Goal: Contribute content: Contribute content

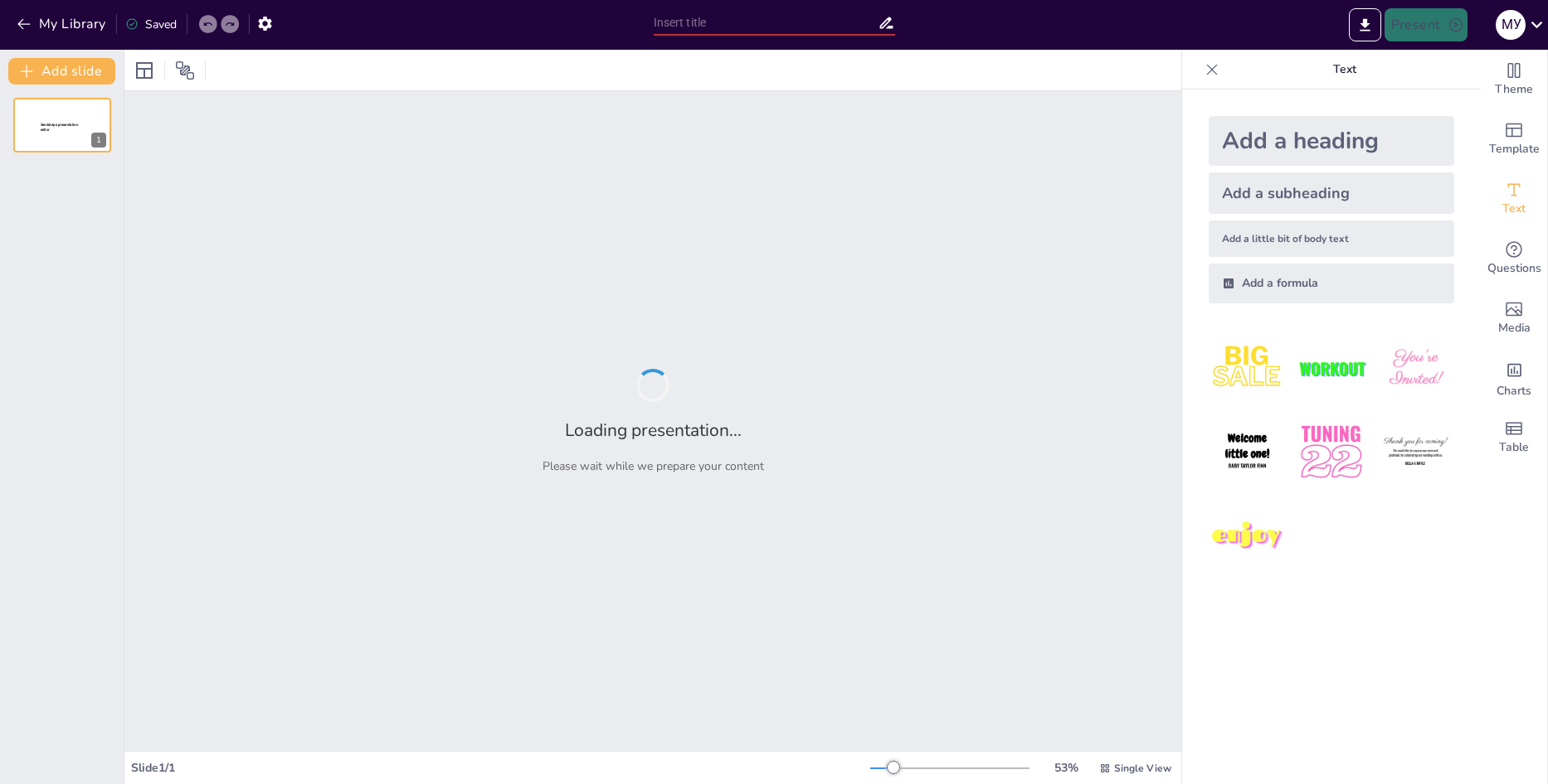
type input "Штучний інтелект у професіях: Приклади та перспективи"
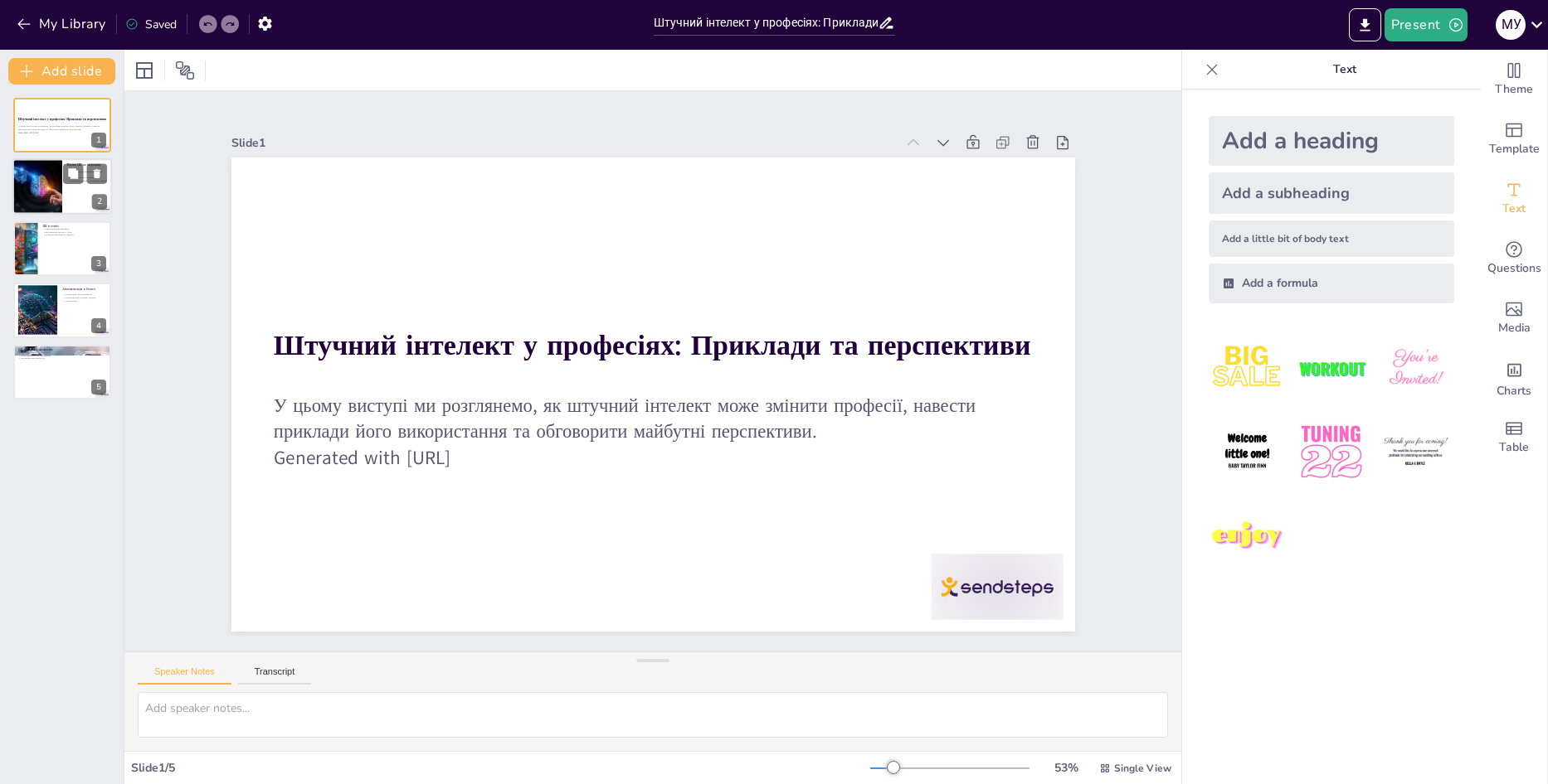
click at [63, 190] on div at bounding box center [62, 186] width 100 height 56
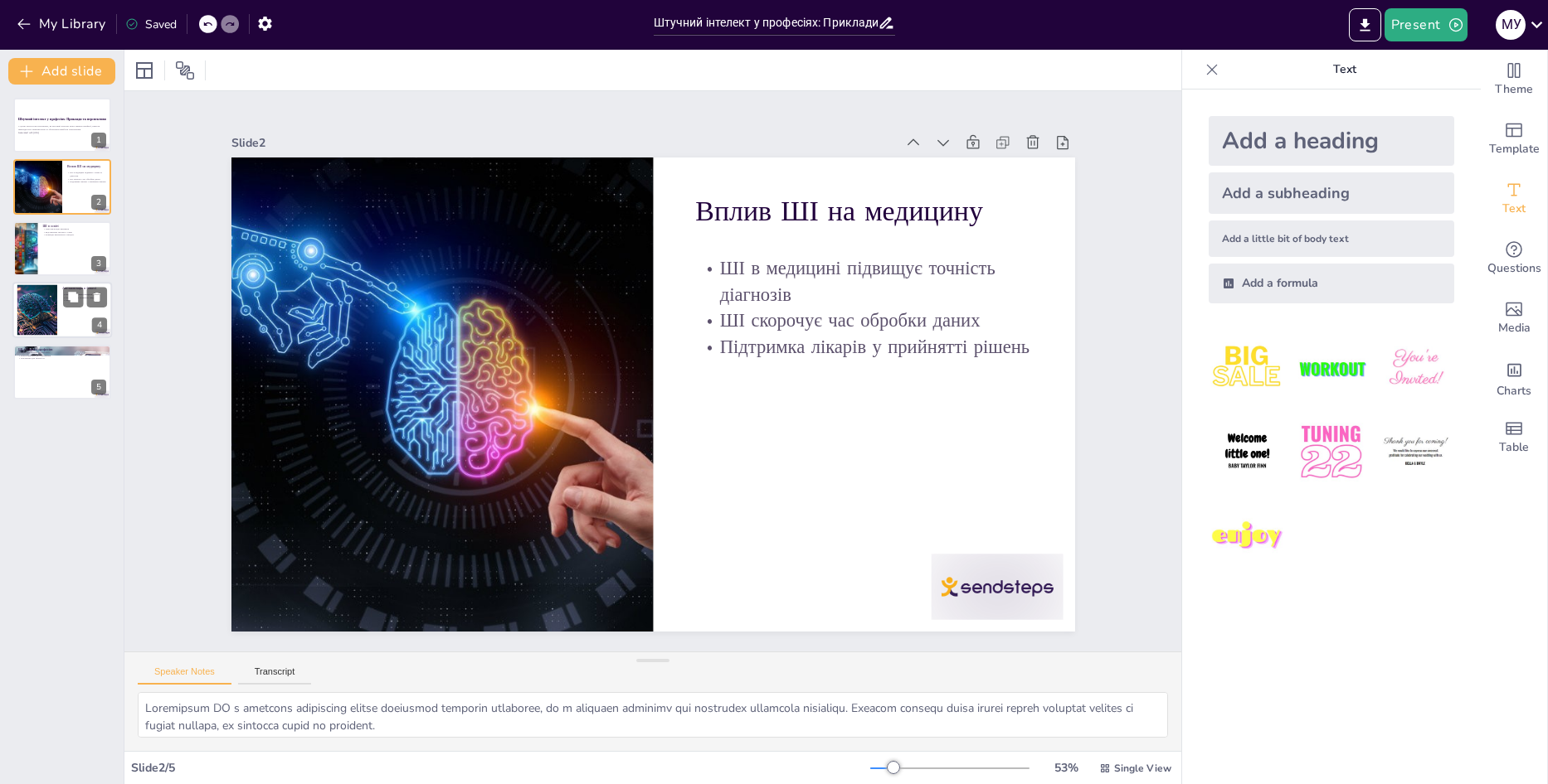
click at [63, 310] on div at bounding box center [62, 309] width 100 height 56
type textarea "Оптимізація бізнес-процесів за допомогою ШІ дозволяє зменшити витрати та підвищ…"
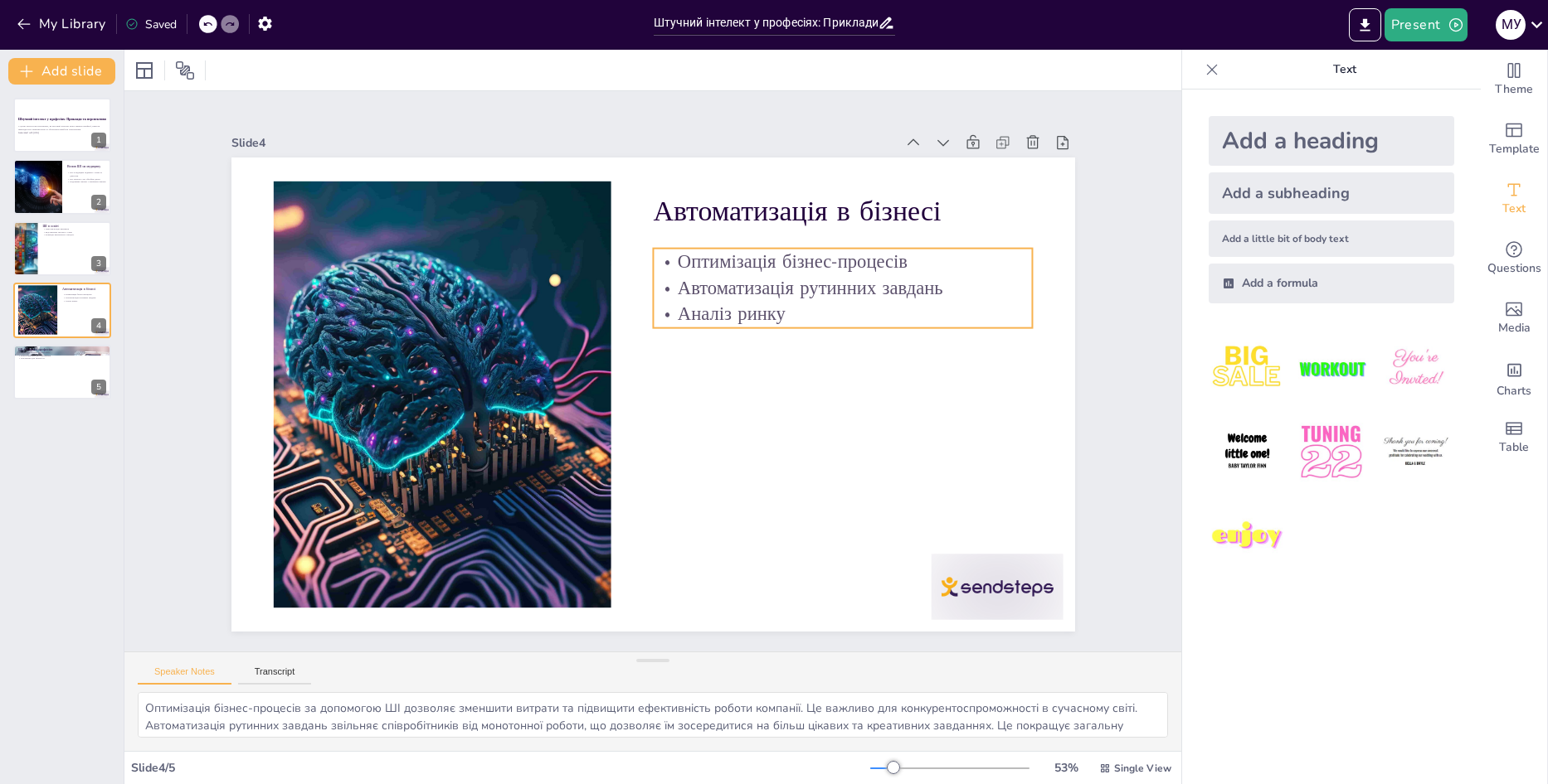
click at [782, 314] on p "Аналіз ринку" at bounding box center [843, 314] width 380 height 27
click at [773, 306] on p "Аналіз ринку" at bounding box center [843, 314] width 380 height 27
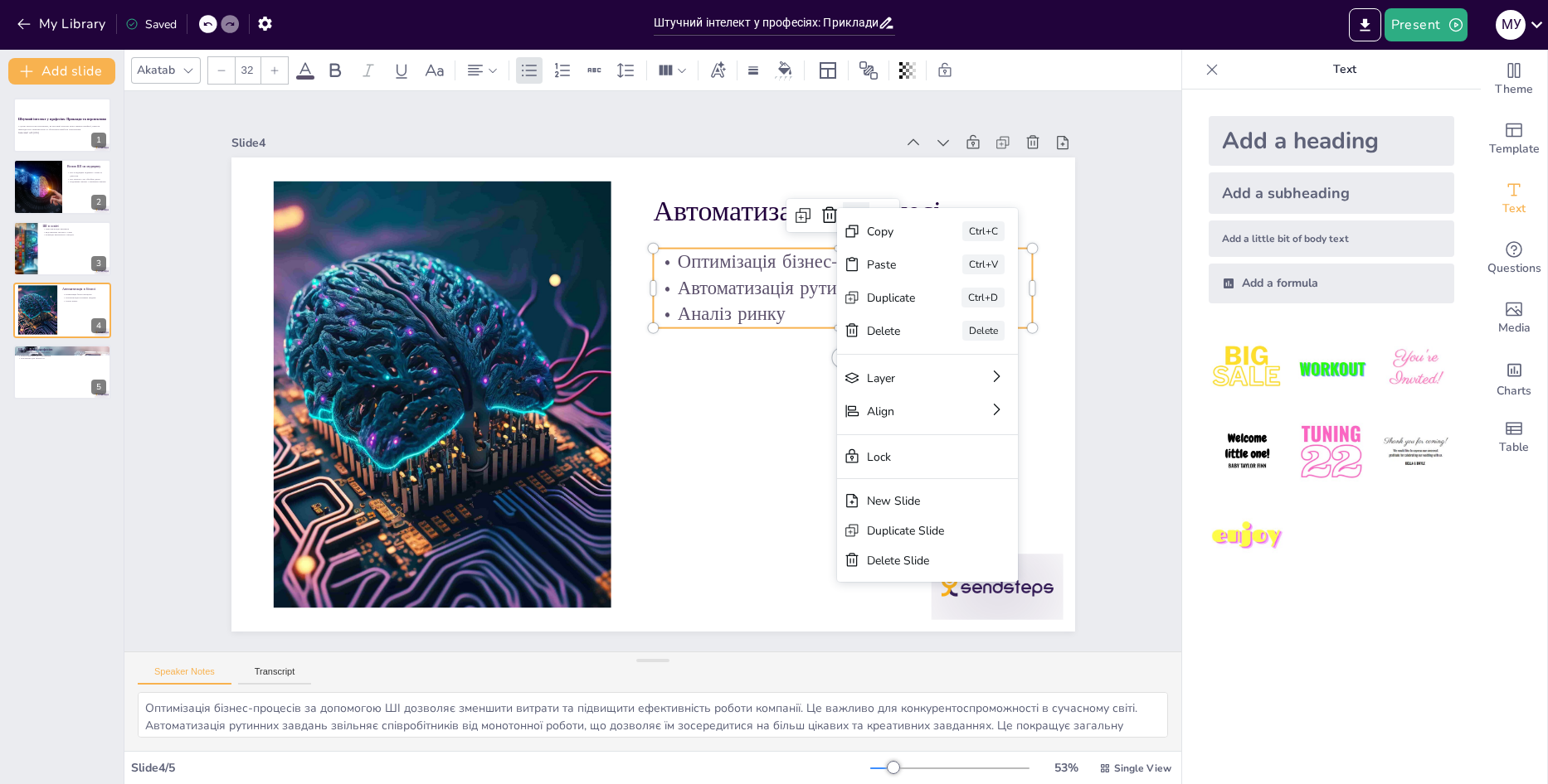
click at [846, 208] on icon at bounding box center [856, 215] width 20 height 20
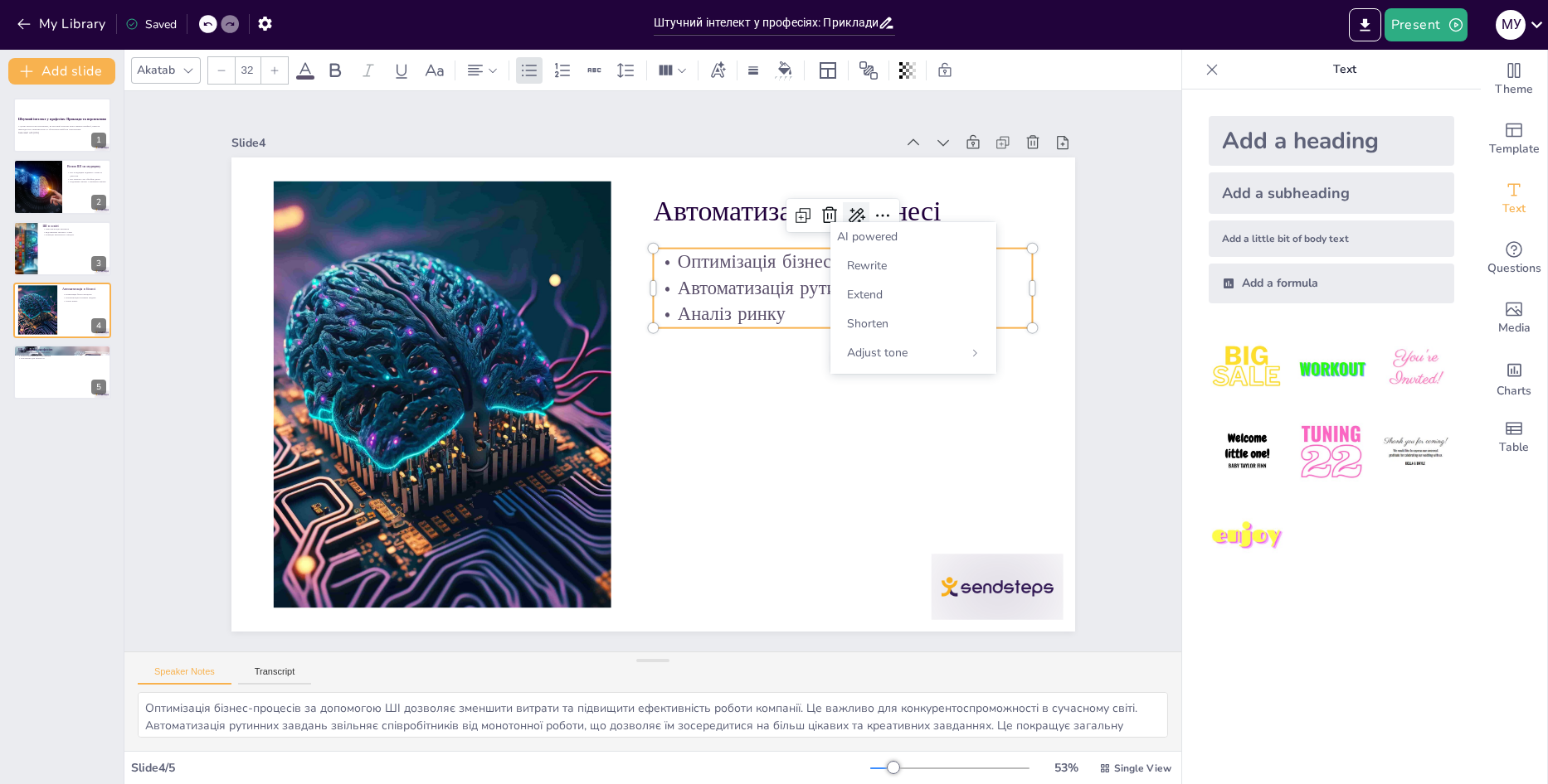
click at [846, 208] on icon at bounding box center [856, 215] width 20 height 20
click at [846, 216] on icon at bounding box center [856, 215] width 20 height 20
click at [849, 271] on span "Rewrite" at bounding box center [867, 265] width 40 height 16
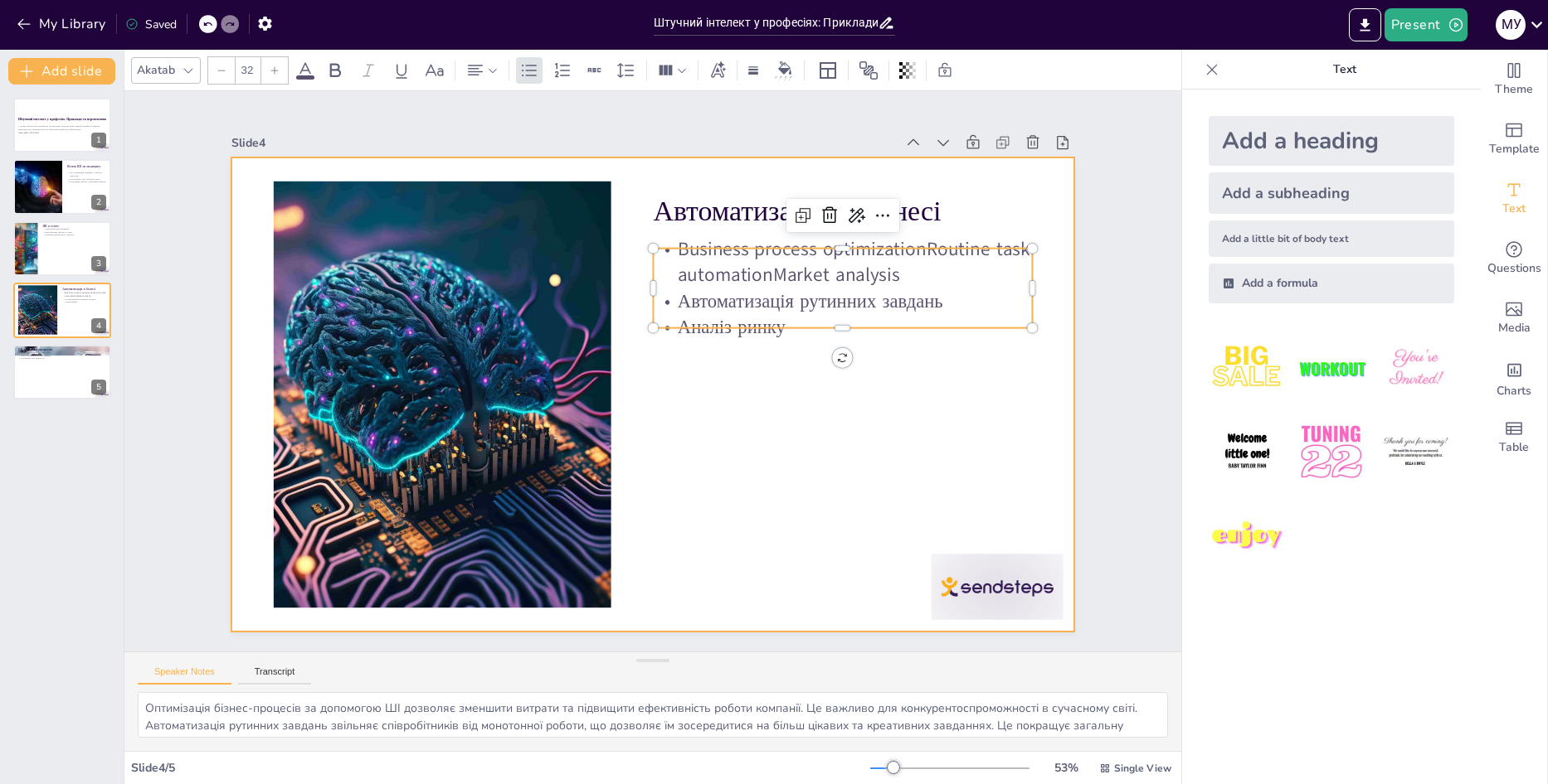
click at [736, 382] on div at bounding box center [653, 395] width 843 height 474
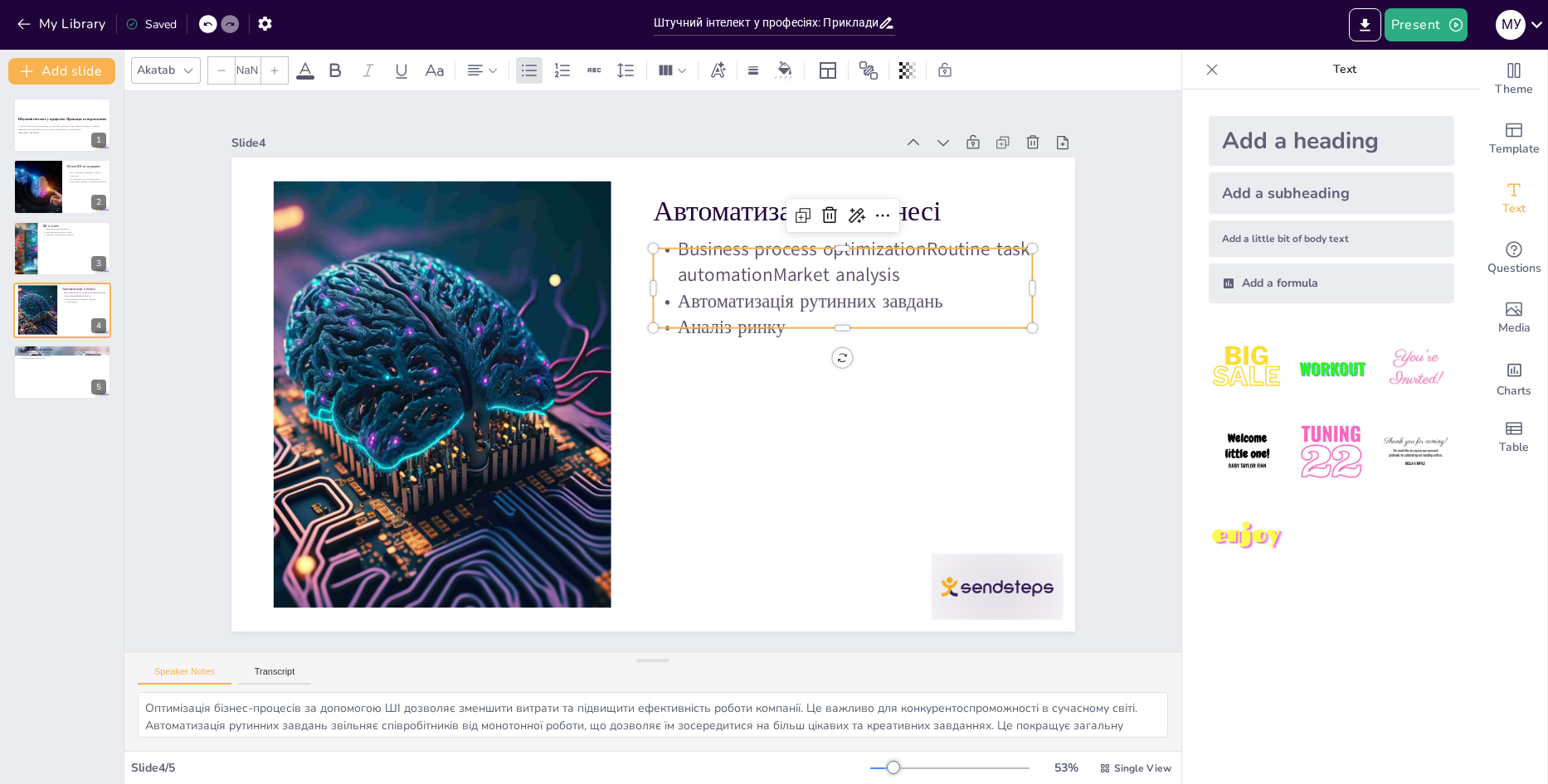
type input "32"
click at [906, 280] on p "Business process optimizationRoutine task automationMarket analysis" at bounding box center [843, 261] width 380 height 52
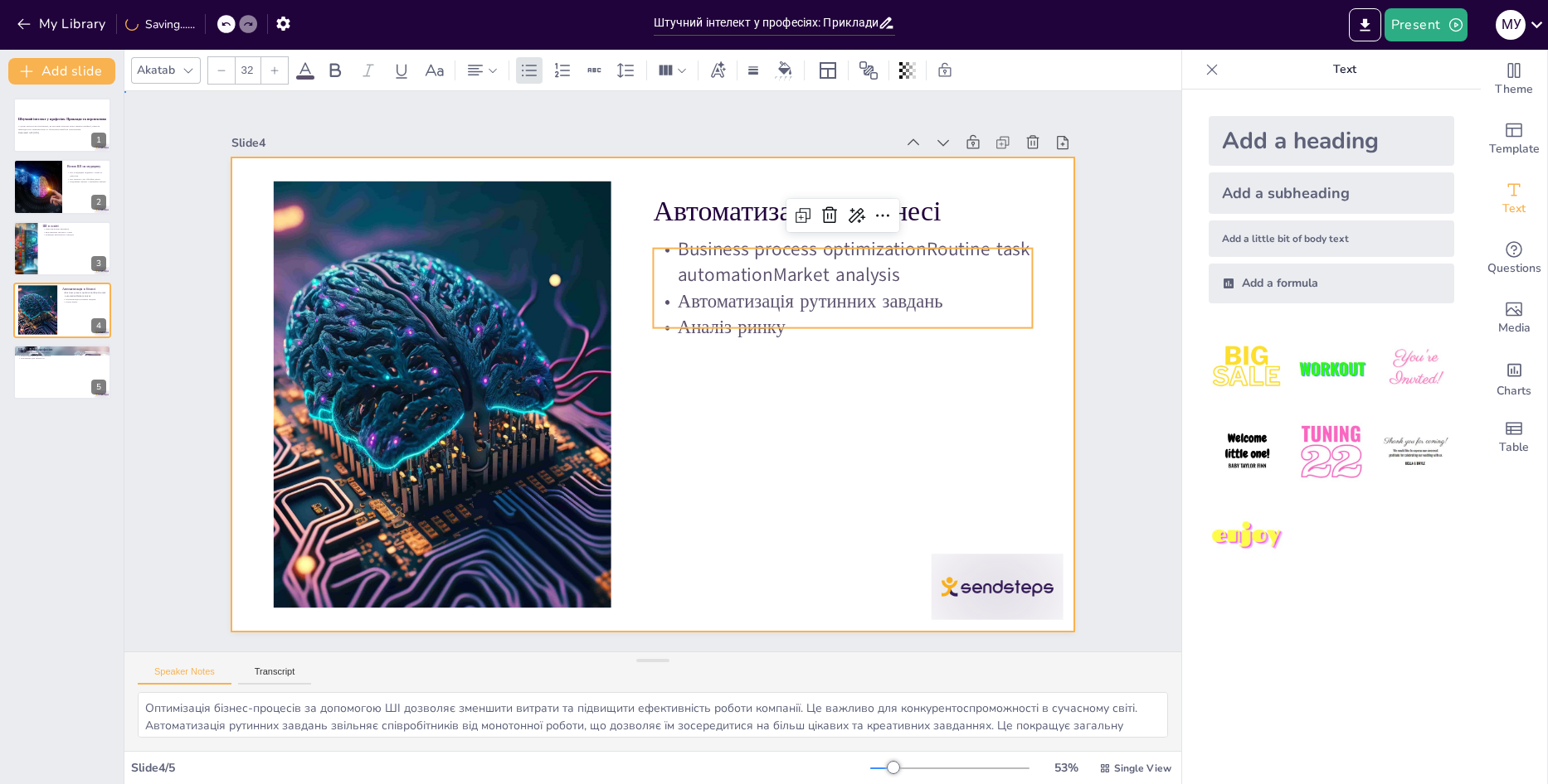
click at [914, 403] on div at bounding box center [649, 394] width 888 height 559
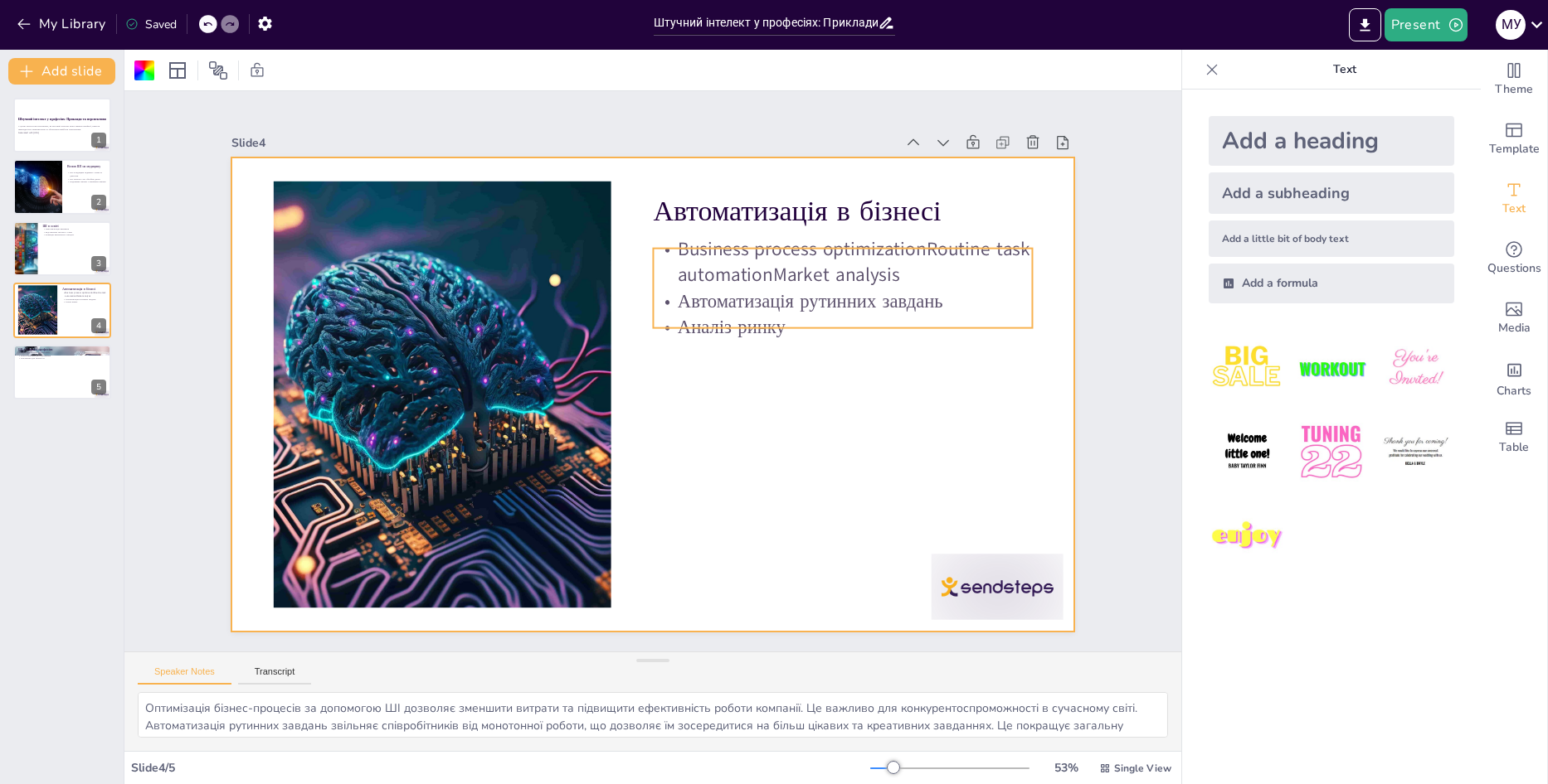
click at [885, 274] on p "Business process optimizationRoutine task automationMarket analysis" at bounding box center [852, 282] width 384 height 92
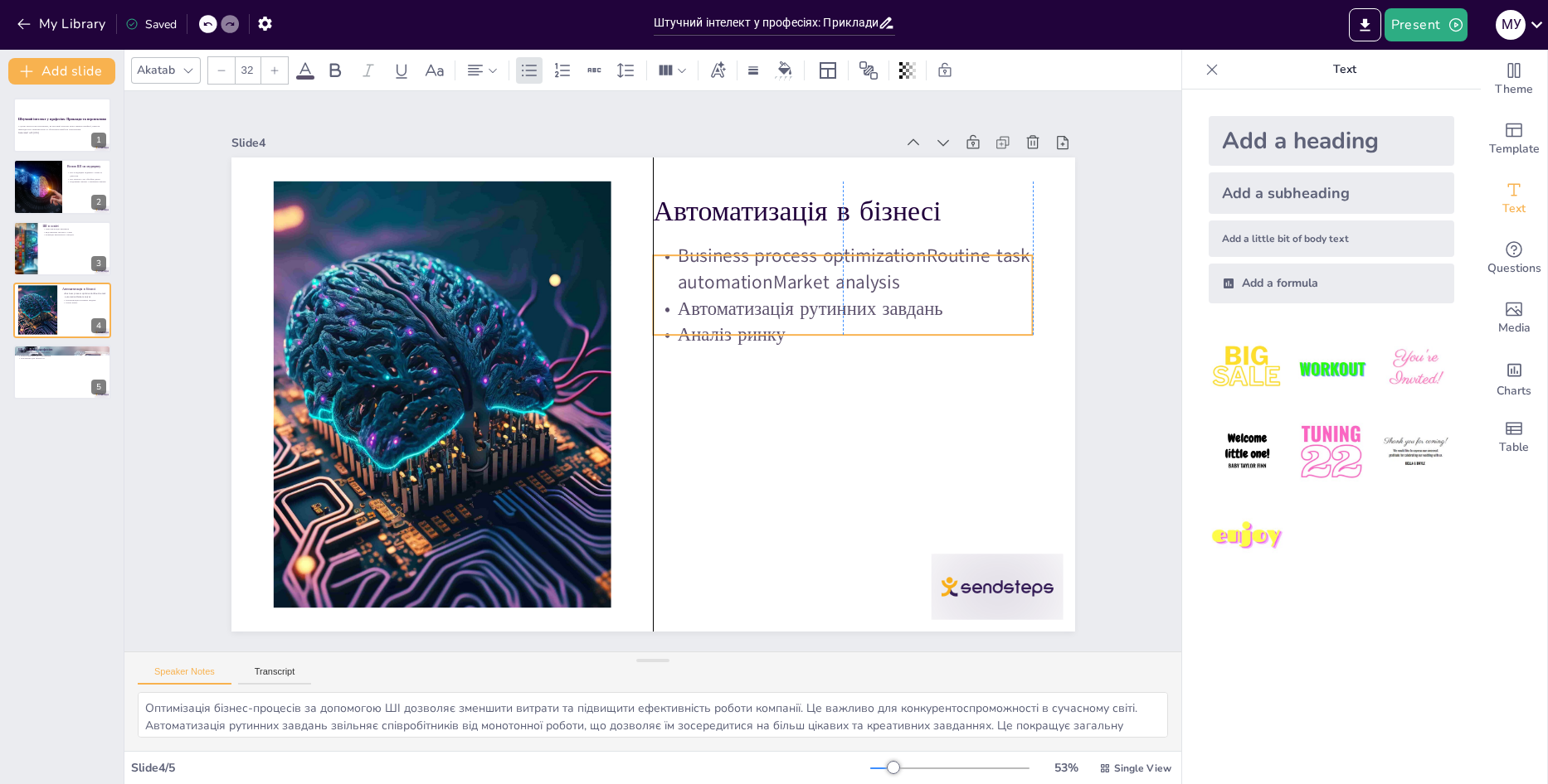
drag, startPoint x: 885, startPoint y: 274, endPoint x: 881, endPoint y: 287, distance: 13.6
click at [881, 287] on p "Business process optimizationRoutine task automationMarket analysis" at bounding box center [852, 289] width 384 height 92
click at [873, 225] on icon at bounding box center [883, 222] width 20 height 20
click at [872, 227] on div at bounding box center [883, 223] width 27 height 27
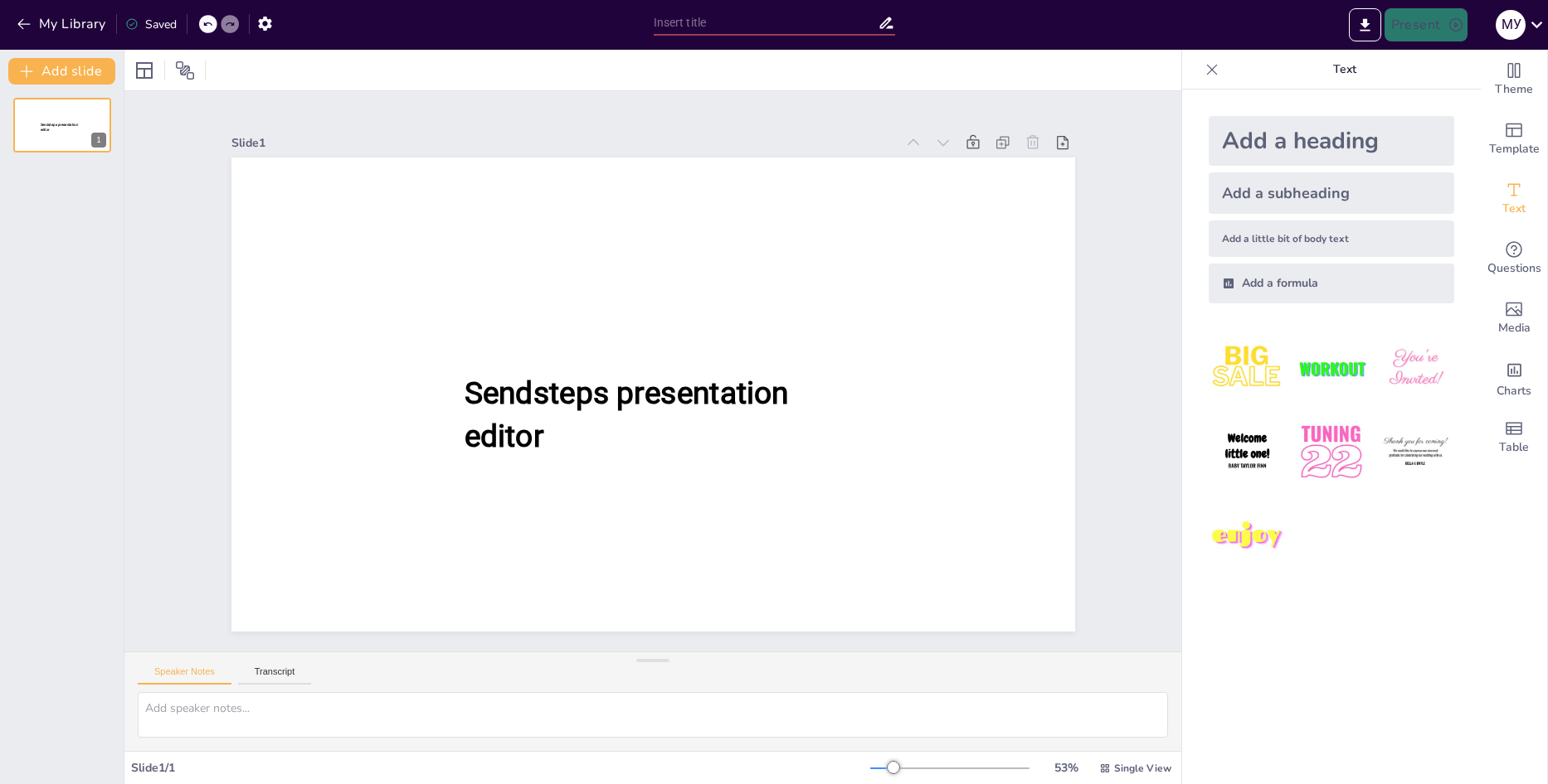
type input "Штучний інтелект у професіях: Приклади та перспективи"
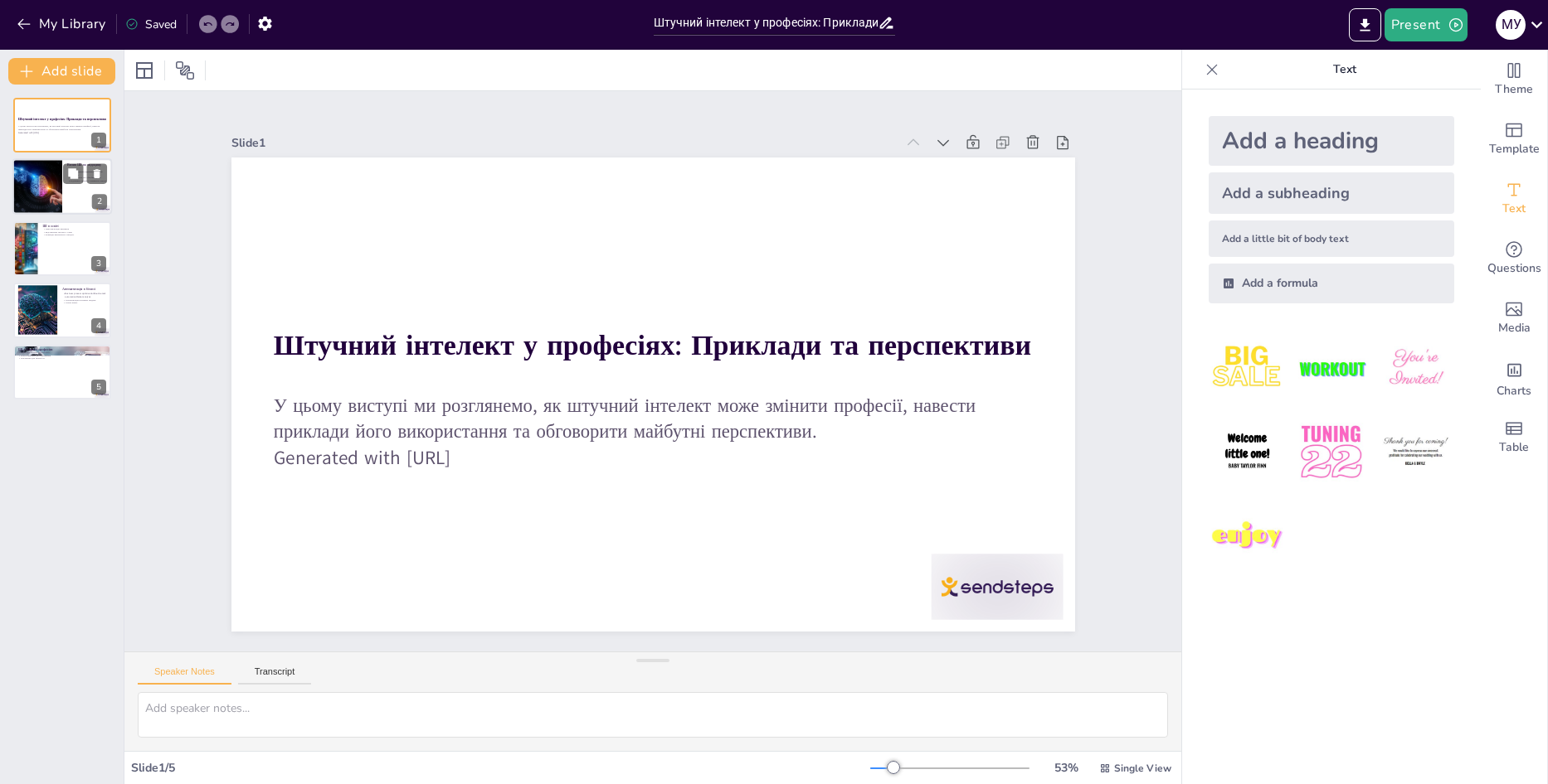
click at [61, 192] on div at bounding box center [37, 186] width 83 height 56
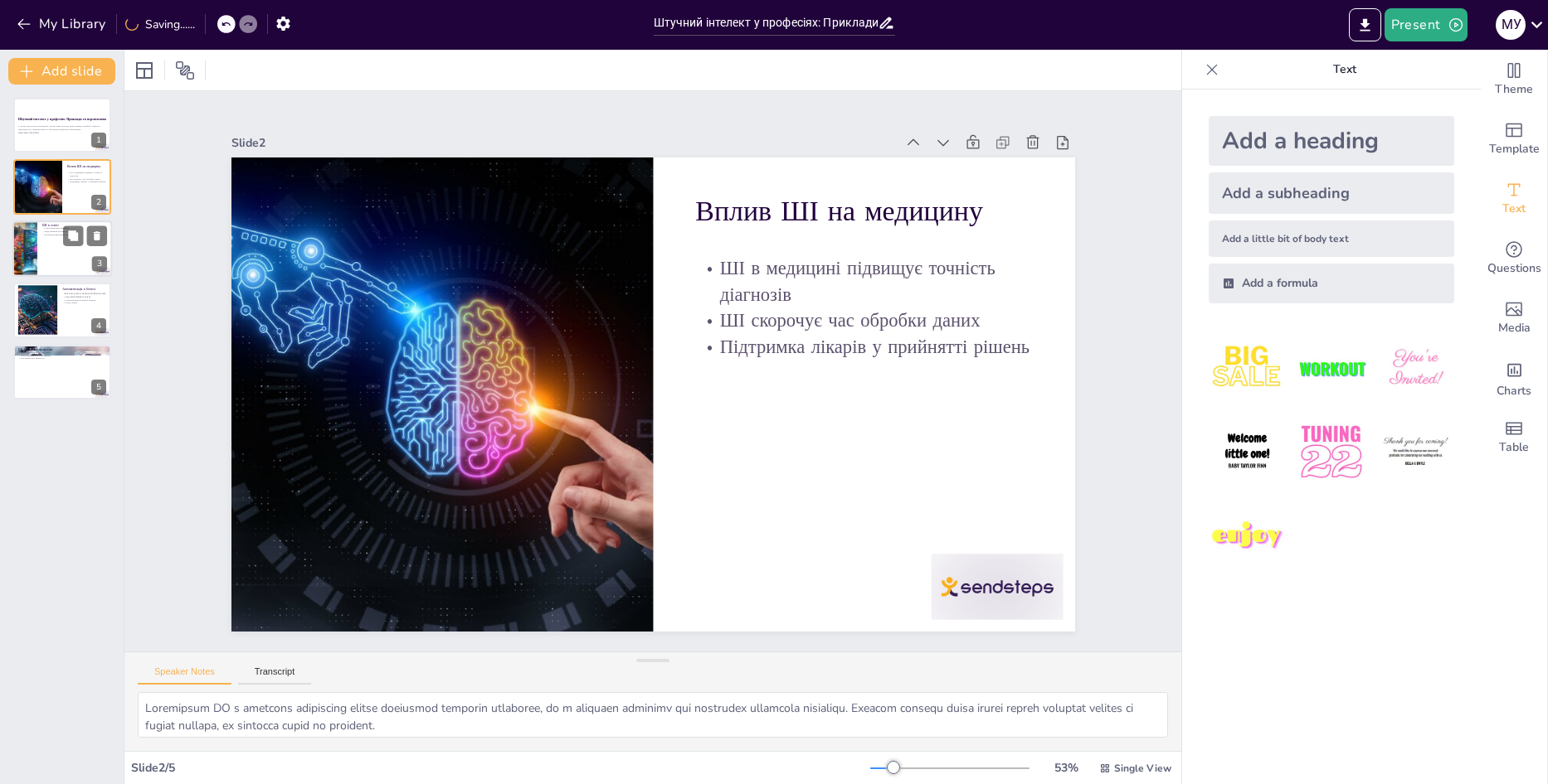
click at [61, 249] on div at bounding box center [62, 248] width 100 height 56
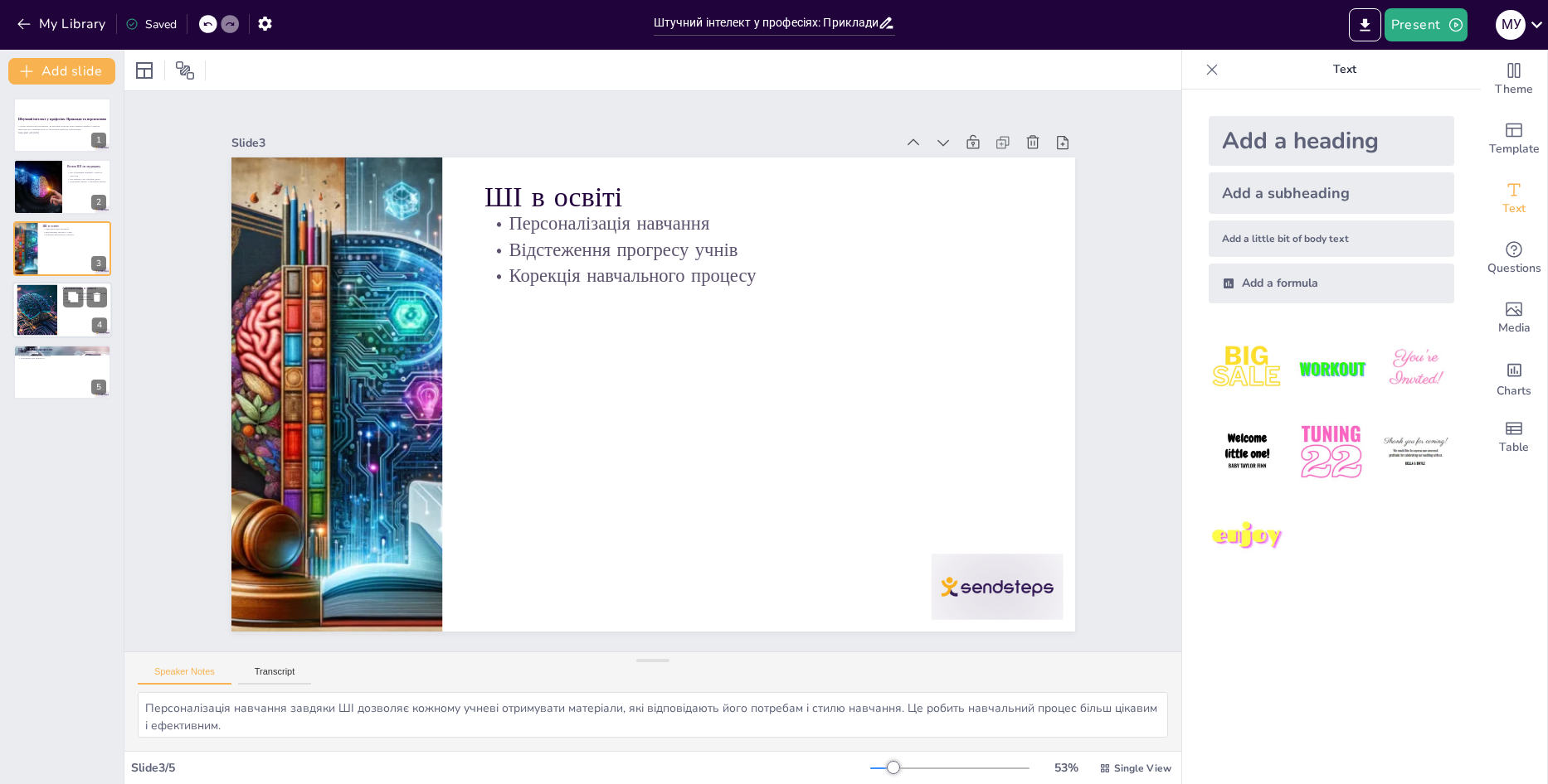
click at [51, 312] on div at bounding box center [36, 310] width 75 height 50
type textarea "Оптимізація бізнес-процесів за допомогою ШІ дозволяє зменшити витрати та підвищ…"
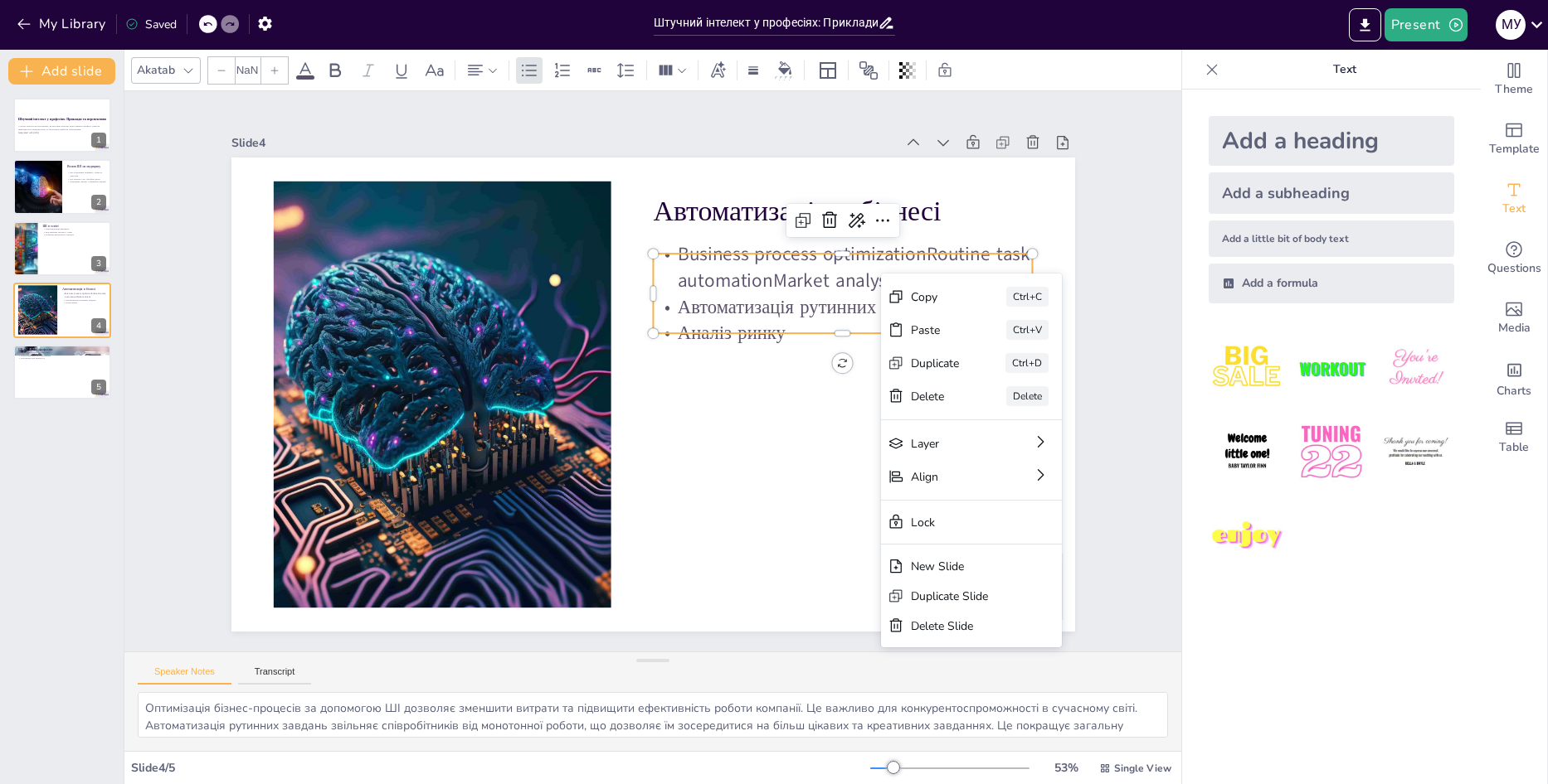
type input "32"
click at [873, 223] on icon at bounding box center [883, 220] width 20 height 20
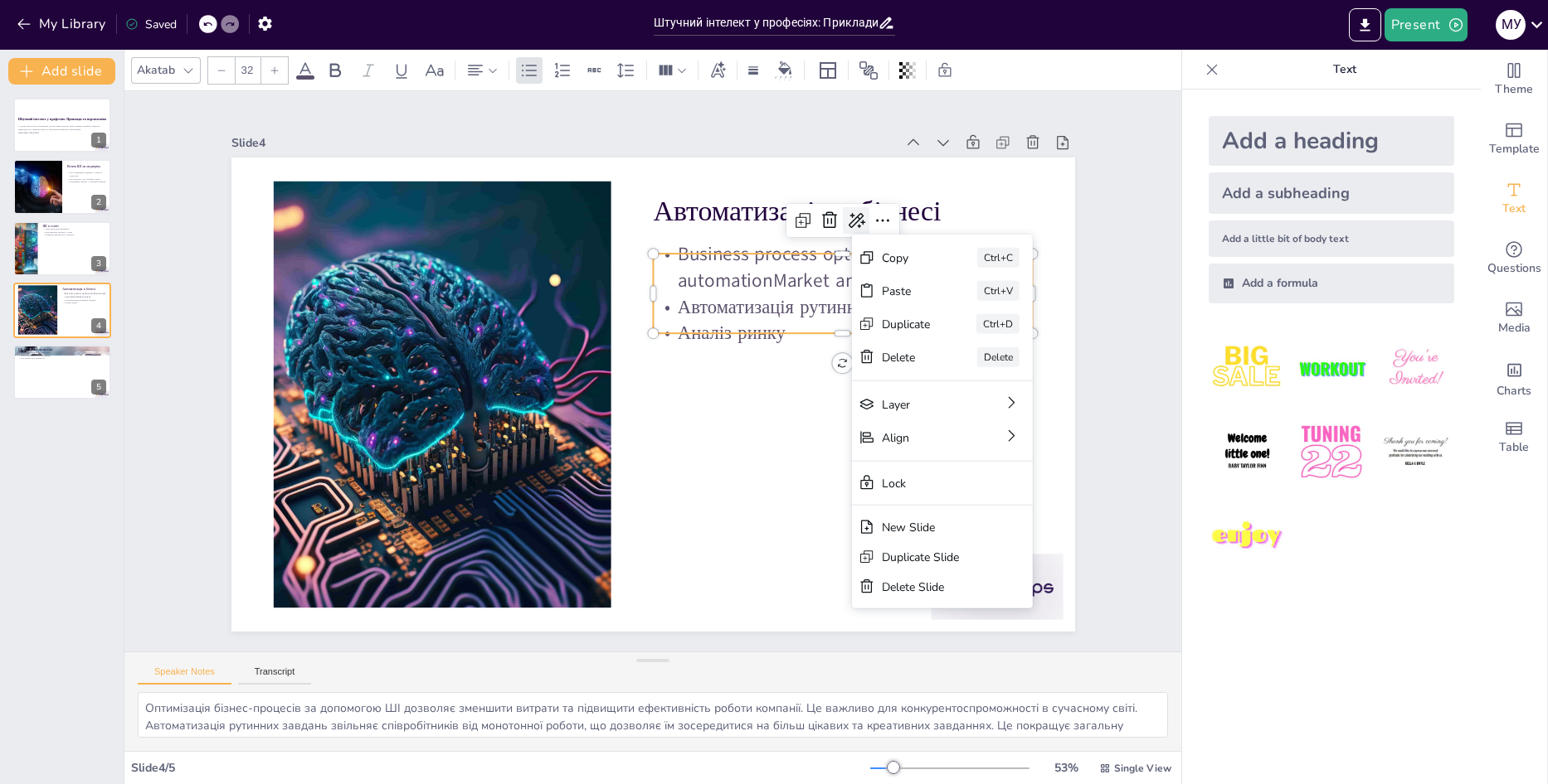
click at [846, 218] on icon at bounding box center [856, 220] width 20 height 20
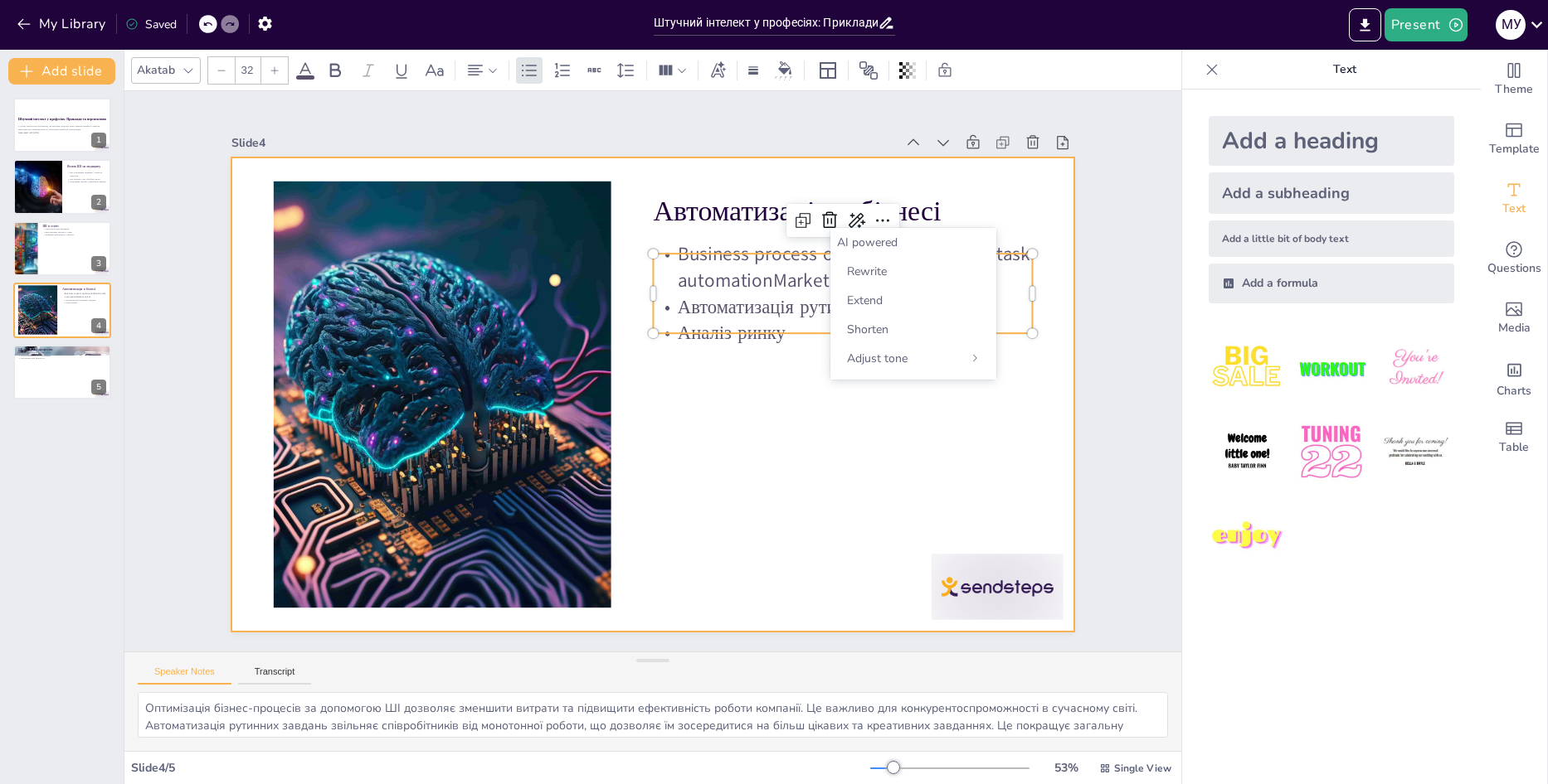
click at [896, 448] on div at bounding box center [653, 395] width 843 height 474
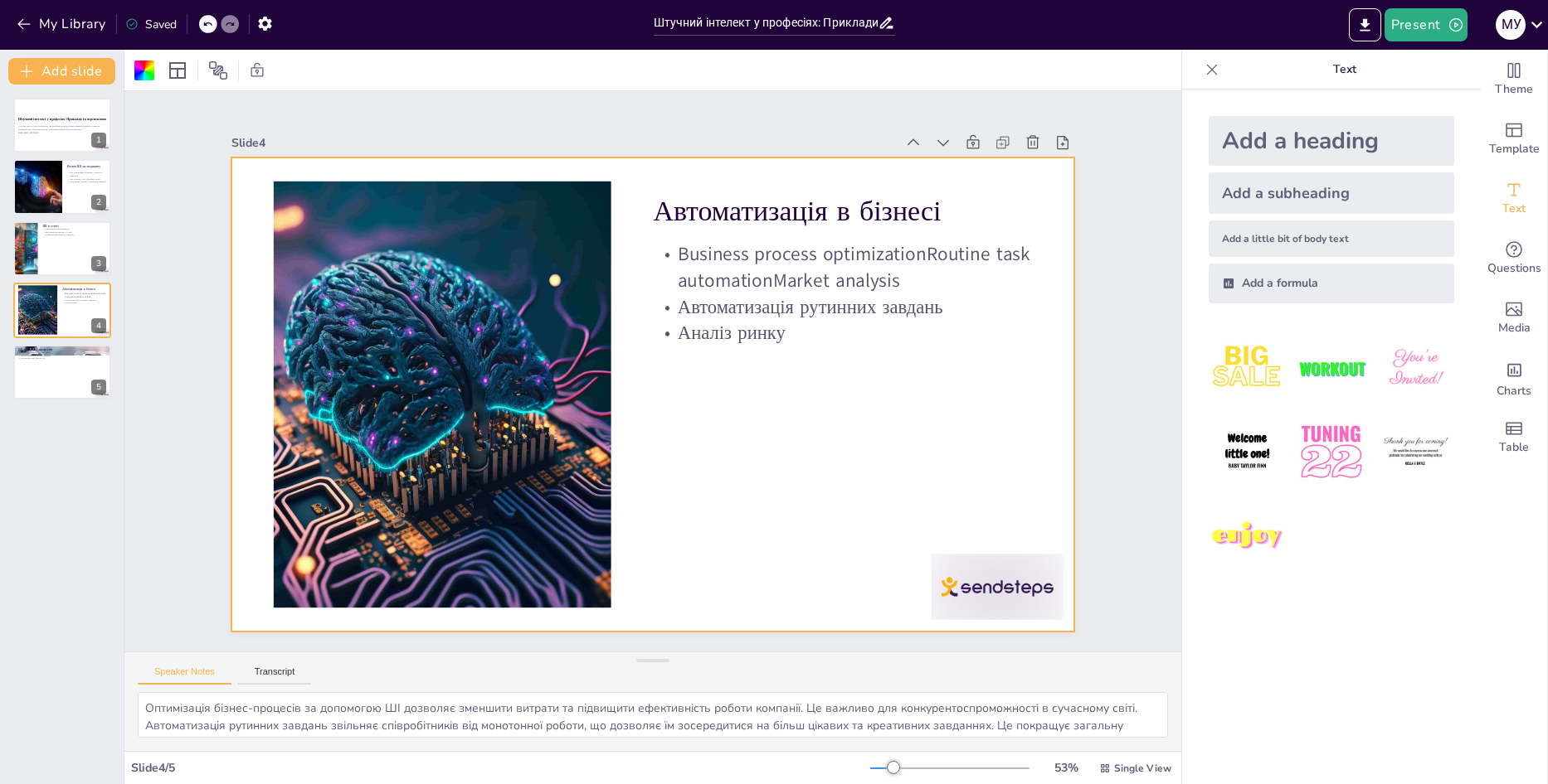
click at [1365, 577] on div at bounding box center [1332, 453] width 272 height 272
click at [63, 375] on div at bounding box center [62, 372] width 100 height 56
type textarea "ШІ відкриває нові можливості для творчості, дозволяючи створювати музику та жив…"
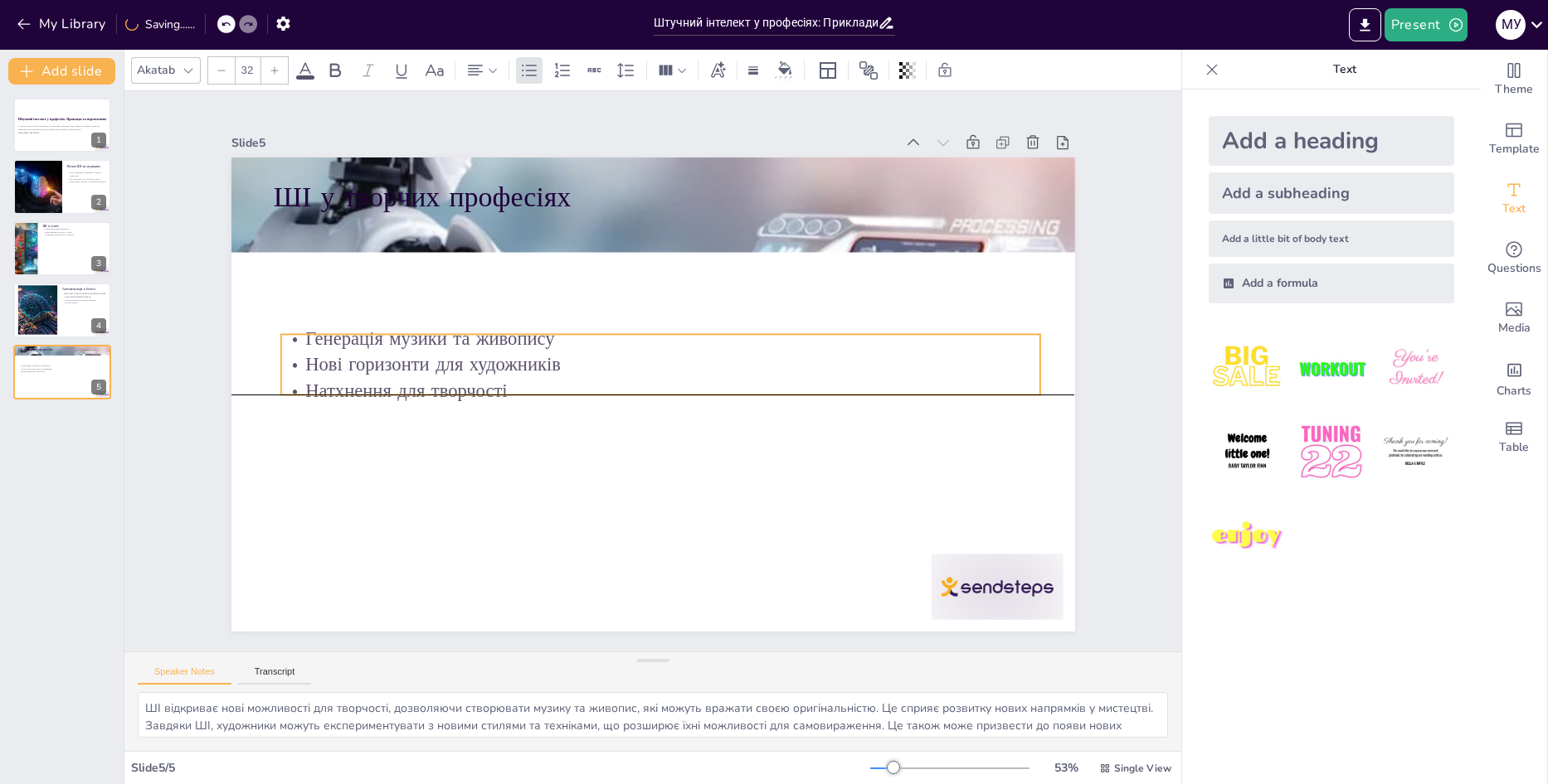
drag, startPoint x: 307, startPoint y: 245, endPoint x: 313, endPoint y: 372, distance: 127.1
click at [313, 372] on p "Нові горизонти для художників" at bounding box center [660, 364] width 759 height 27
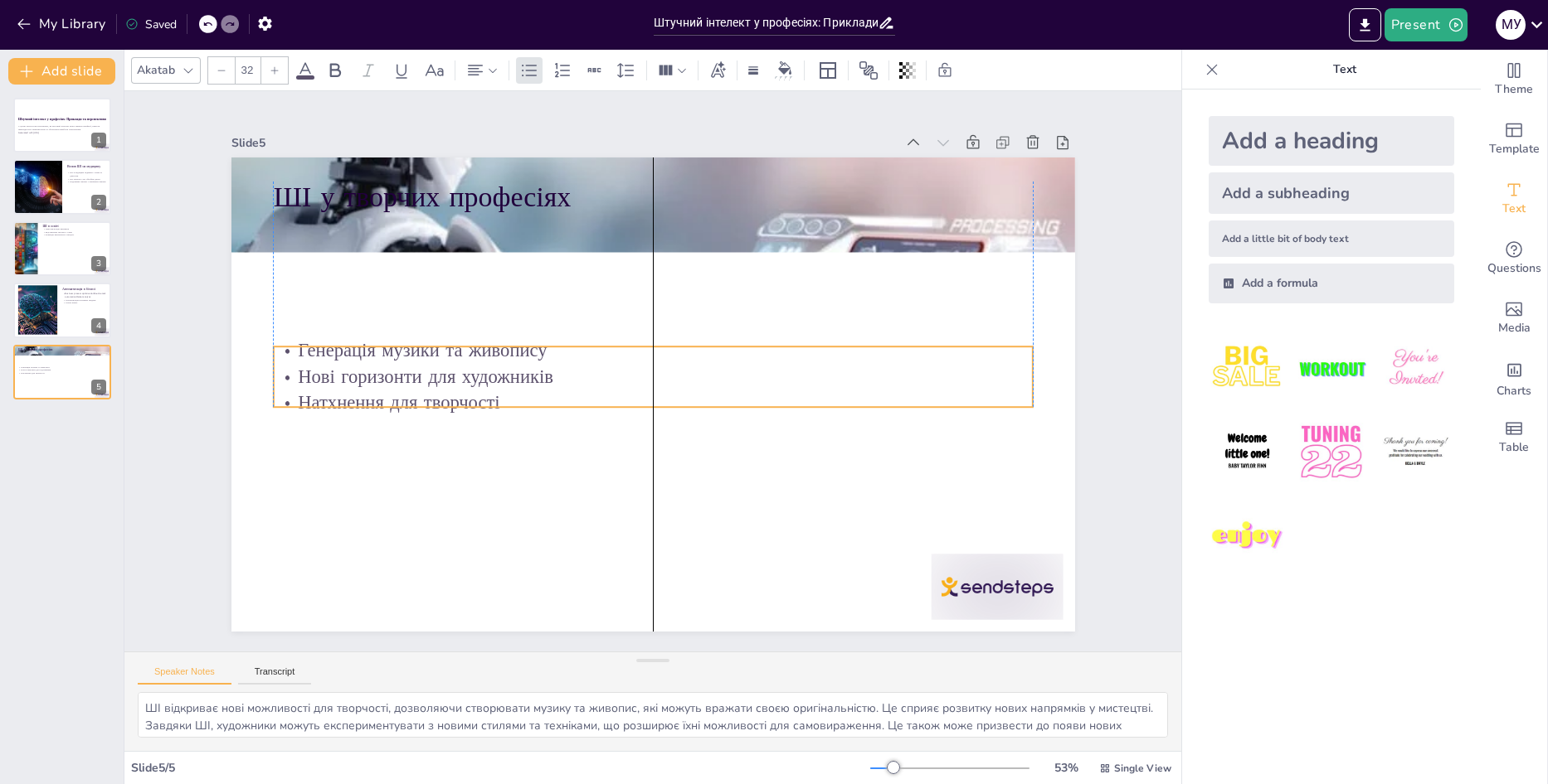
click at [308, 372] on p "Нові горизонти для художників" at bounding box center [652, 378] width 759 height 27
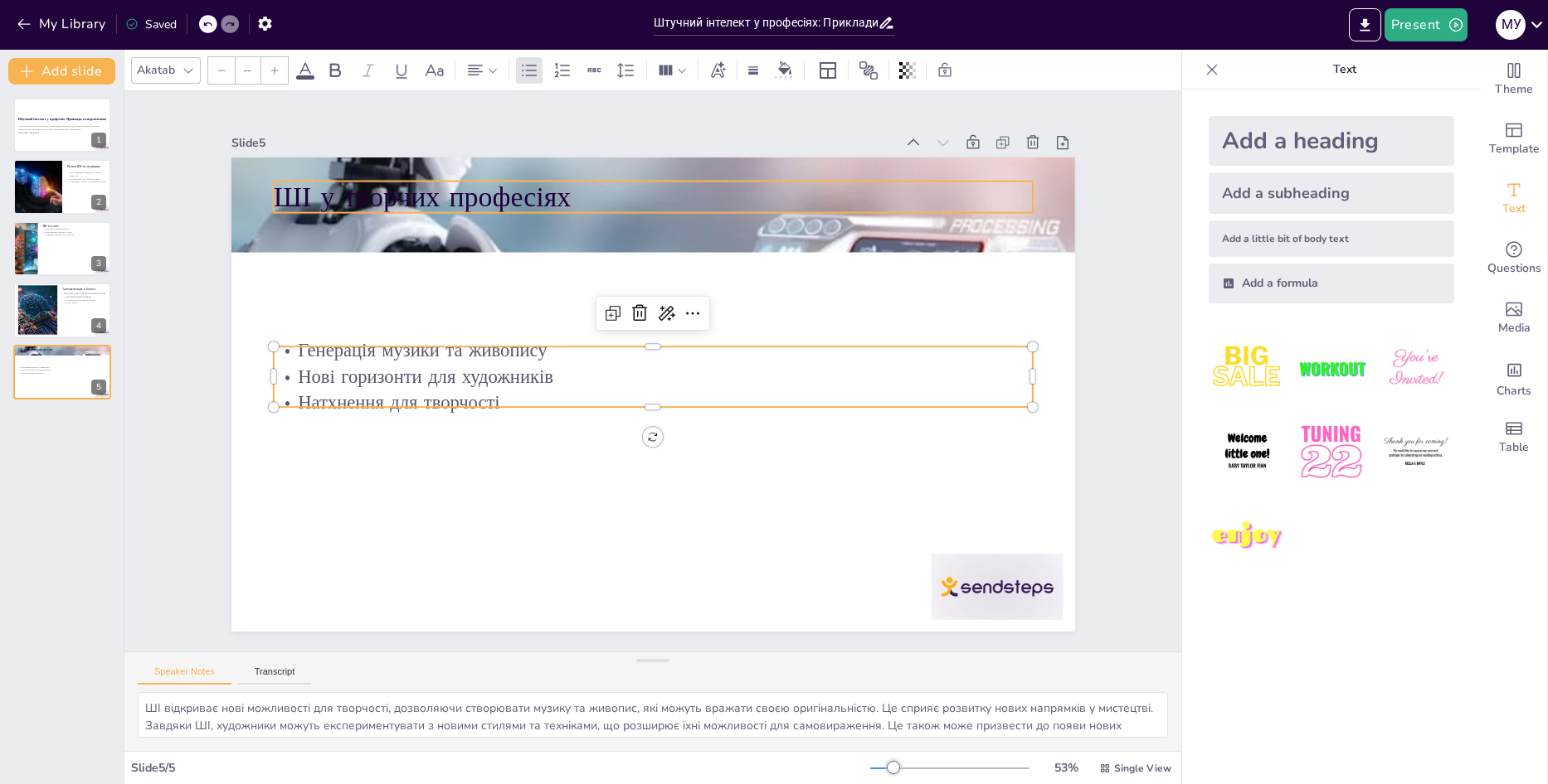
type input "48"
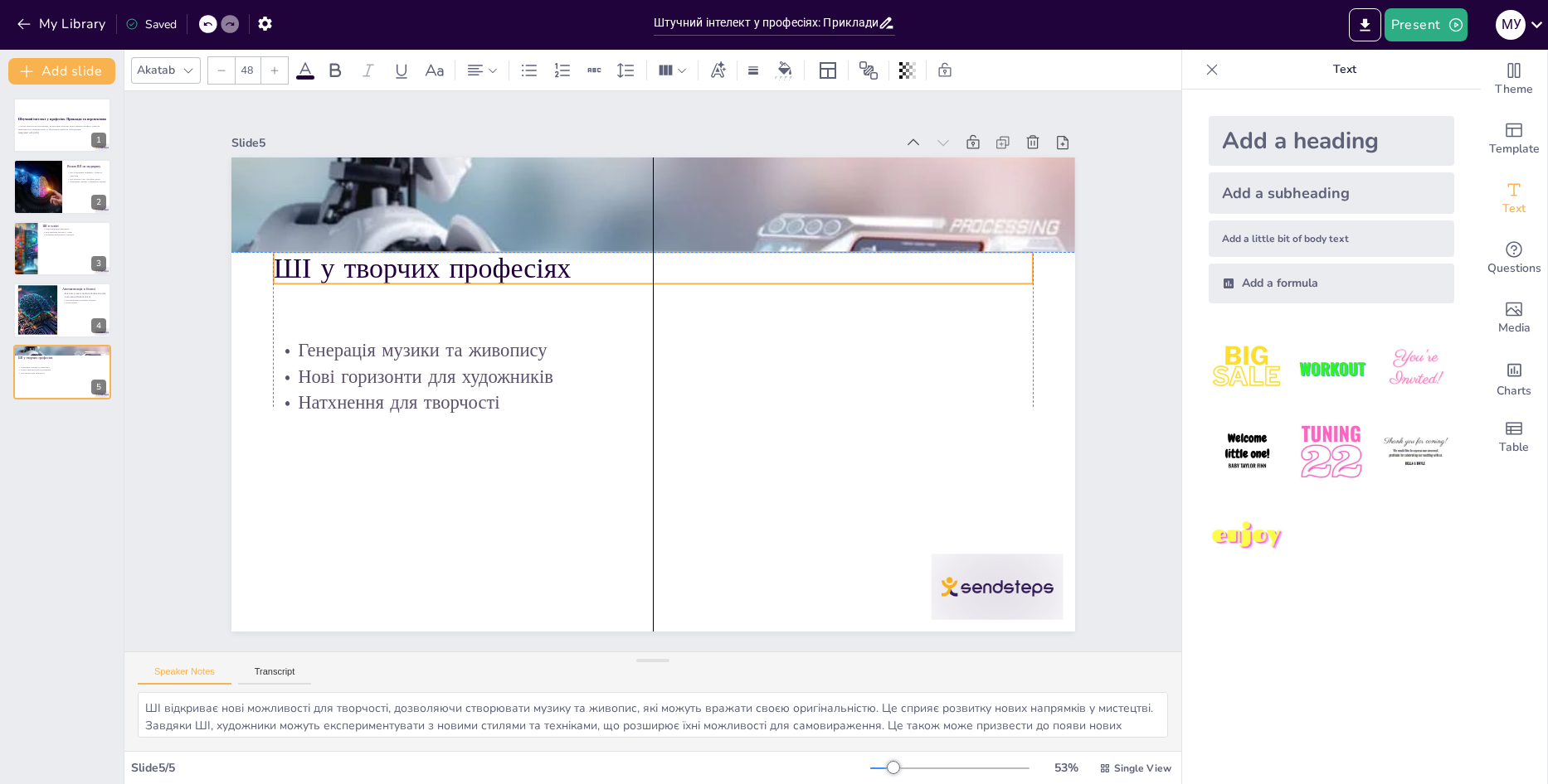
drag, startPoint x: 330, startPoint y: 194, endPoint x: 326, endPoint y: 266, distance: 72.1
click at [326, 266] on p "ШІ у творчих професіях" at bounding box center [652, 267] width 759 height 39
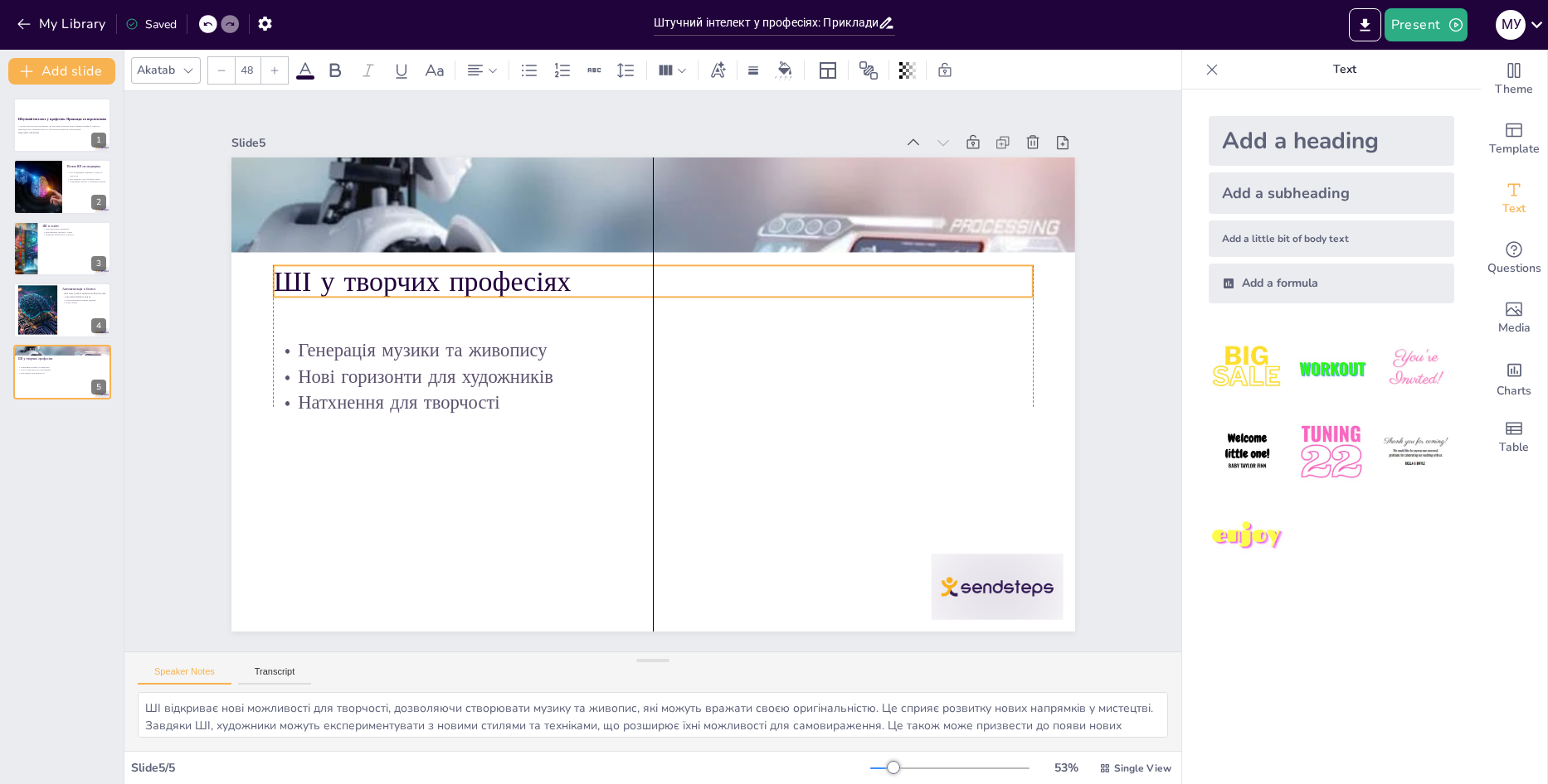
drag, startPoint x: 361, startPoint y: 264, endPoint x: 361, endPoint y: 277, distance: 13.0
click at [361, 277] on p "ШІ у творчих професіях" at bounding box center [652, 281] width 759 height 39
click at [75, 327] on div at bounding box center [62, 309] width 100 height 56
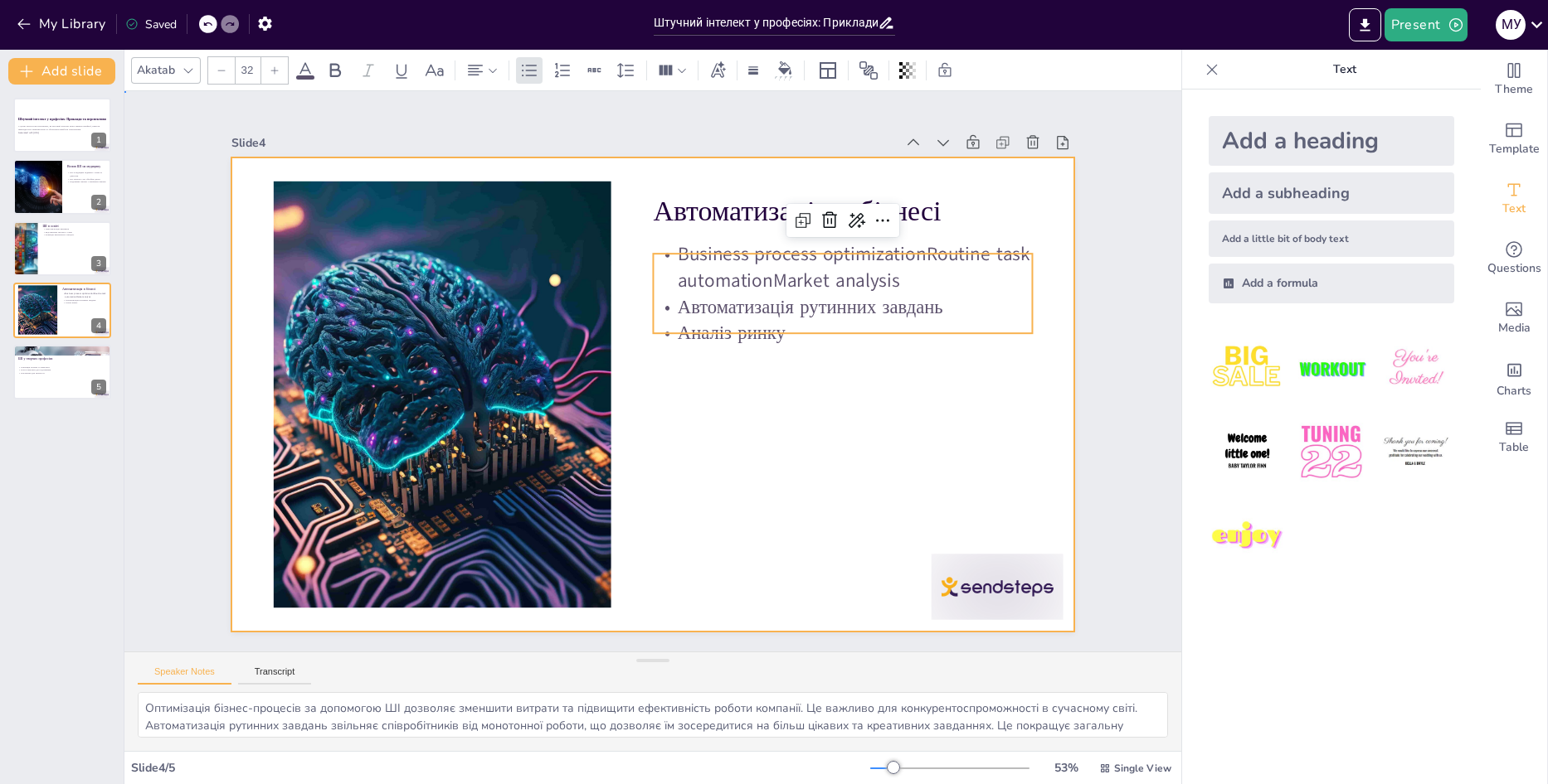
click at [630, 244] on div at bounding box center [653, 395] width 843 height 474
click at [693, 255] on p "Business process optimizationRoutine task automationMarket analysis" at bounding box center [843, 267] width 380 height 52
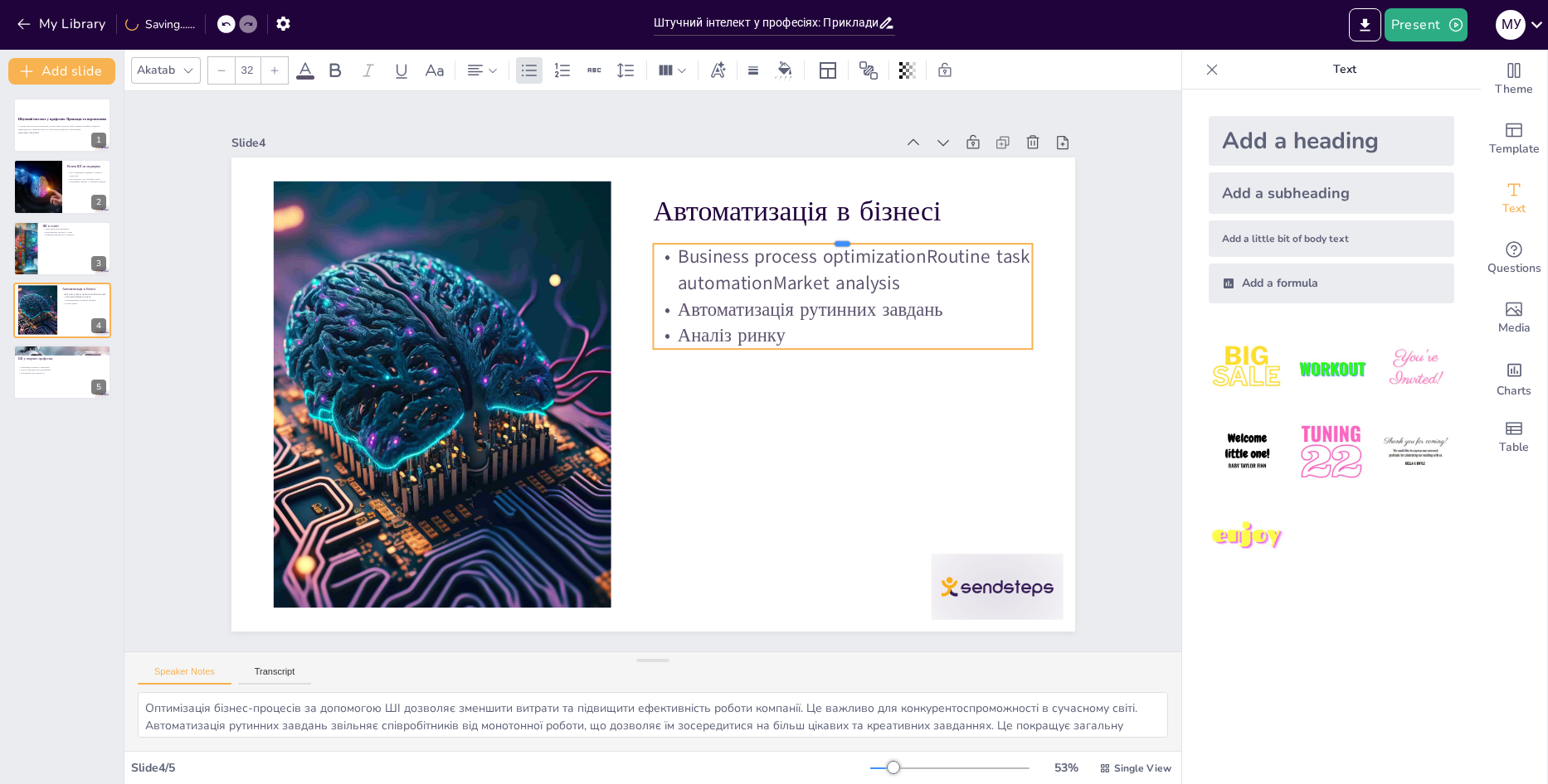
drag, startPoint x: 669, startPoint y: 244, endPoint x: 669, endPoint y: 234, distance: 10.0
click at [669, 234] on div at bounding box center [843, 237] width 380 height 13
click at [888, 274] on p "Business process optimizationRoutine task automationMarket analysis" at bounding box center [843, 269] width 380 height 52
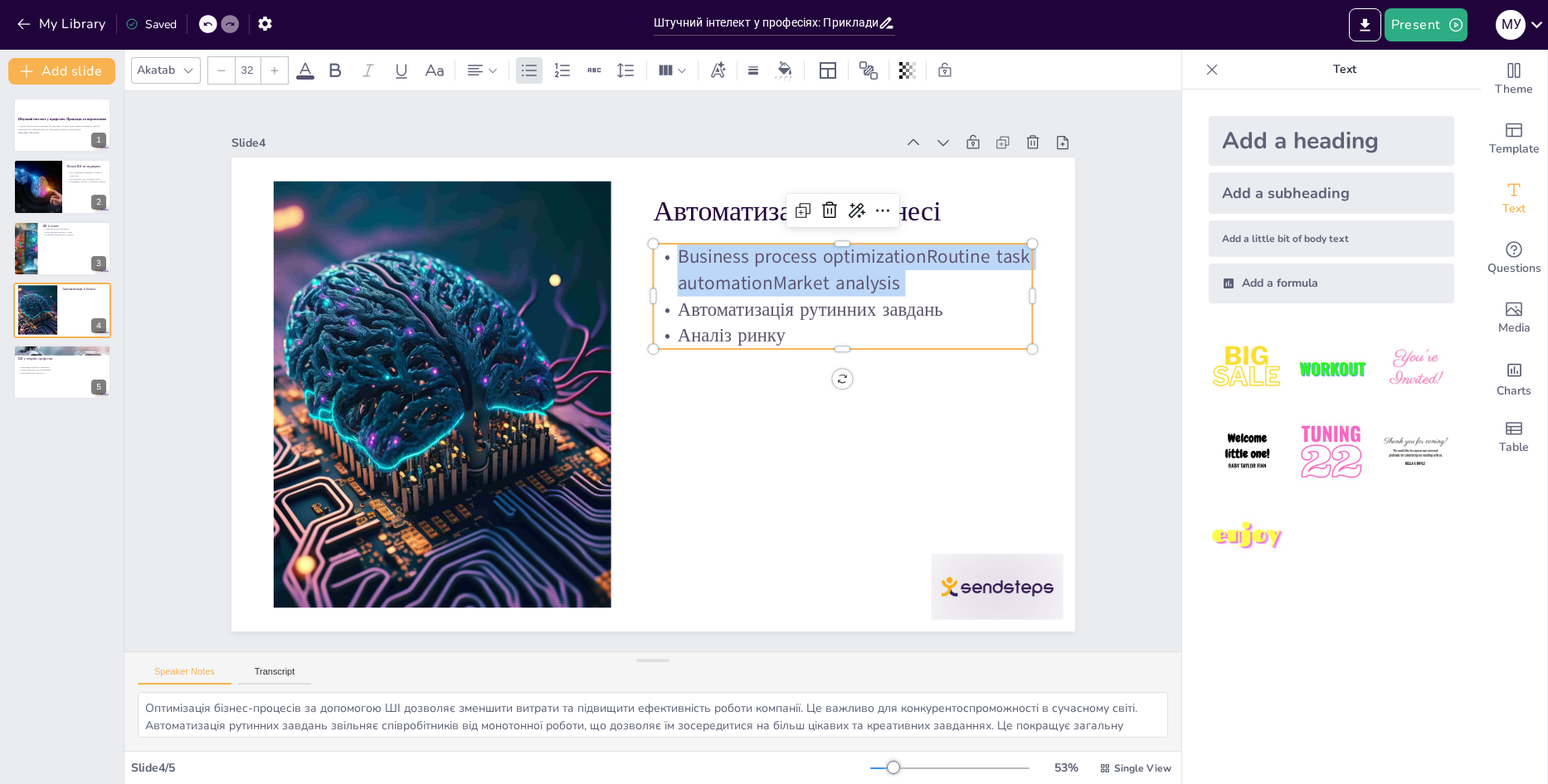
click at [888, 274] on p "Business process optimizationRoutine task automationMarket analysis" at bounding box center [843, 269] width 380 height 52
click at [893, 275] on p "Business process optimizationRoutine task automationMarket analysis" at bounding box center [843, 269] width 380 height 52
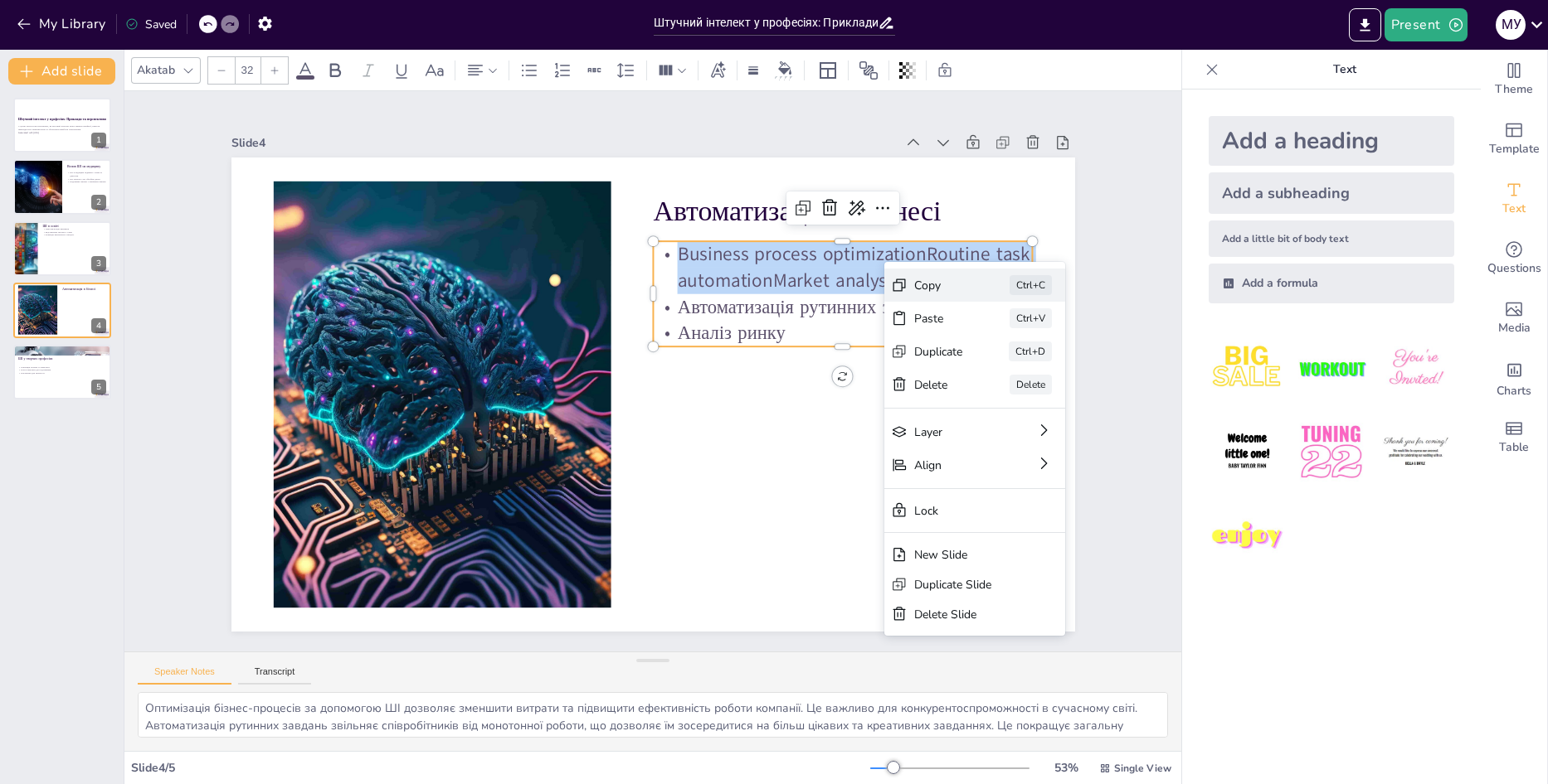
click at [938, 293] on div "Copy" at bounding box center [938, 285] width 49 height 16
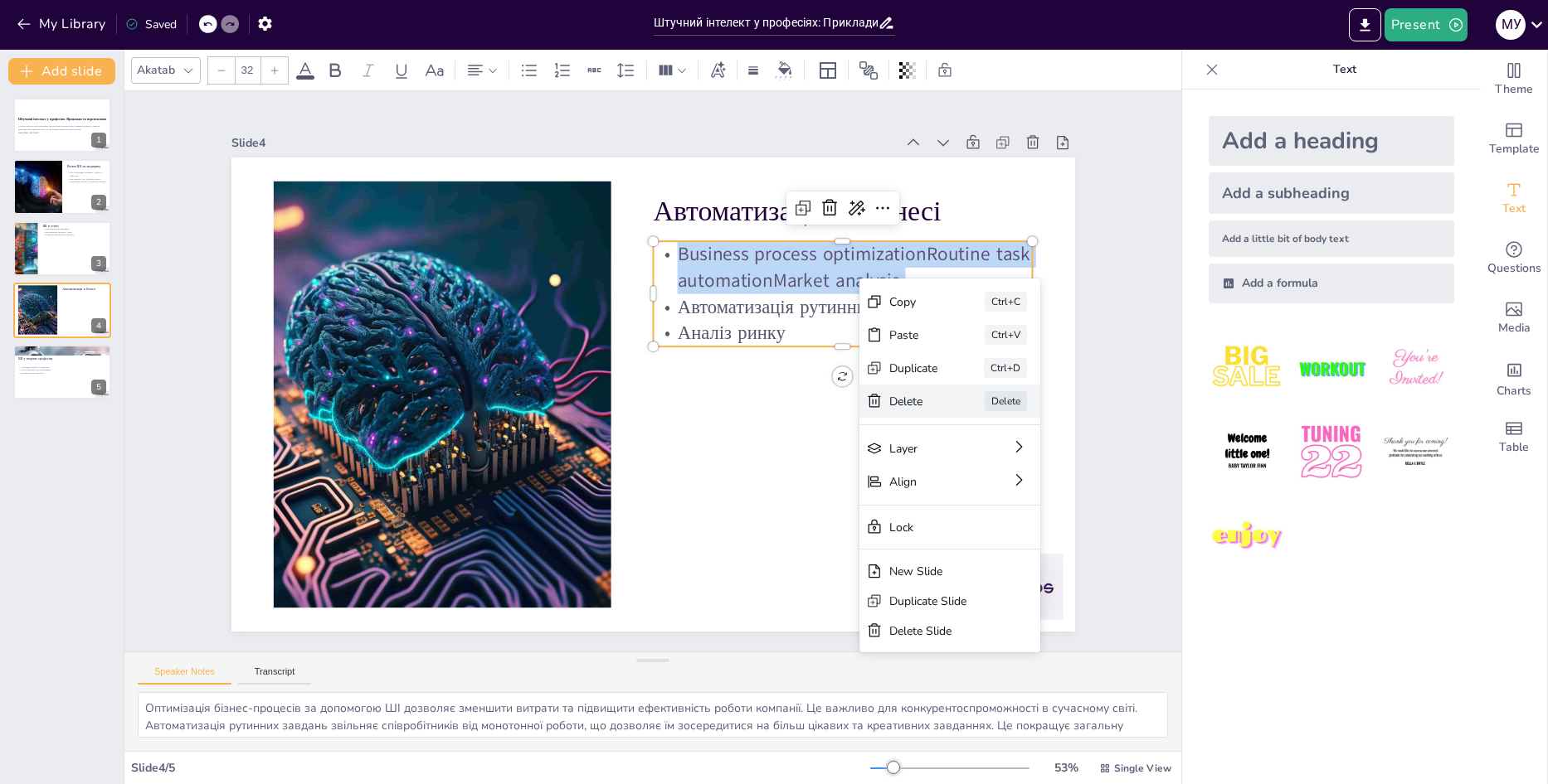
click at [908, 413] on div "Delete Delete" at bounding box center [950, 401] width 181 height 33
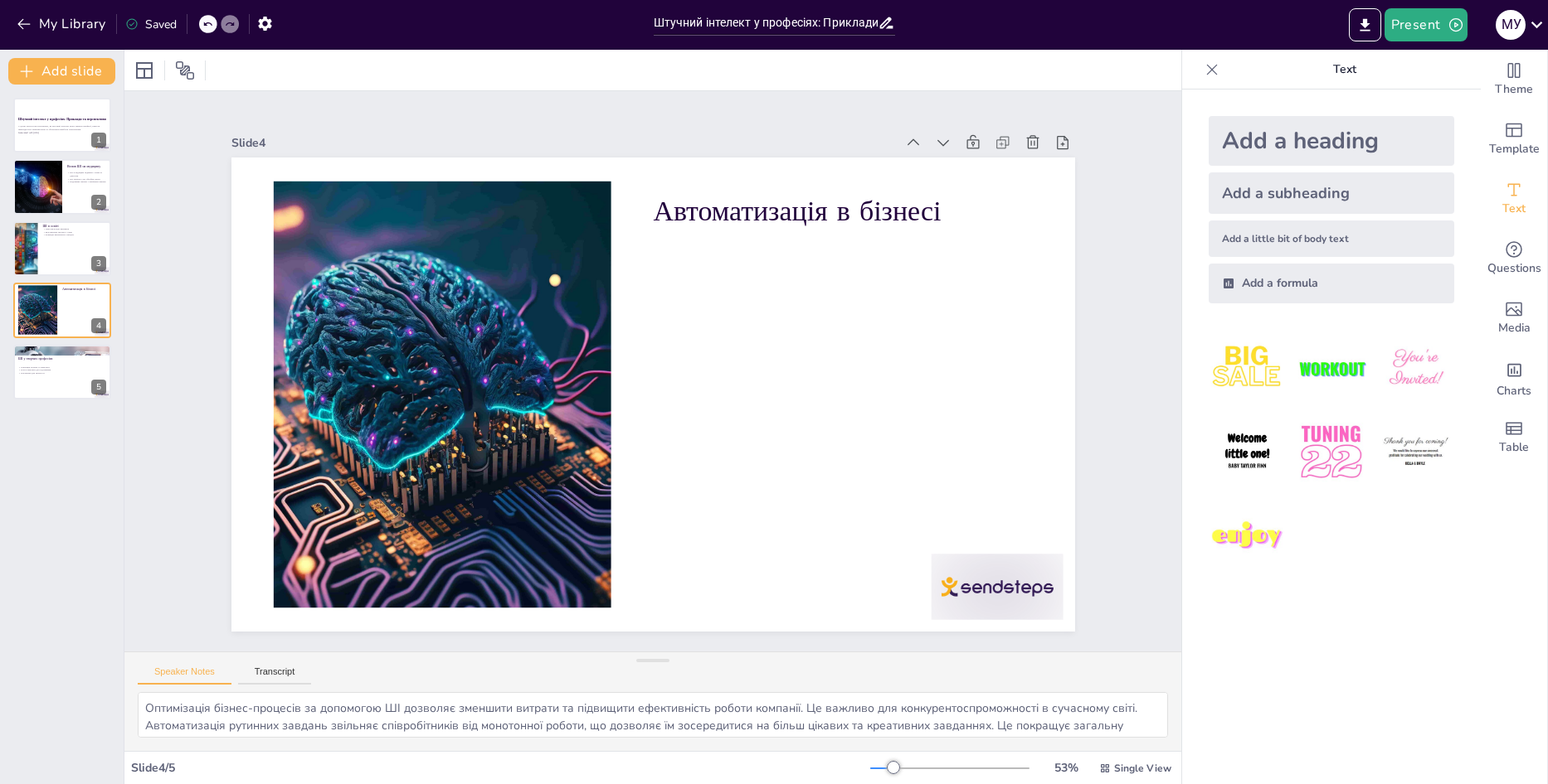
click at [205, 30] on div at bounding box center [208, 24] width 18 height 18
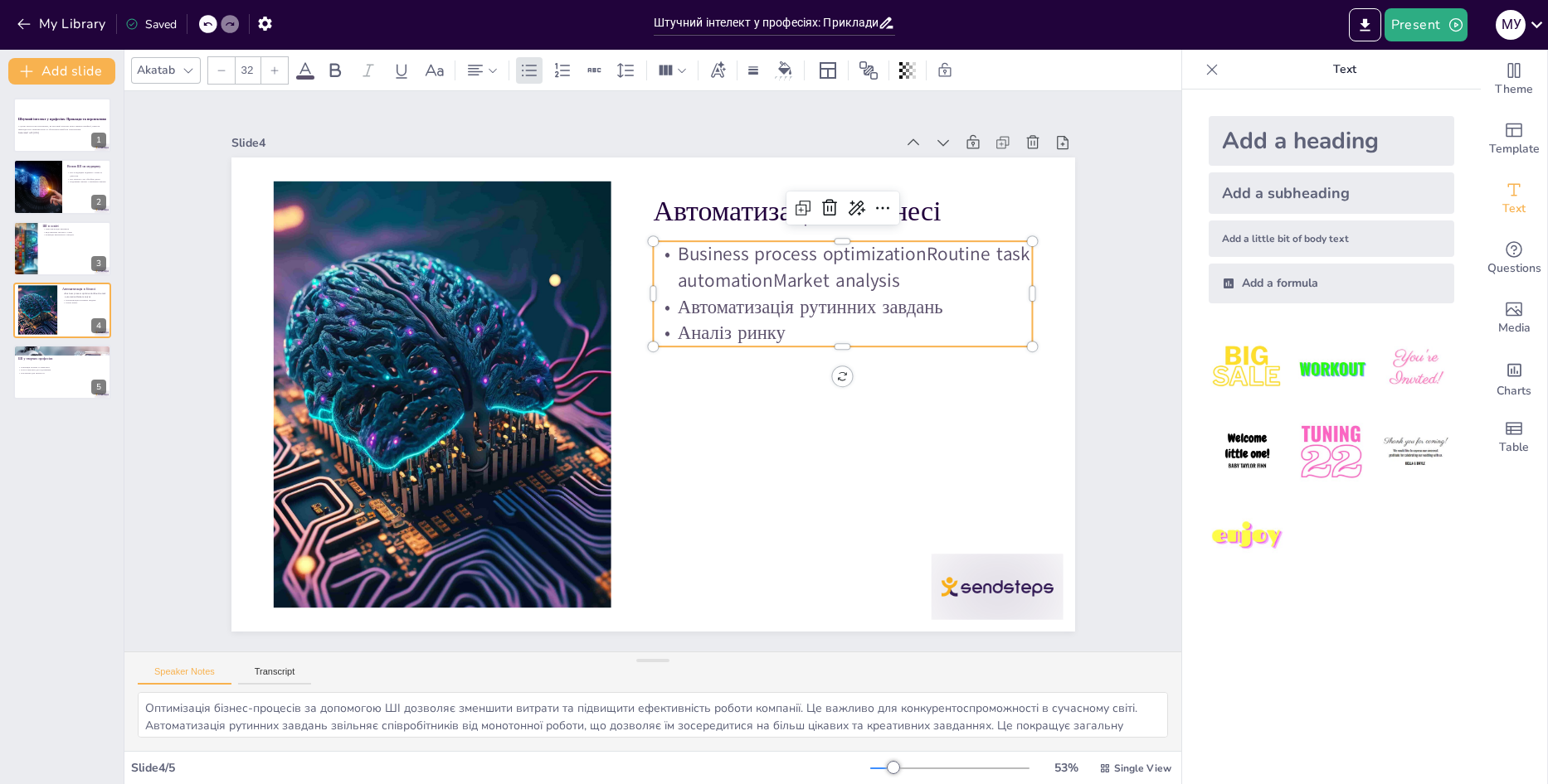
click at [900, 270] on p "Business process optimizationRoutine task automationMarket analysis" at bounding box center [843, 267] width 380 height 52
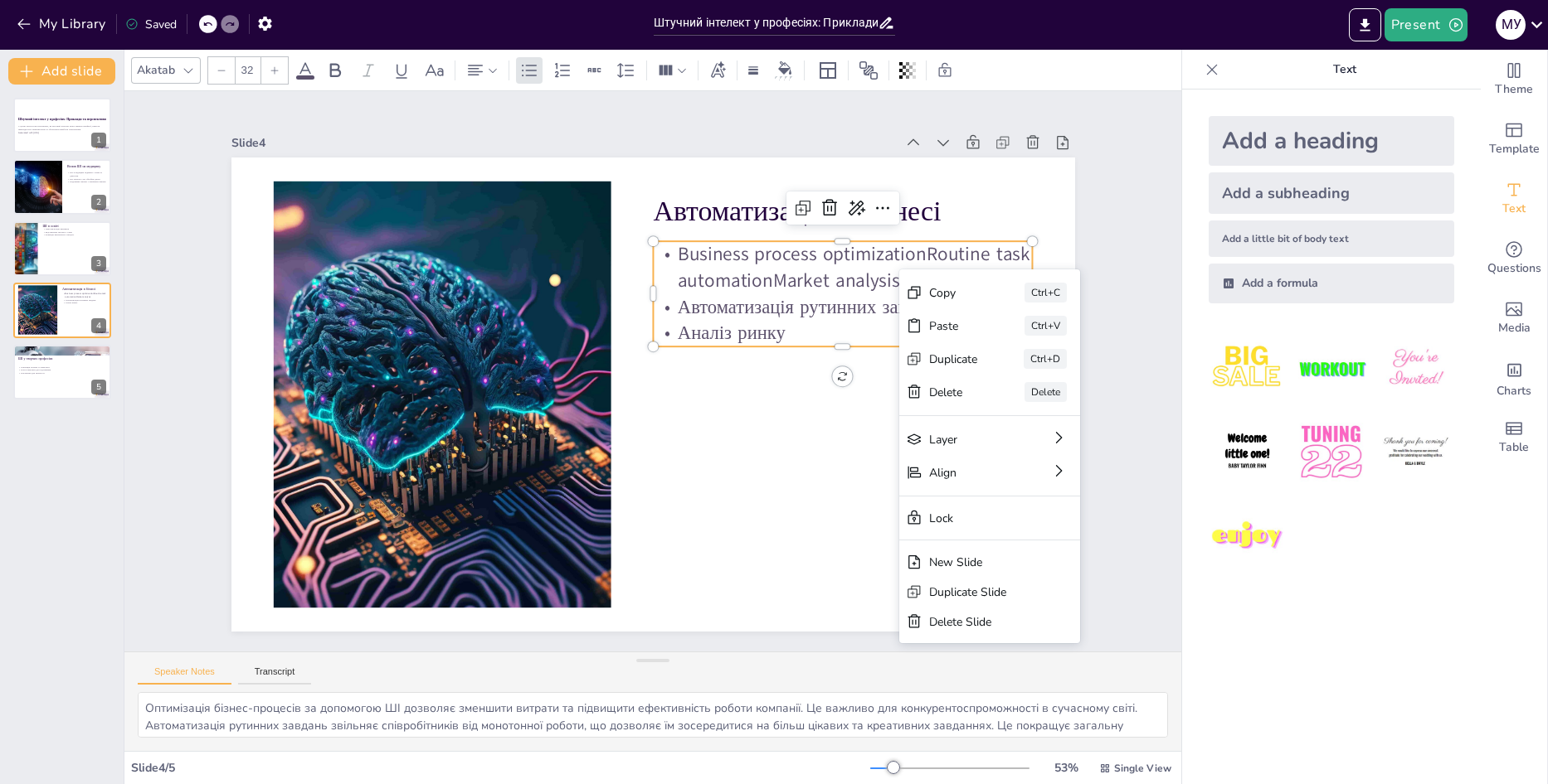
click at [874, 272] on p "Business process optimizationRoutine task automationMarket analysis" at bounding box center [843, 267] width 380 height 52
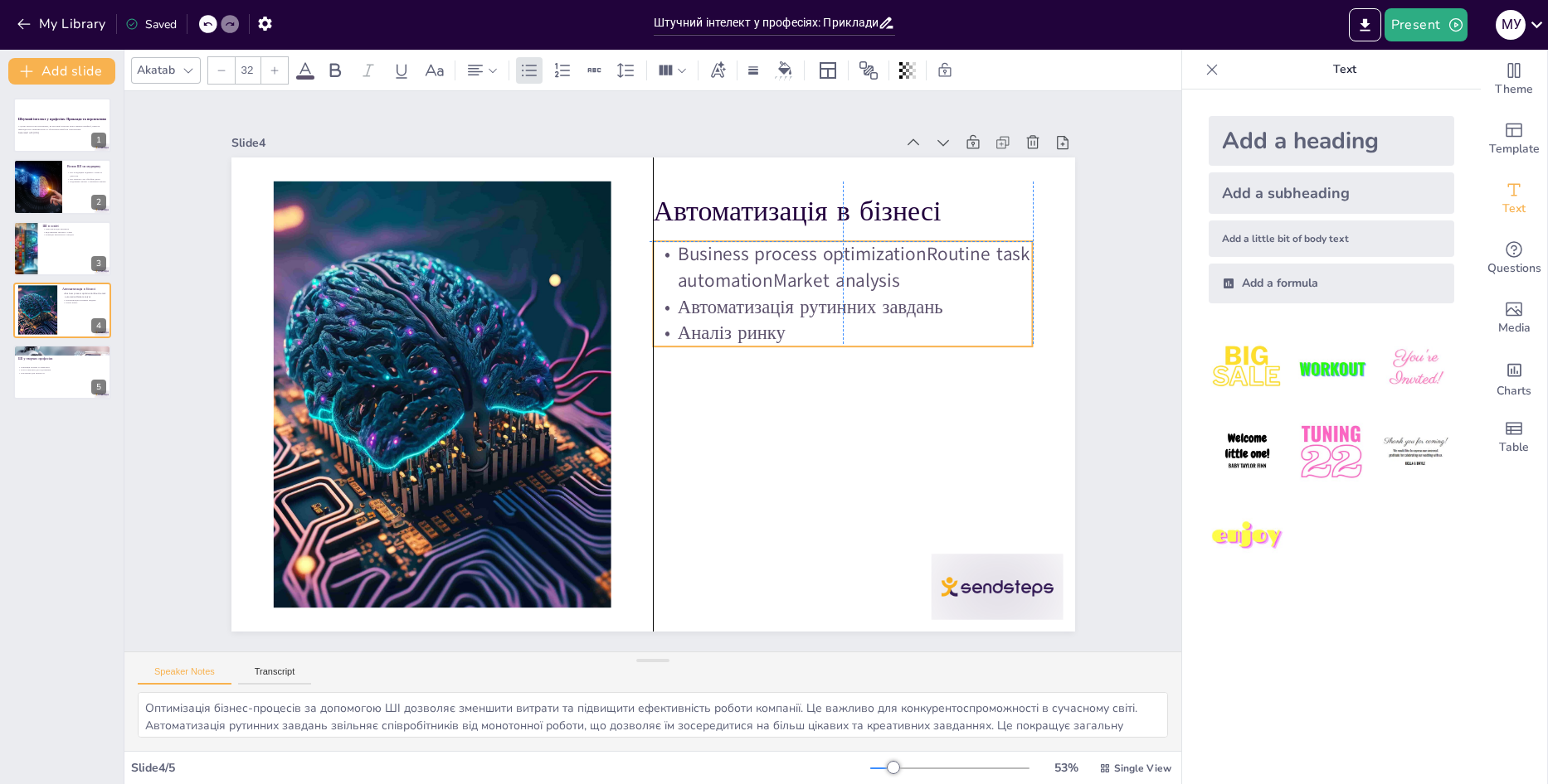
click at [882, 269] on p "Business process optimizationRoutine task automationMarket analysis" at bounding box center [843, 267] width 380 height 52
click at [873, 201] on icon at bounding box center [883, 207] width 20 height 20
click at [846, 203] on icon at bounding box center [856, 207] width 20 height 20
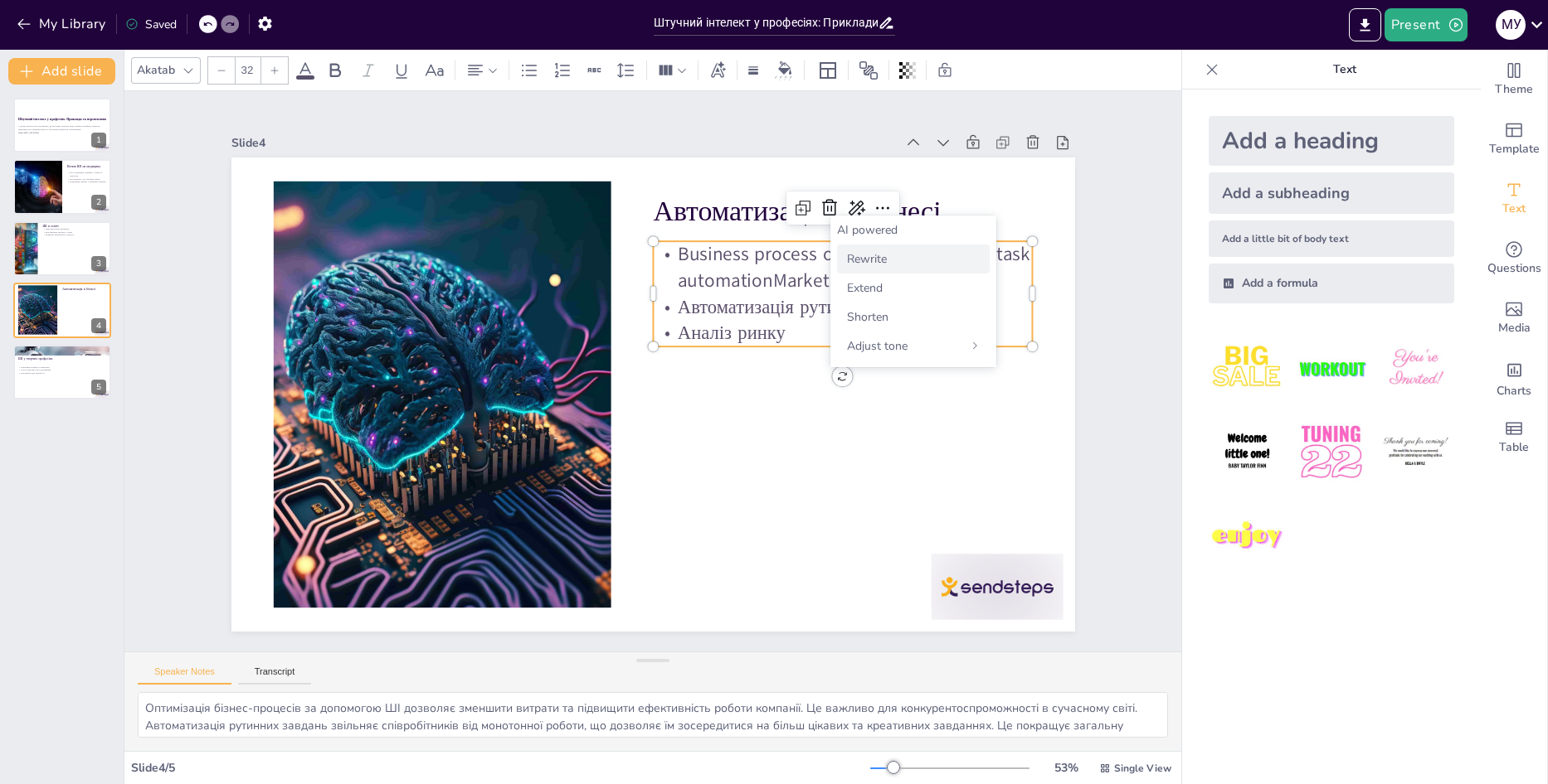
click at [864, 263] on span "Rewrite" at bounding box center [867, 259] width 40 height 16
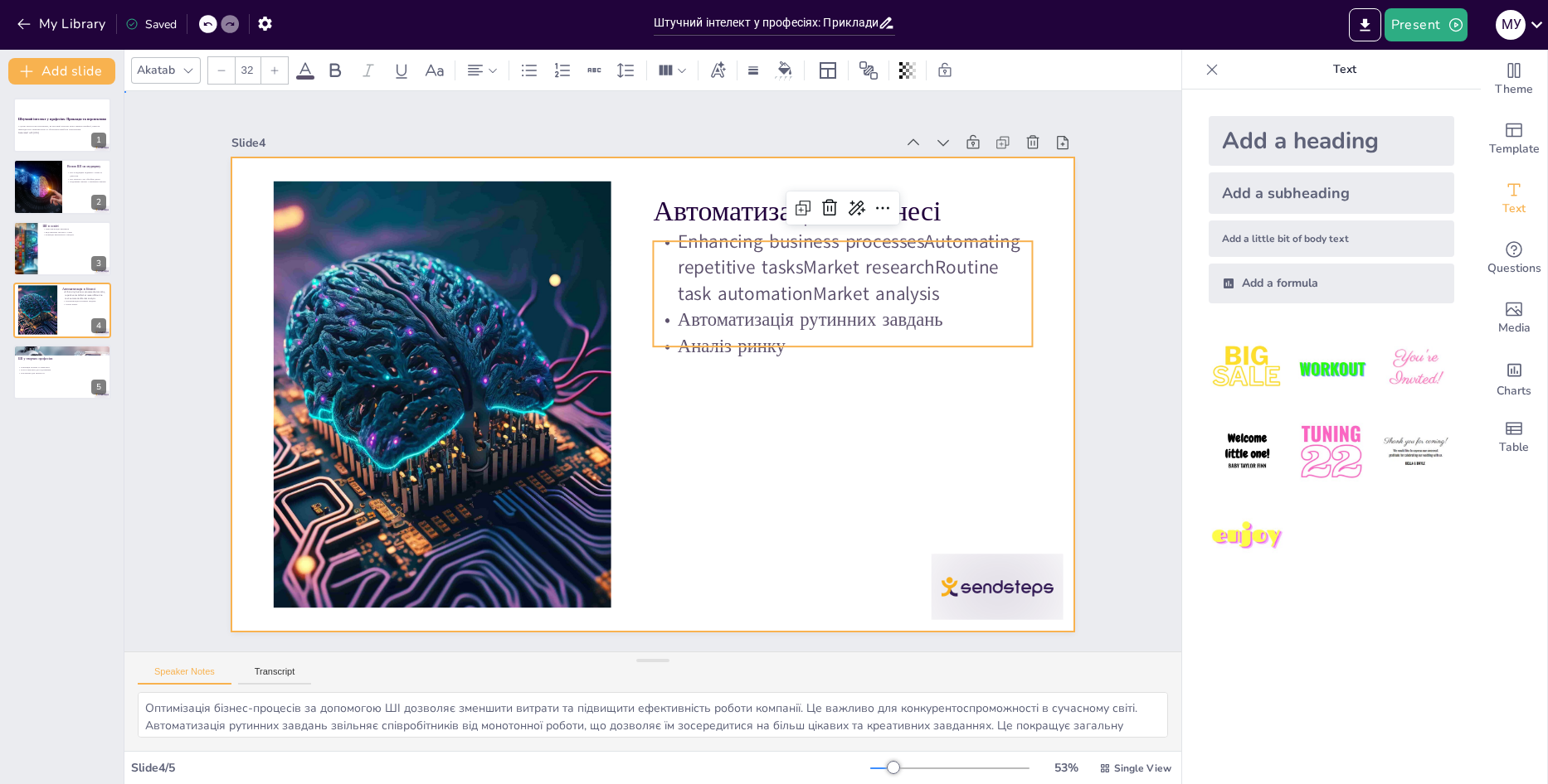
click at [894, 411] on div at bounding box center [653, 395] width 843 height 474
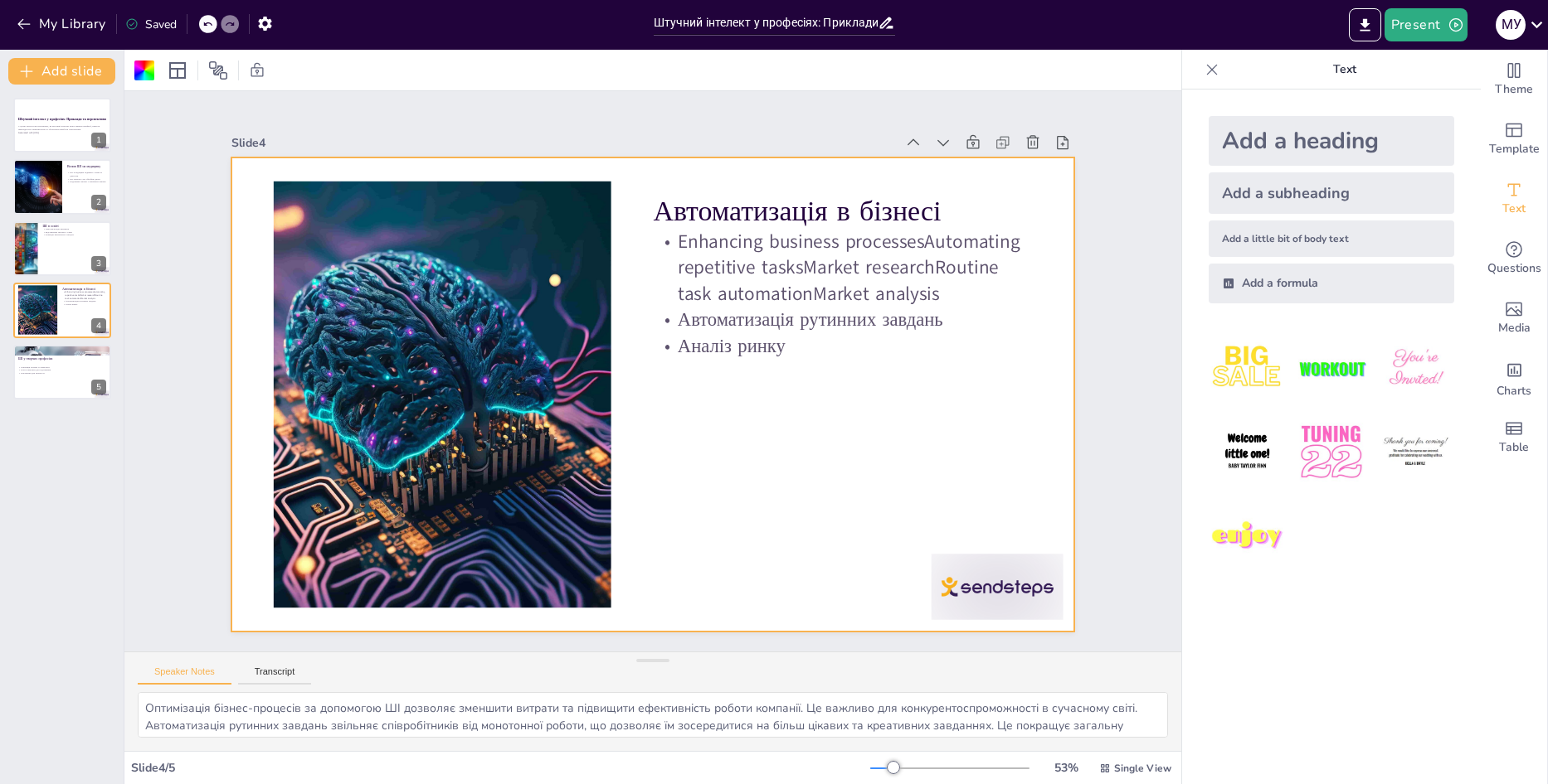
click at [214, 20] on div at bounding box center [208, 24] width 18 height 18
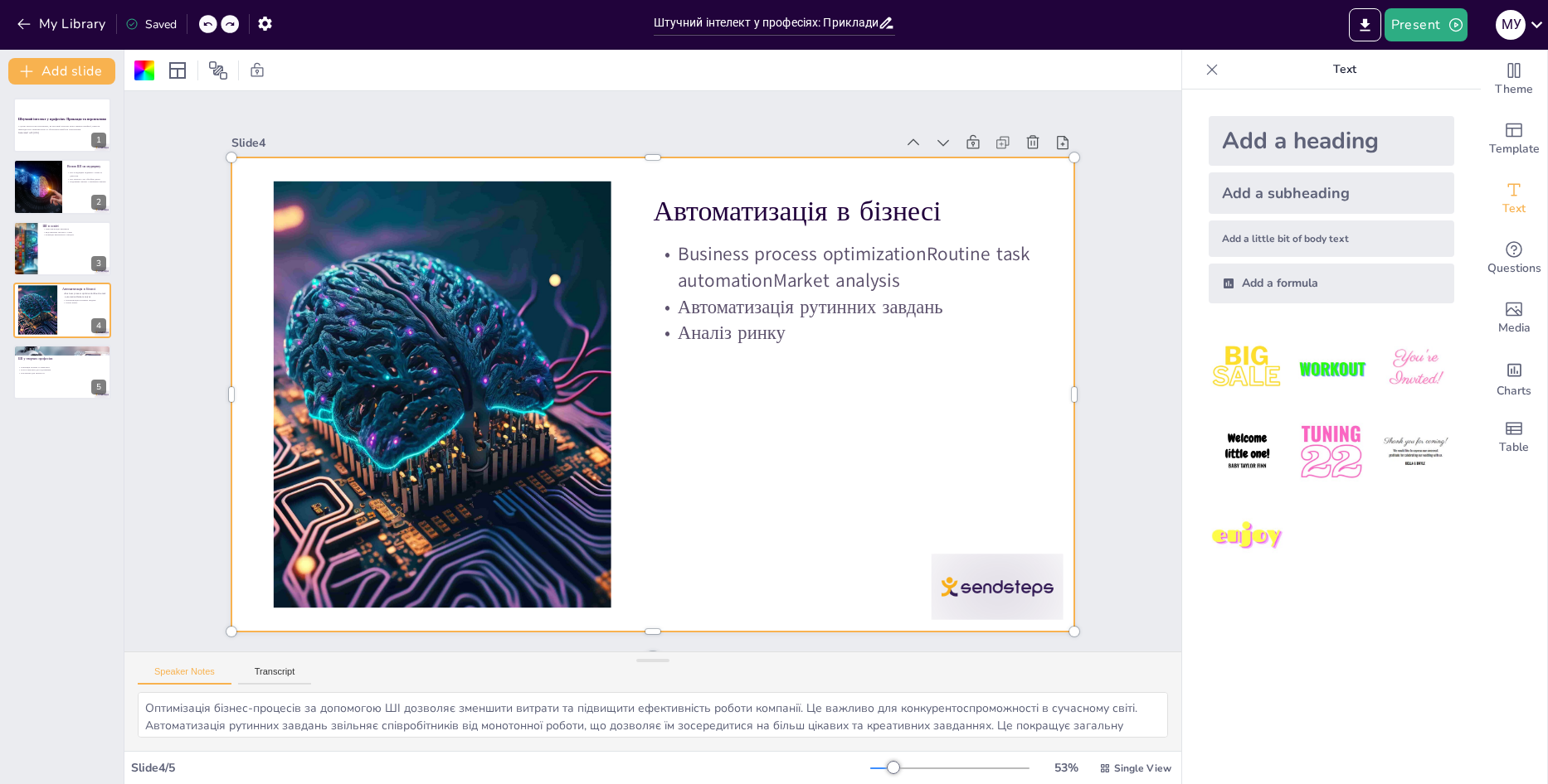
click at [212, 20] on icon at bounding box center [208, 24] width 10 height 10
click at [210, 26] on icon at bounding box center [208, 24] width 10 height 10
click at [211, 29] on div "My Library Saved" at bounding box center [140, 23] width 281 height 29
click at [215, 29] on div at bounding box center [208, 24] width 18 height 18
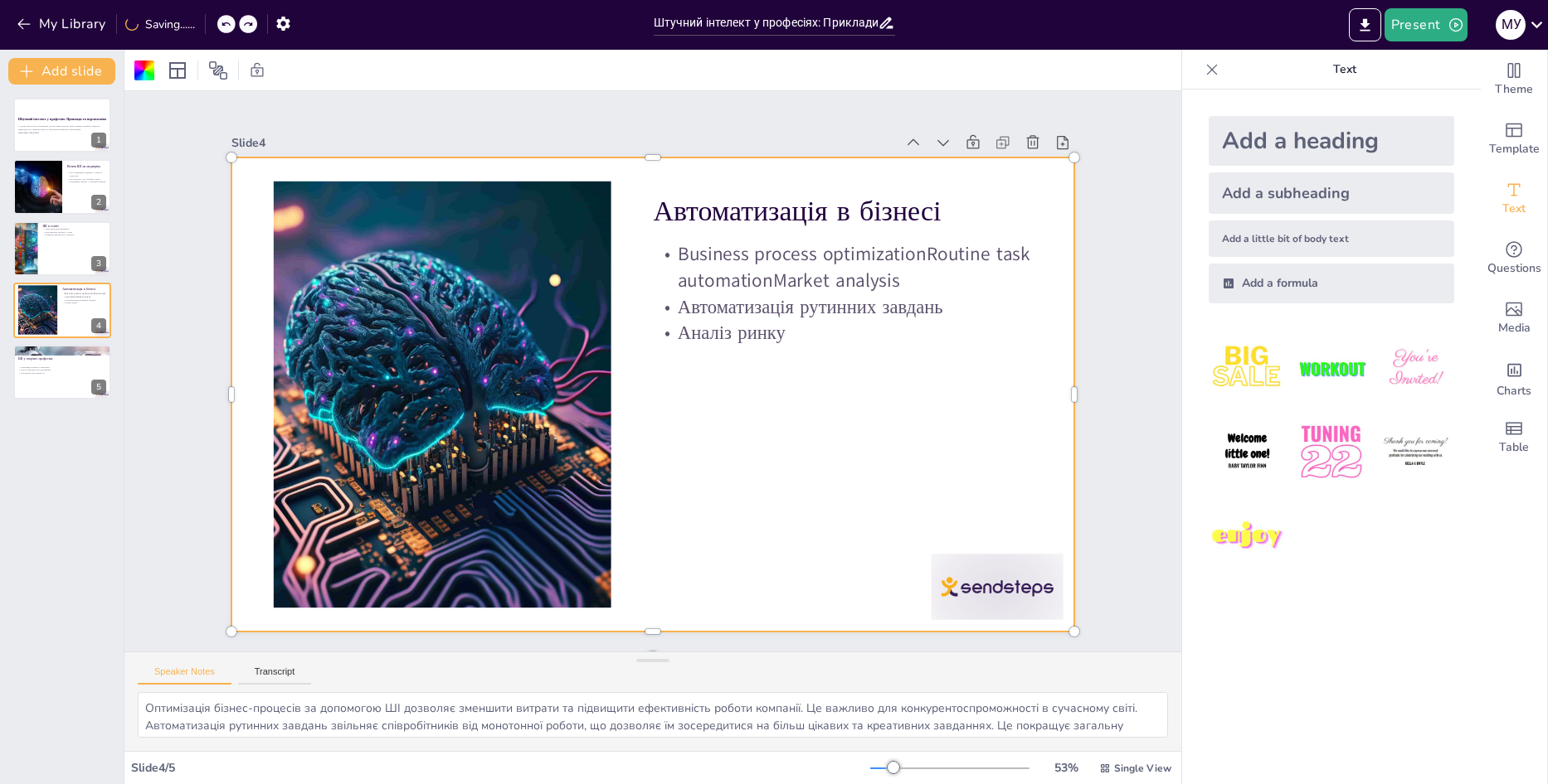
click at [215, 29] on div "My Library Saving......" at bounding box center [149, 23] width 299 height 29
click at [215, 29] on div at bounding box center [208, 24] width 18 height 18
type textarea "ШІ відкриває нові можливості для творчості, дозволяючи створювати музику та жив…"
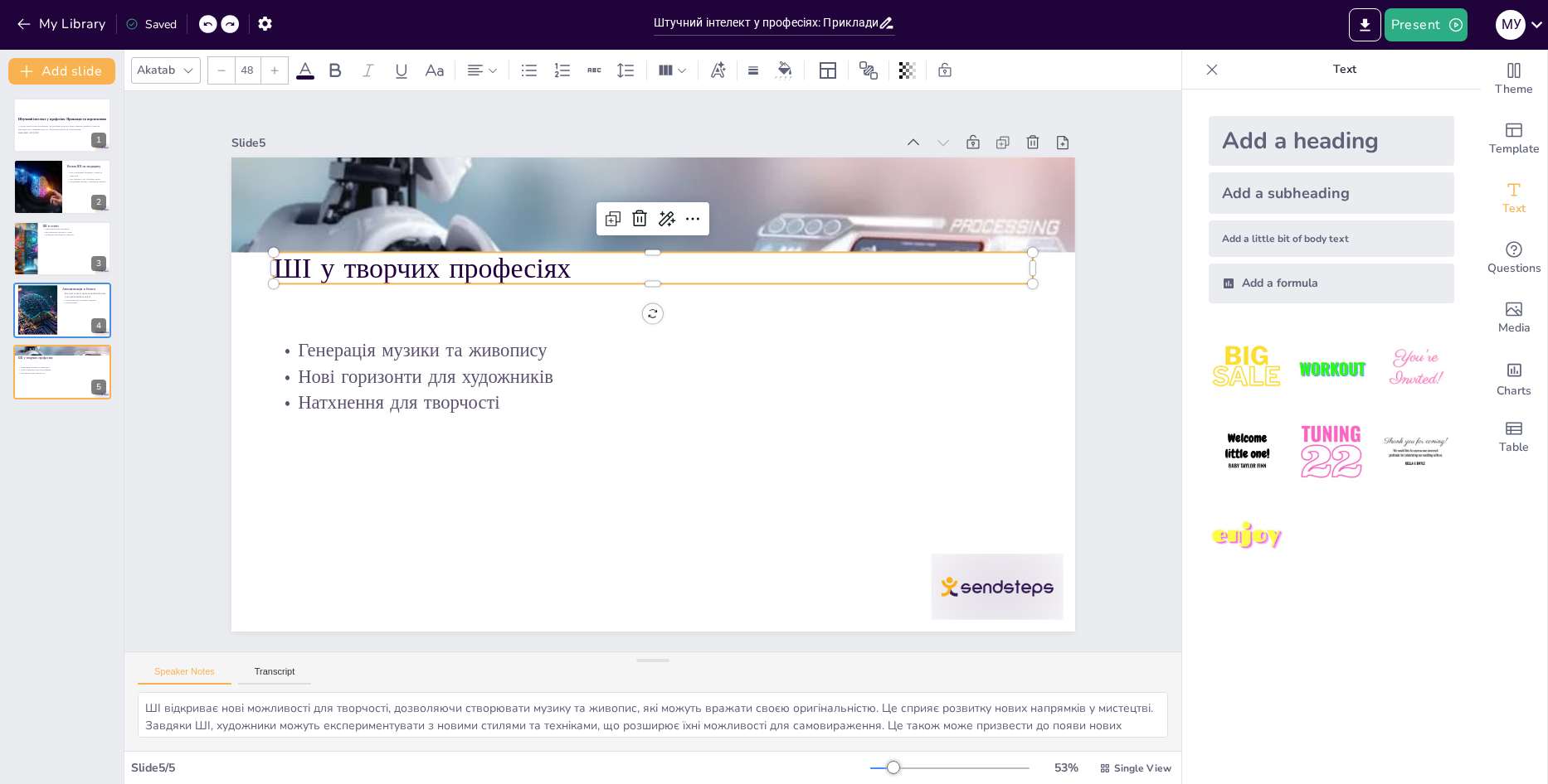
click at [215, 29] on div at bounding box center [208, 24] width 18 height 18
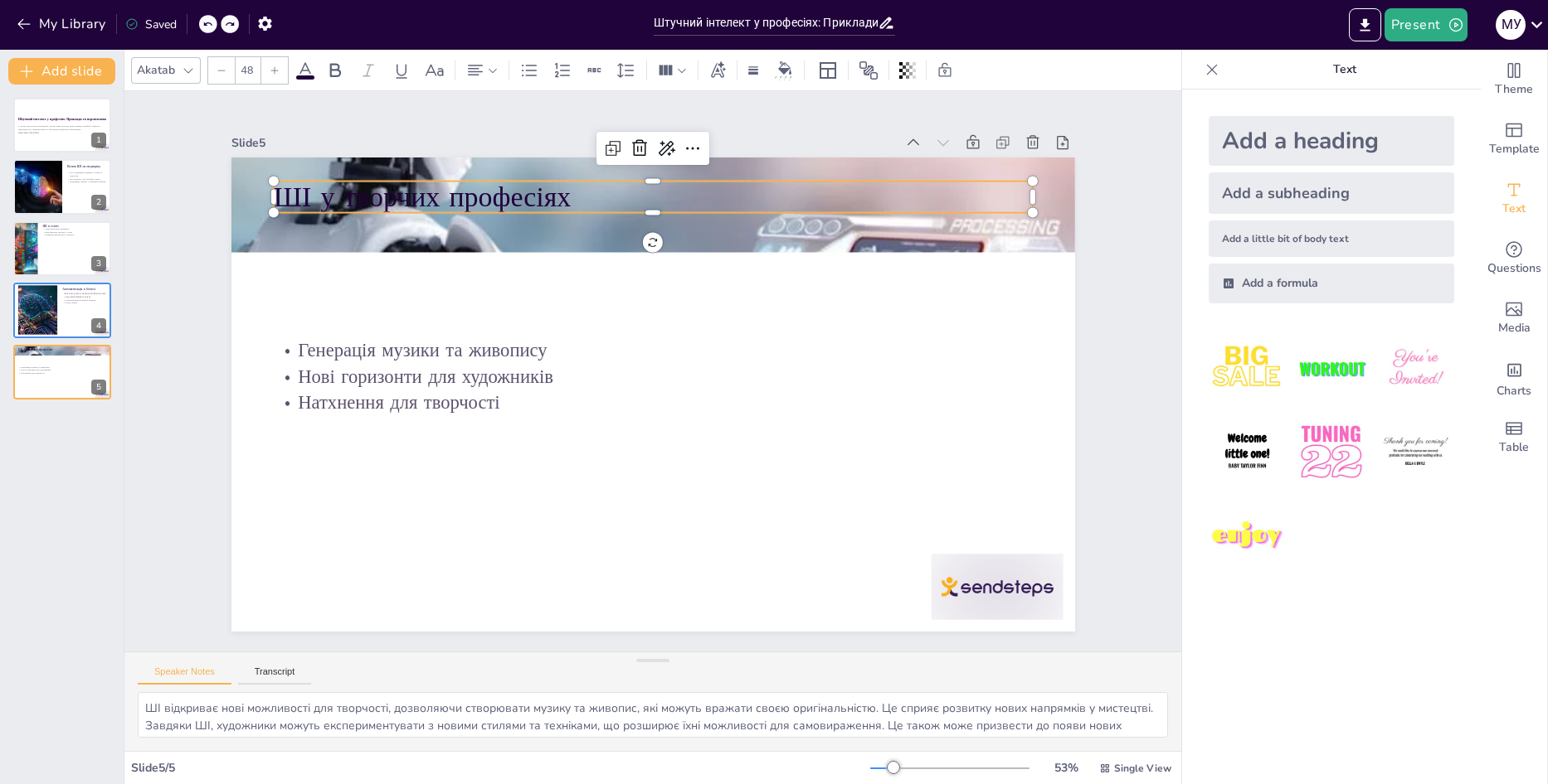
click at [217, 27] on div at bounding box center [208, 24] width 18 height 18
click at [212, 27] on div at bounding box center [208, 24] width 18 height 18
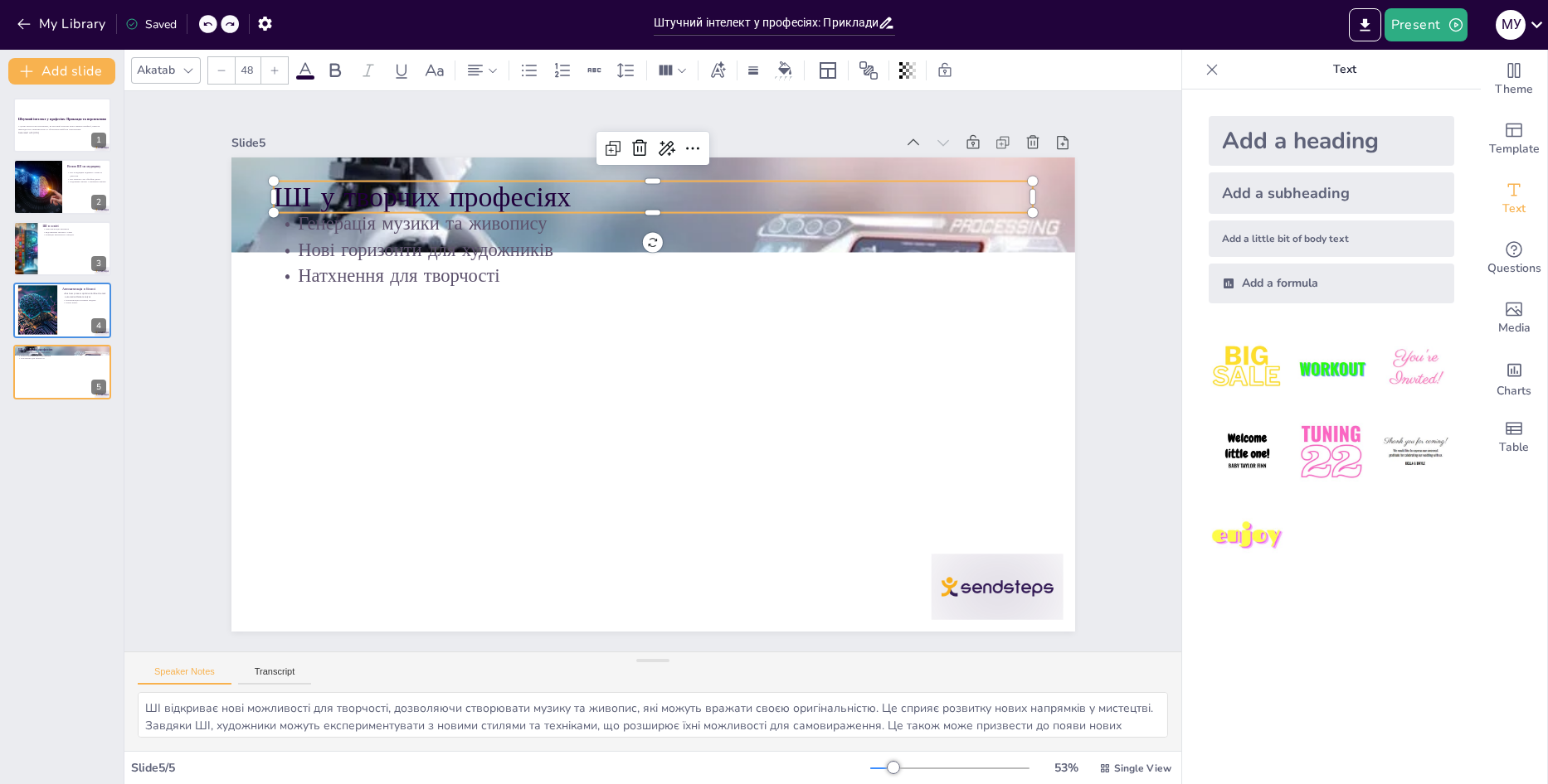
click at [211, 26] on icon at bounding box center [208, 24] width 10 height 10
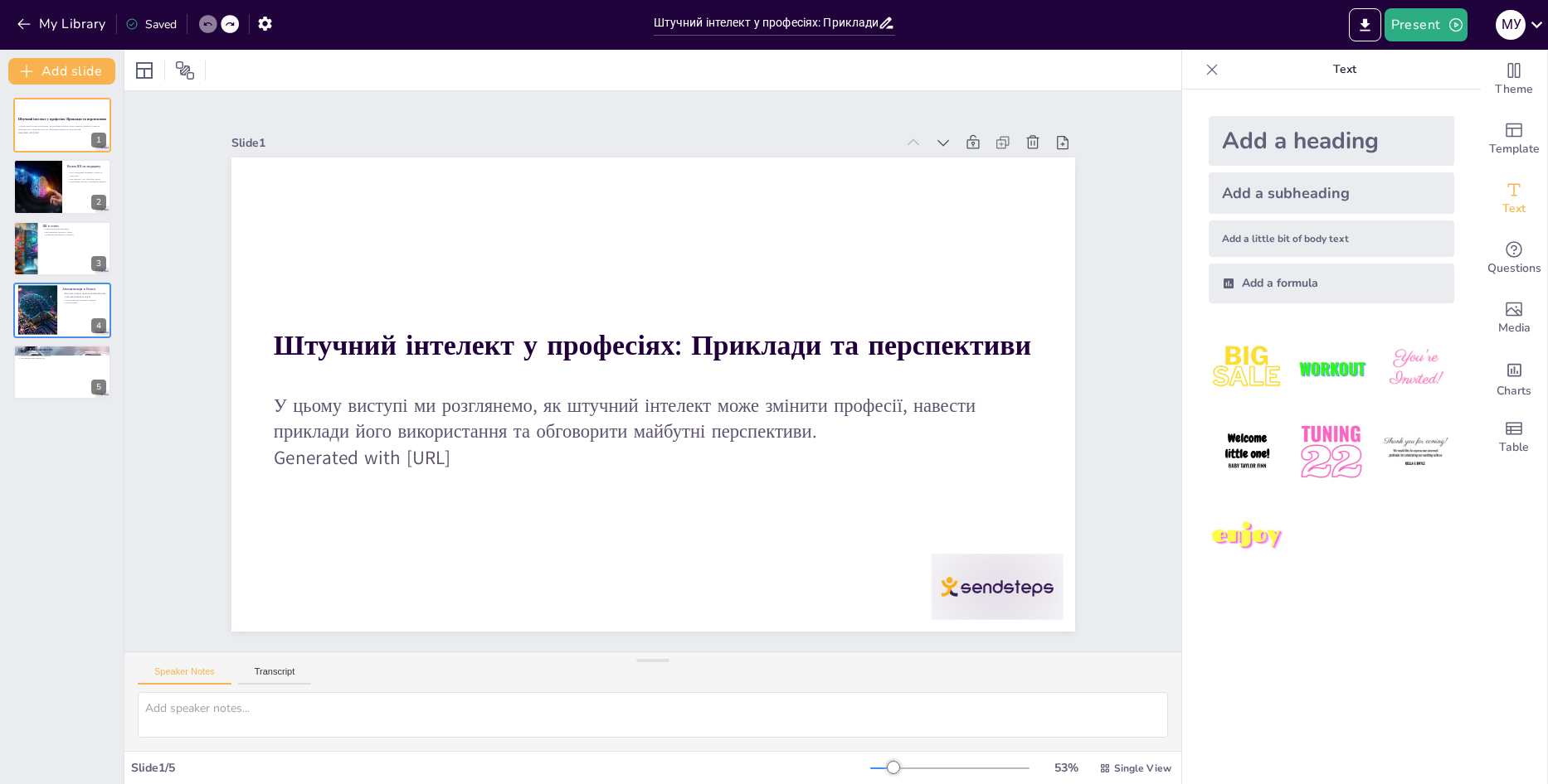
click at [211, 26] on icon at bounding box center [208, 24] width 10 height 10
click at [78, 312] on div at bounding box center [62, 309] width 100 height 56
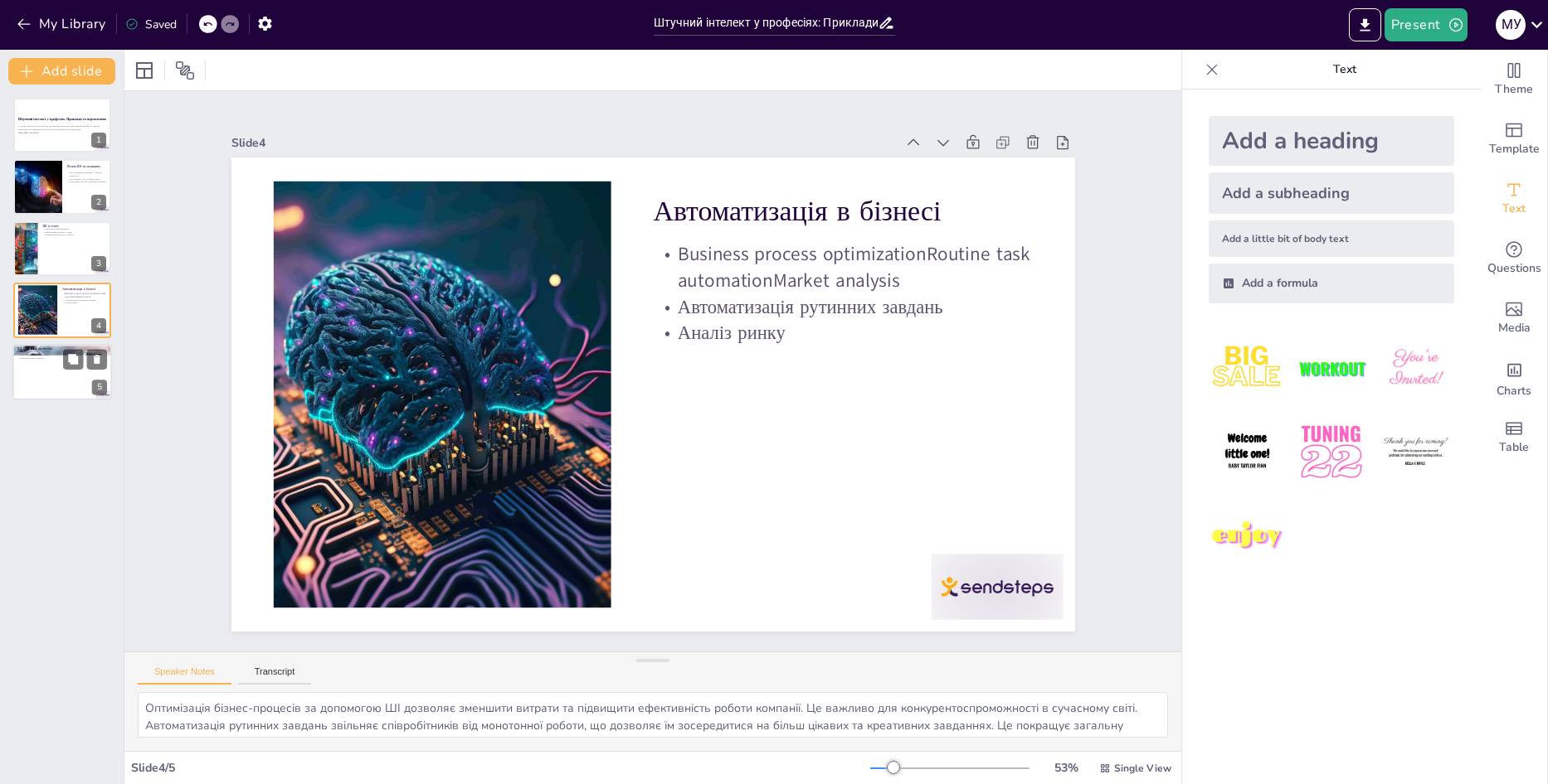
click at [50, 383] on div at bounding box center [62, 372] width 100 height 56
type textarea "ШІ відкриває нові можливості для творчості, дозволяючи створювати музику та жив…"
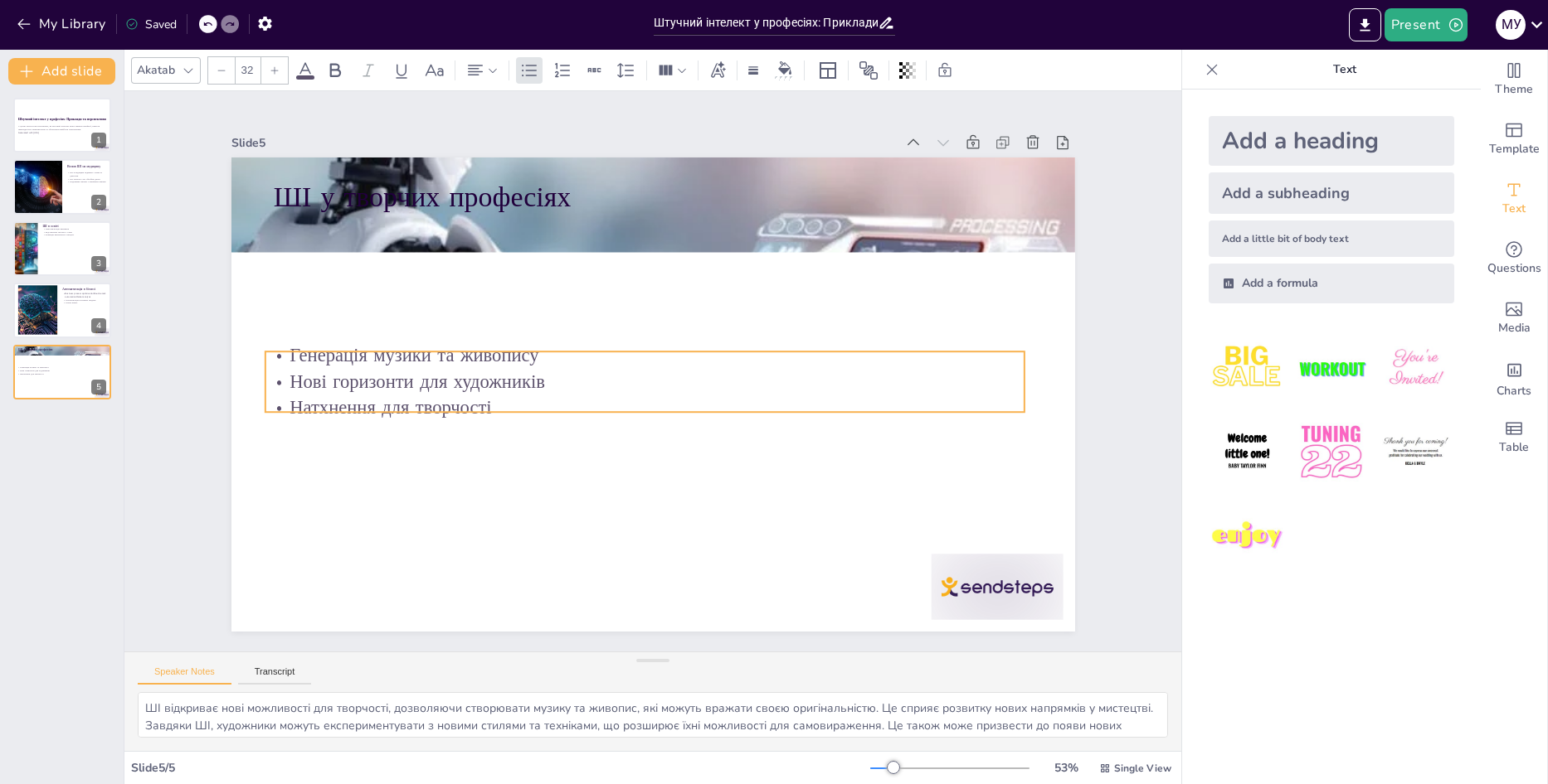
drag, startPoint x: 416, startPoint y: 245, endPoint x: 408, endPoint y: 377, distance: 132.2
click at [408, 377] on p "Нові горизонти для художників" at bounding box center [644, 382] width 759 height 27
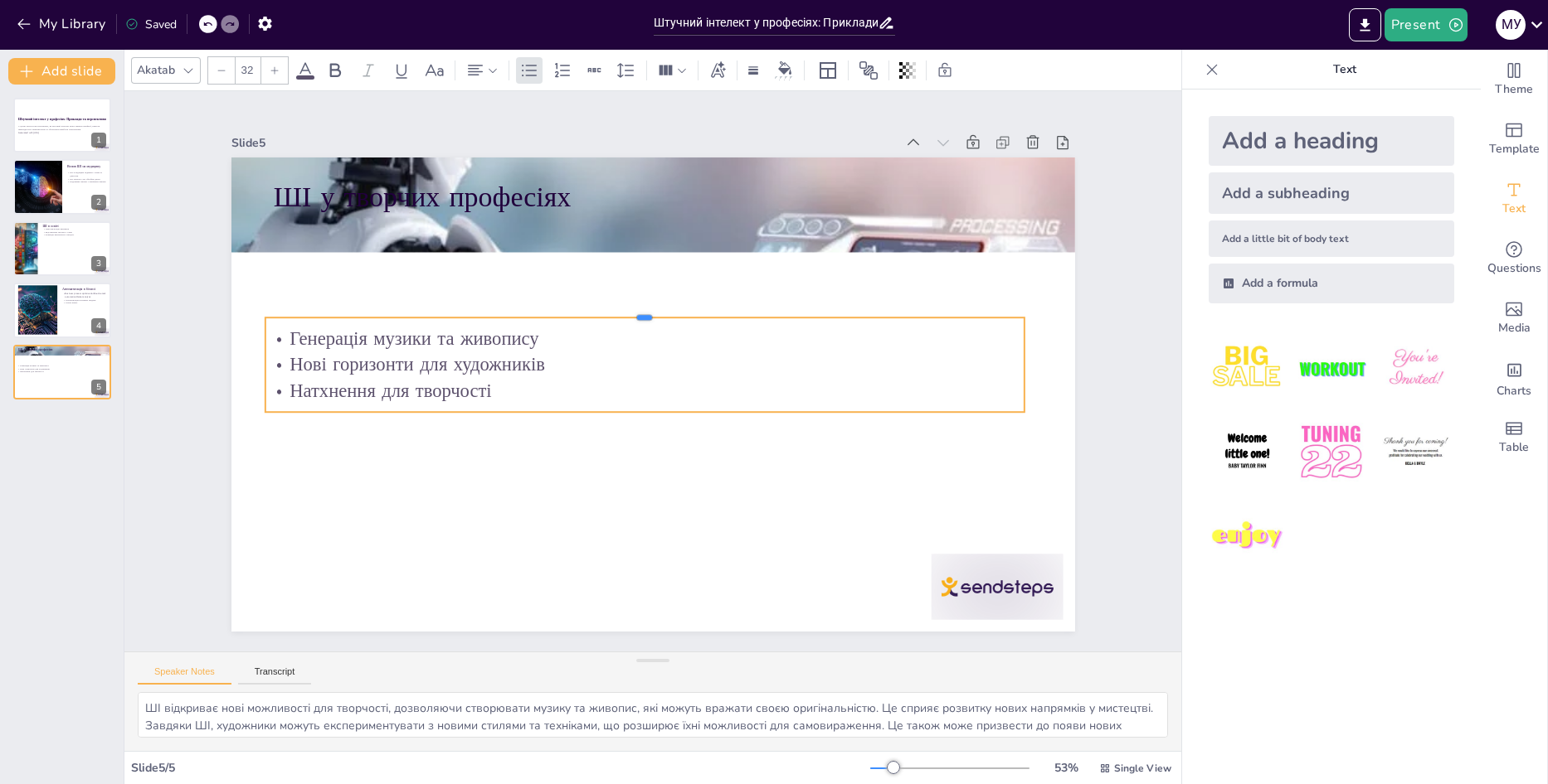
drag, startPoint x: 494, startPoint y: 343, endPoint x: 498, endPoint y: 309, distance: 34.2
click at [498, 308] on div at bounding box center [644, 311] width 759 height 13
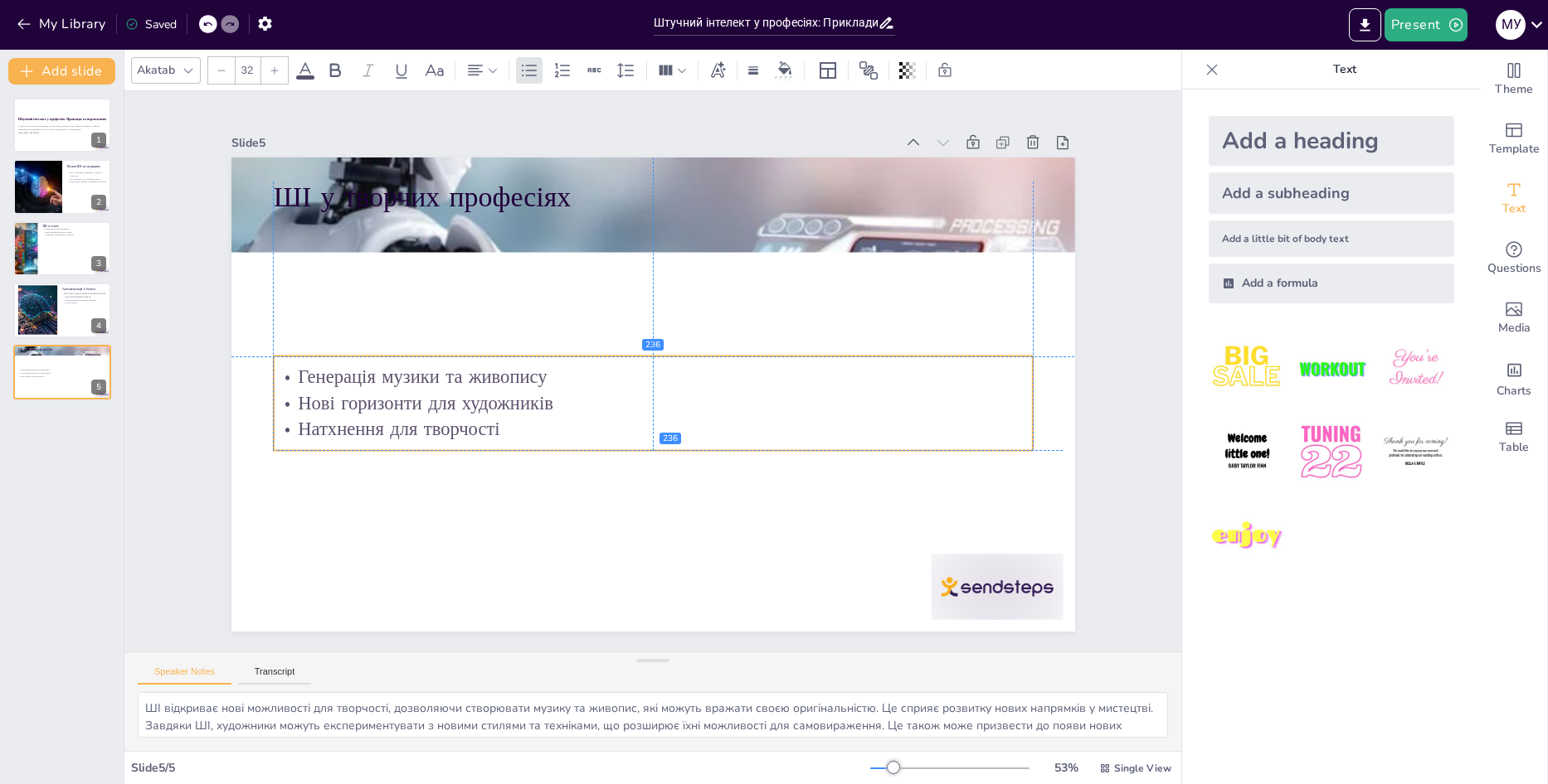
drag, startPoint x: 461, startPoint y: 345, endPoint x: 472, endPoint y: 383, distance: 39.6
click at [472, 383] on div "Генерація музики та живопису Нові горизонти для художників Натхнення для творчо…" at bounding box center [652, 403] width 759 height 79
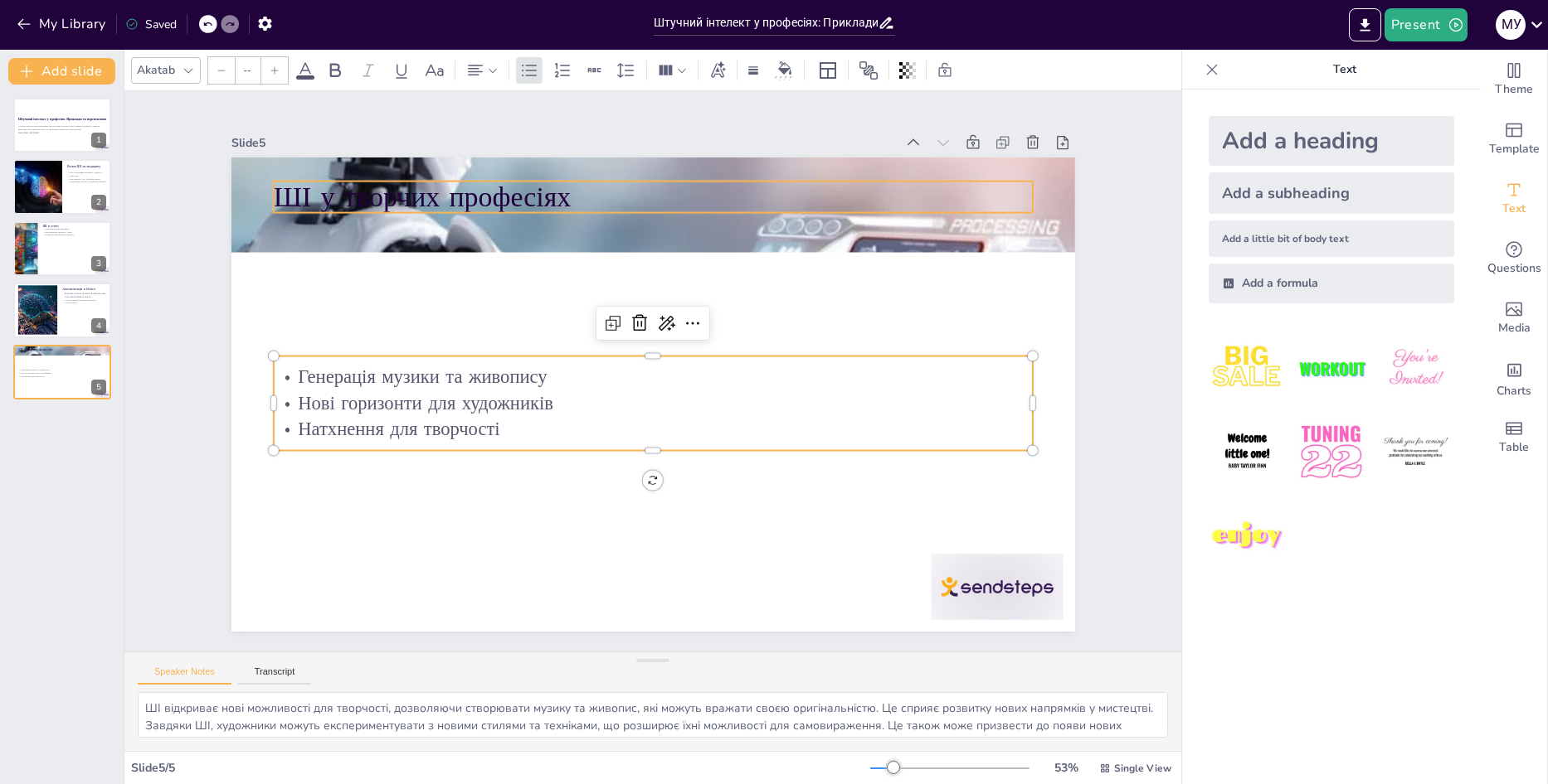
type input "48"
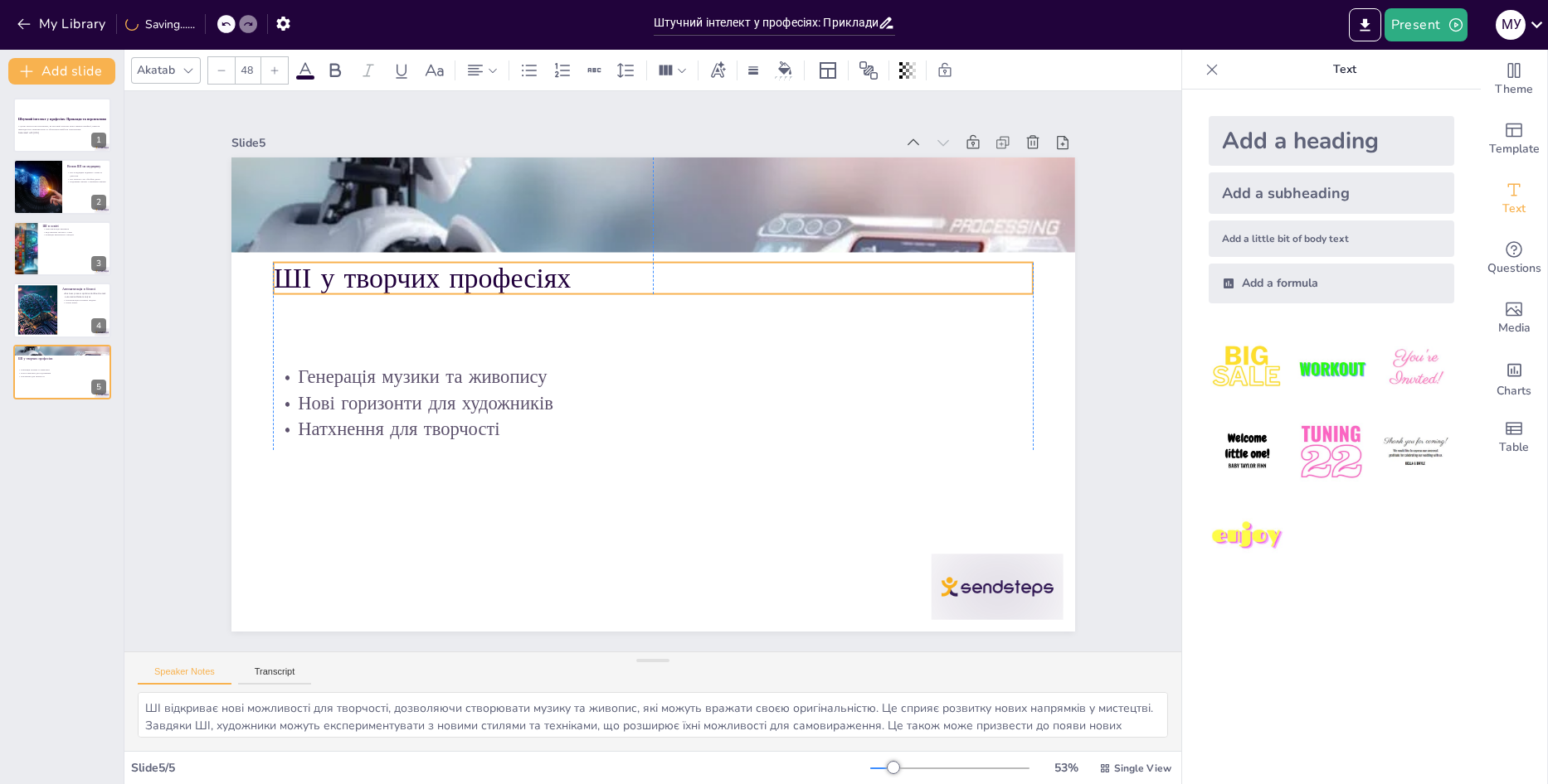
drag, startPoint x: 428, startPoint y: 210, endPoint x: 429, endPoint y: 267, distance: 57.0
click at [429, 267] on p "ШІ у творчих професіях" at bounding box center [652, 278] width 759 height 39
click at [66, 192] on div at bounding box center [62, 186] width 100 height 56
type textarea "Технології ШІ в медицині дозволяють значно підвищити точність діагнозів, що є к…"
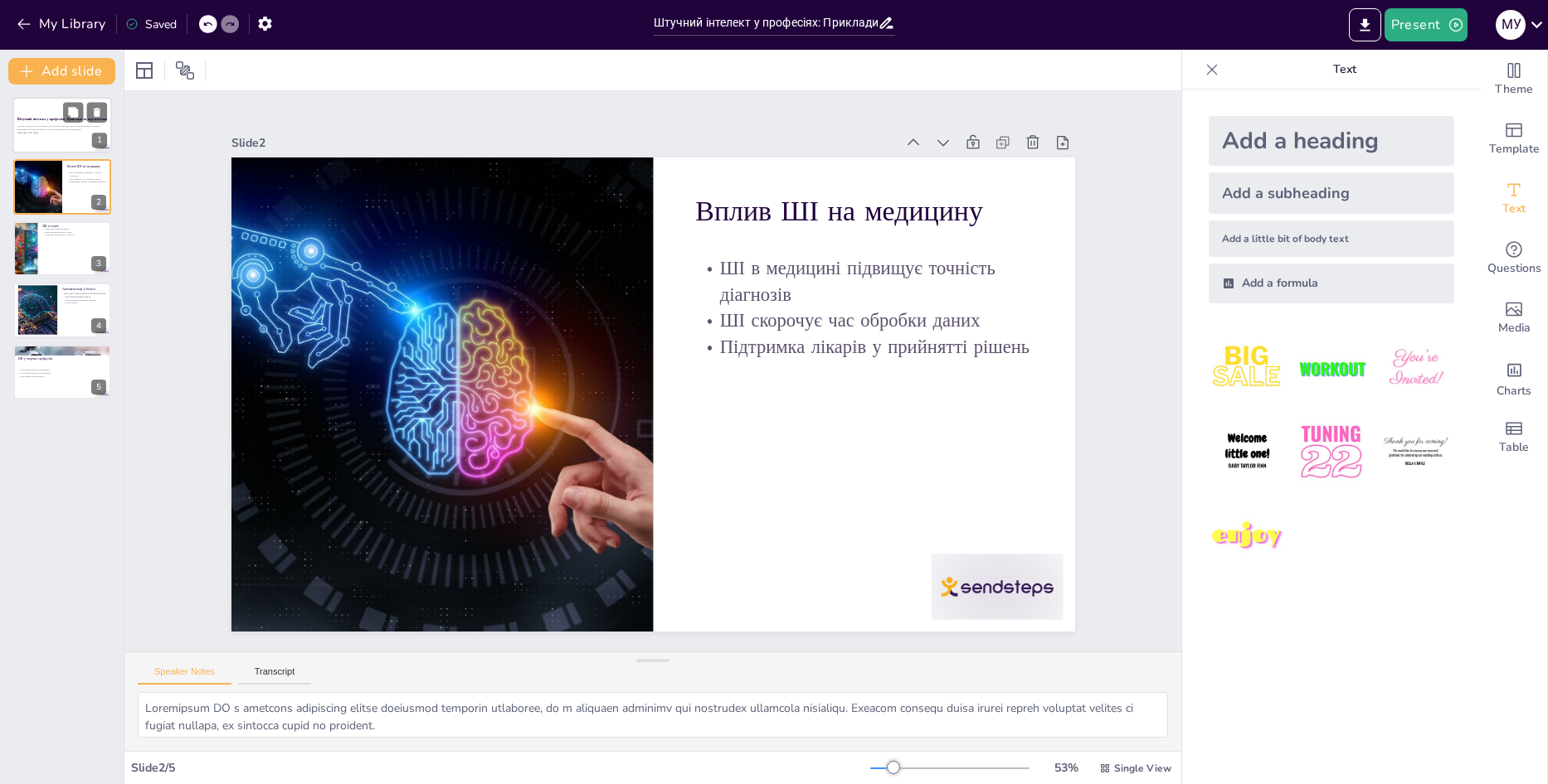
click at [35, 144] on div at bounding box center [62, 125] width 100 height 56
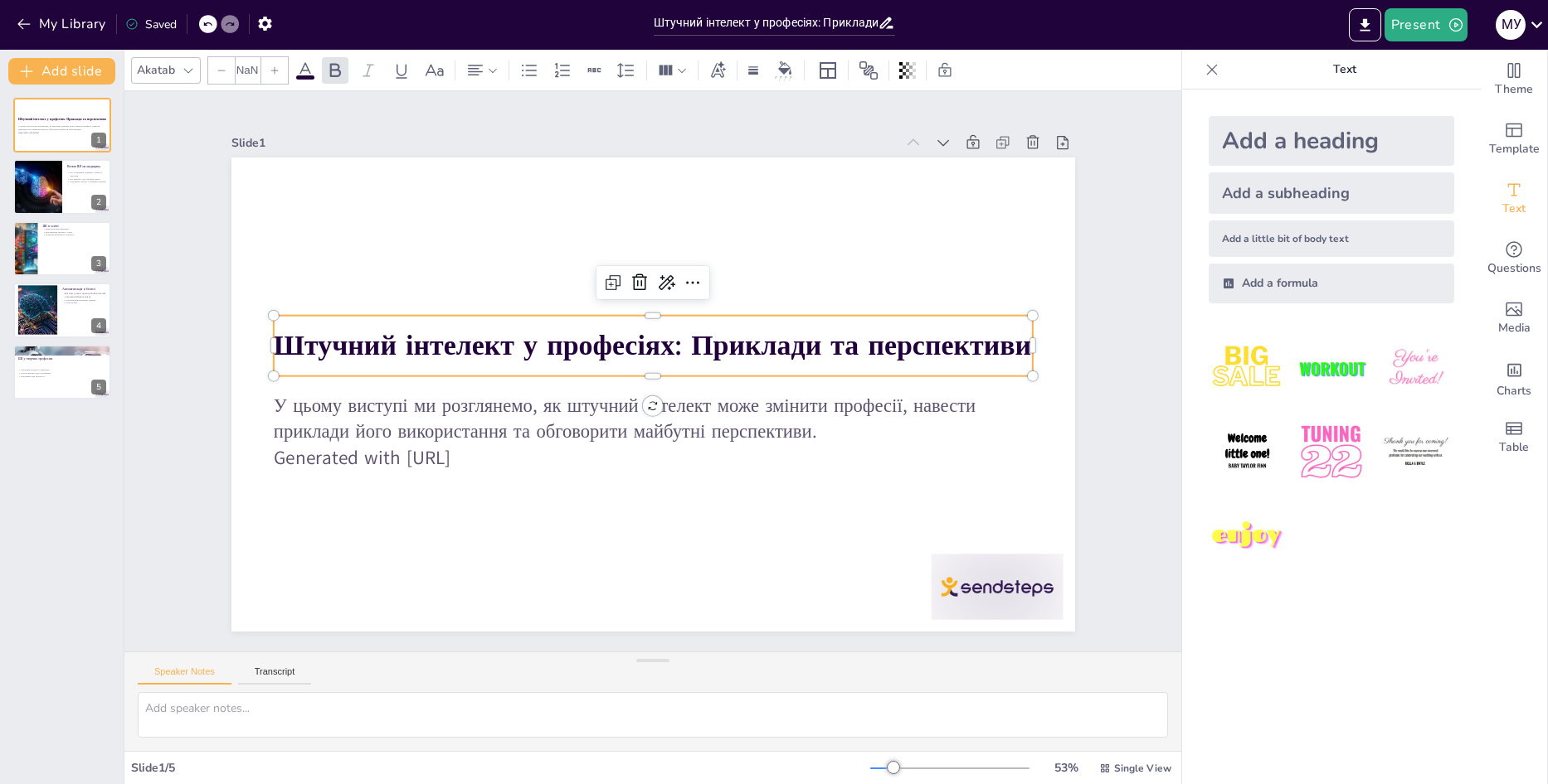
type input "48"
click at [471, 346] on strong "Штучний інтелект у професіях: Приклади та перспективи" at bounding box center [652, 345] width 758 height 38
click at [42, 315] on div at bounding box center [36, 310] width 75 height 50
type textarea "Оптимізація бізнес-процесів за допомогою ШІ дозволяє зменшити витрати та підвищ…"
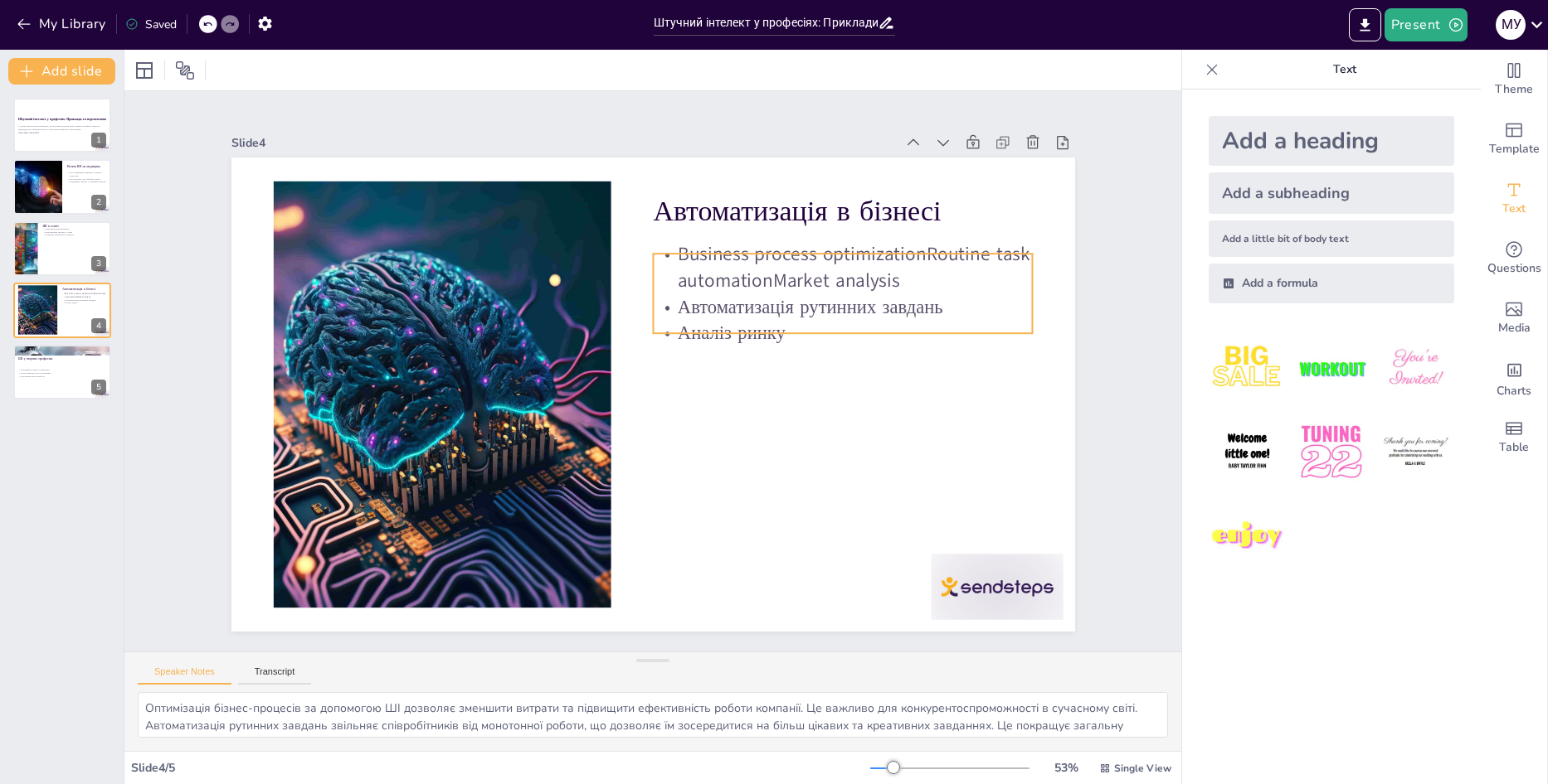
click at [963, 246] on div "Автоматизація в бізнесі Business process optimizationRoutine task automationMar…" at bounding box center [653, 395] width 843 height 474
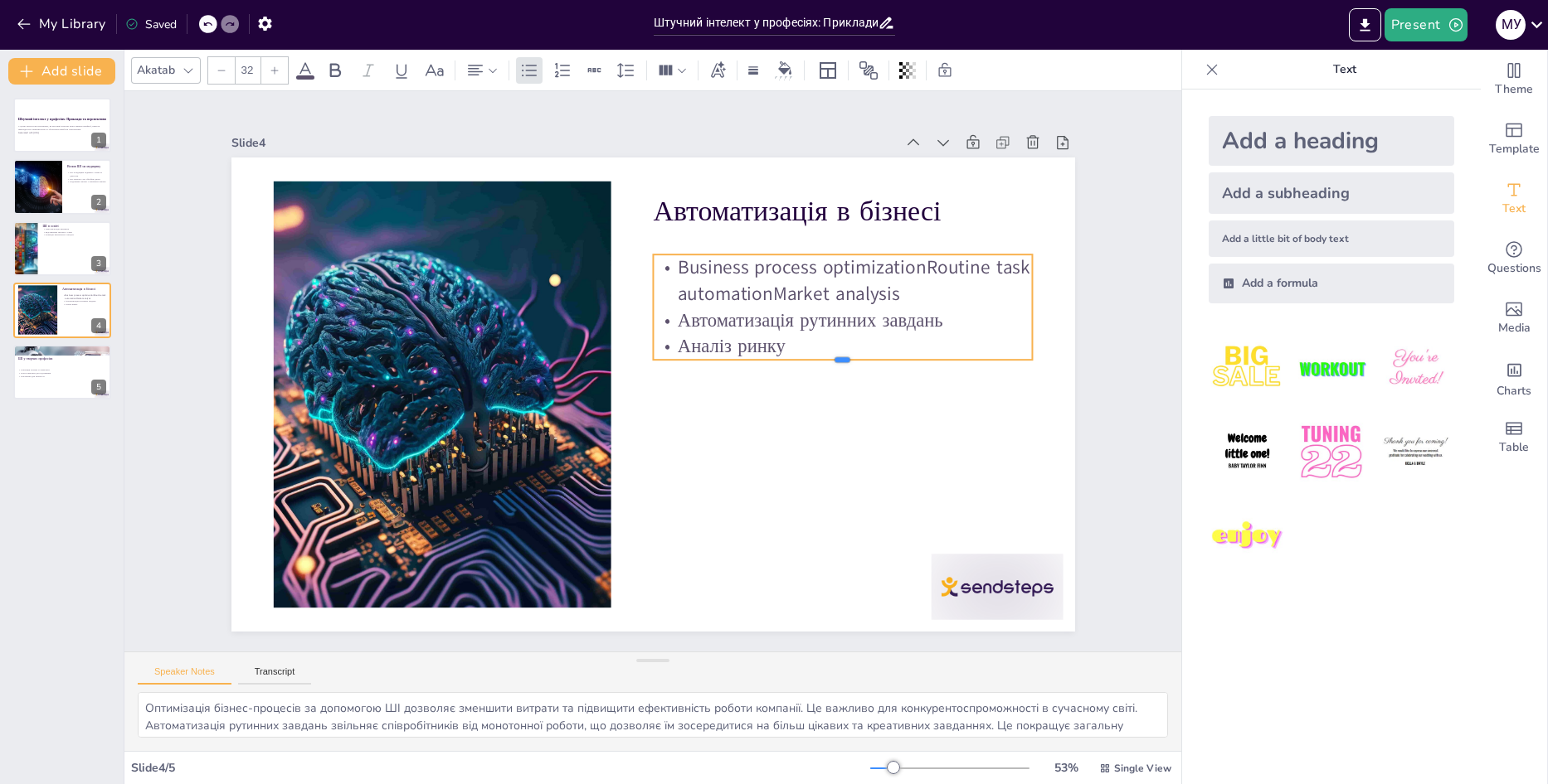
drag, startPoint x: 829, startPoint y: 327, endPoint x: 828, endPoint y: 338, distance: 11.0
click at [828, 338] on div "Автоматизація в бізнесі Business process optimizationRoutine task automationMar…" at bounding box center [653, 395] width 843 height 474
click at [925, 283] on p "Business process optimizationRoutine task automationMarket analysis" at bounding box center [843, 280] width 380 height 52
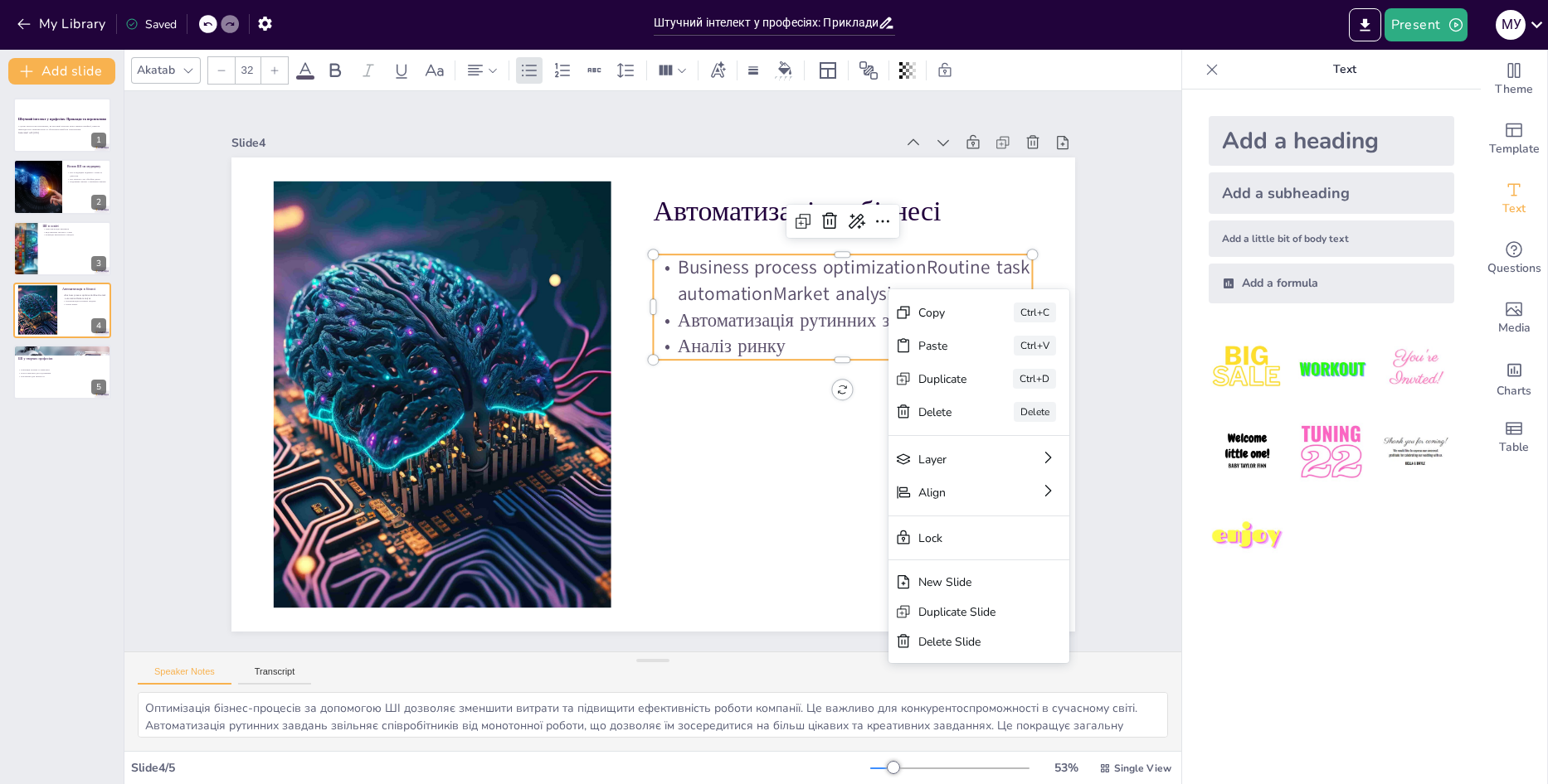
click at [888, 289] on p "Business process optimizationRoutine task automationMarket analysis" at bounding box center [843, 280] width 380 height 52
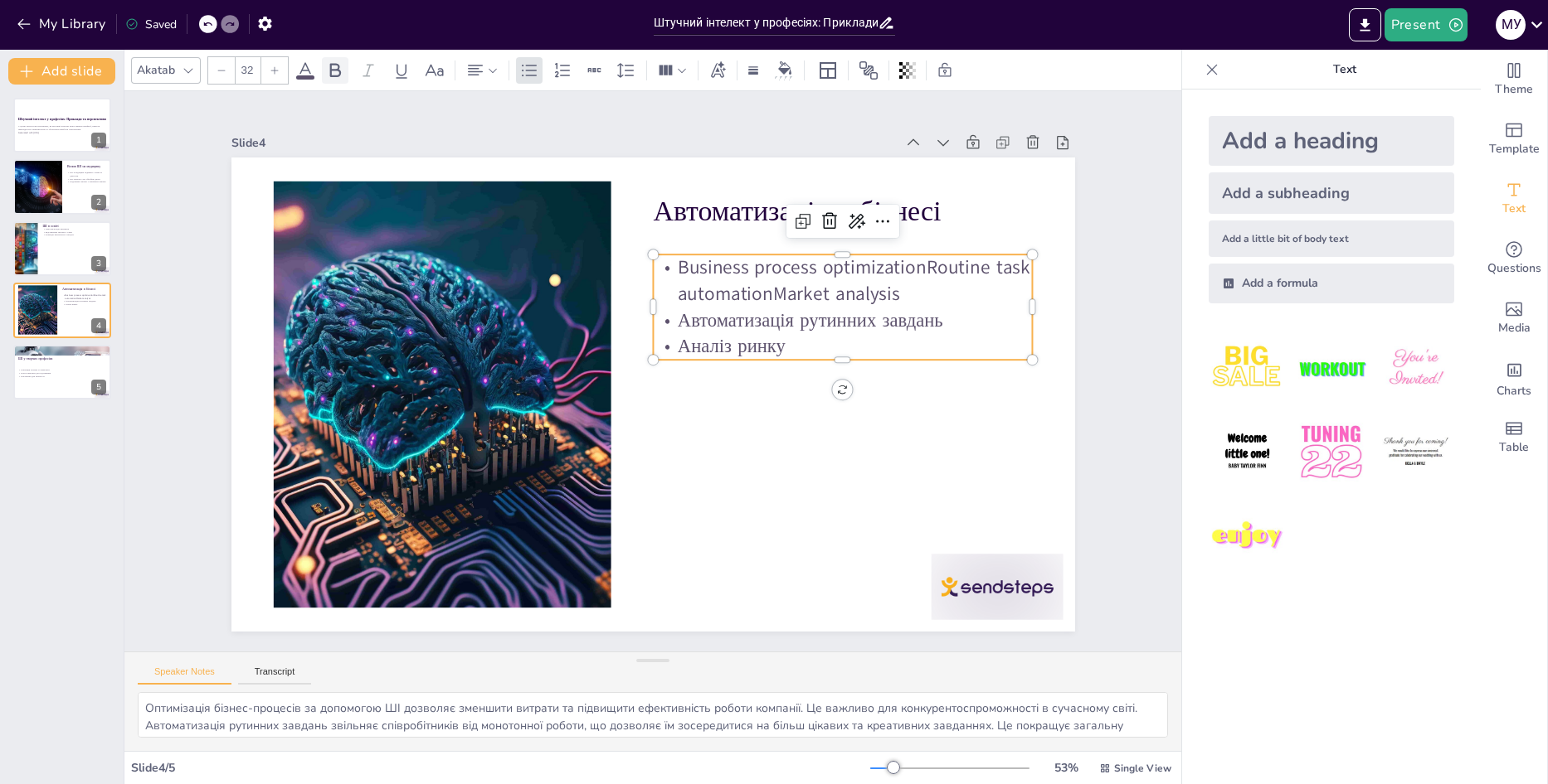
click at [339, 69] on icon at bounding box center [335, 70] width 20 height 20
click at [499, 72] on div at bounding box center [482, 70] width 40 height 27
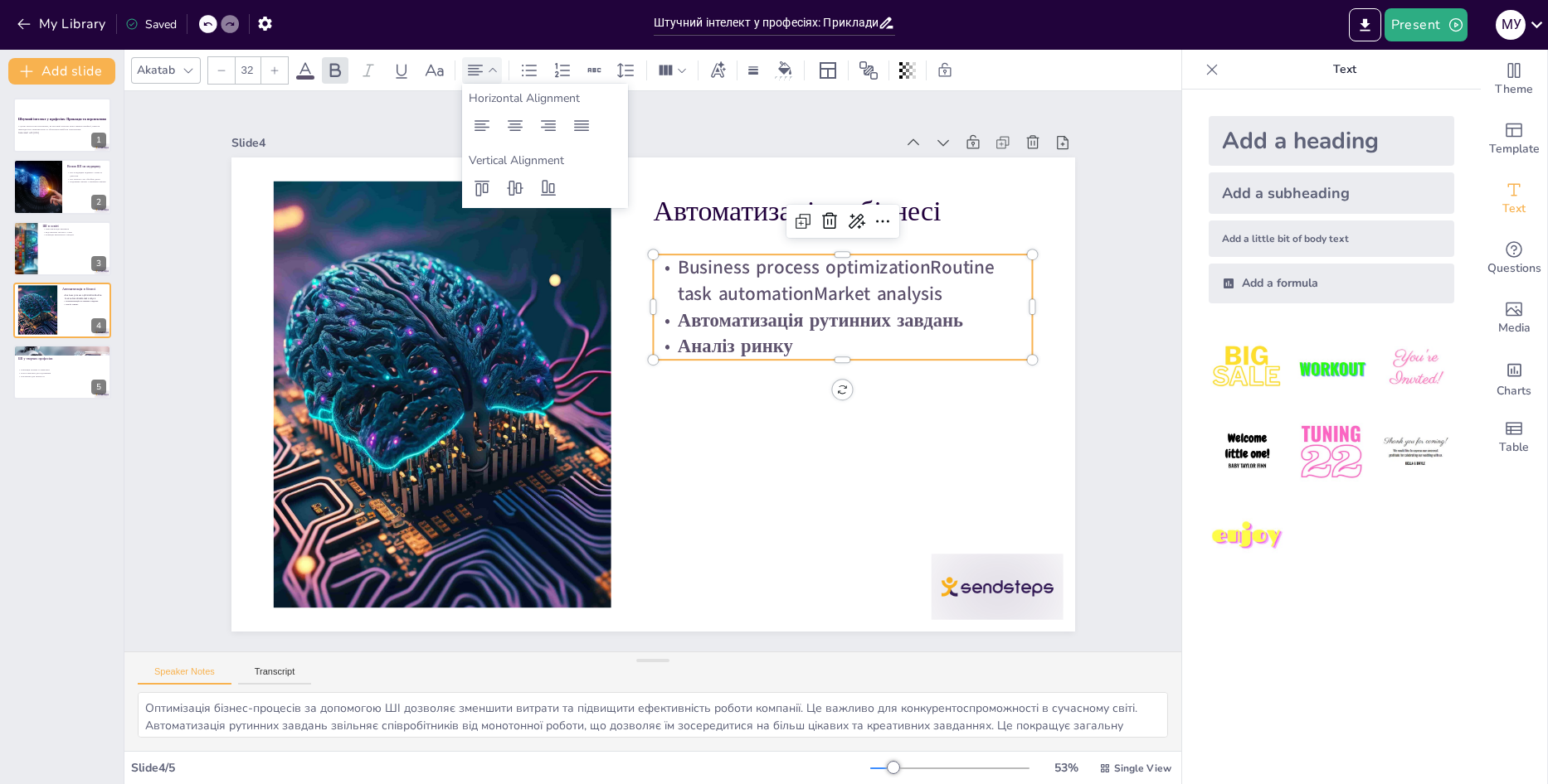
click at [497, 72] on icon at bounding box center [492, 70] width 11 height 11
click at [537, 68] on icon at bounding box center [528, 70] width 20 height 20
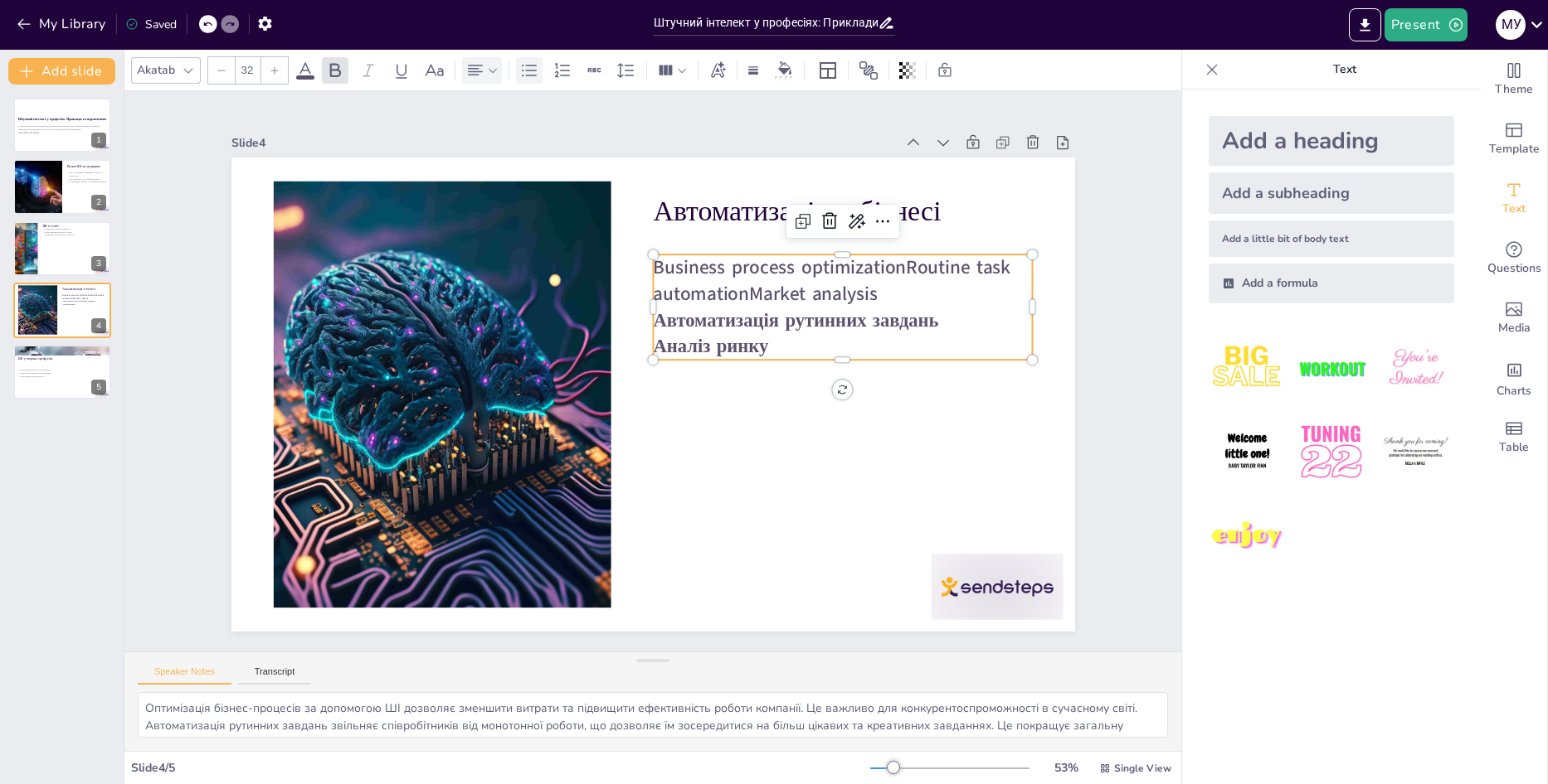
click at [537, 68] on icon at bounding box center [528, 70] width 20 height 20
click at [562, 68] on icon at bounding box center [562, 70] width 20 height 20
click at [531, 71] on icon at bounding box center [528, 70] width 20 height 20
click at [589, 68] on icon at bounding box center [594, 69] width 17 height 17
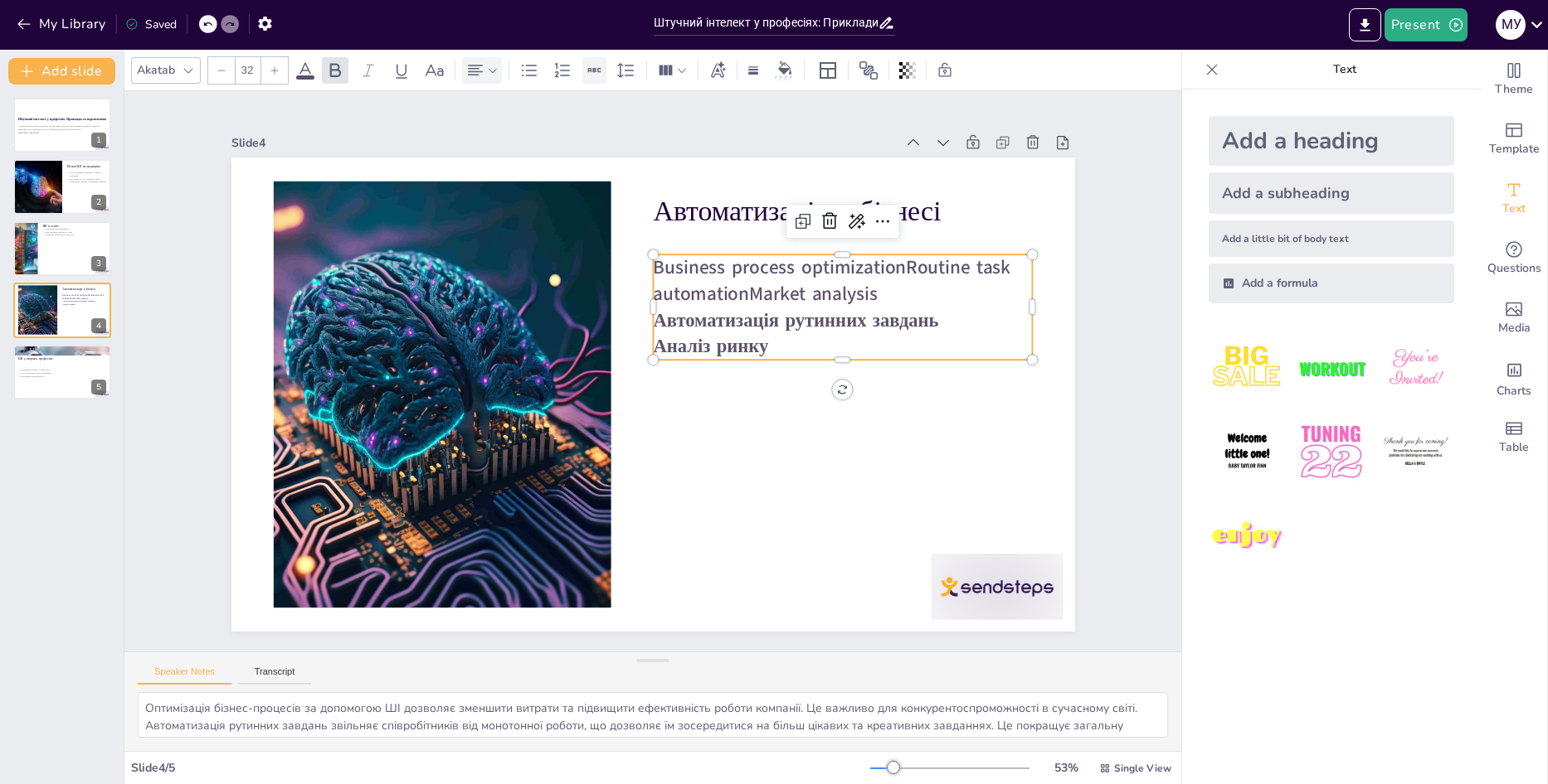
click at [590, 72] on icon at bounding box center [594, 69] width 17 height 17
click at [526, 77] on icon at bounding box center [528, 70] width 20 height 20
click at [311, 73] on icon at bounding box center [305, 70] width 20 height 20
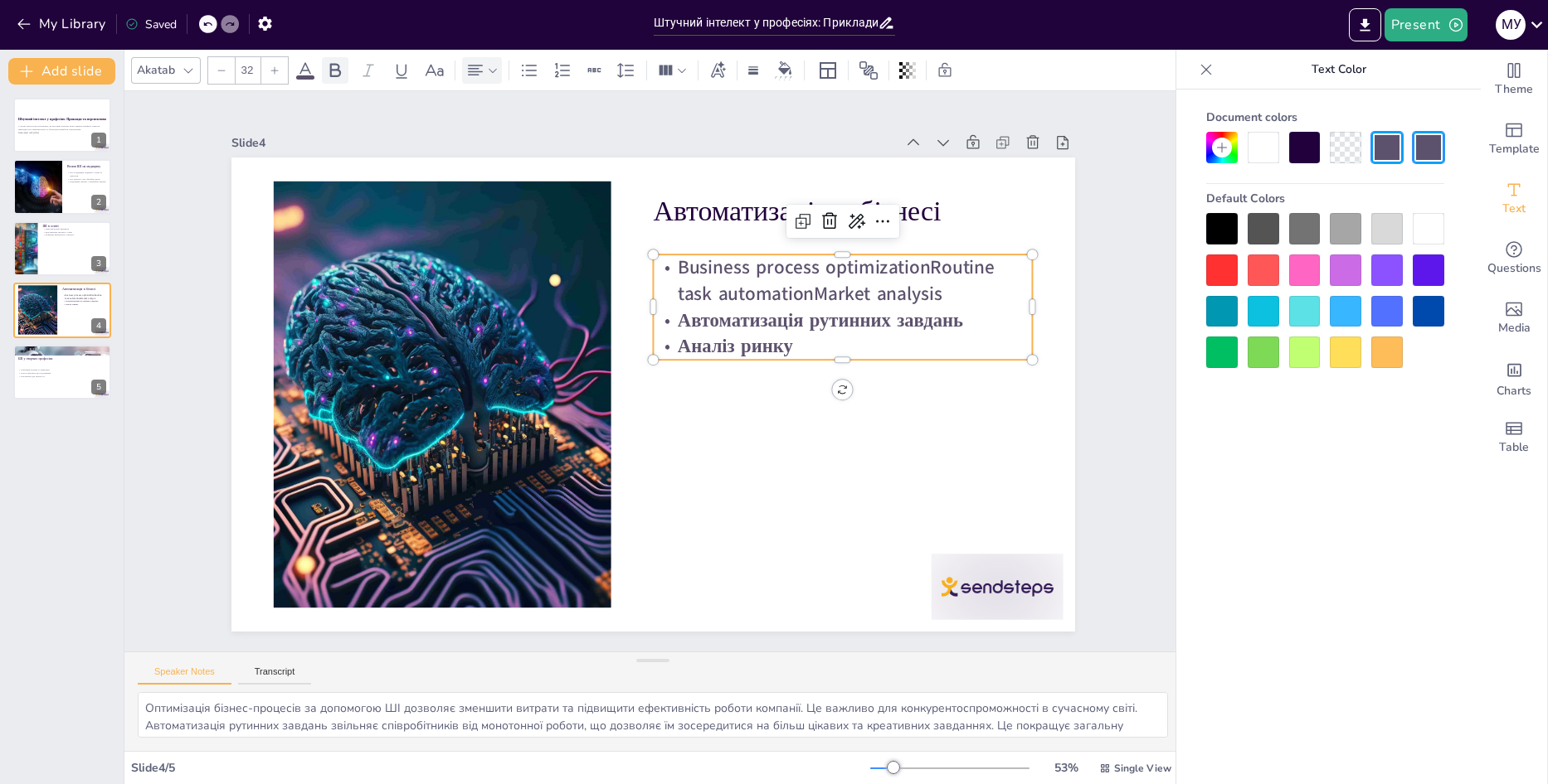
click at [338, 70] on icon at bounding box center [335, 69] width 10 height 14
click at [335, 70] on icon at bounding box center [335, 70] width 20 height 20
click at [274, 74] on icon at bounding box center [274, 70] width 10 height 10
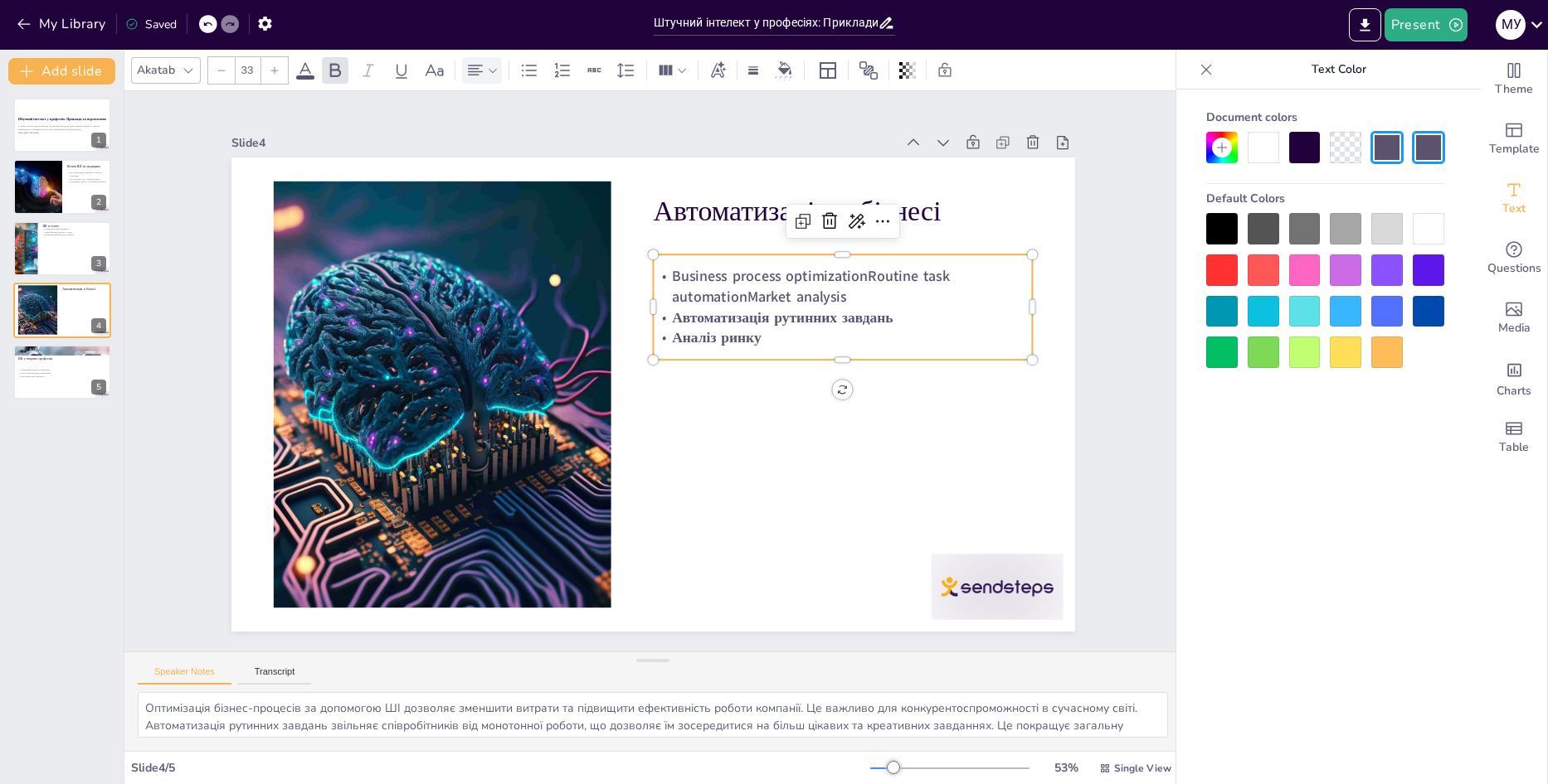
click at [229, 74] on div at bounding box center [222, 70] width 27 height 27
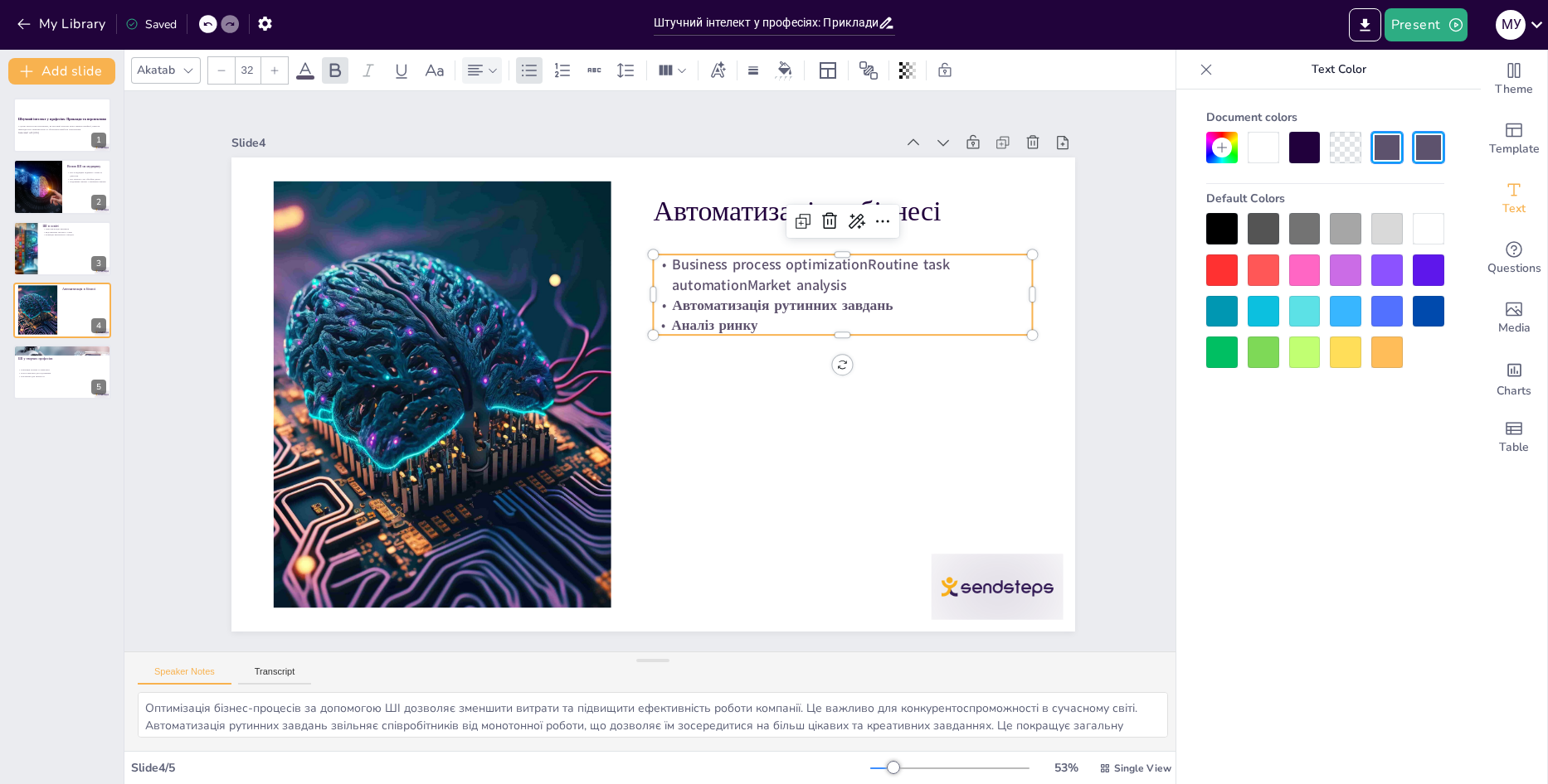
click at [271, 74] on icon at bounding box center [274, 70] width 10 height 10
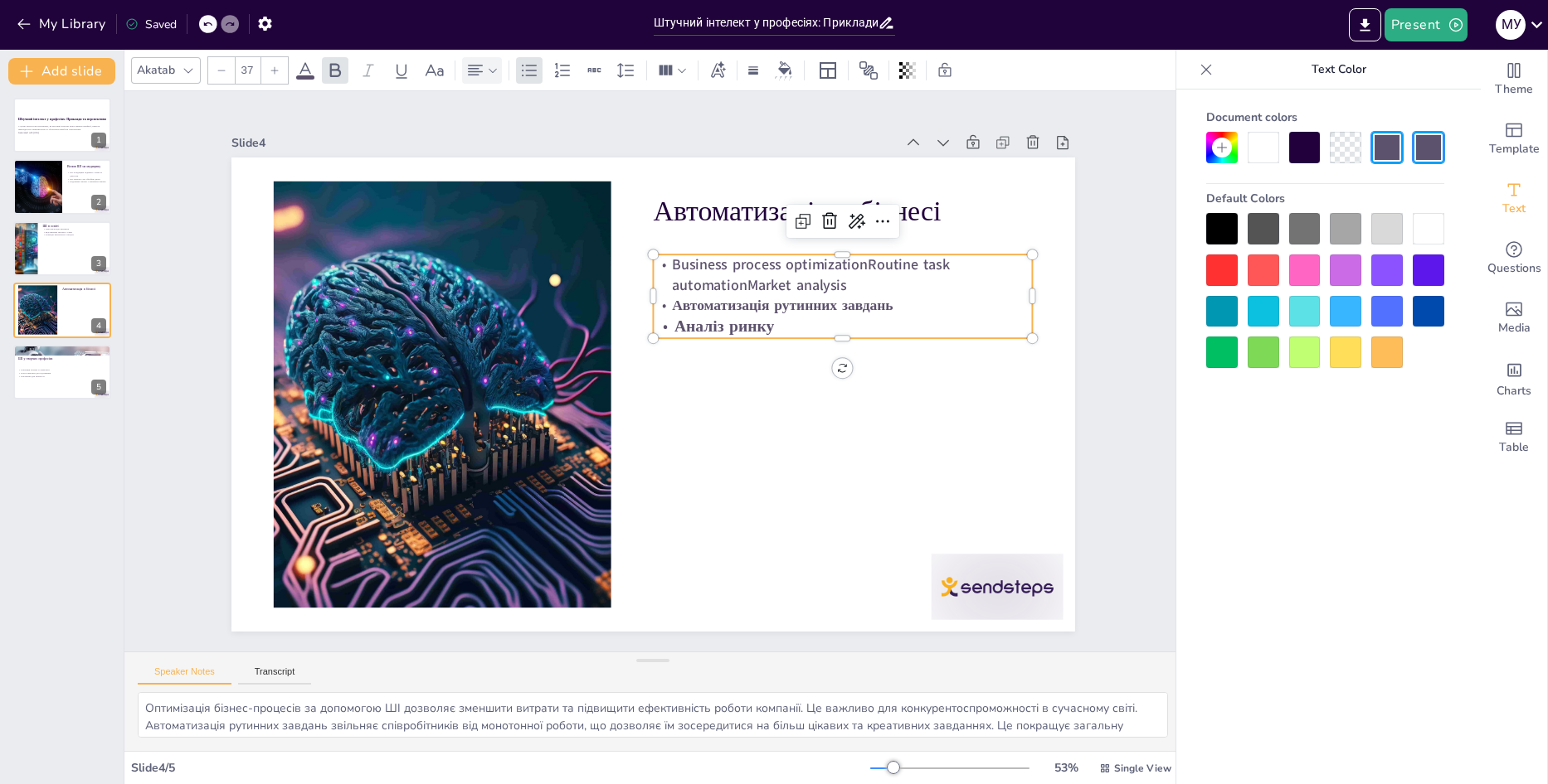
click at [209, 28] on icon at bounding box center [208, 24] width 10 height 10
click at [205, 26] on icon at bounding box center [207, 25] width 9 height 4
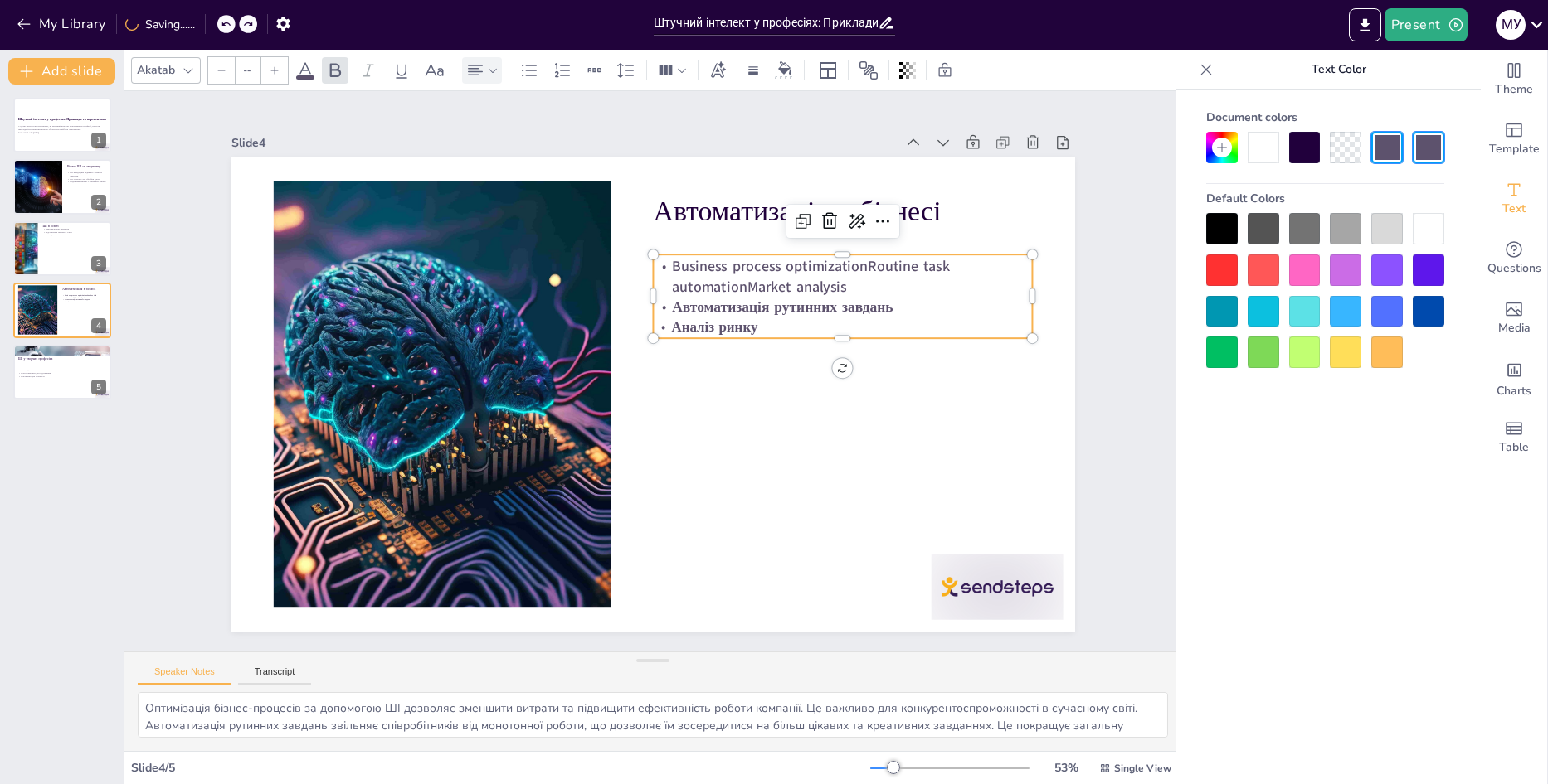
click at [205, 26] on div "My Library Saving......" at bounding box center [149, 23] width 299 height 29
click at [205, 26] on icon at bounding box center [207, 25] width 9 height 4
click at [205, 26] on div "My Library Saving......" at bounding box center [149, 23] width 299 height 29
click at [205, 26] on icon at bounding box center [207, 25] width 9 height 4
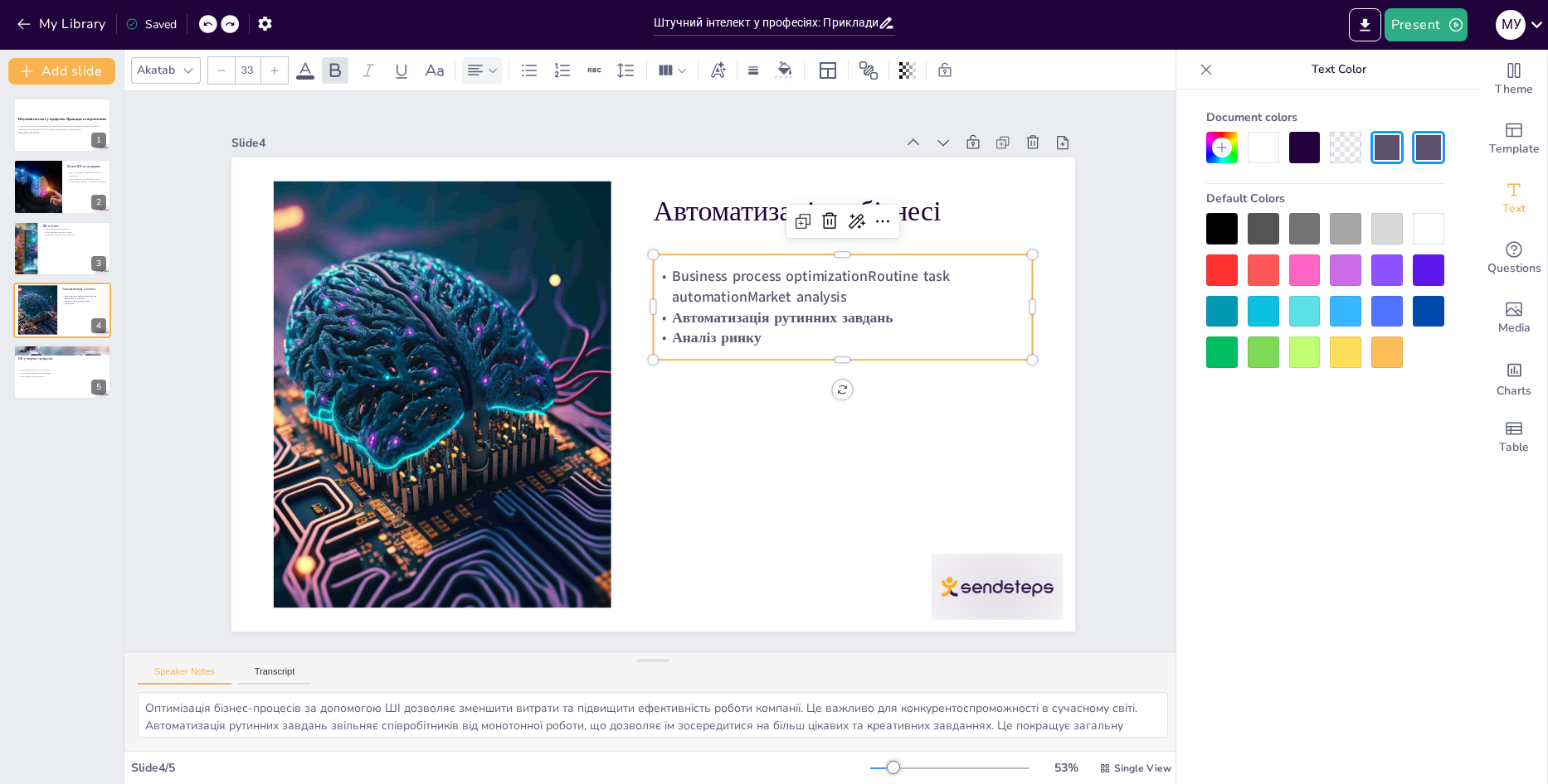
click at [205, 26] on icon at bounding box center [207, 25] width 9 height 4
type input "32"
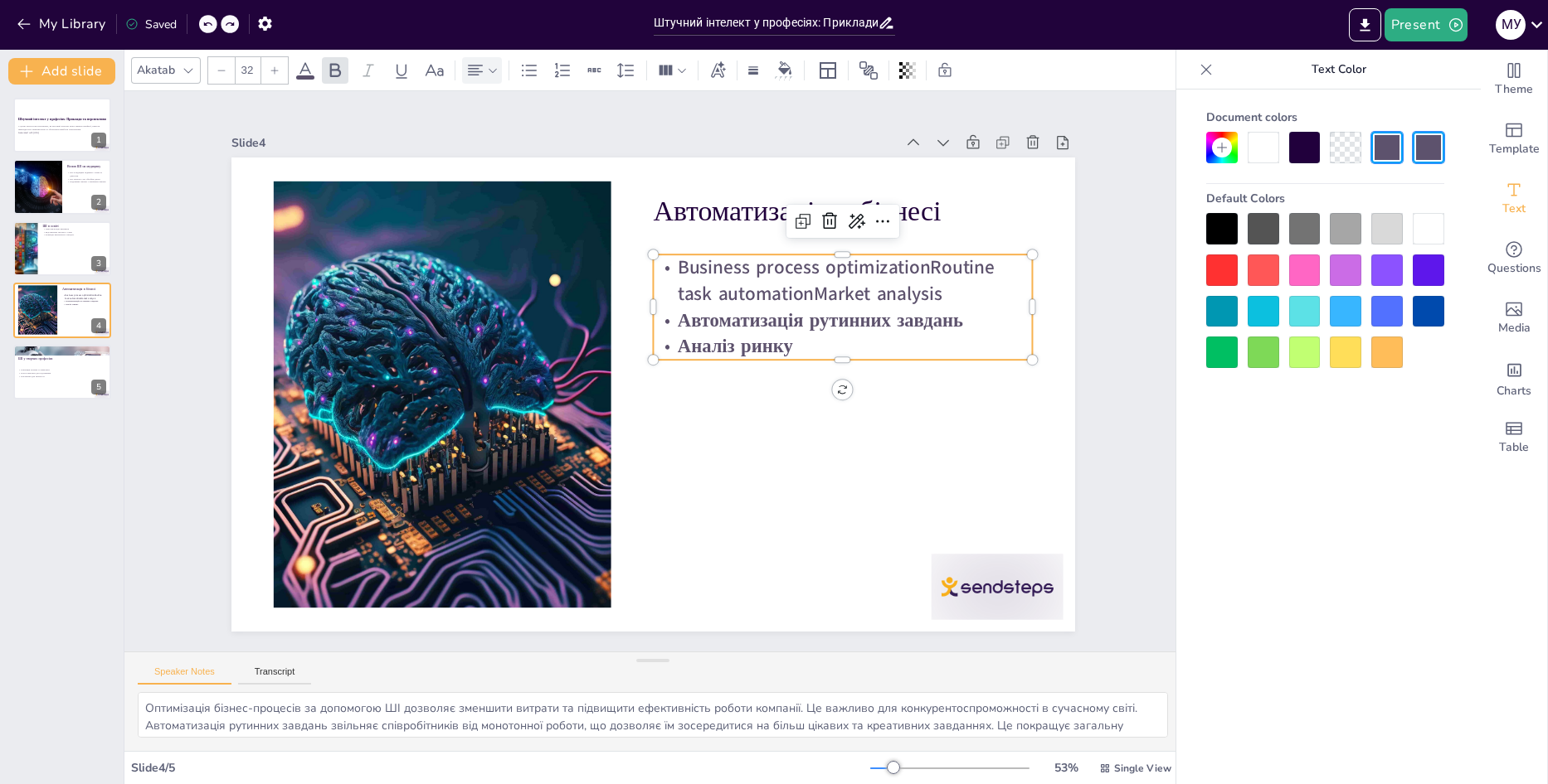
click at [205, 26] on icon at bounding box center [207, 25] width 9 height 4
click at [206, 26] on icon at bounding box center [207, 25] width 9 height 4
click at [1265, 223] on div at bounding box center [1262, 228] width 31 height 31
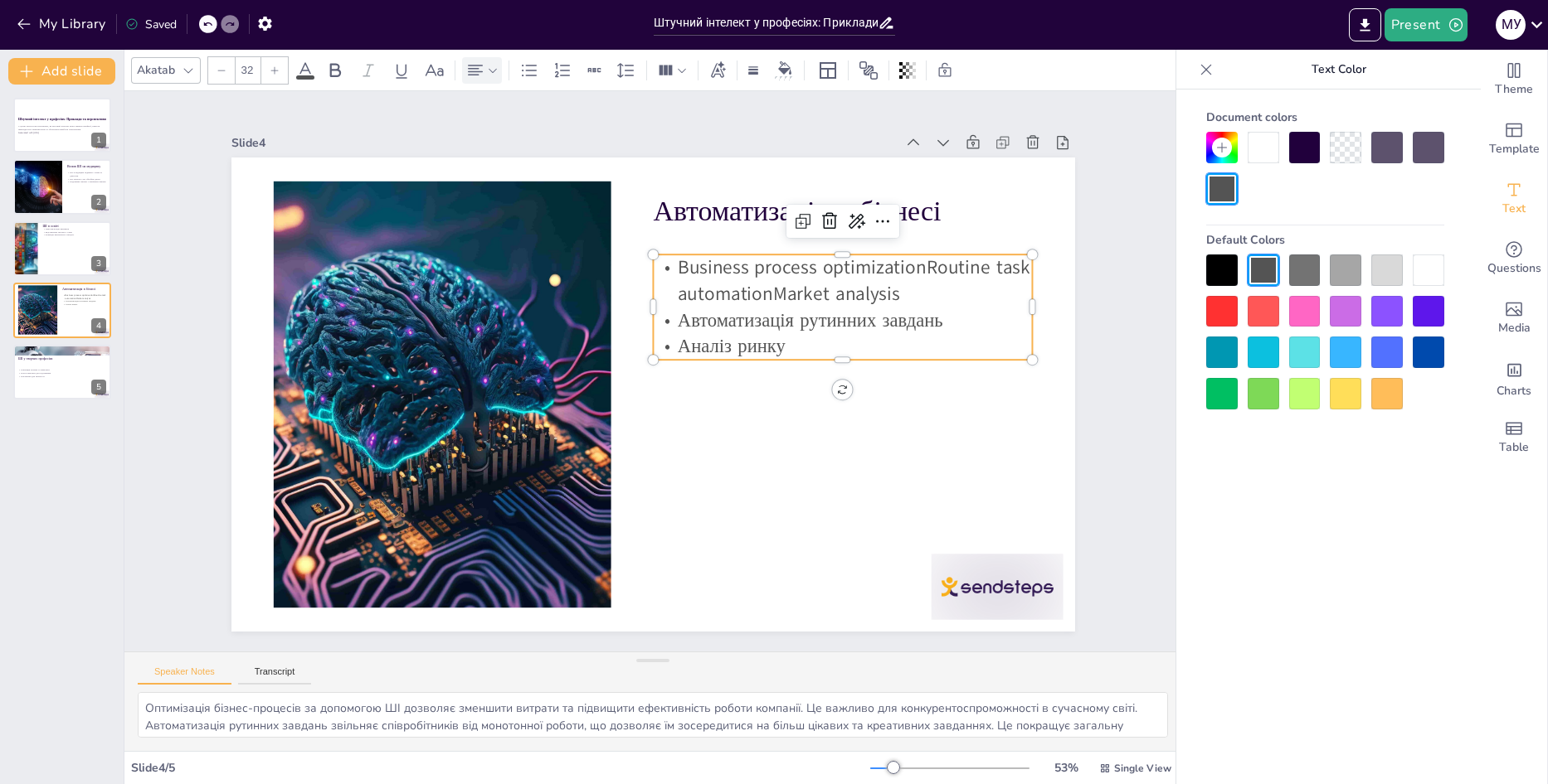
click at [1297, 312] on div at bounding box center [1304, 311] width 31 height 31
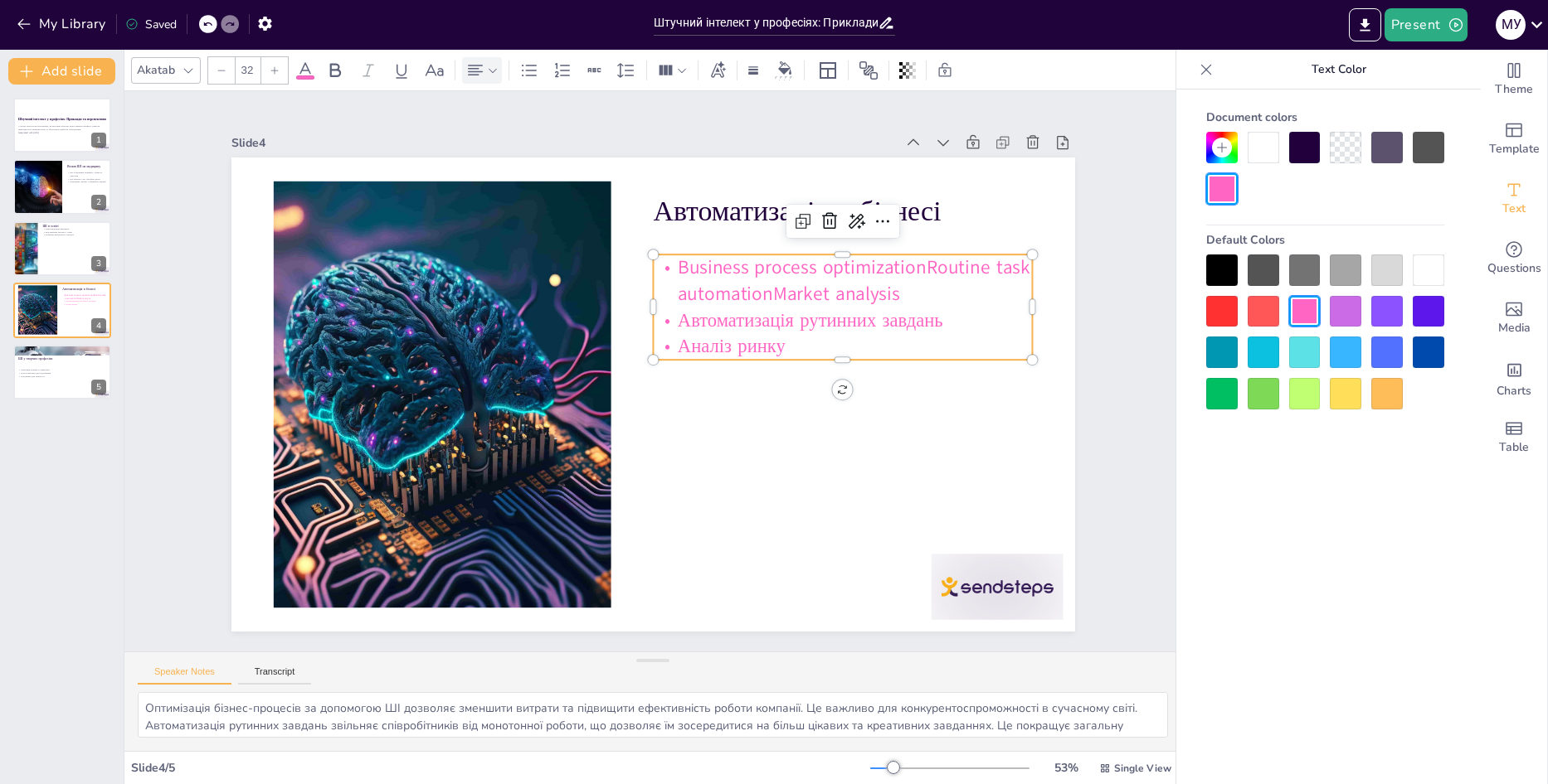
click at [1300, 344] on div at bounding box center [1304, 352] width 31 height 31
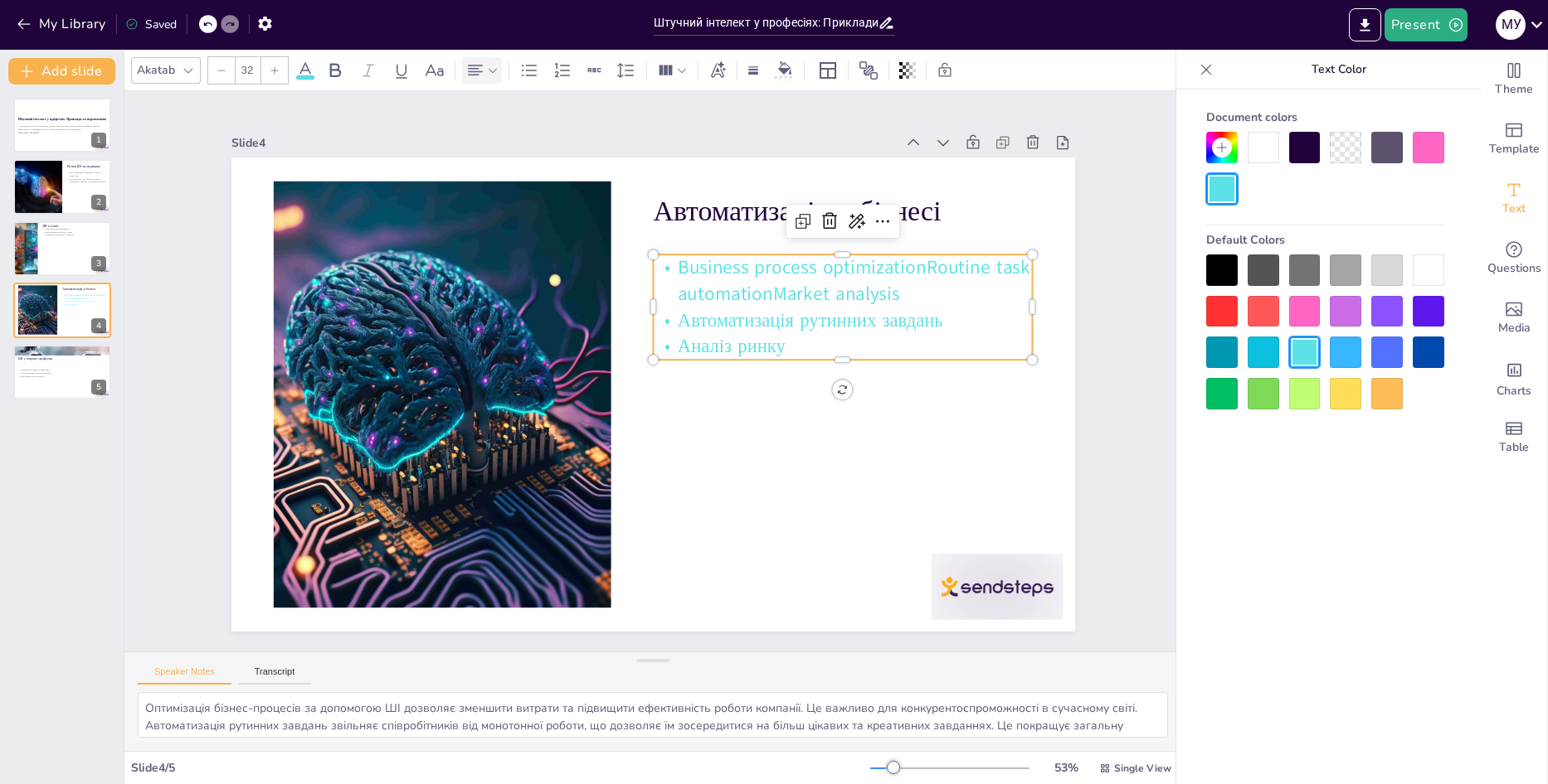
click at [1355, 380] on div at bounding box center [1345, 393] width 31 height 31
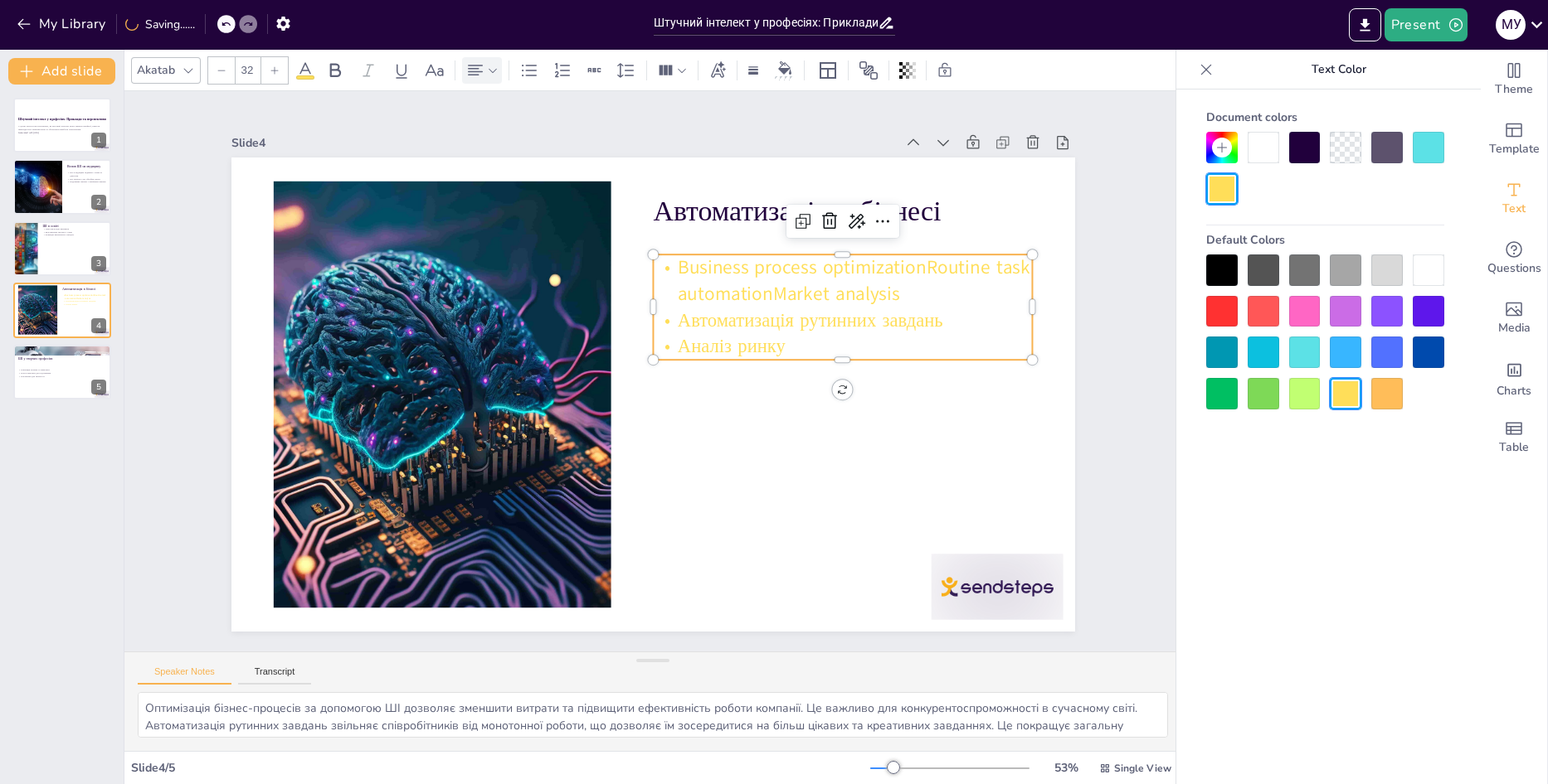
click at [1391, 398] on div at bounding box center [1386, 393] width 31 height 31
click at [1436, 274] on div at bounding box center [1428, 269] width 31 height 31
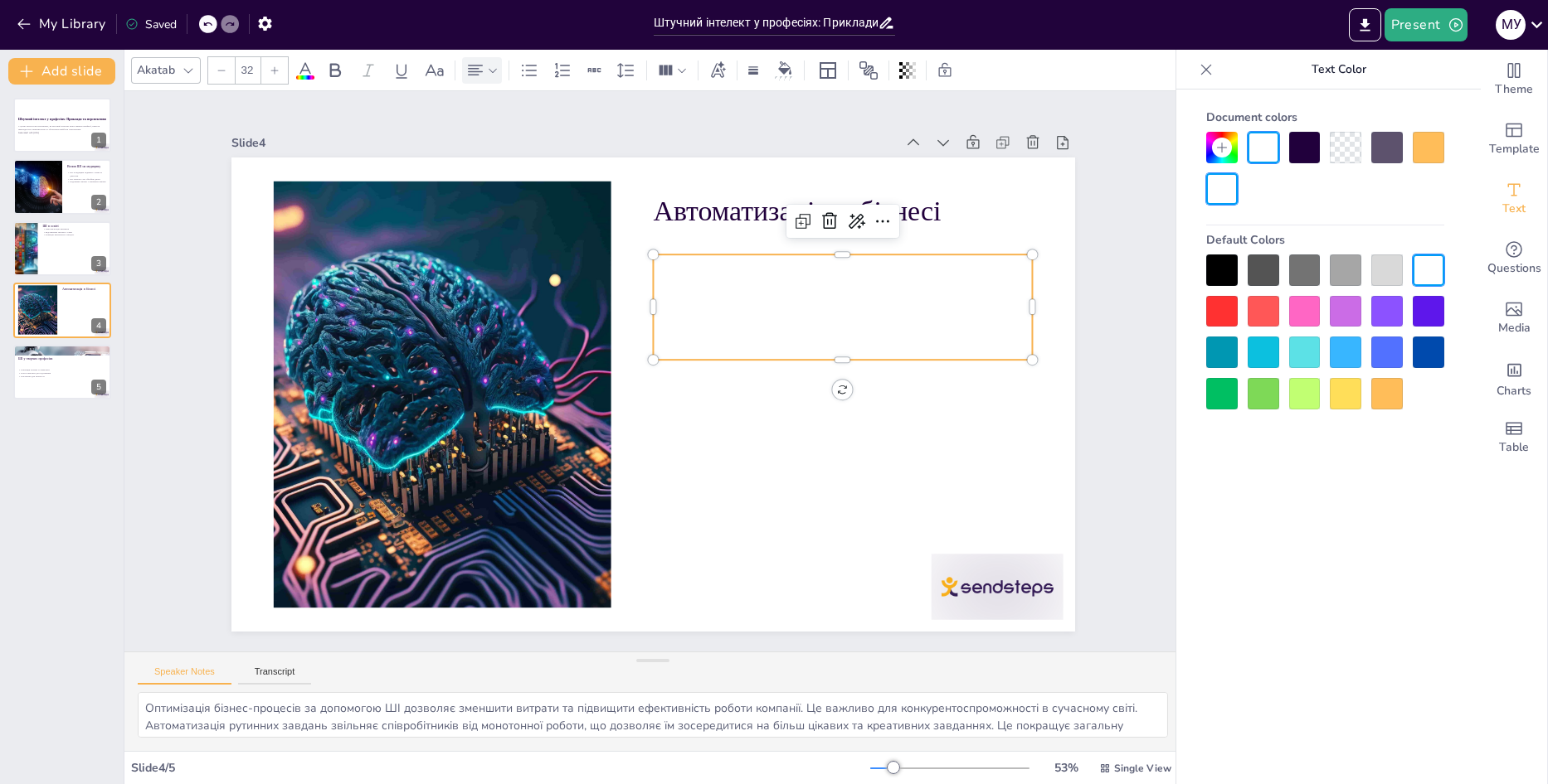
click at [1209, 270] on div at bounding box center [1221, 269] width 31 height 31
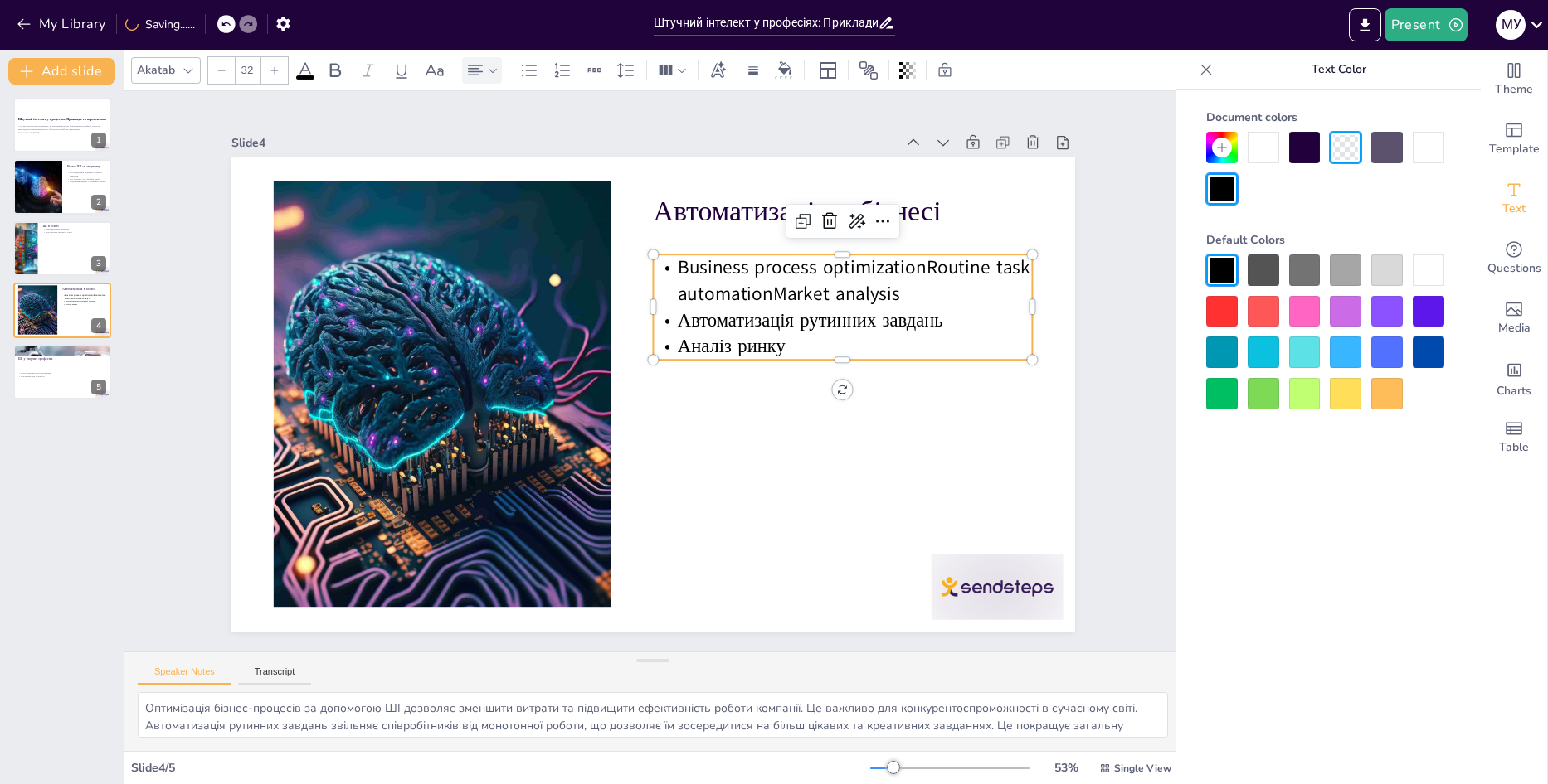
click at [1259, 286] on div at bounding box center [1325, 331] width 238 height 155
click at [1370, 479] on div "Document colors Default Colors" at bounding box center [1325, 461] width 298 height 744
click at [1390, 29] on button "Present" at bounding box center [1425, 25] width 83 height 33
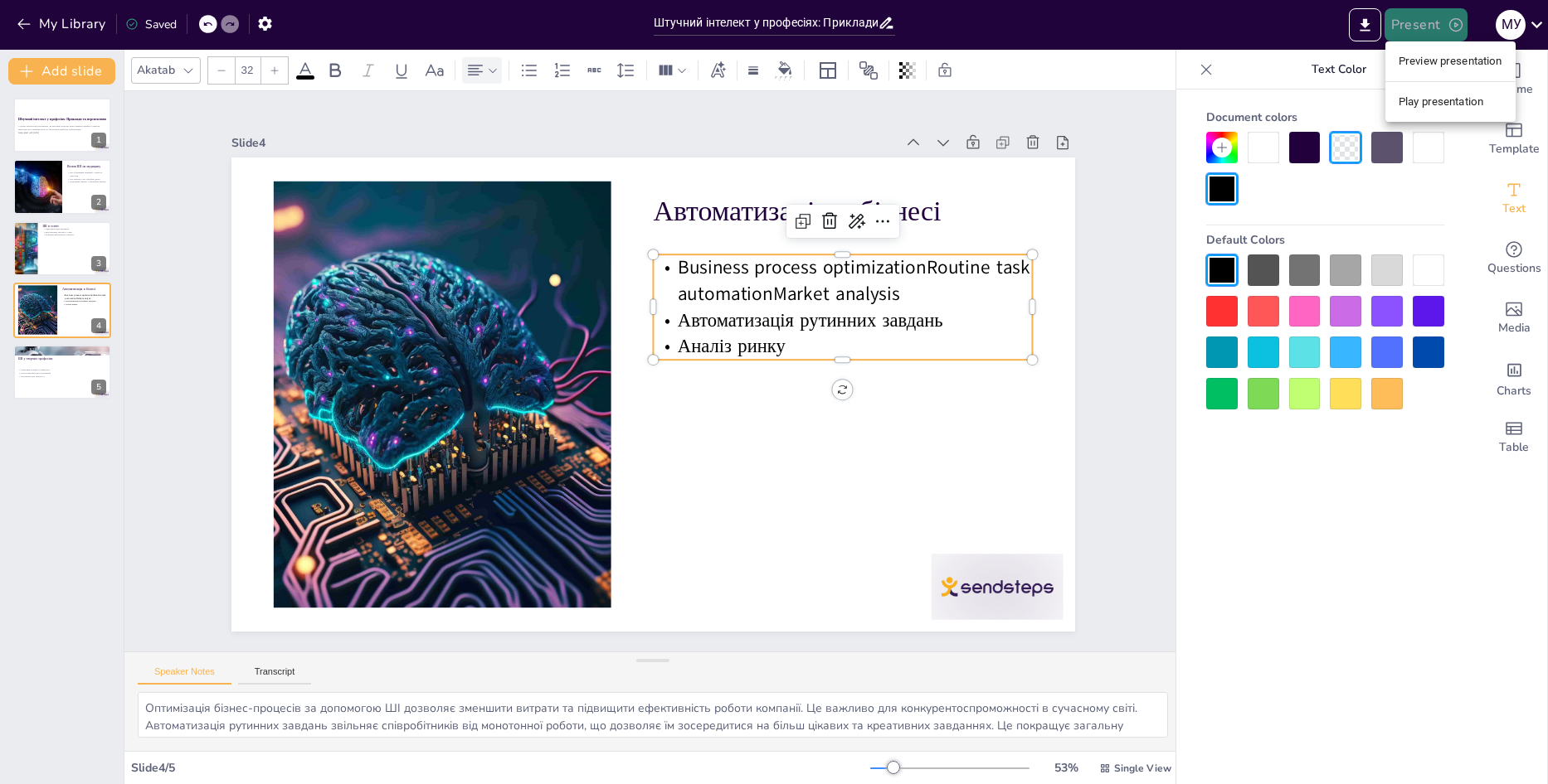
click at [1390, 29] on div at bounding box center [774, 392] width 1548 height 784
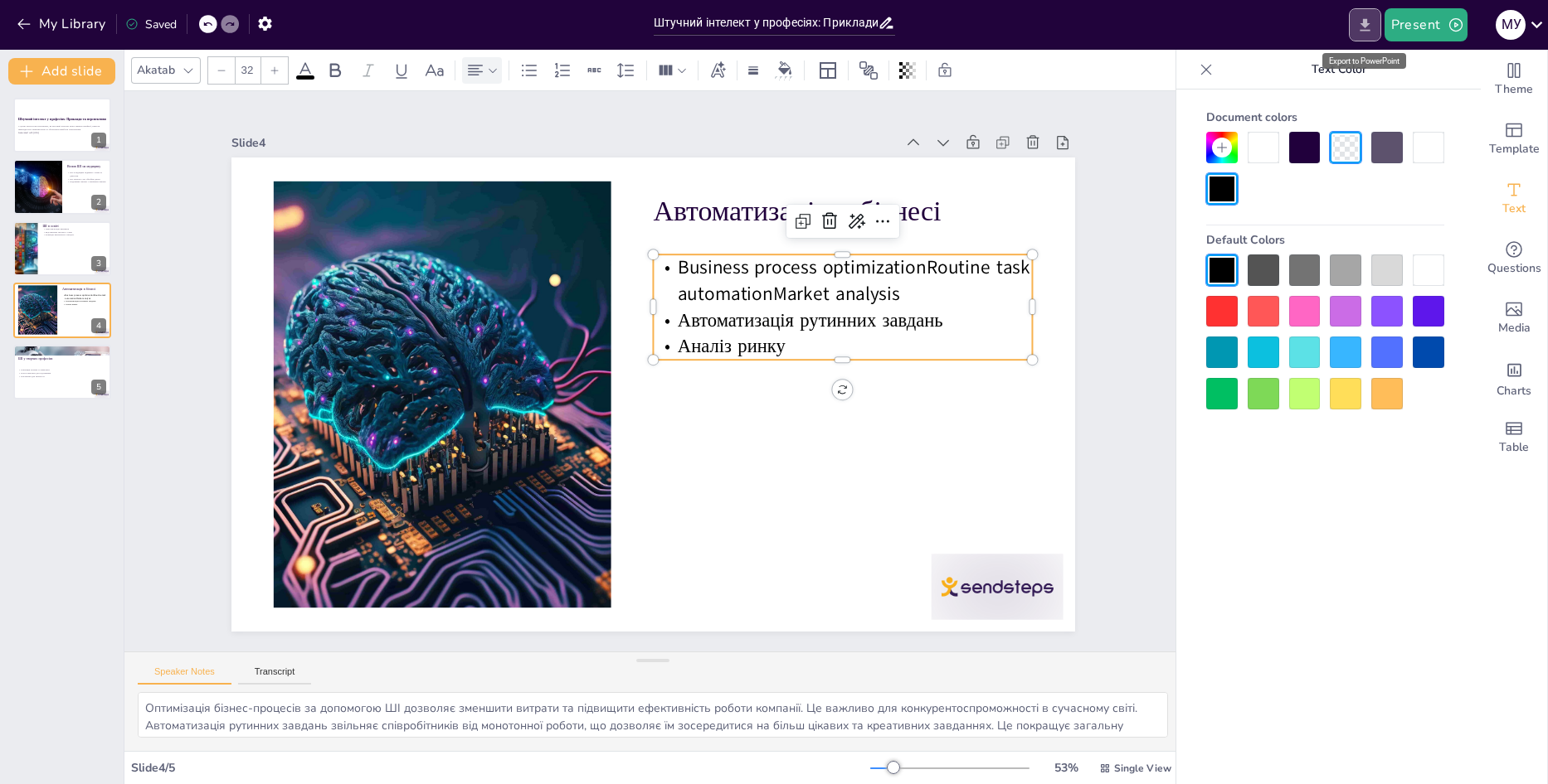
click at [1366, 29] on icon "Export to PowerPoint" at bounding box center [1365, 25] width 17 height 17
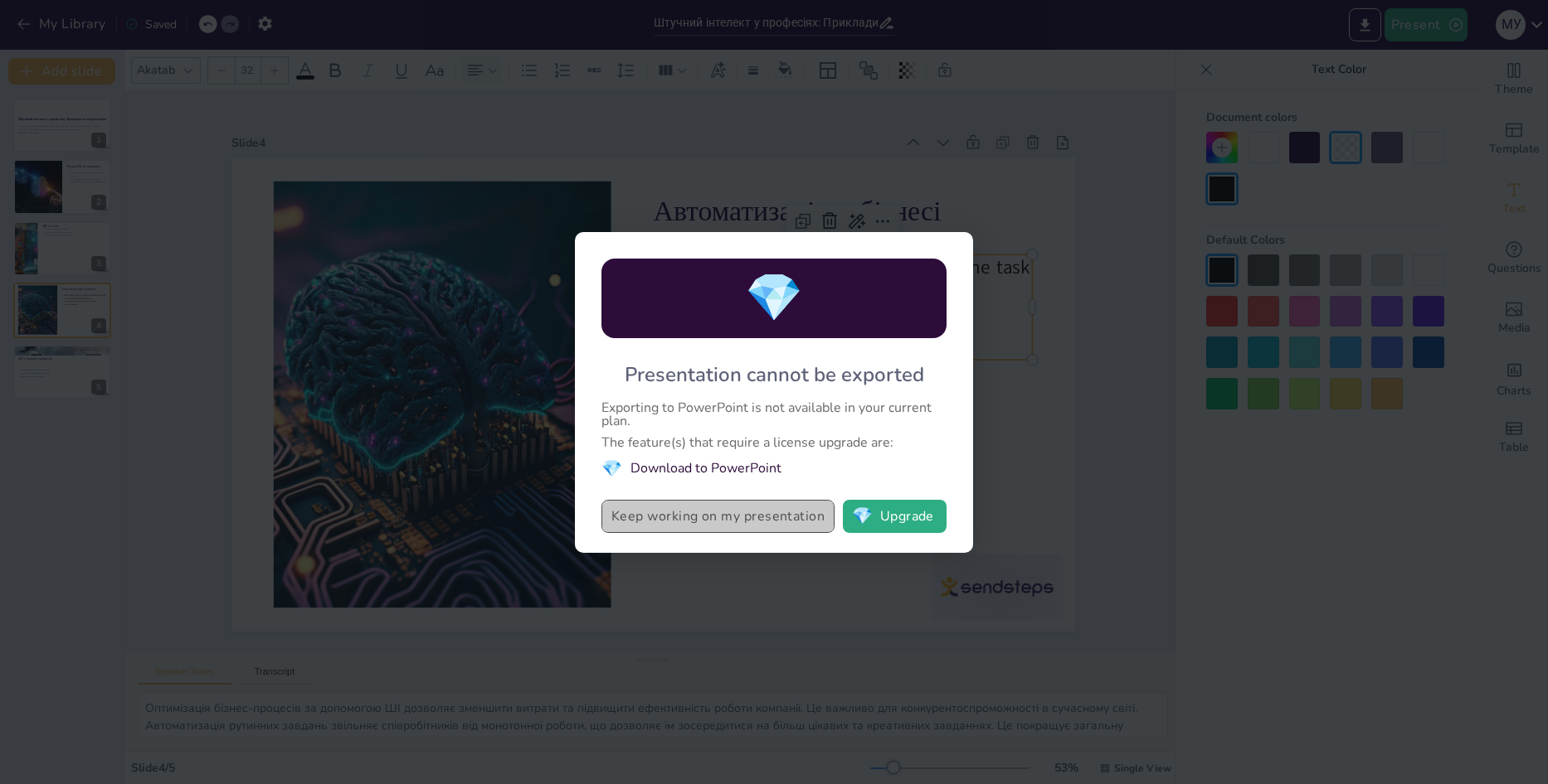
click at [767, 525] on button "Keep working on my presentation" at bounding box center [718, 516] width 233 height 33
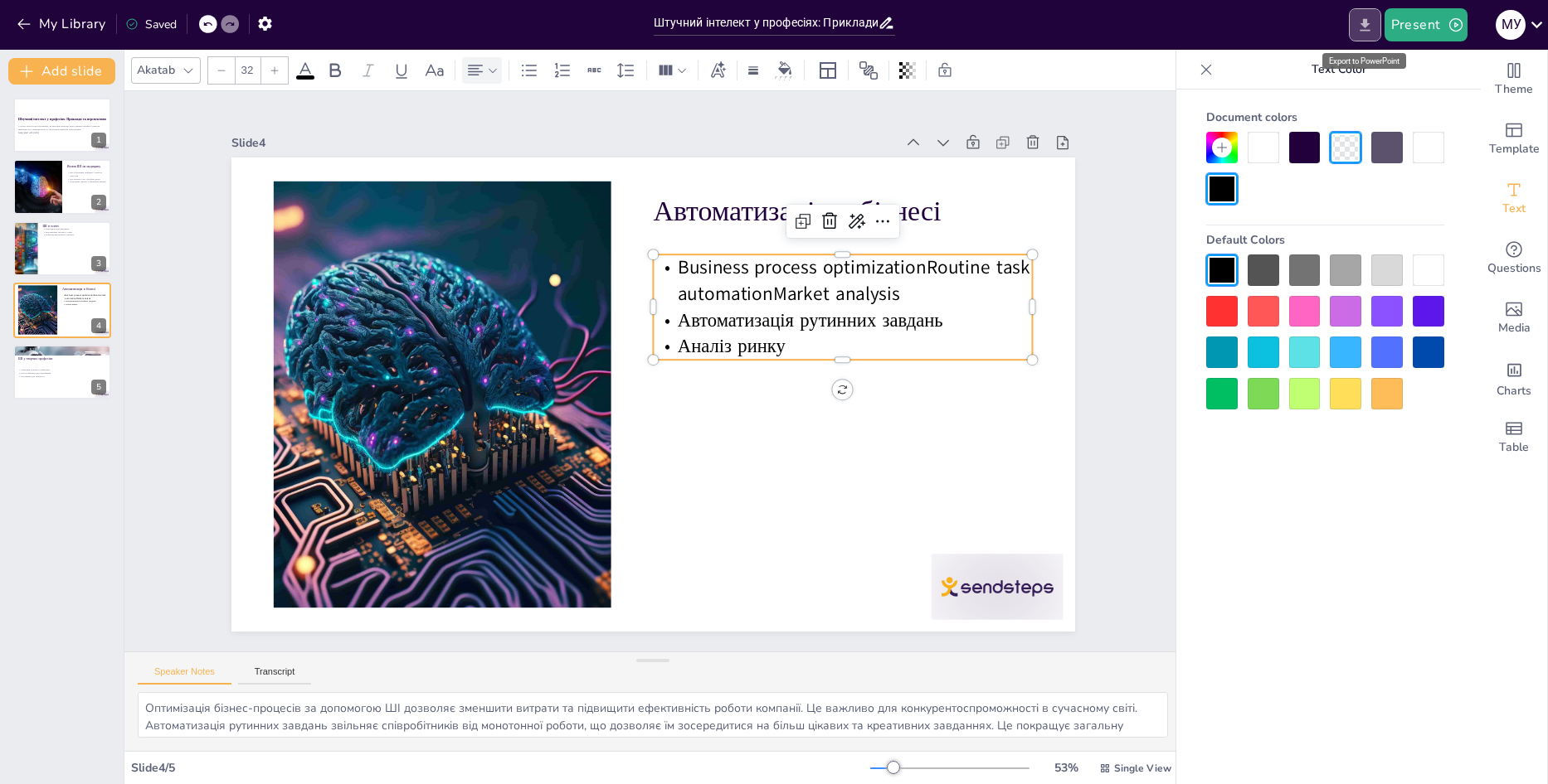
click at [1365, 18] on icon "Export to PowerPoint" at bounding box center [1365, 25] width 17 height 17
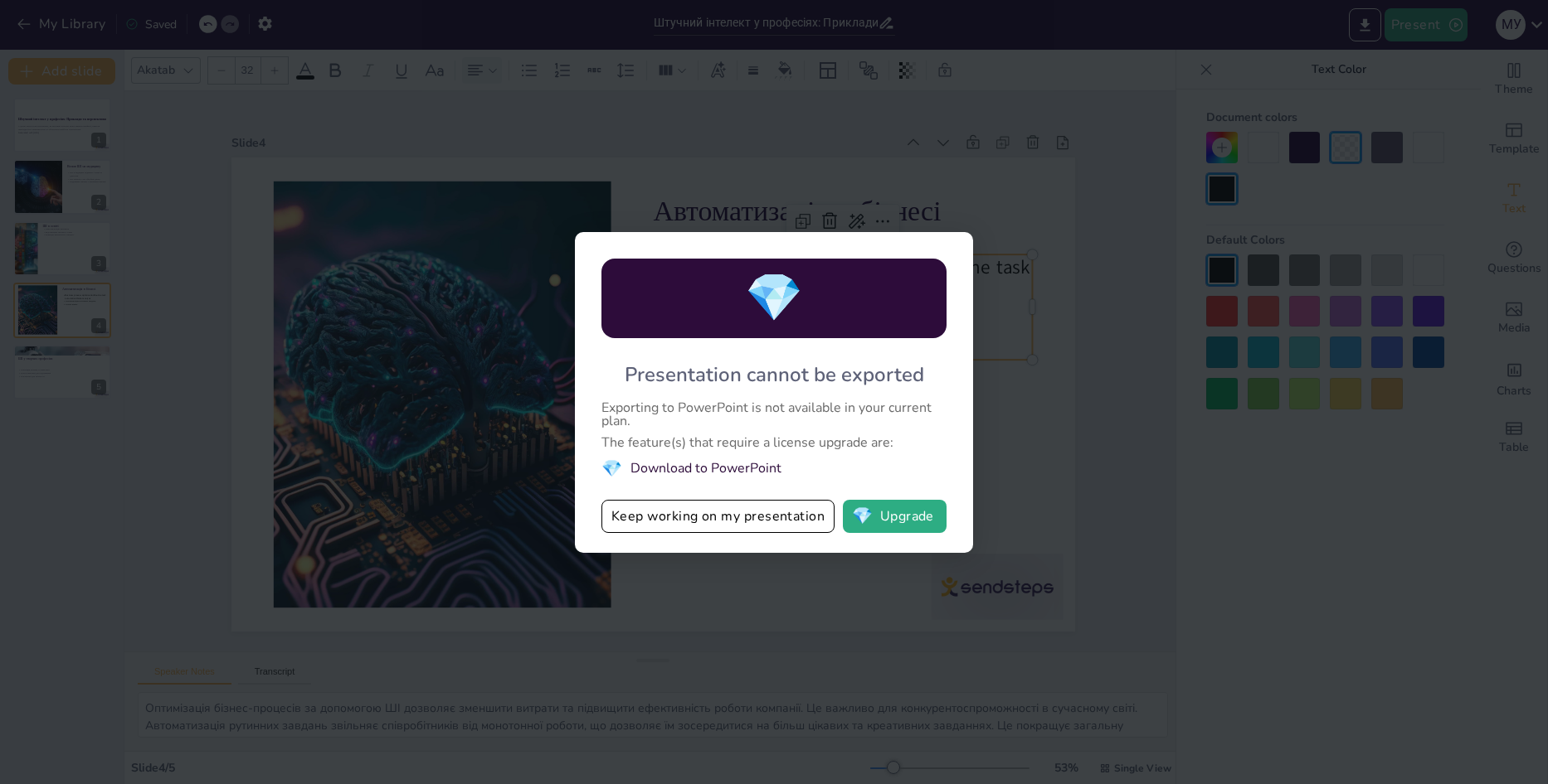
drag, startPoint x: 1125, startPoint y: 428, endPoint x: 1097, endPoint y: 445, distance: 32.8
click at [1123, 428] on div "💎 Presentation cannot be exported Exporting to PowerPoint is not available in y…" at bounding box center [774, 392] width 1548 height 784
click at [718, 528] on button "Keep working on my presentation" at bounding box center [718, 516] width 233 height 33
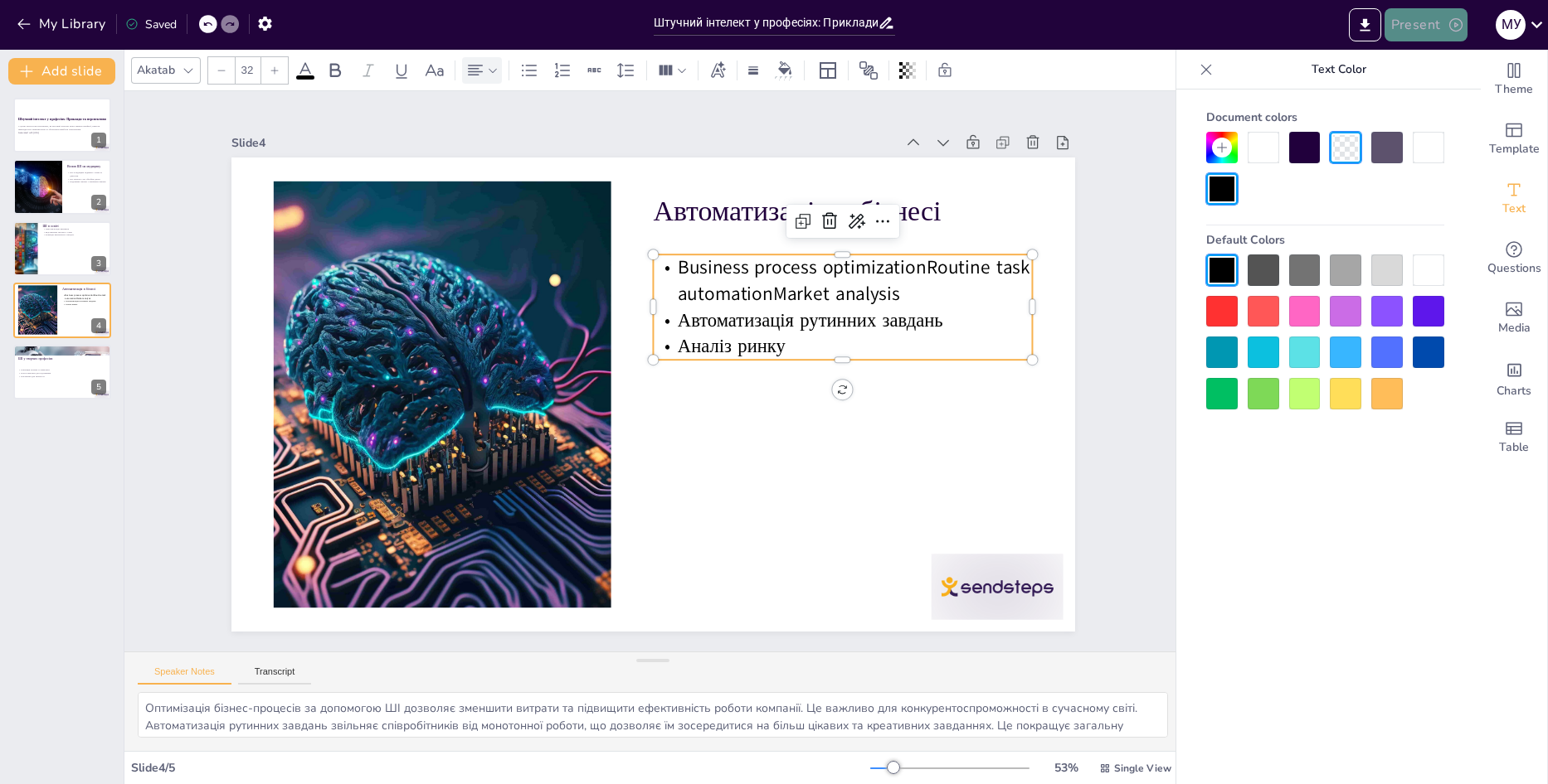
click at [1422, 27] on button "Present" at bounding box center [1425, 25] width 83 height 33
click at [1422, 27] on div at bounding box center [774, 392] width 1548 height 784
click at [1369, 31] on icon "Export to PowerPoint" at bounding box center [1365, 25] width 17 height 17
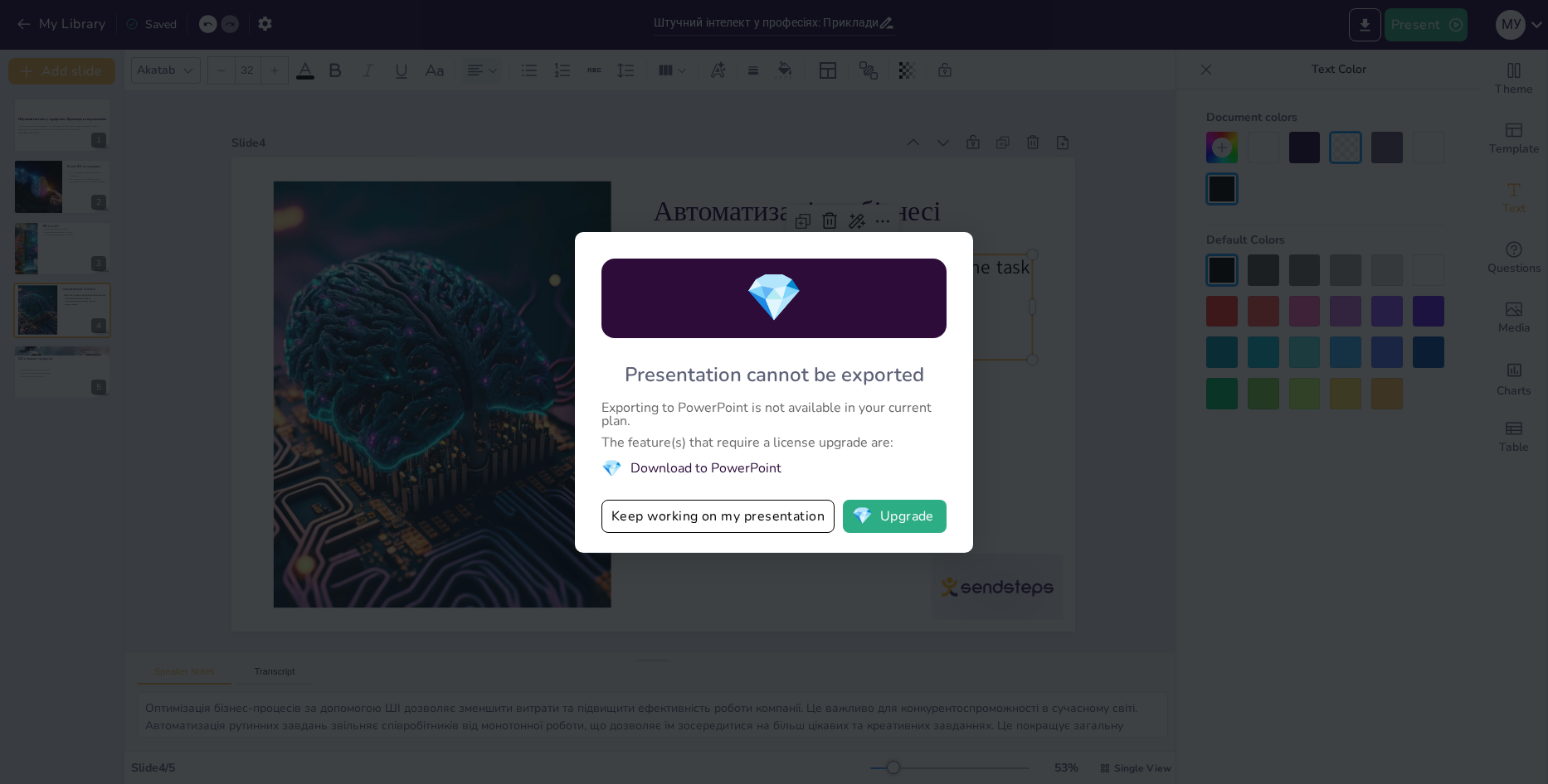
click at [1243, 439] on div "💎 Presentation cannot be exported Exporting to PowerPoint is not available in y…" at bounding box center [774, 392] width 1548 height 784
click at [725, 519] on button "Keep working on my presentation" at bounding box center [718, 516] width 233 height 33
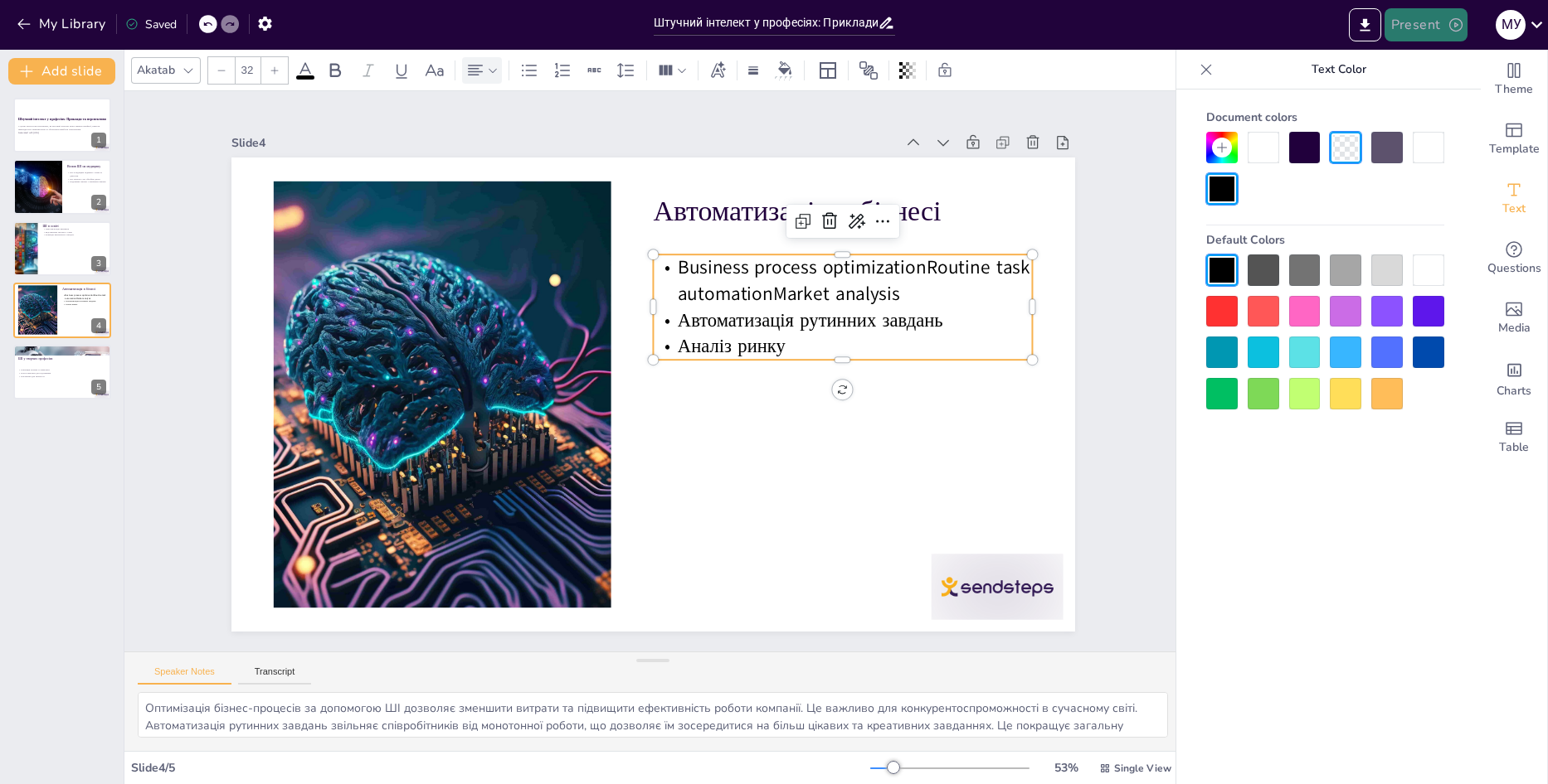
click at [1439, 29] on button "Present" at bounding box center [1425, 25] width 83 height 33
click at [1433, 61] on li "Preview presentation" at bounding box center [1450, 62] width 130 height 27
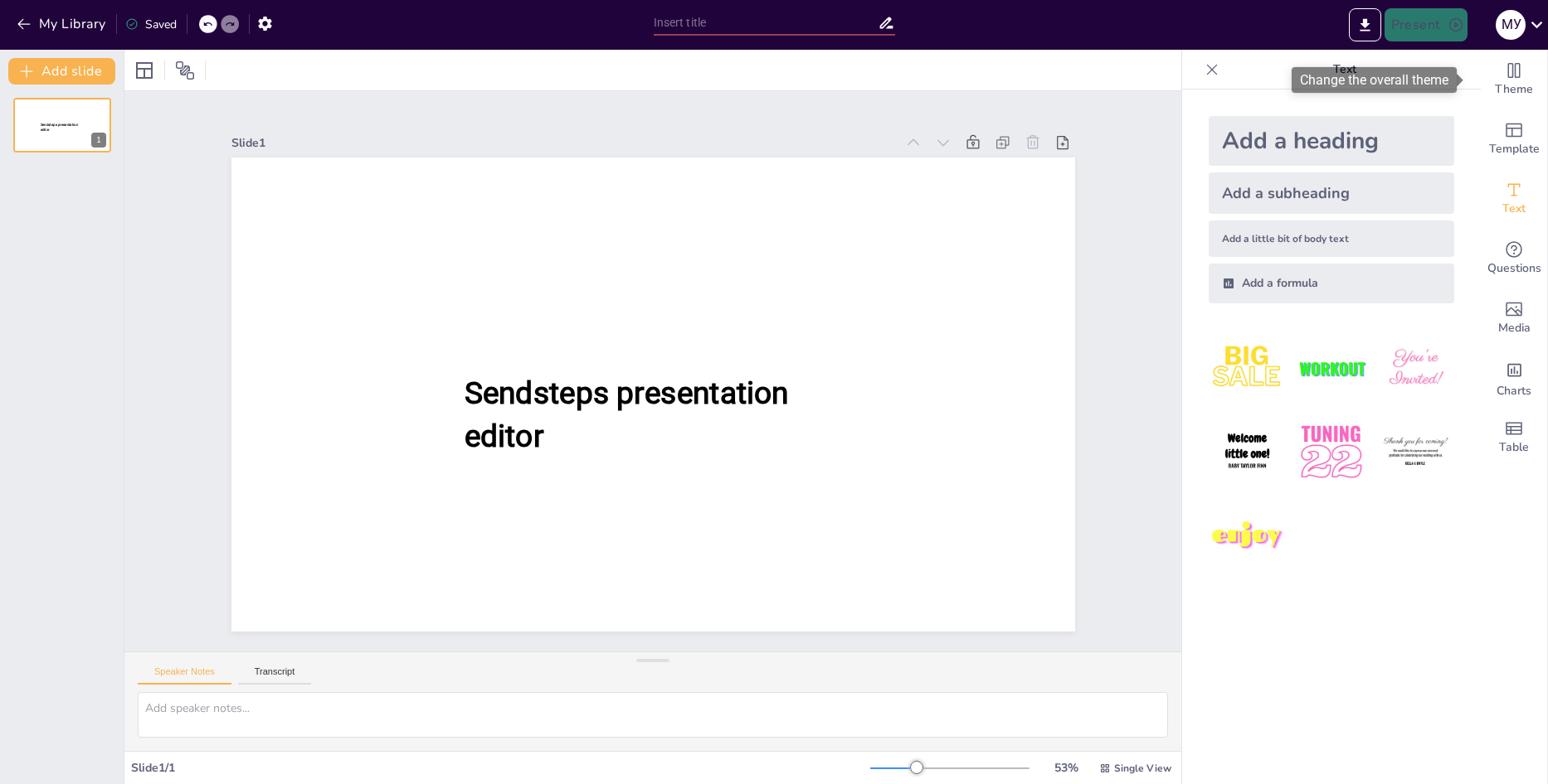
type input "Штучний інтелект у професіях: Приклади та перспективи"
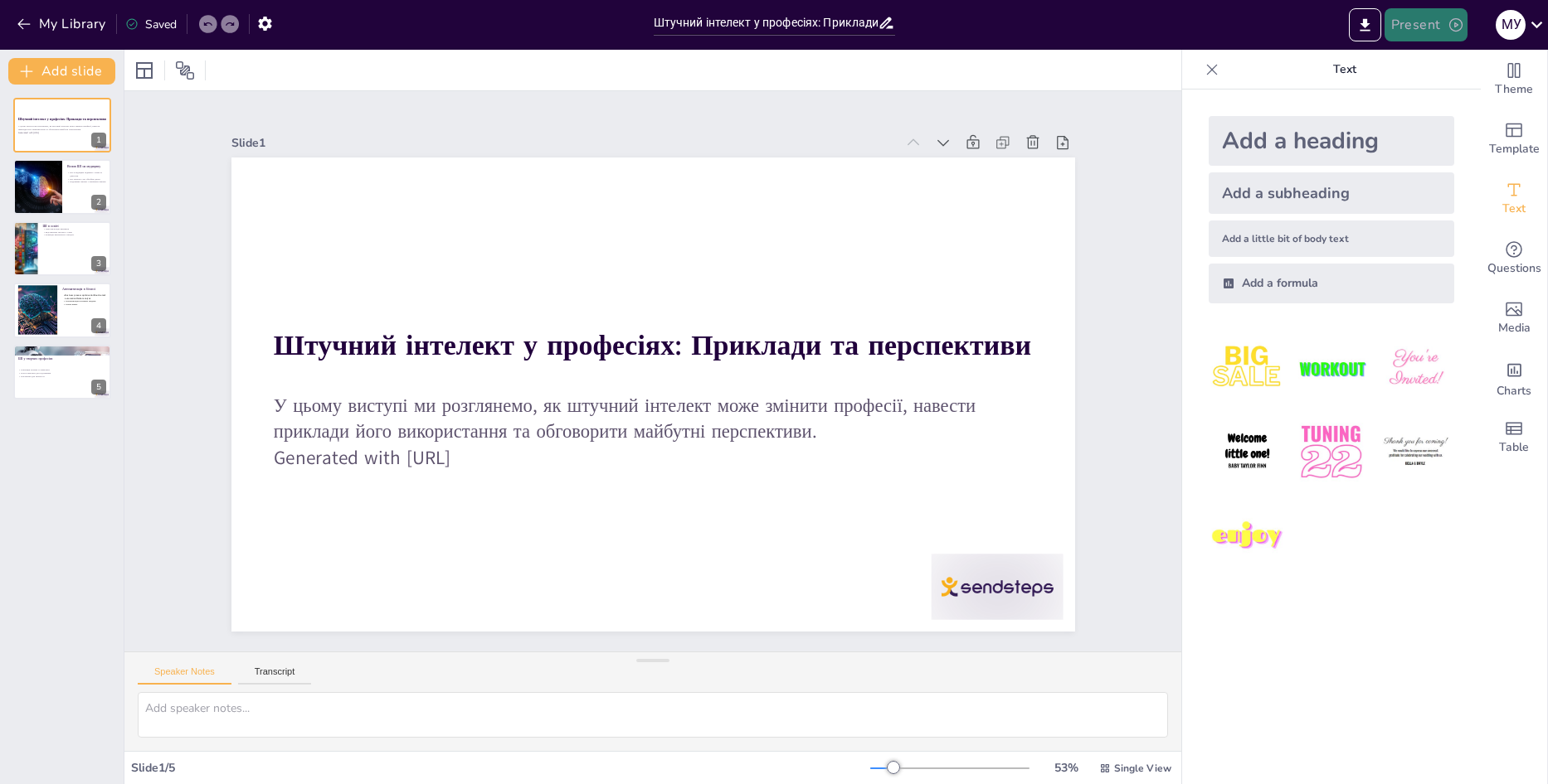
click at [1420, 37] on button "Present" at bounding box center [1425, 25] width 83 height 33
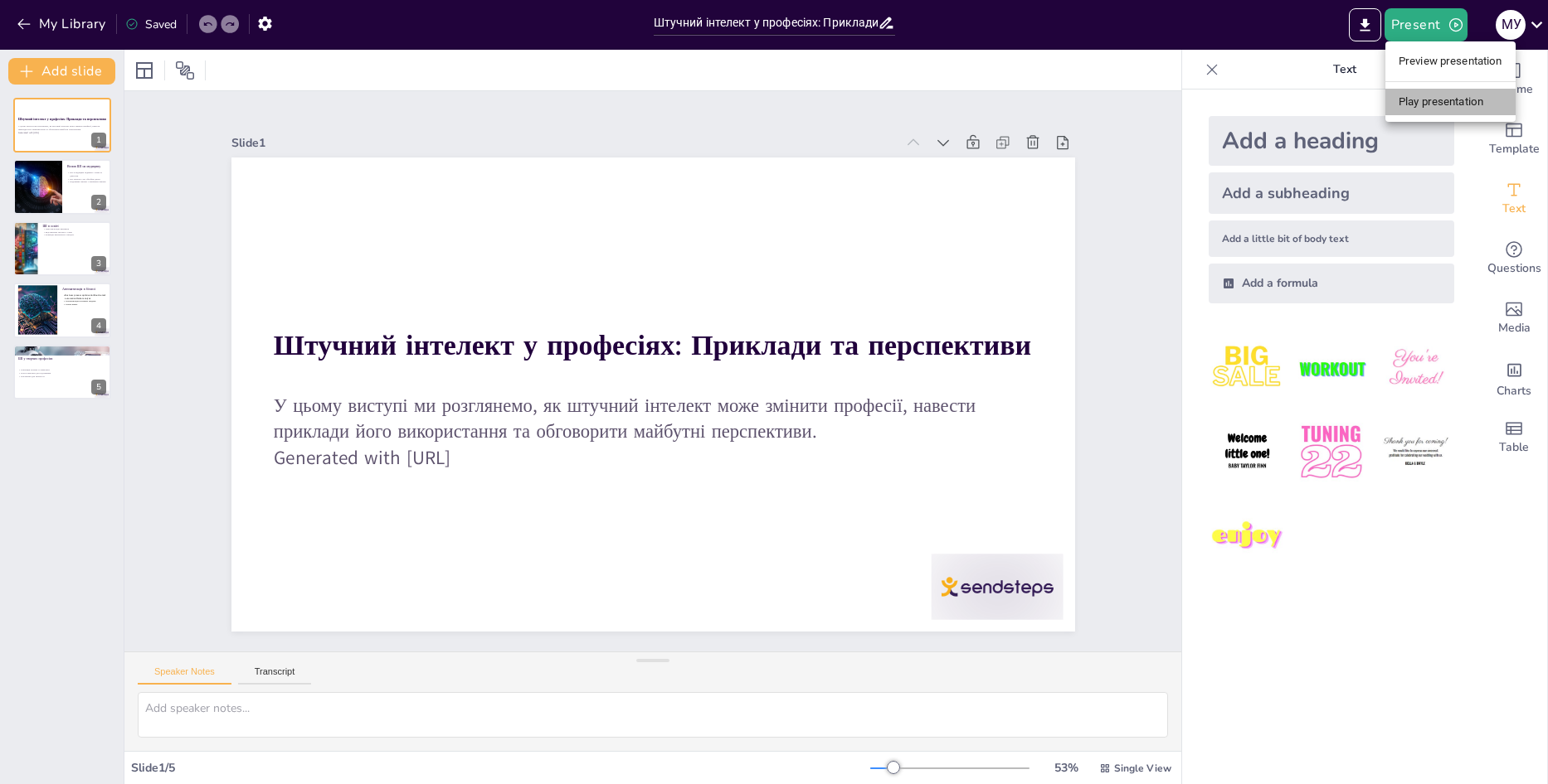
click at [1394, 107] on li "Play presentation" at bounding box center [1450, 102] width 130 height 27
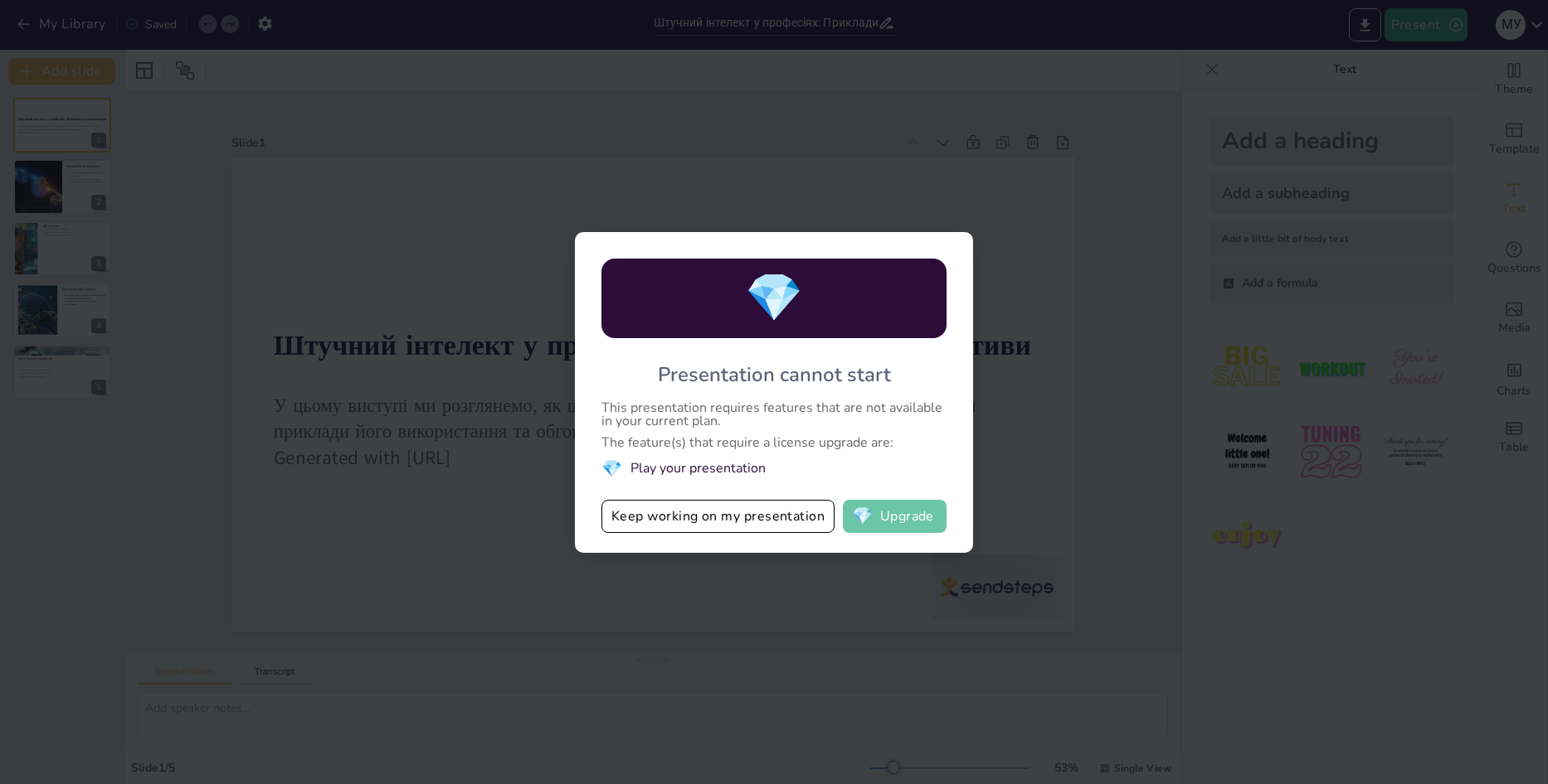
click at [918, 515] on button "💎 Upgrade" at bounding box center [894, 516] width 104 height 33
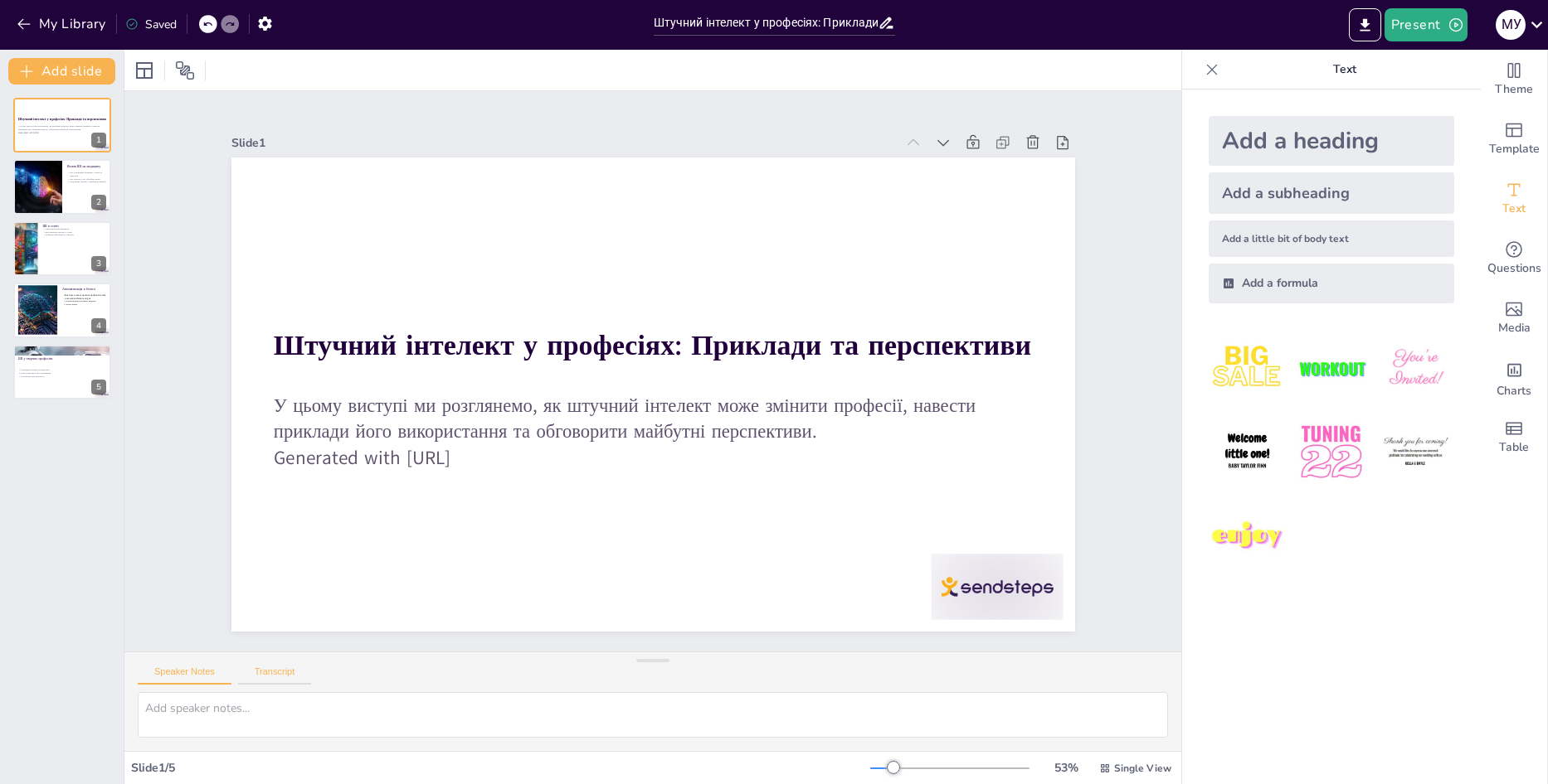
click at [286, 669] on button "Transcript" at bounding box center [275, 676] width 74 height 18
click at [196, 679] on button "Speaker Notes" at bounding box center [185, 676] width 93 height 18
click at [1360, 32] on icon "Export to PowerPoint" at bounding box center [1365, 25] width 17 height 17
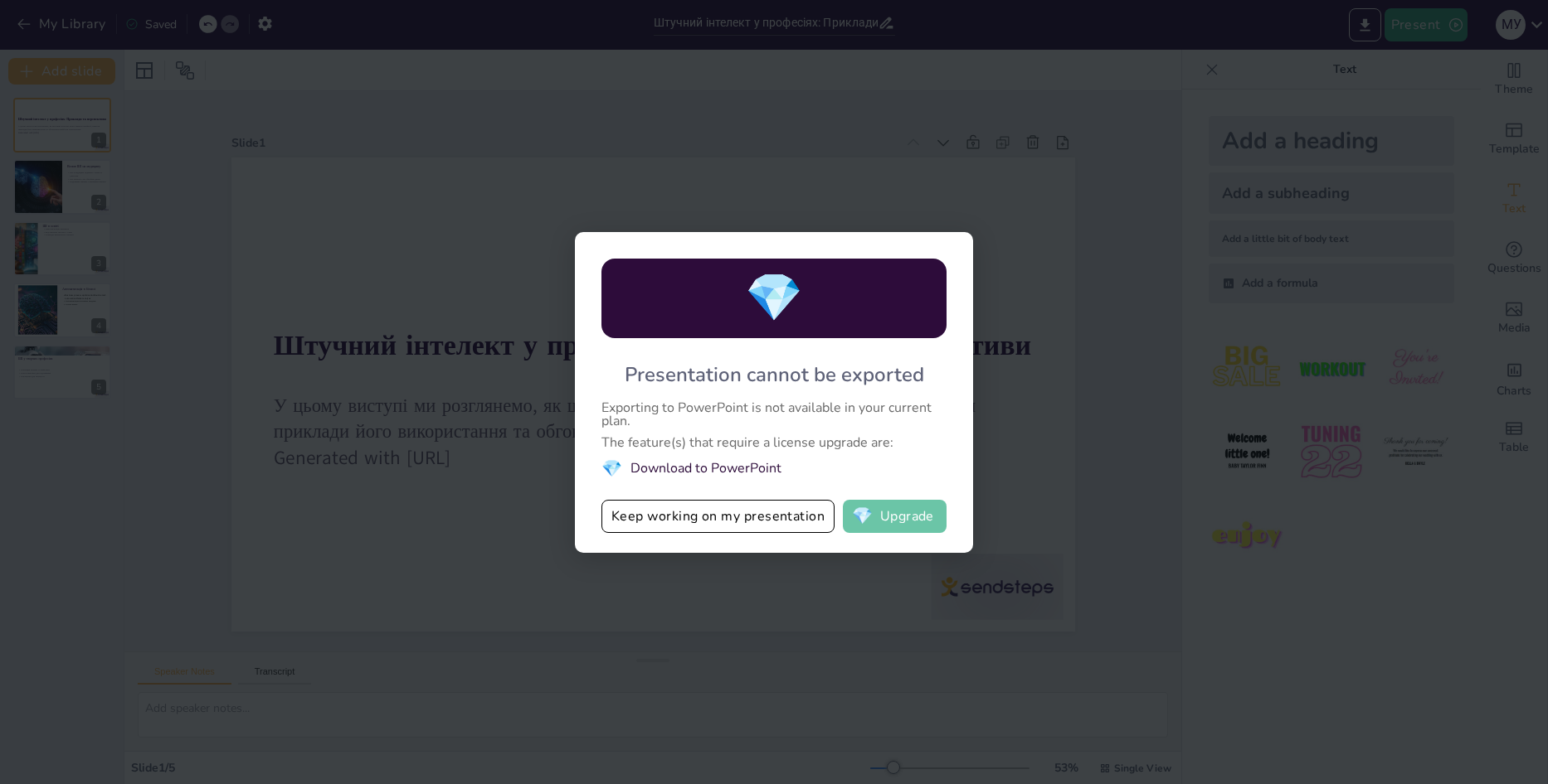
click at [880, 512] on button "💎 Upgrade" at bounding box center [894, 516] width 104 height 33
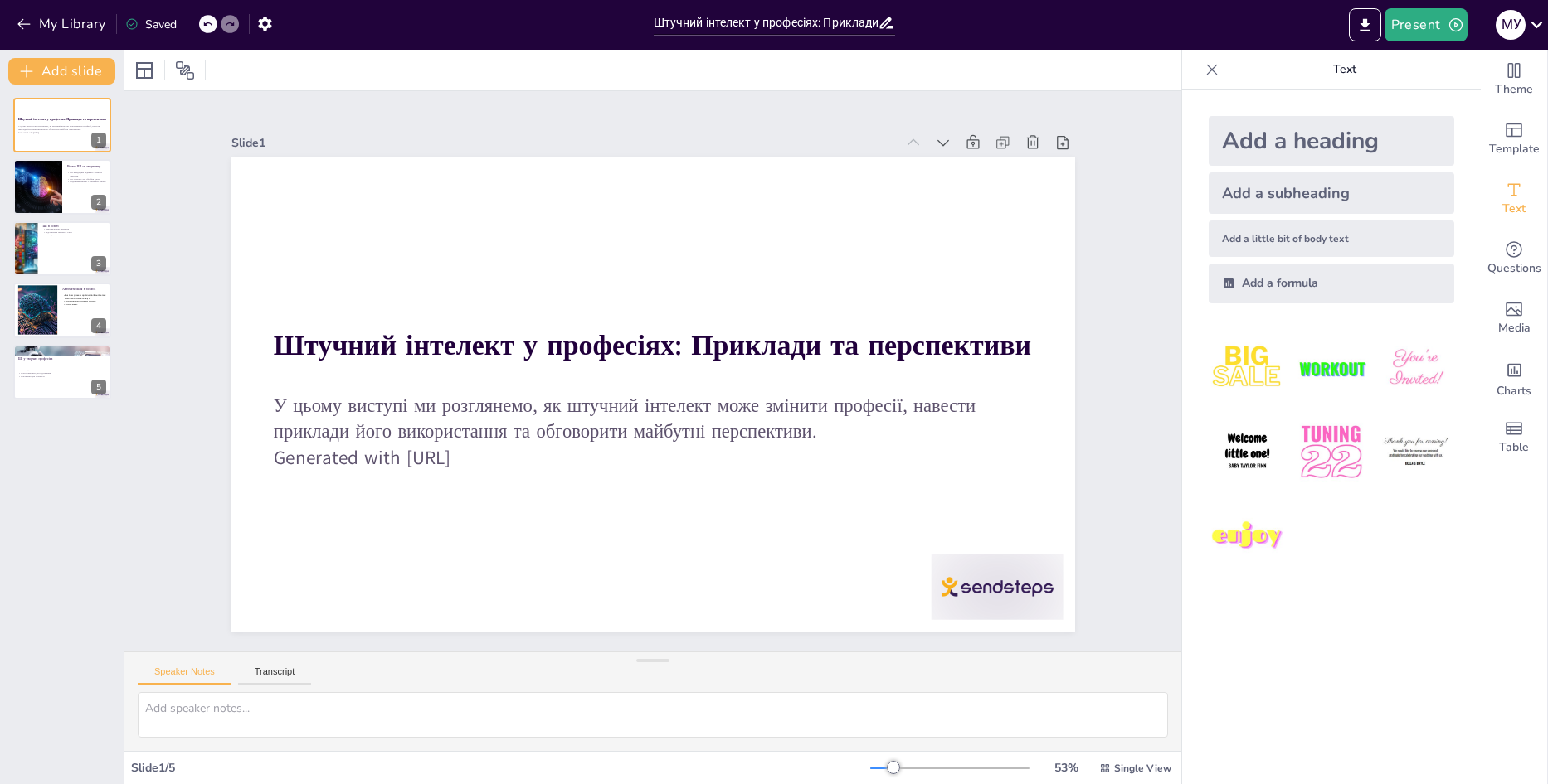
click at [1207, 69] on icon at bounding box center [1212, 69] width 10 height 10
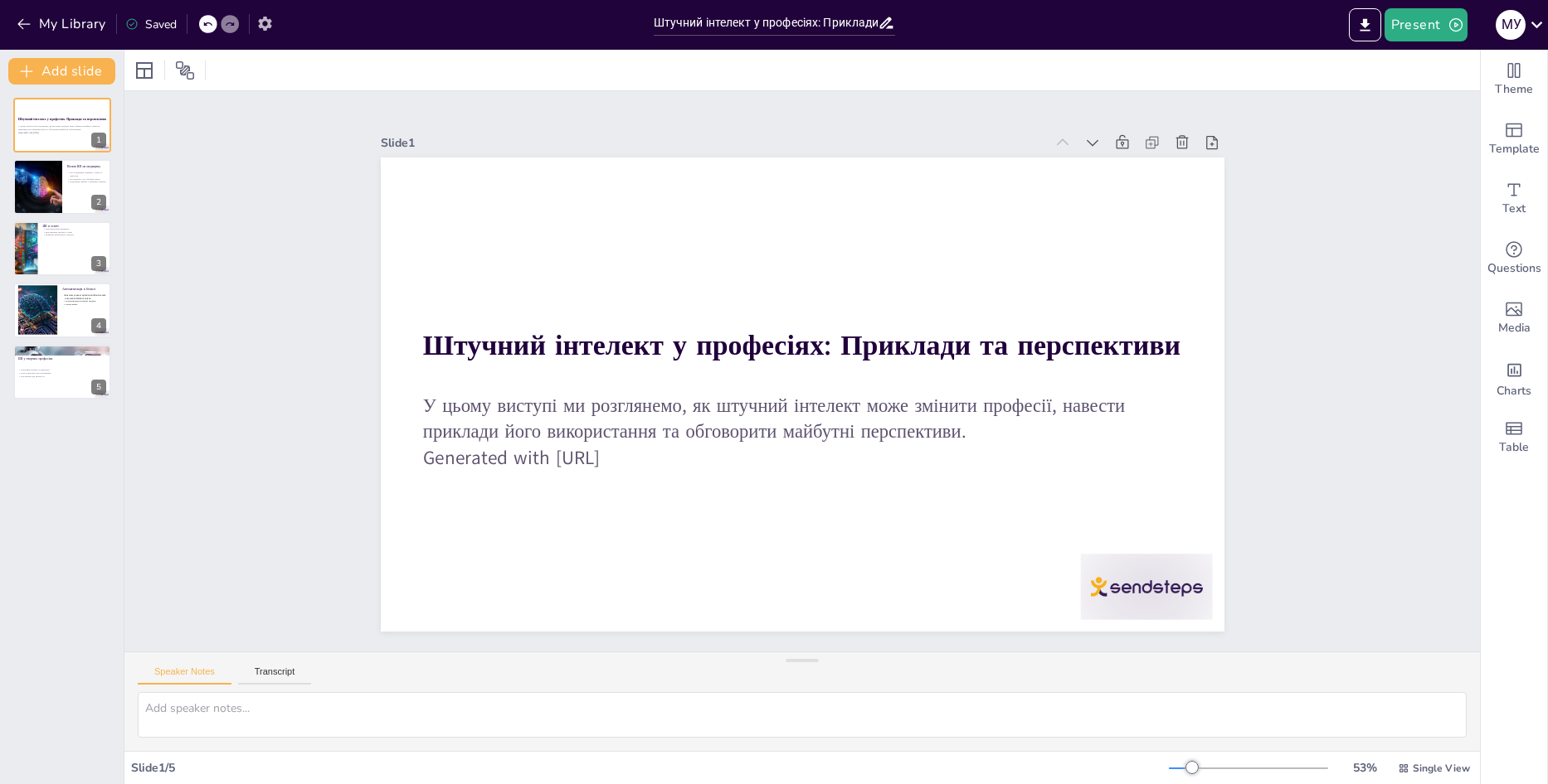
click at [263, 20] on icon "button" at bounding box center [265, 23] width 13 height 14
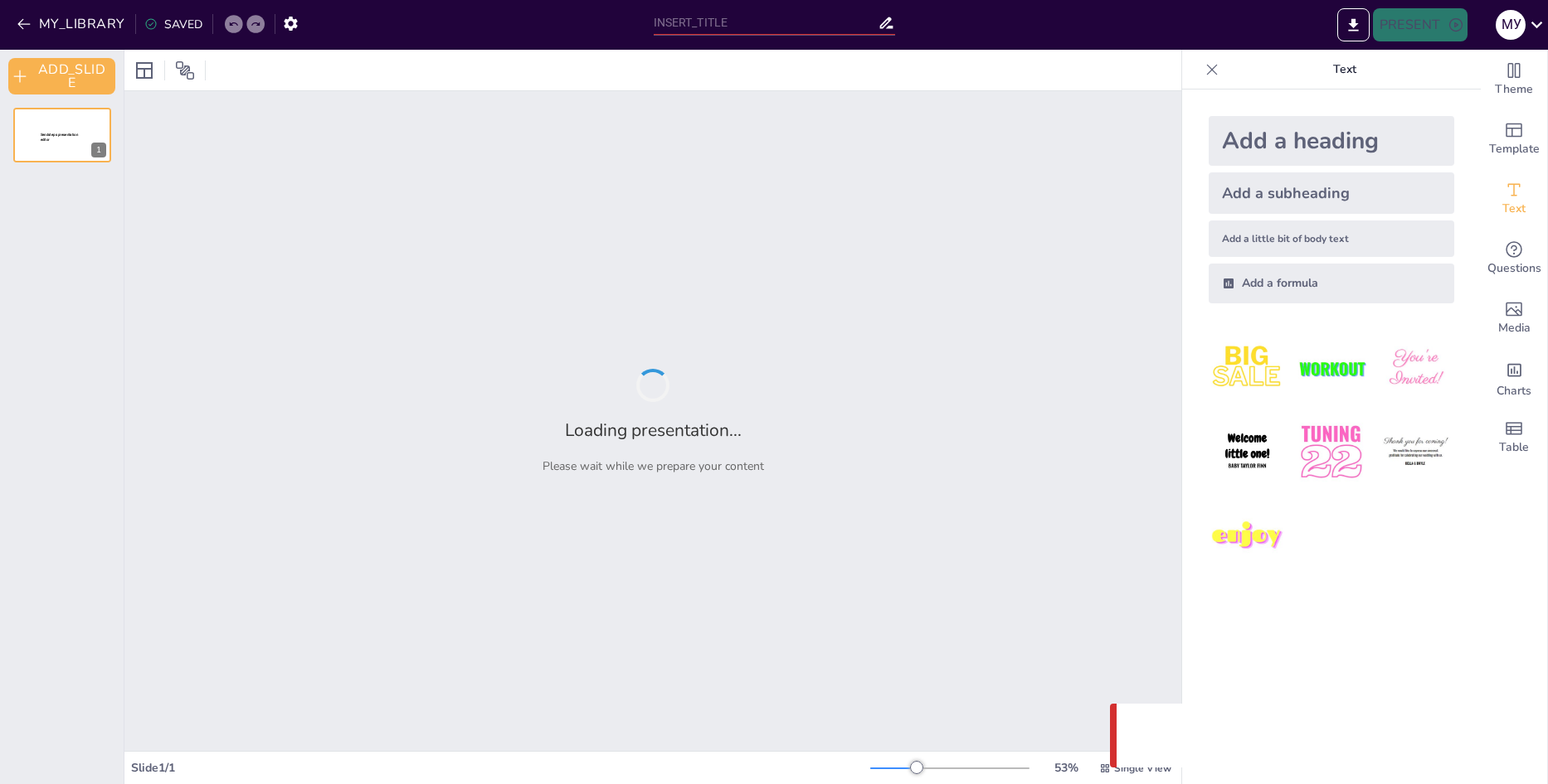
type input "Штучний інтелект у професіях: Приклади та перспективи"
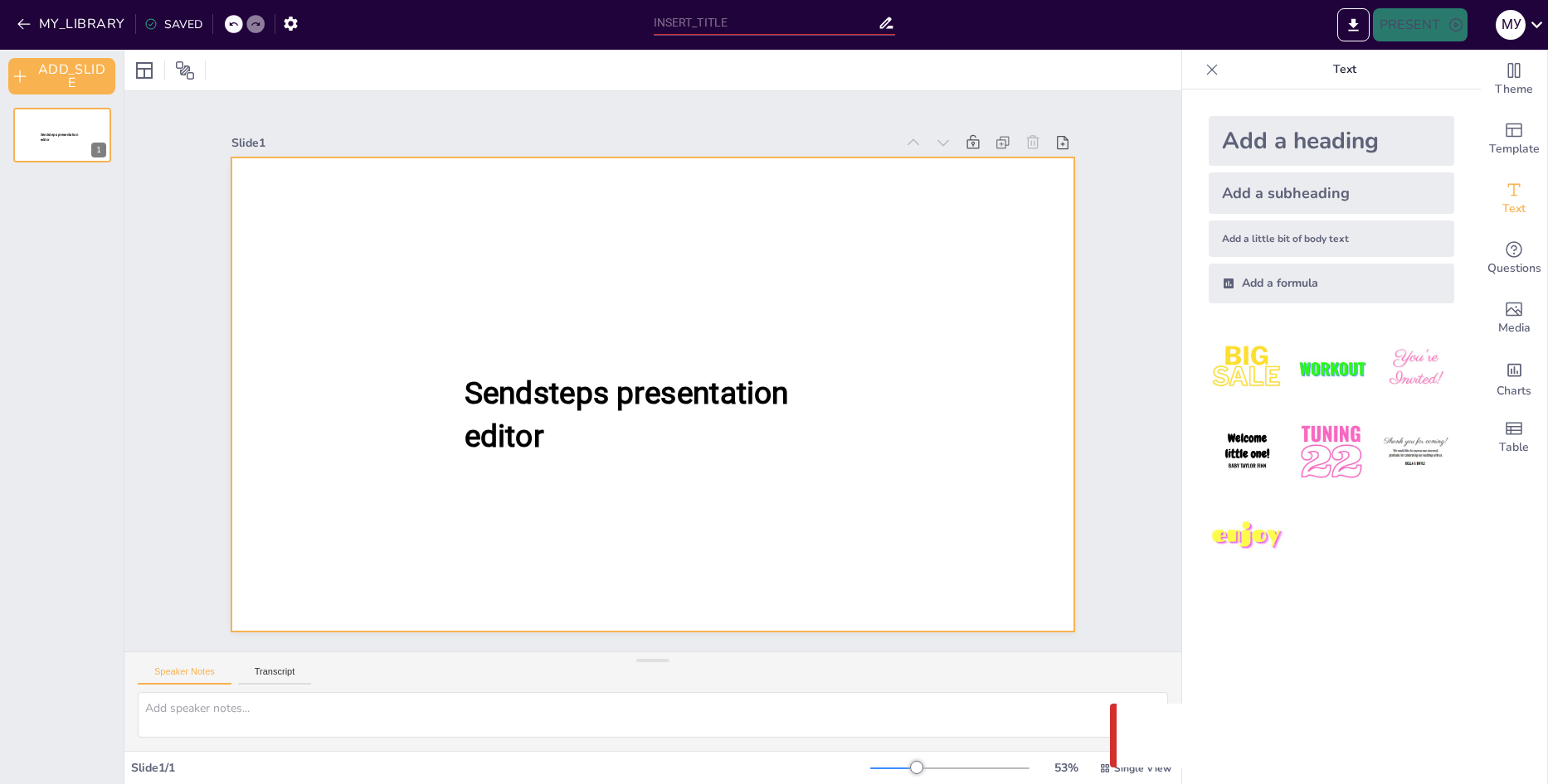
type input "Штучний інтелект у професіях: Приклади та перспективи"
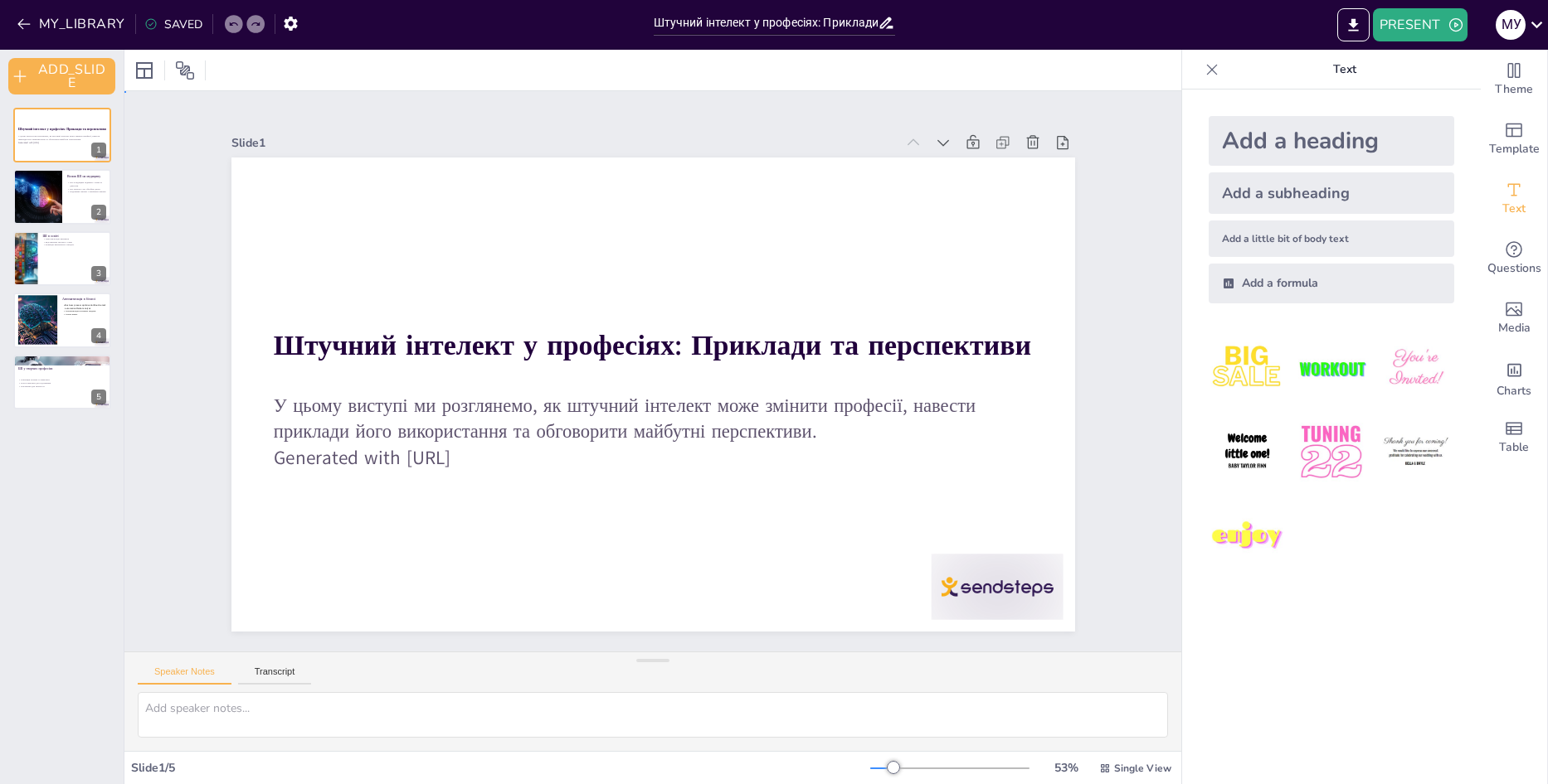
click at [1107, 231] on div "Slide 1 Штучний інтелект у професіях: Приклади та перспективи У цьому виступі м…" at bounding box center [653, 371] width 937 height 520
click at [1086, 230] on div "Slide 1 Штучний інтелект у професіях: Приклади та перспективи У цьому виступі м…" at bounding box center [653, 371] width 937 height 520
click at [35, 197] on div at bounding box center [37, 197] width 83 height 56
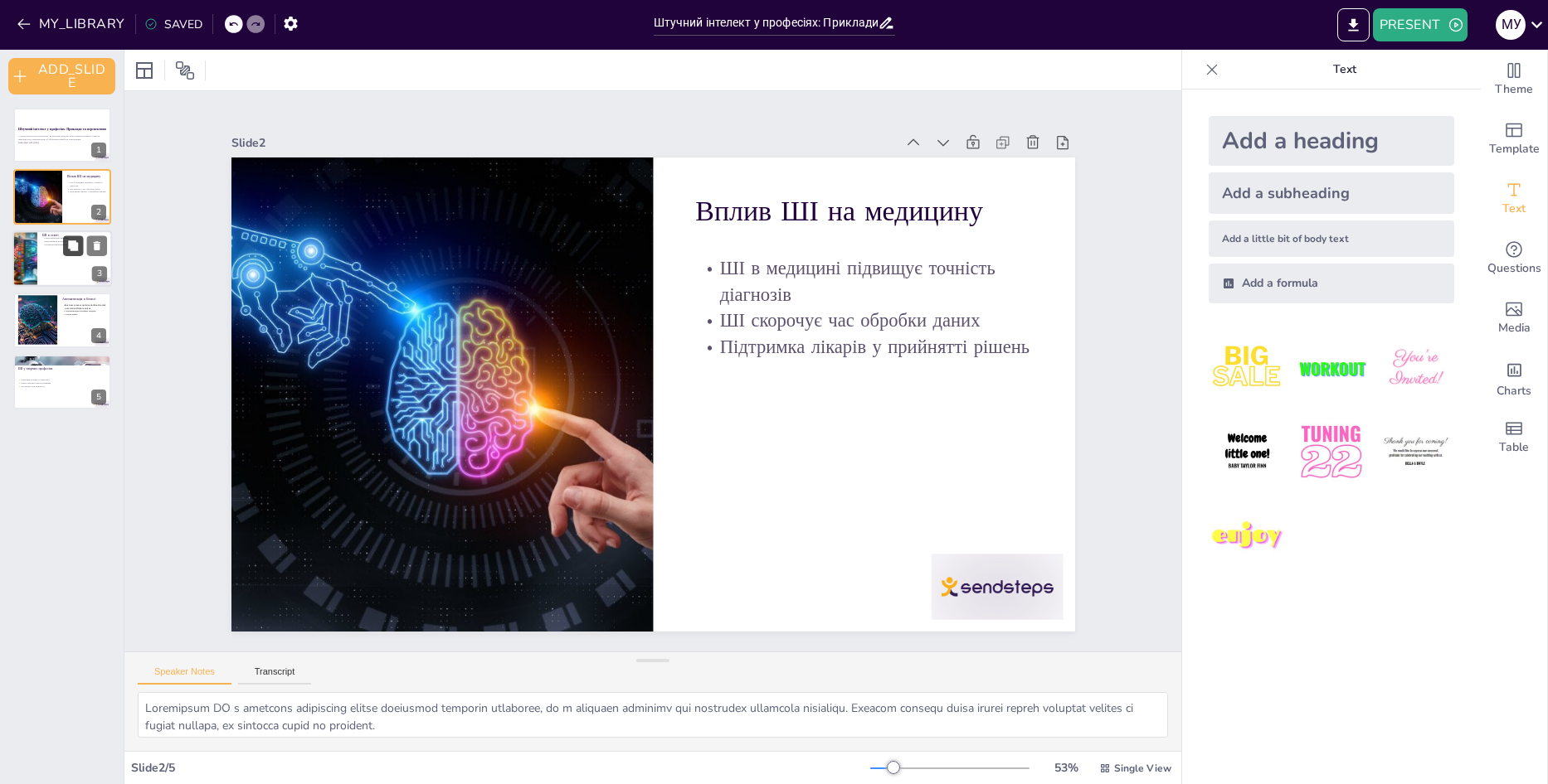
click at [73, 245] on icon at bounding box center [72, 245] width 10 height 10
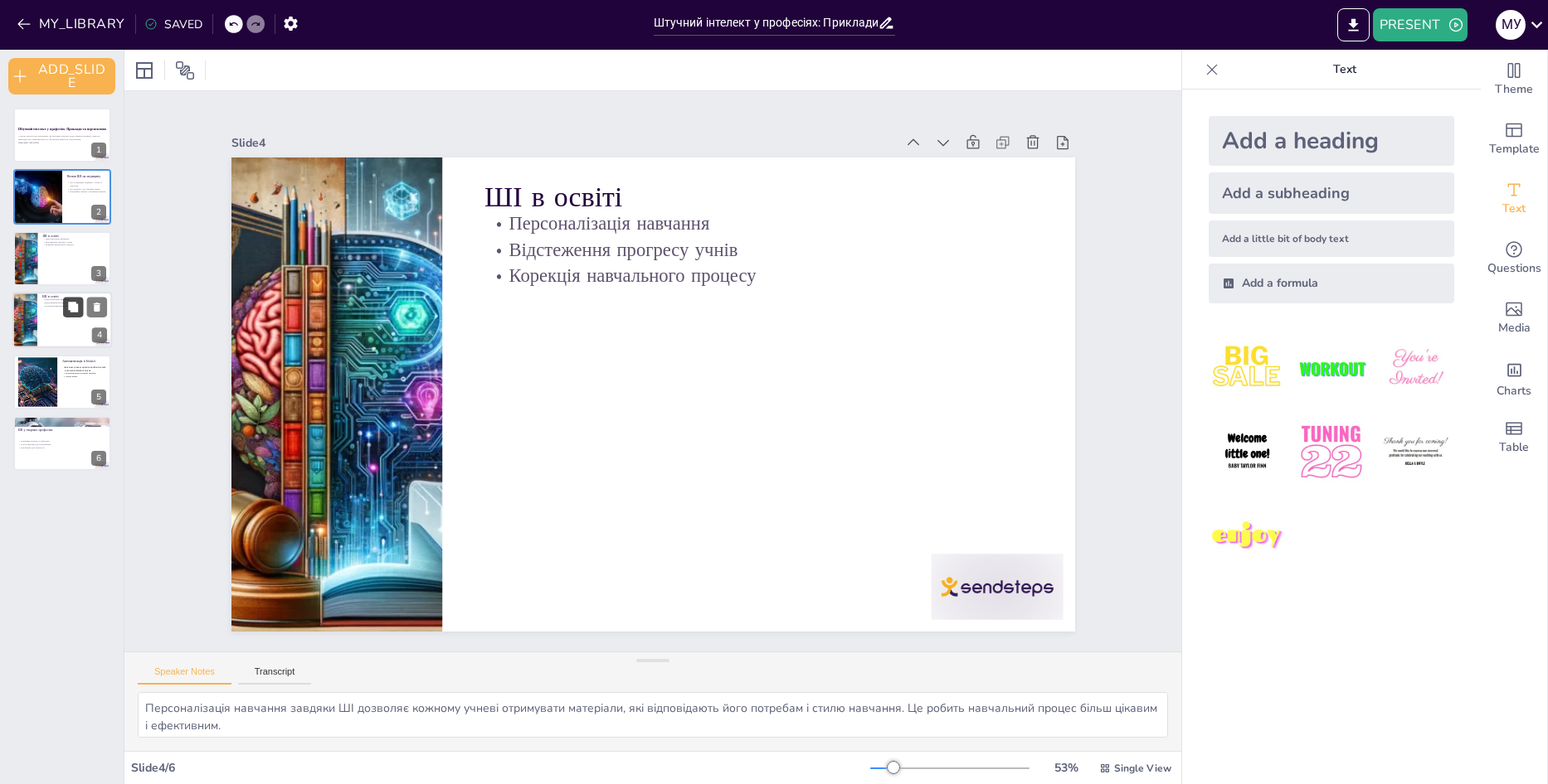
click at [68, 298] on button at bounding box center [72, 307] width 20 height 20
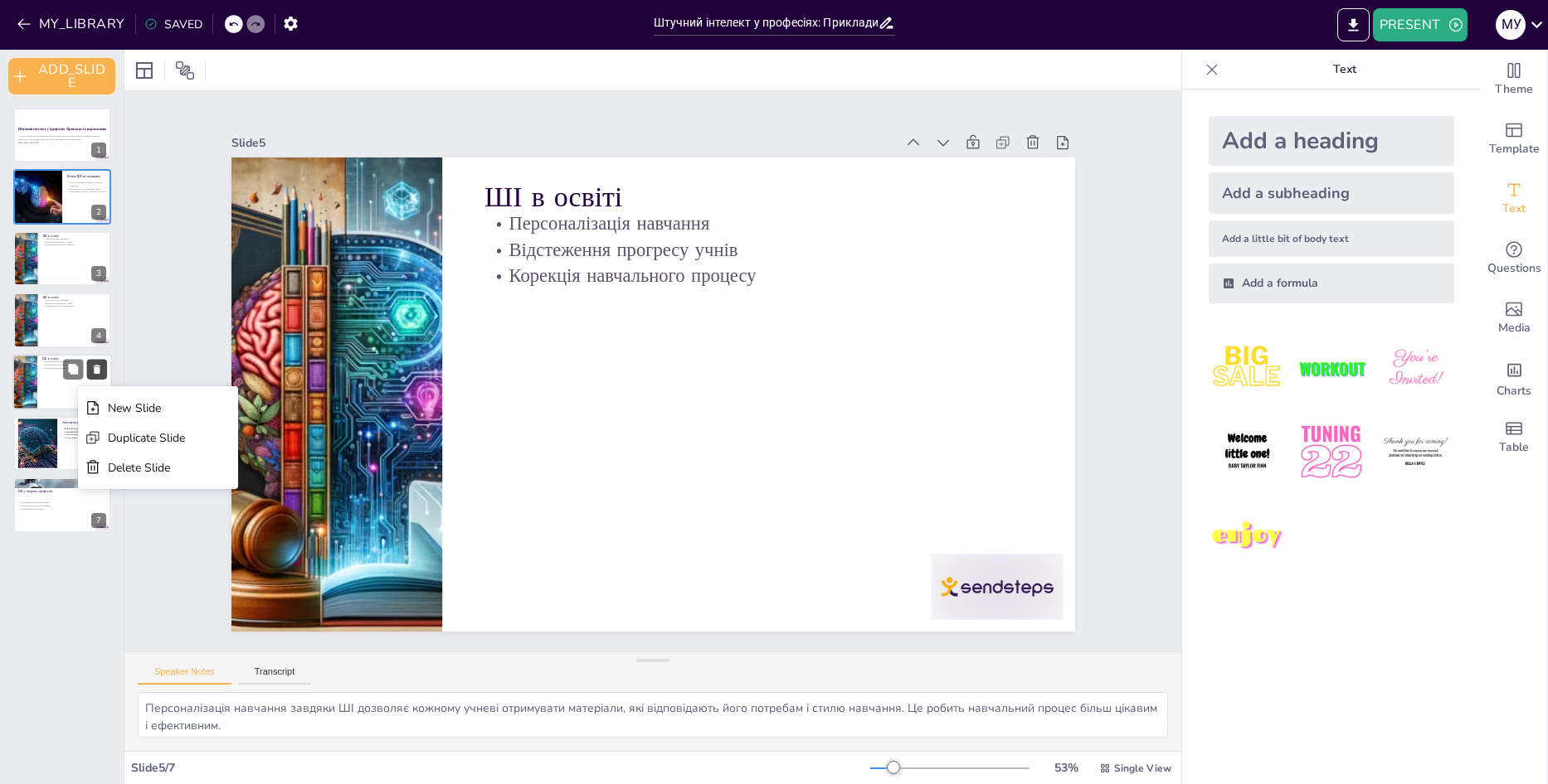
click at [96, 362] on button at bounding box center [96, 368] width 20 height 20
type textarea "Оптимізація бізнес-процесів за допомогою ШІ дозволяє зменшити витрати та підвищ…"
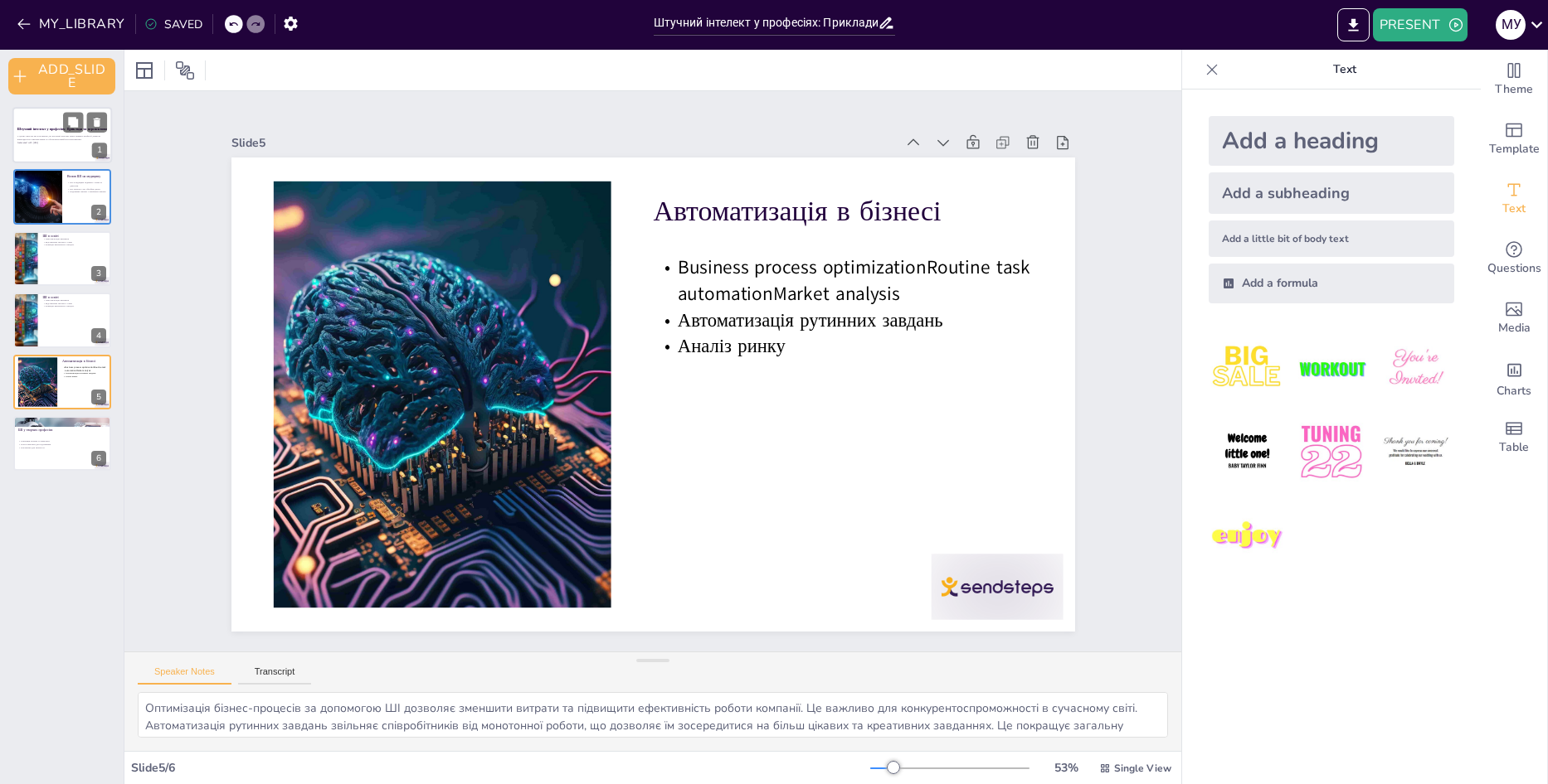
click at [40, 135] on p "У цьому виступі ми розглянемо, як штучний інтелект може змінити професії, навес…" at bounding box center [62, 138] width 89 height 6
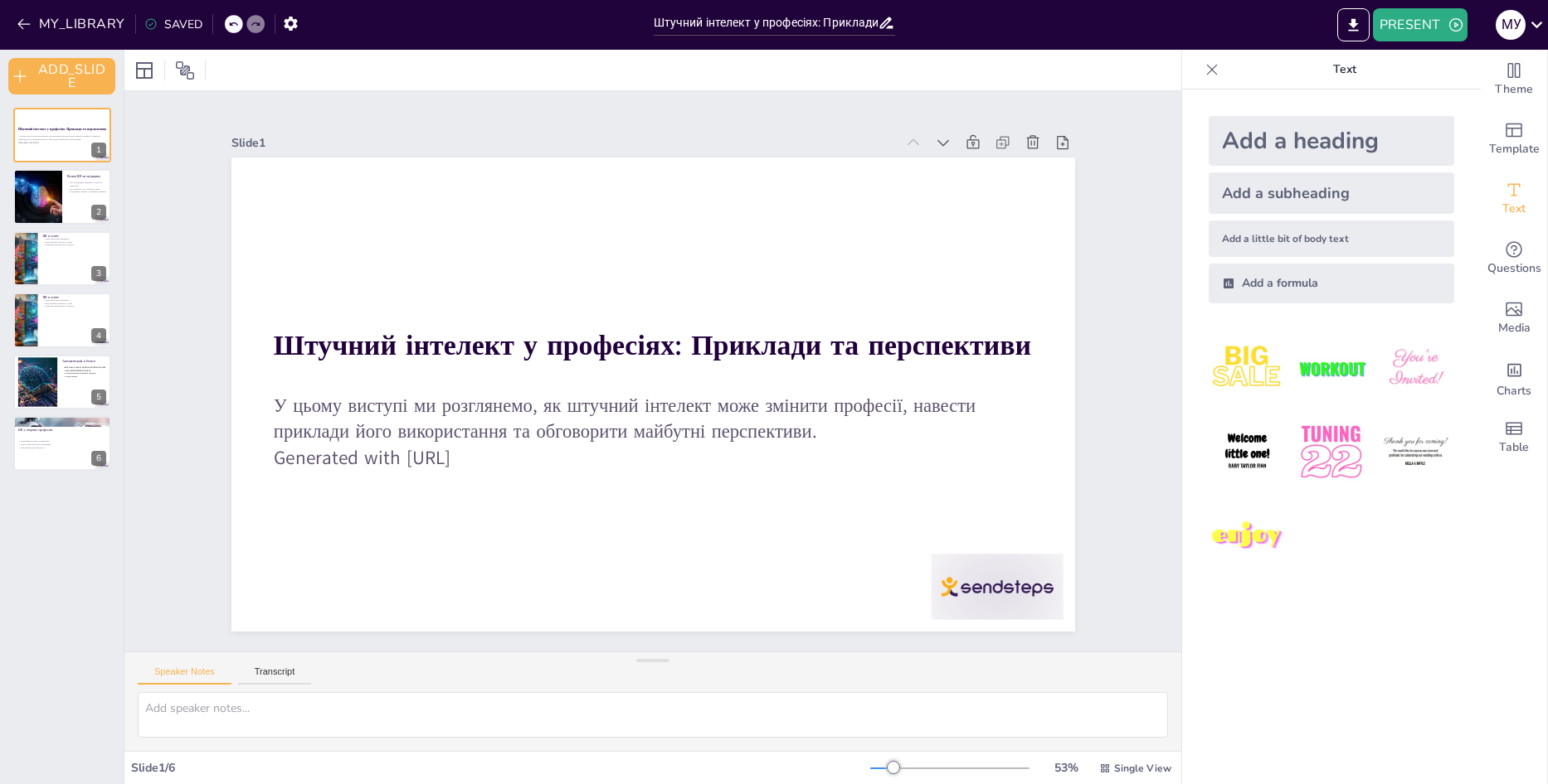
click at [1203, 72] on icon at bounding box center [1211, 69] width 16 height 16
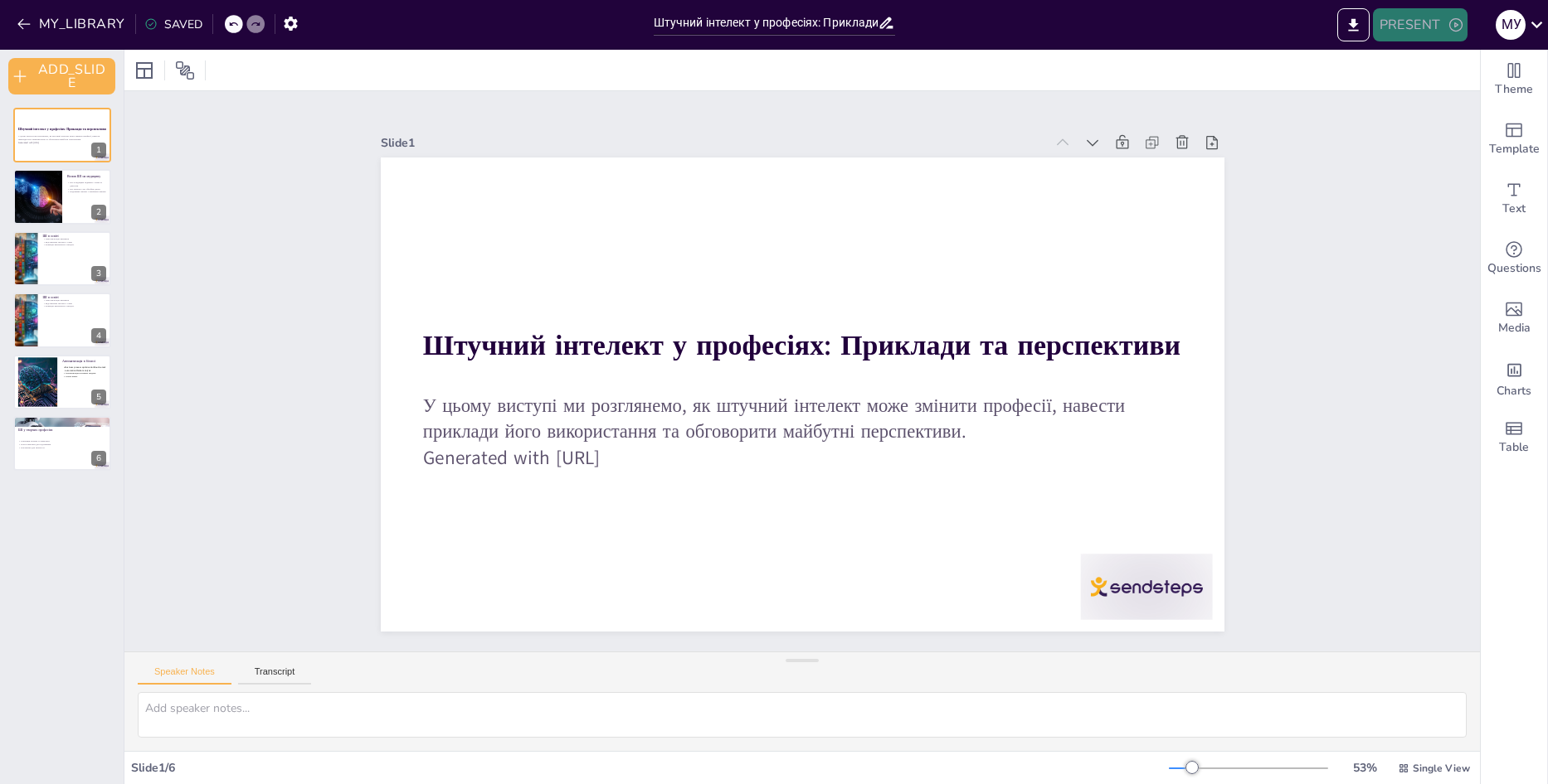
click at [1387, 29] on button "PRESENT" at bounding box center [1419, 25] width 94 height 33
click at [1398, 88] on li "PLAY_PRESENTATION" at bounding box center [1452, 102] width 158 height 27
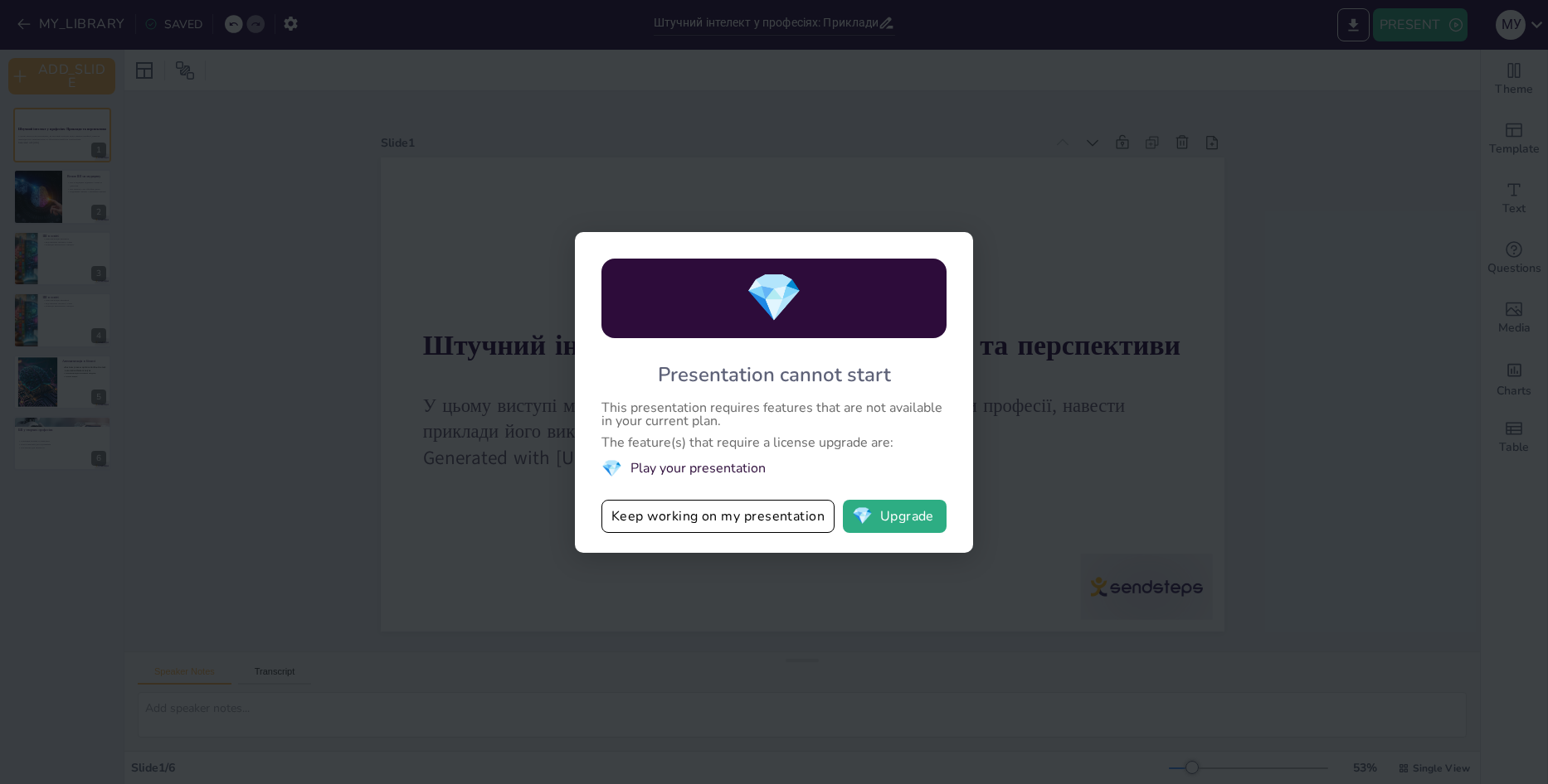
click at [1398, 88] on div "💎 Presentation cannot start This presentation requires features that are not av…" at bounding box center [774, 392] width 1548 height 784
click at [825, 491] on div "💎 Presentation cannot start This presentation requires features that are not av…" at bounding box center [774, 392] width 398 height 321
click at [809, 519] on button "Keep working on my presentation" at bounding box center [718, 516] width 233 height 33
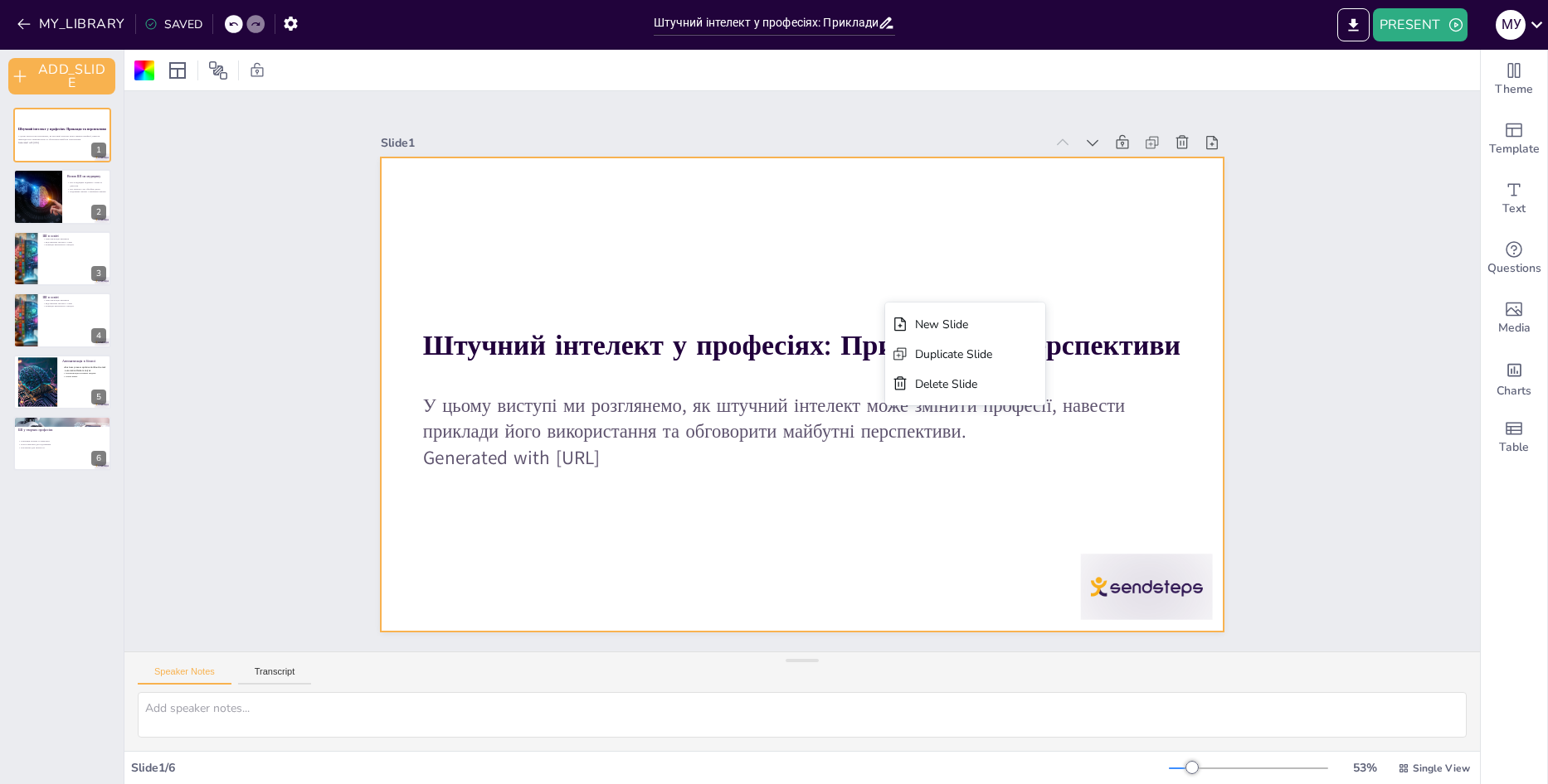
click at [1358, 301] on div "Slide 1 Штучний інтелект у професіях: Приклади та перспективи У цьому виступі м…" at bounding box center [803, 371] width 1356 height 560
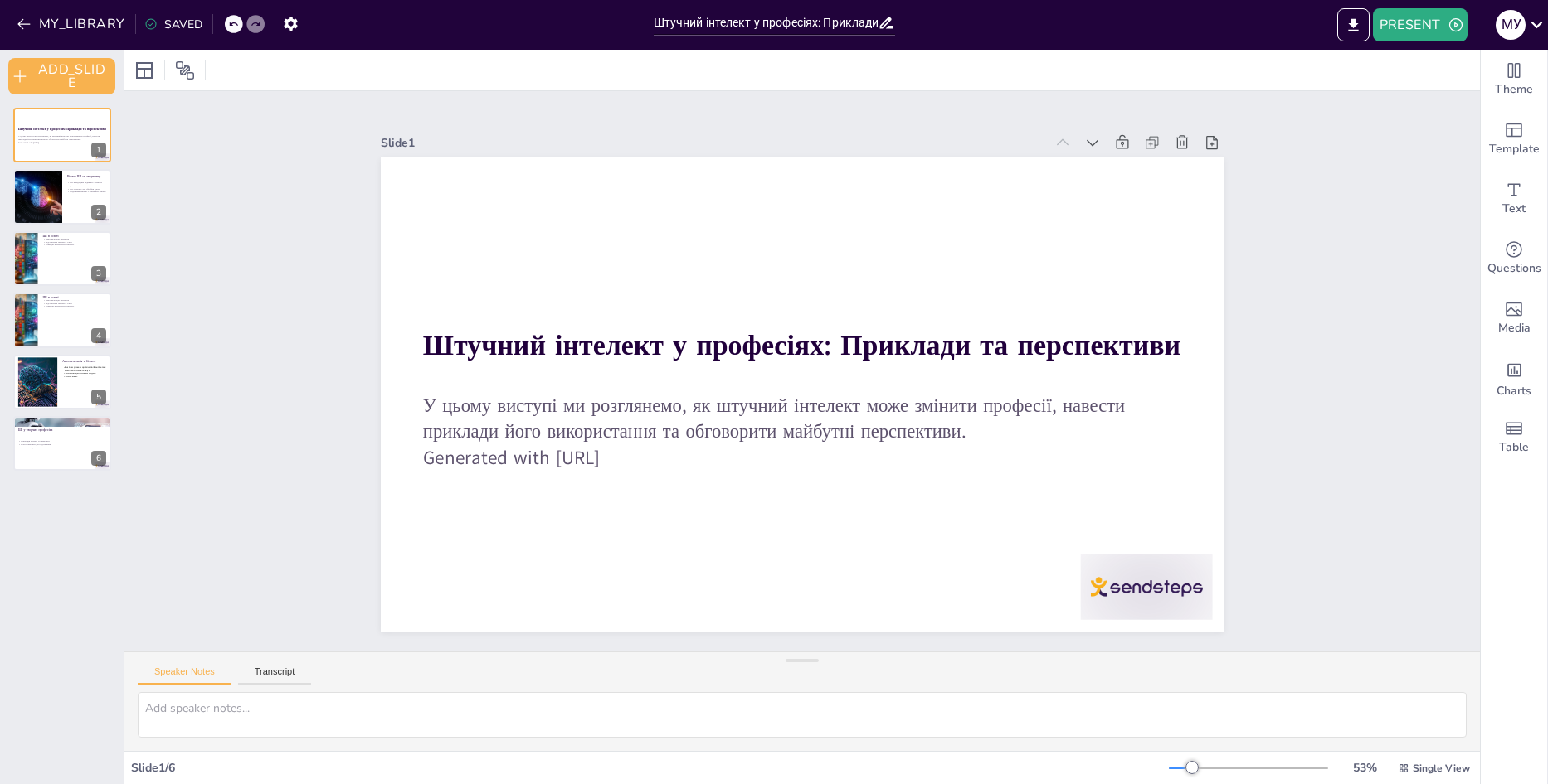
drag, startPoint x: 940, startPoint y: 1, endPoint x: 566, endPoint y: 26, distance: 374.8
click at [566, 26] on div "MY_LIBRARY SAVED" at bounding box center [323, 23] width 645 height 29
click at [61, 291] on div "Штучний інтелект у професіях: Приклади та перспективи У цьому виступі ми розгля…" at bounding box center [62, 289] width 124 height 363
click at [68, 306] on icon at bounding box center [73, 307] width 11 height 11
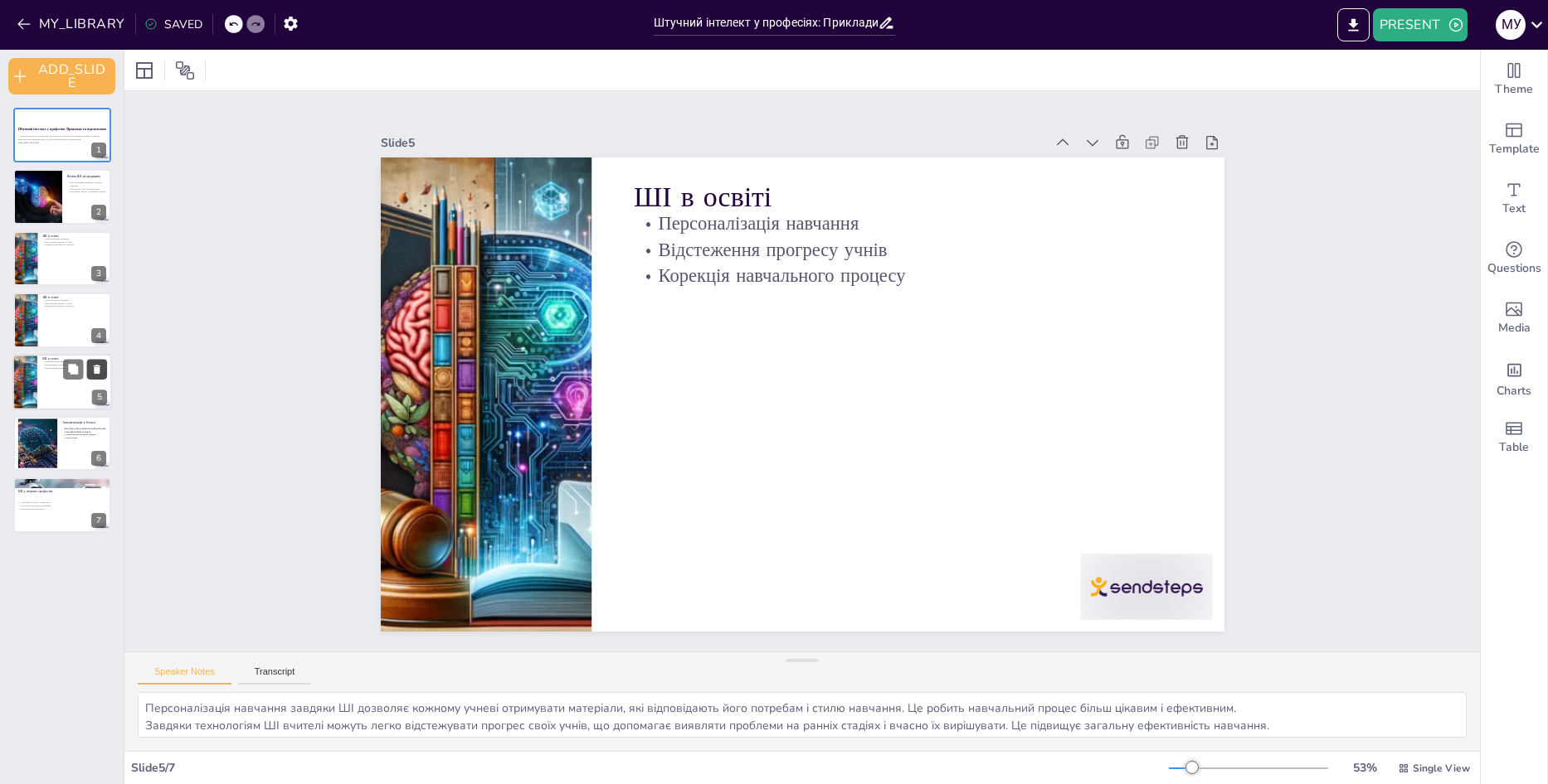
click at [104, 363] on button at bounding box center [96, 368] width 20 height 20
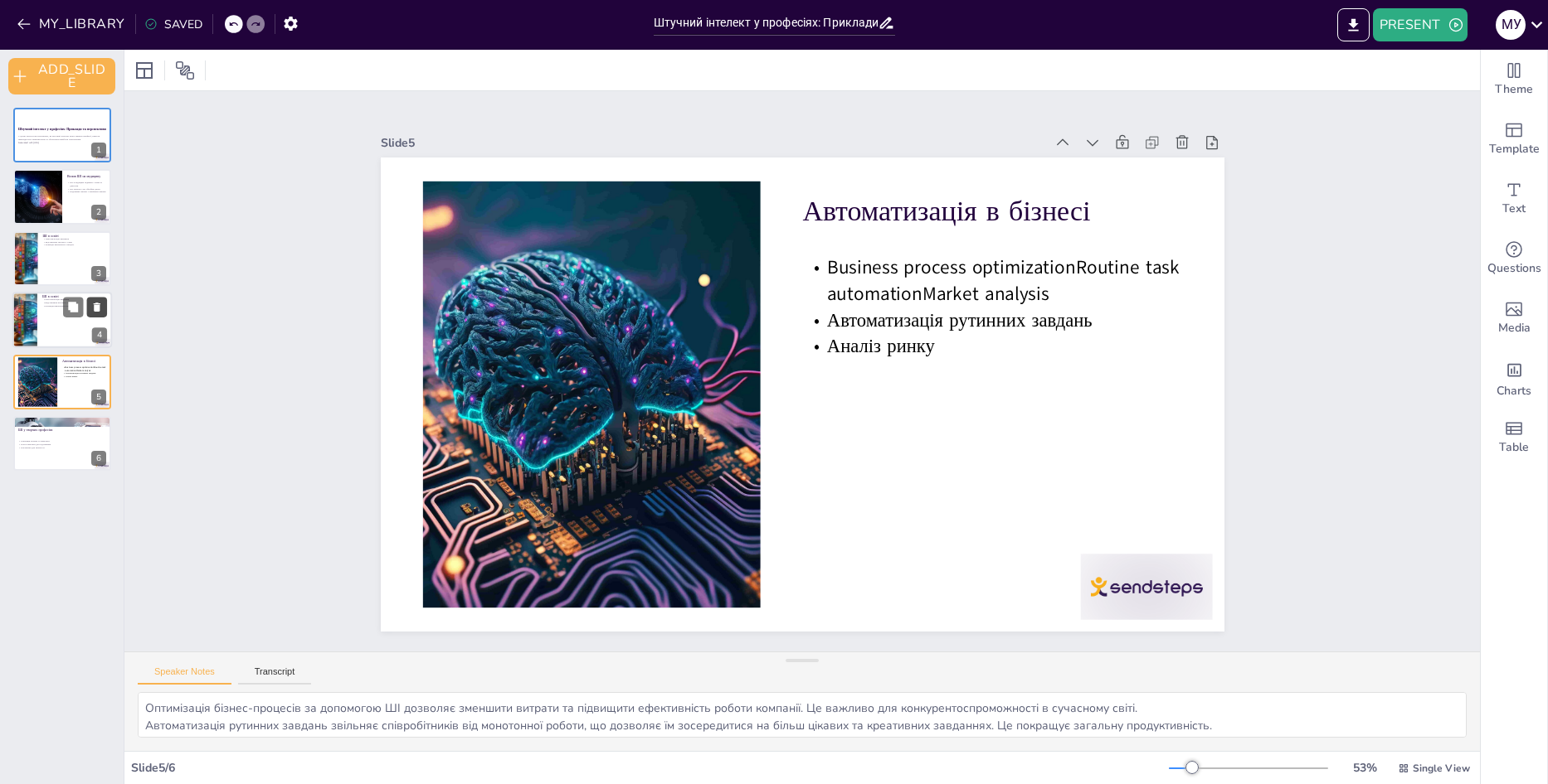
click at [93, 305] on icon at bounding box center [97, 307] width 11 height 11
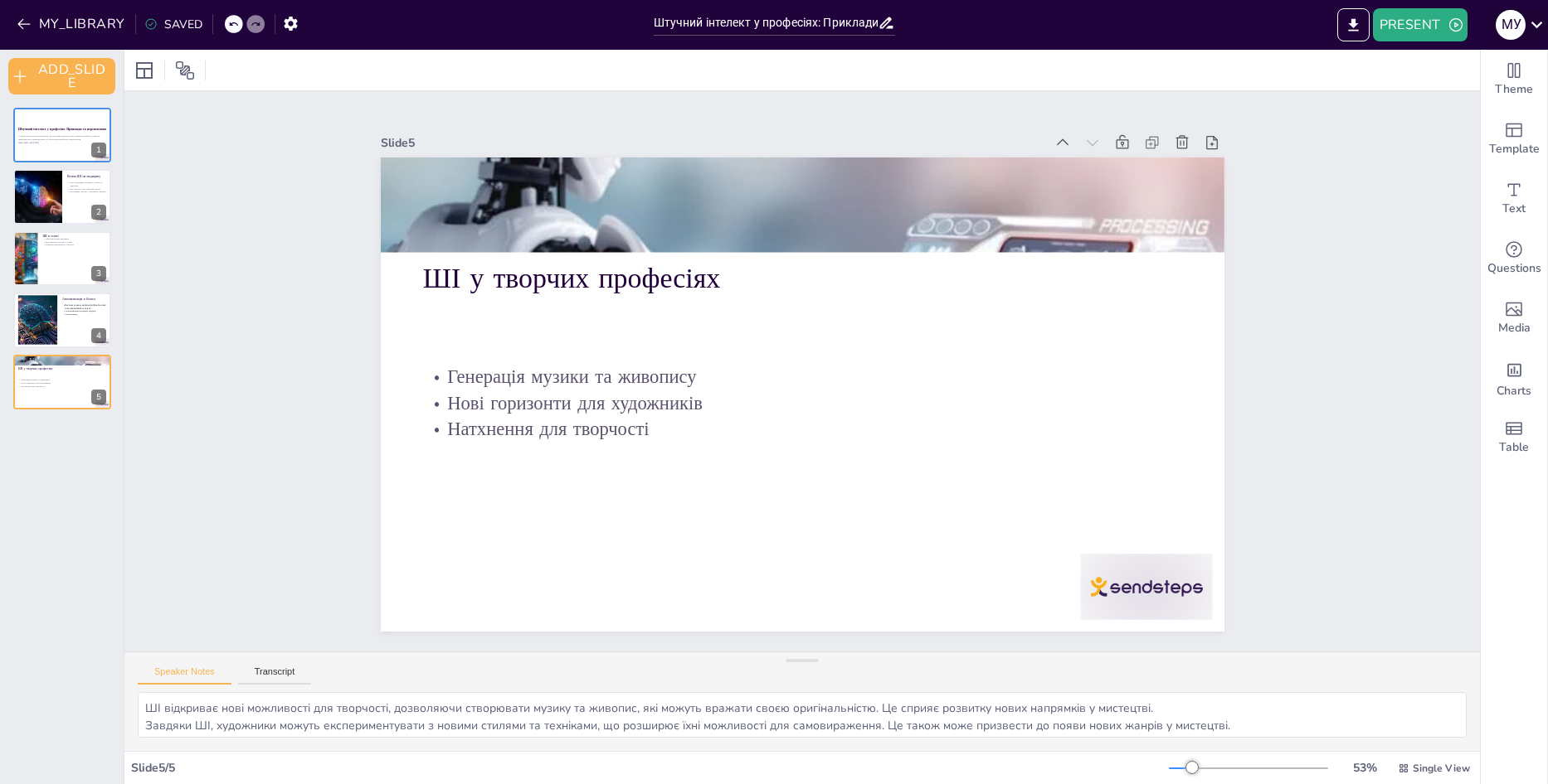
click at [1537, 28] on icon at bounding box center [1537, 25] width 23 height 23
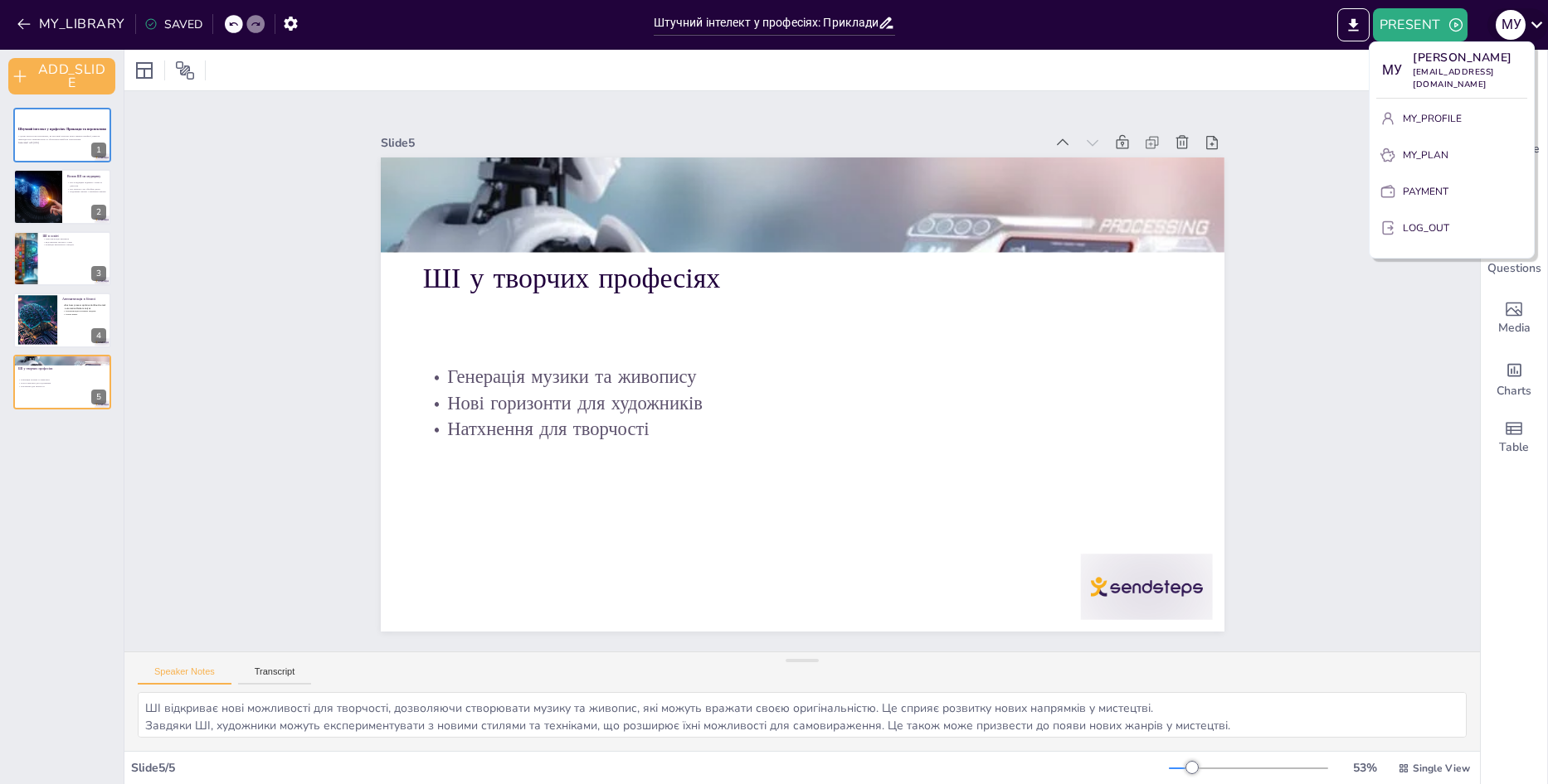
click at [1537, 28] on div at bounding box center [774, 392] width 1548 height 784
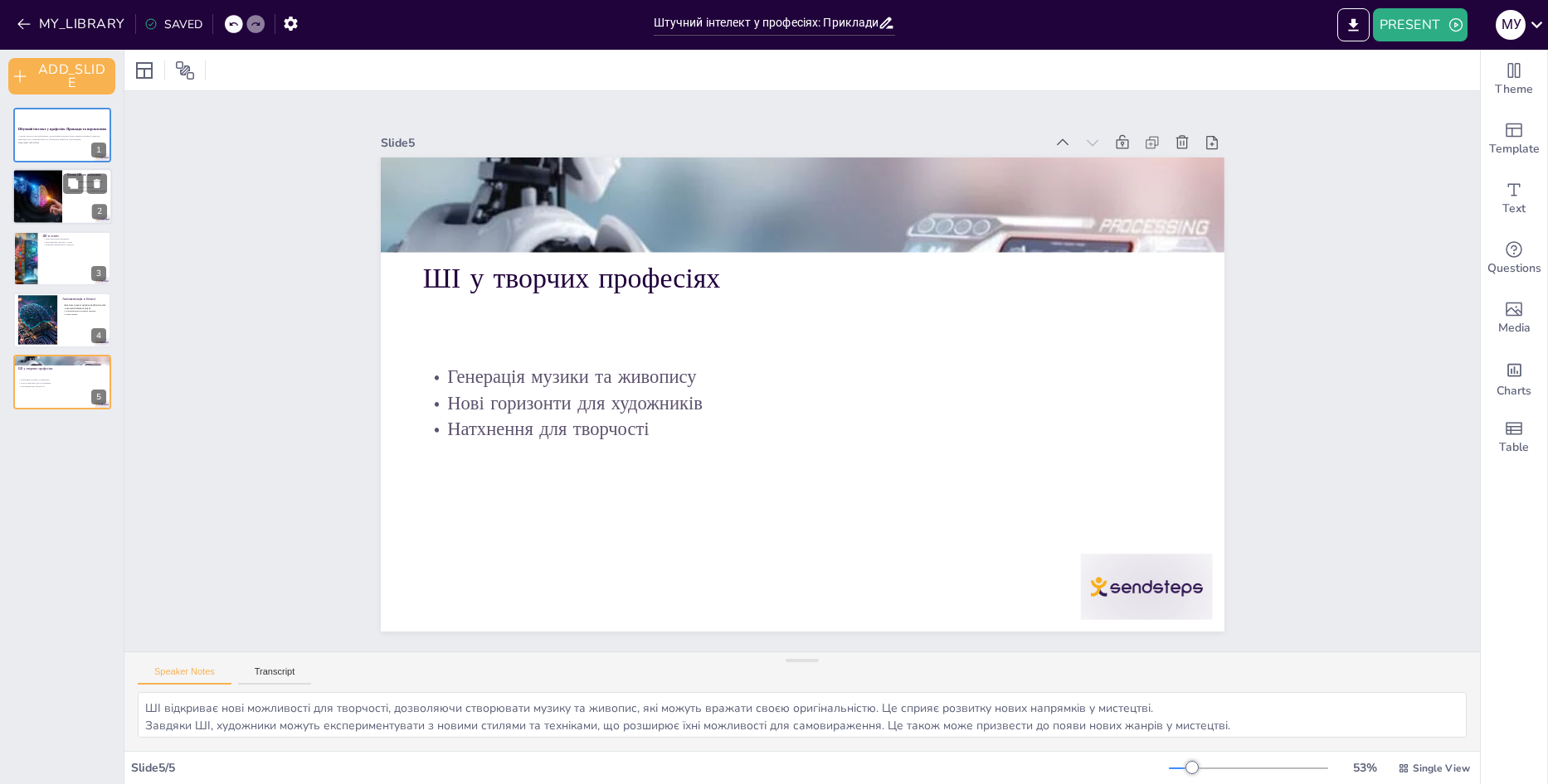
click at [38, 202] on div at bounding box center [37, 197] width 83 height 56
type textarea "Технології ШІ в медицині дозволяють значно підвищити точність діагнозів, що є к…"
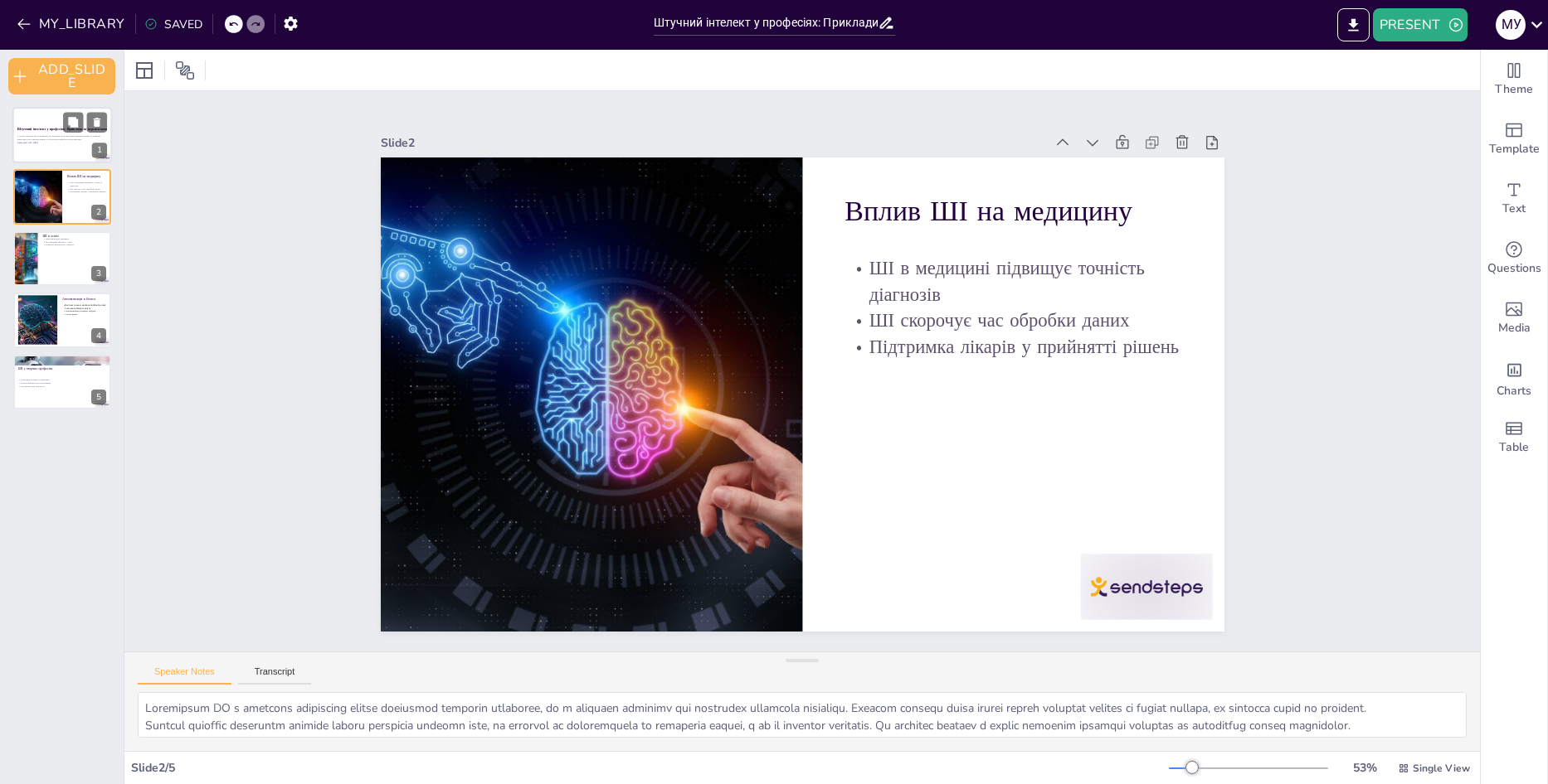
click at [35, 149] on div at bounding box center [62, 134] width 100 height 56
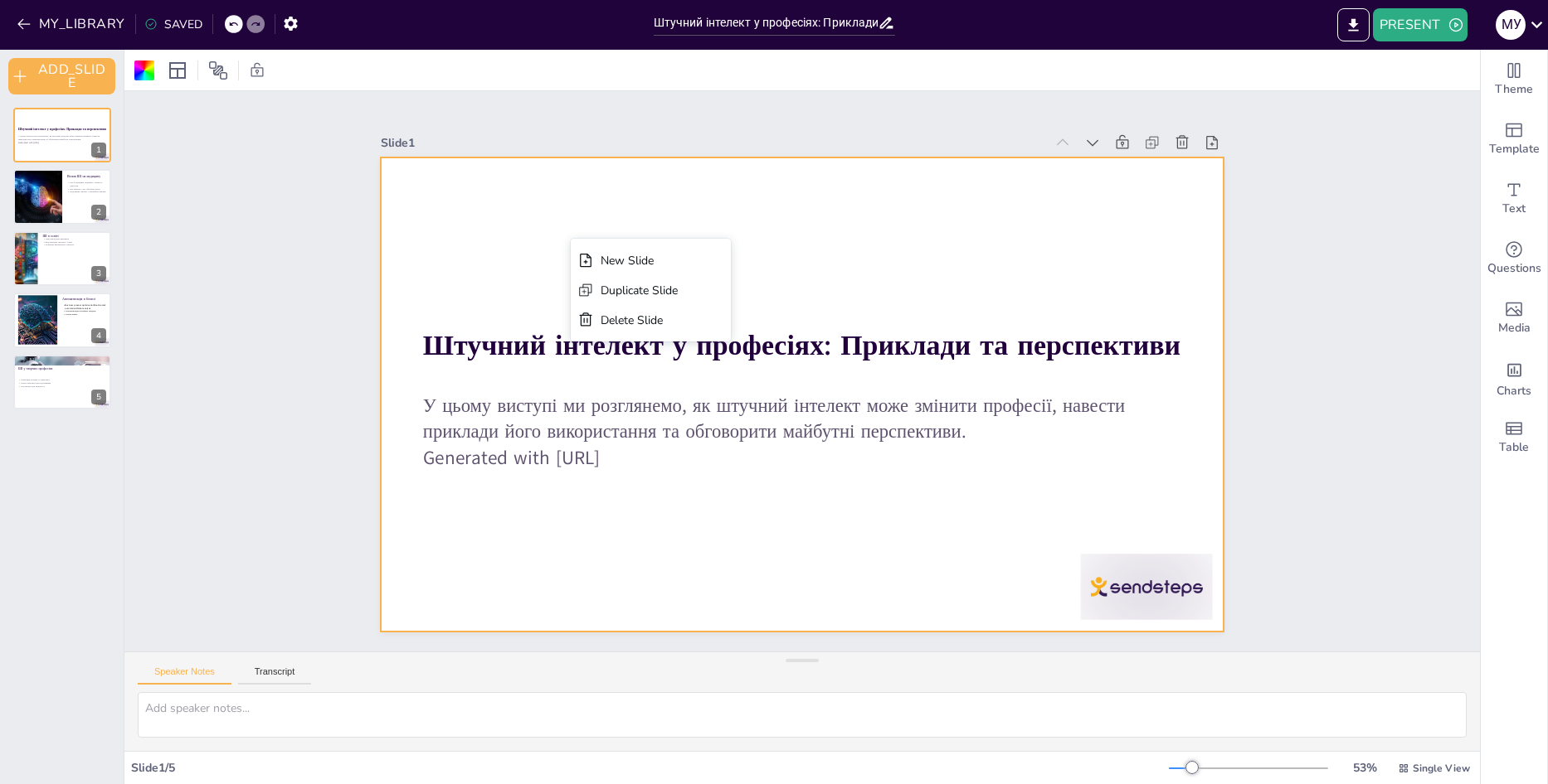
click at [570, 239] on div at bounding box center [800, 394] width 888 height 559
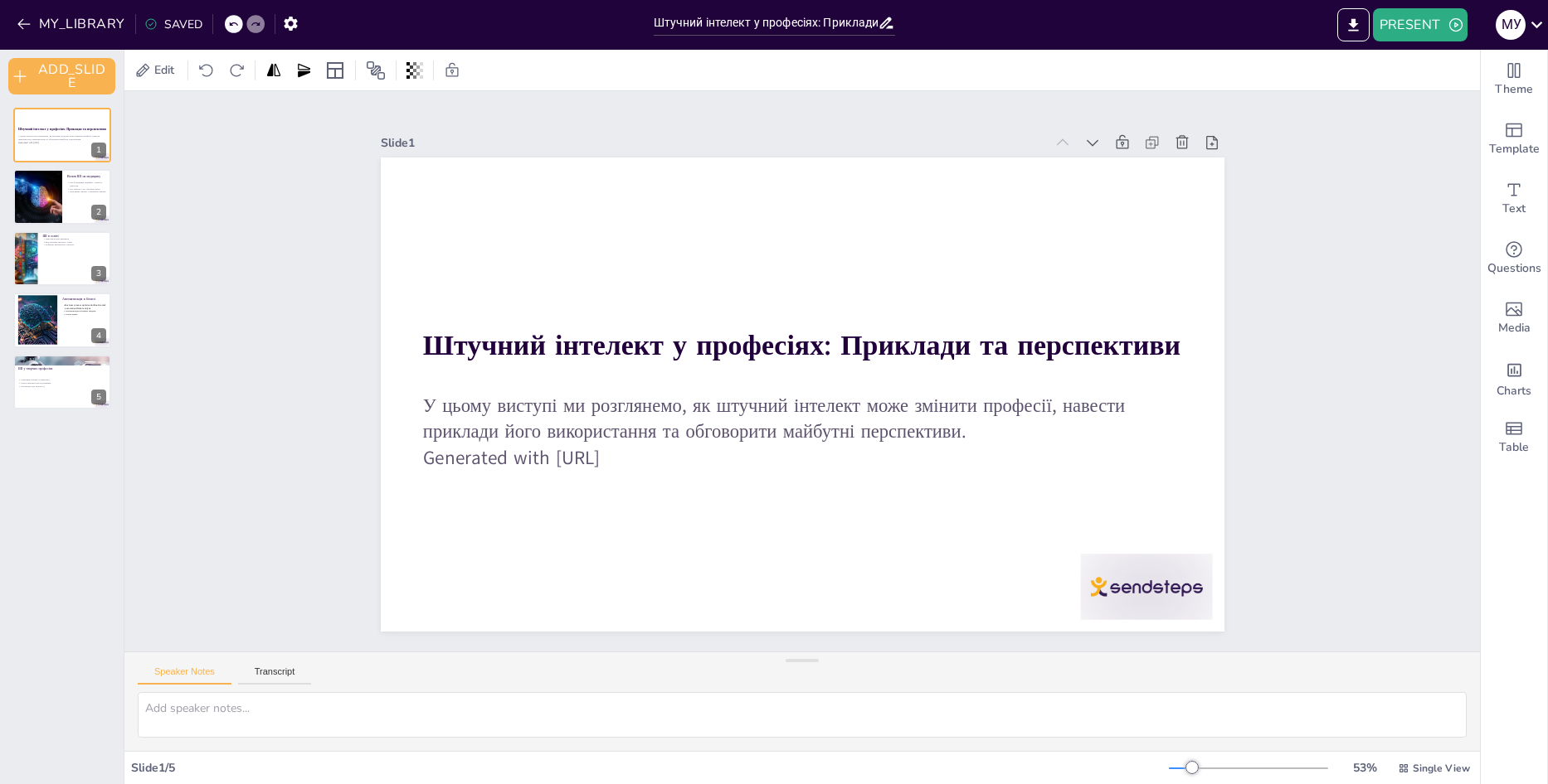
drag, startPoint x: 167, startPoint y: 107, endPoint x: 296, endPoint y: 161, distance: 139.8
click at [168, 107] on div "Slide 1 Штучний інтелект у професіях: Приклади та перспективи У цьому виступі м…" at bounding box center [803, 371] width 1356 height 560
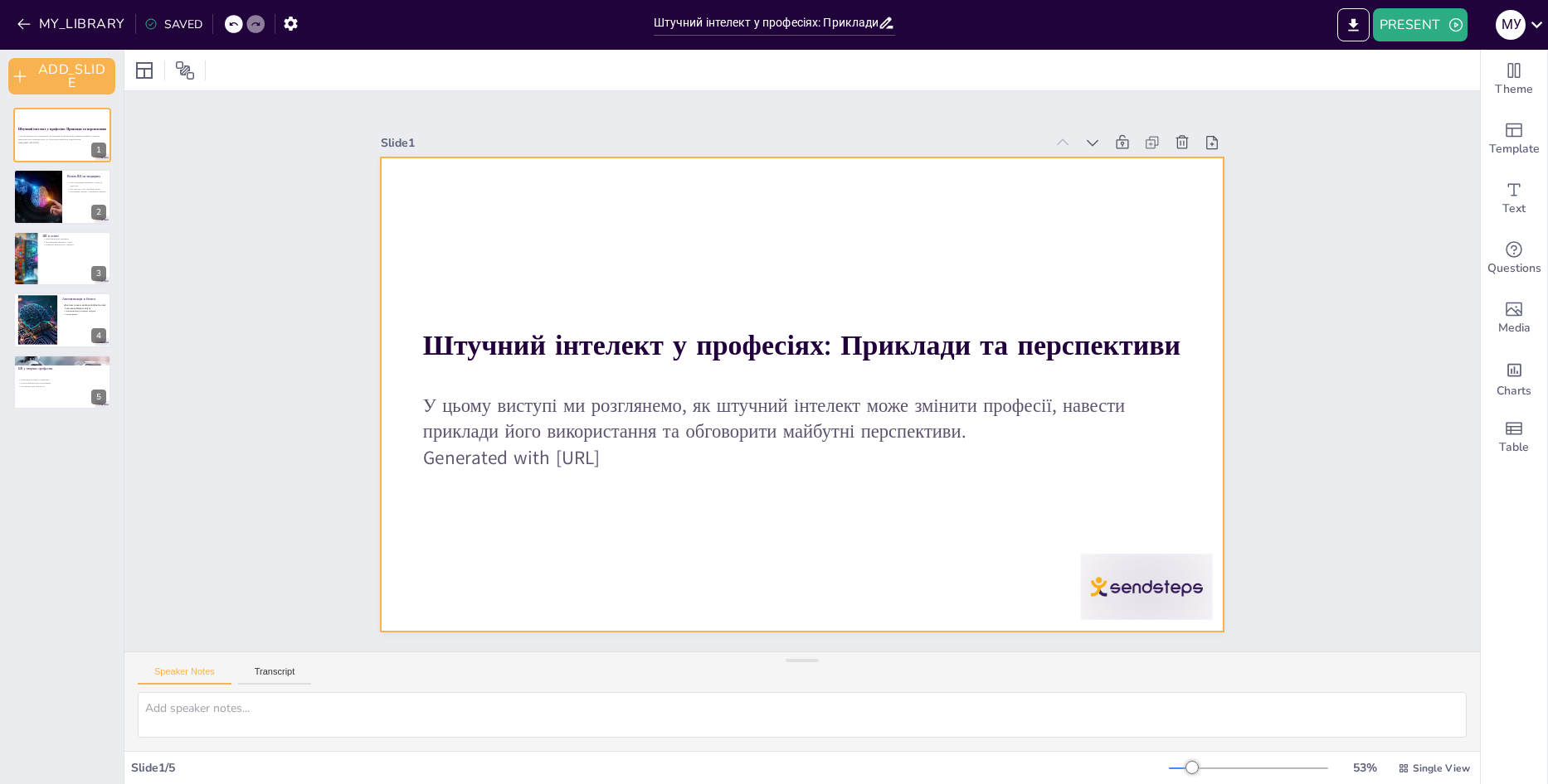
click at [418, 207] on div at bounding box center [803, 395] width 843 height 474
click at [146, 74] on div at bounding box center [144, 70] width 20 height 20
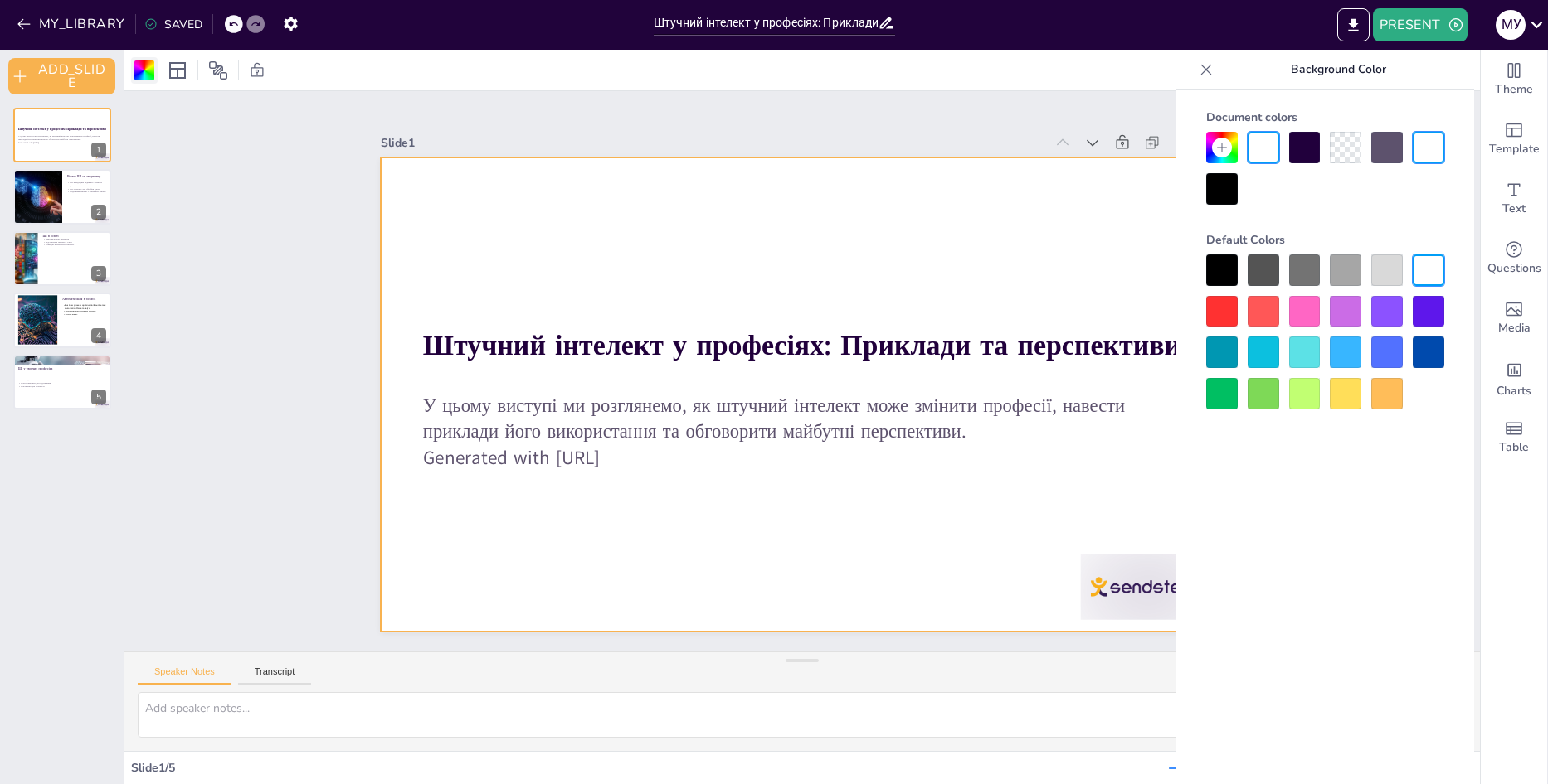
click at [146, 76] on div at bounding box center [144, 70] width 20 height 20
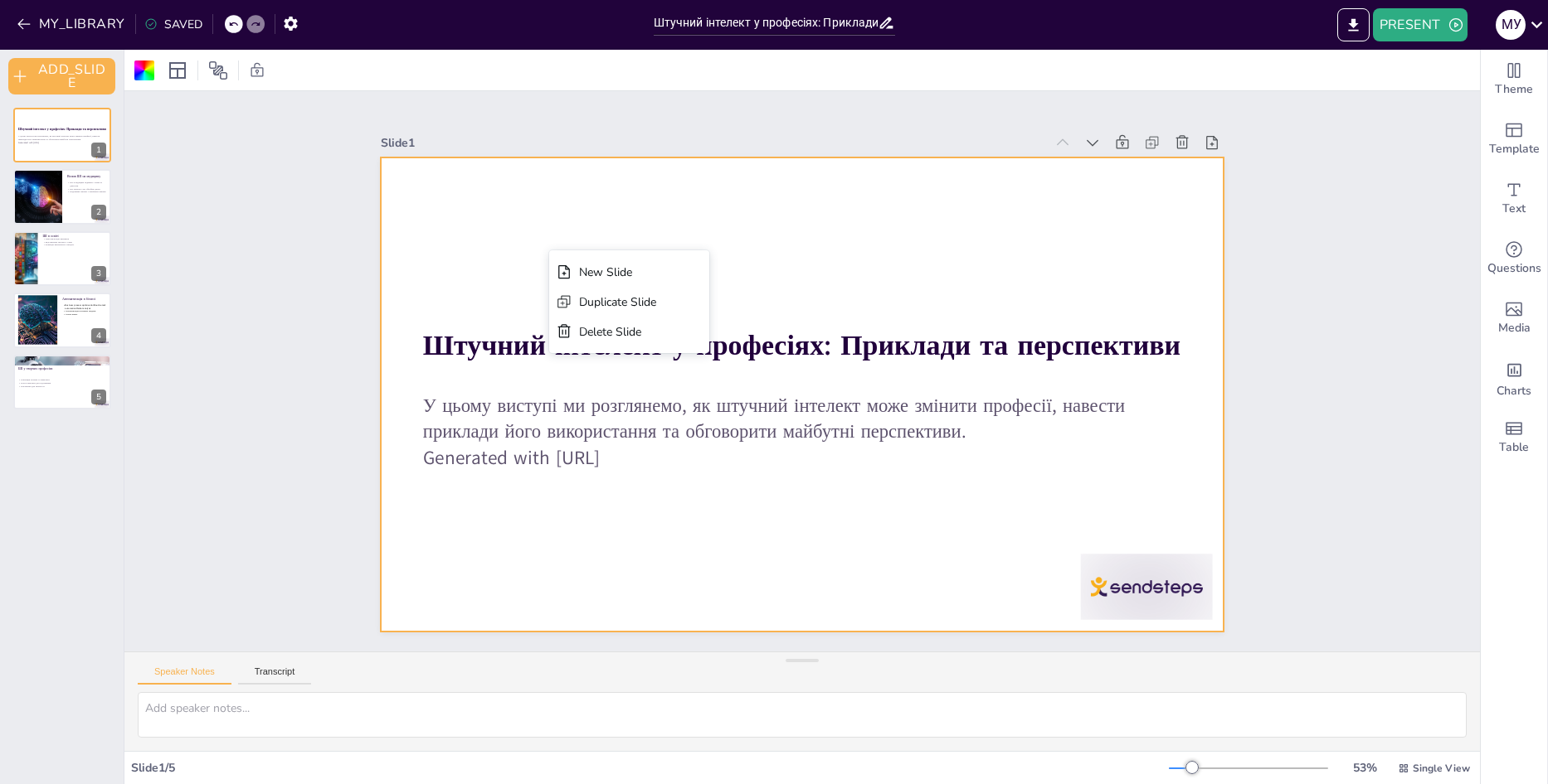
click at [157, 221] on div "Slide 1 Штучний інтелект у професіях: Приклади та перспективи У цьому виступі м…" at bounding box center [803, 371] width 1356 height 560
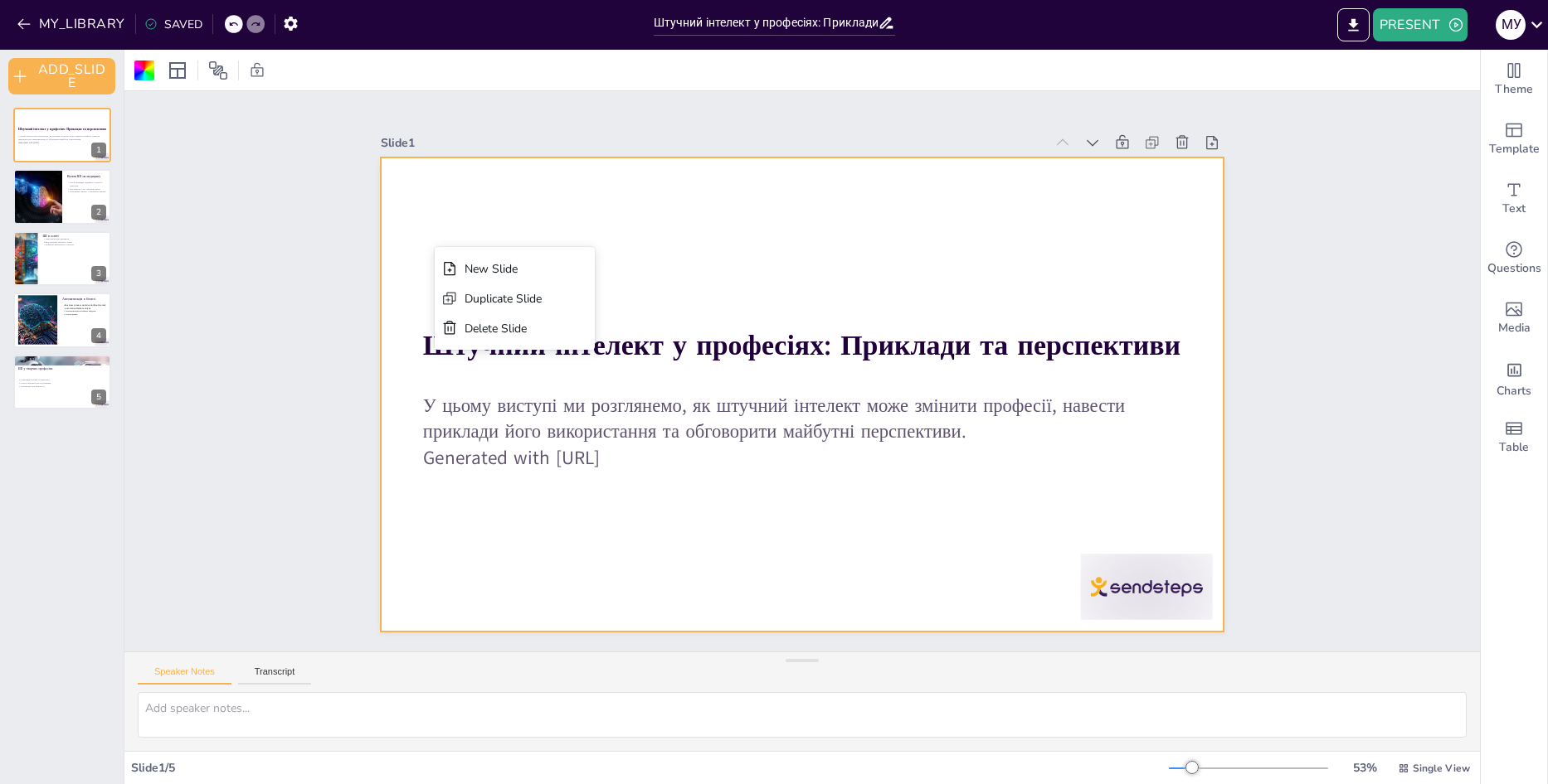
click at [238, 274] on div "Slide 1 Штучний інтелект у професіях: Приклади та перспективи У цьому виступі м…" at bounding box center [803, 371] width 1356 height 560
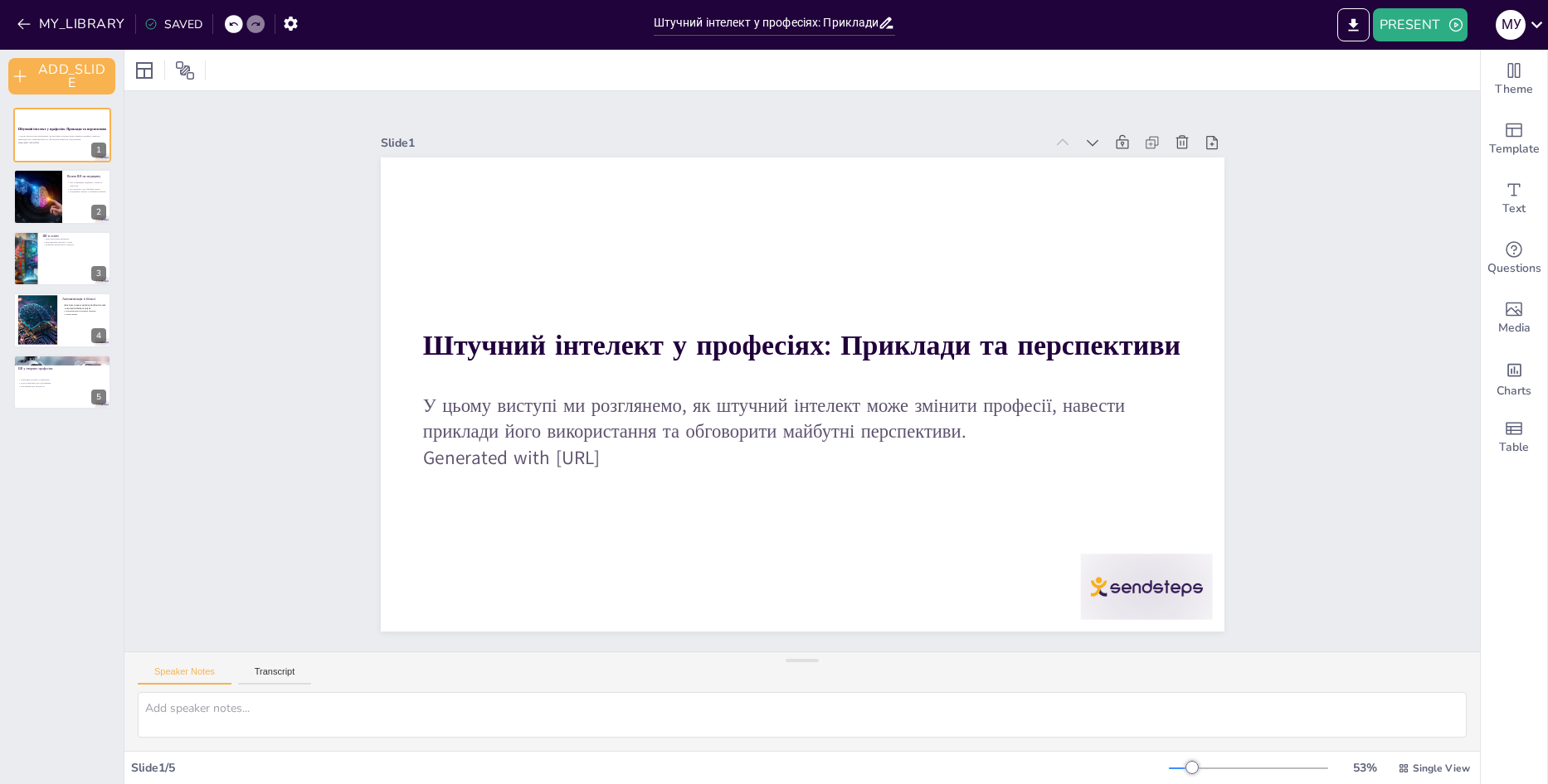
click at [176, 19] on div "SAVED" at bounding box center [173, 24] width 58 height 16
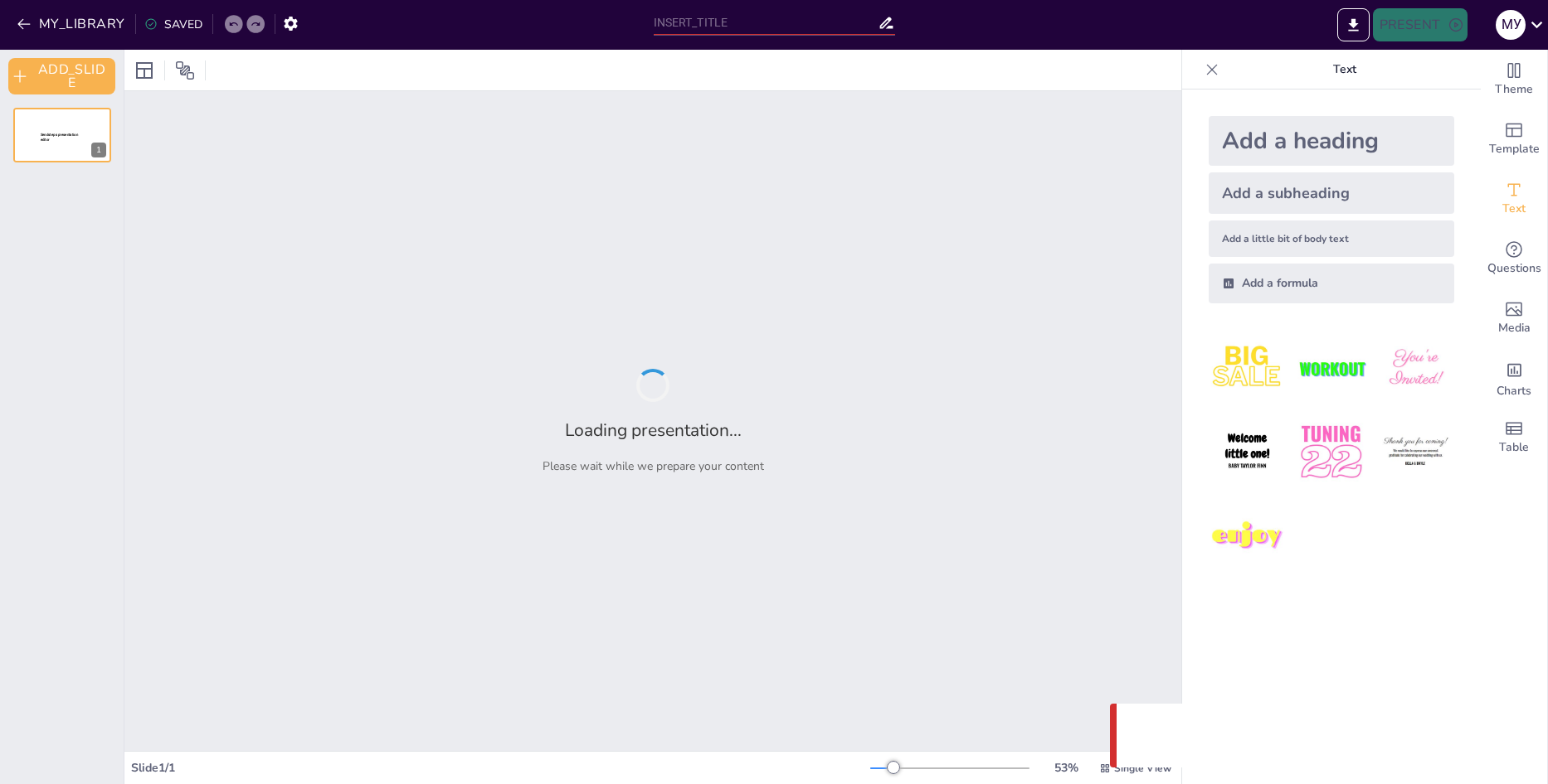
type input "Штучний інтелект у професіях: Приклади та перспективи"
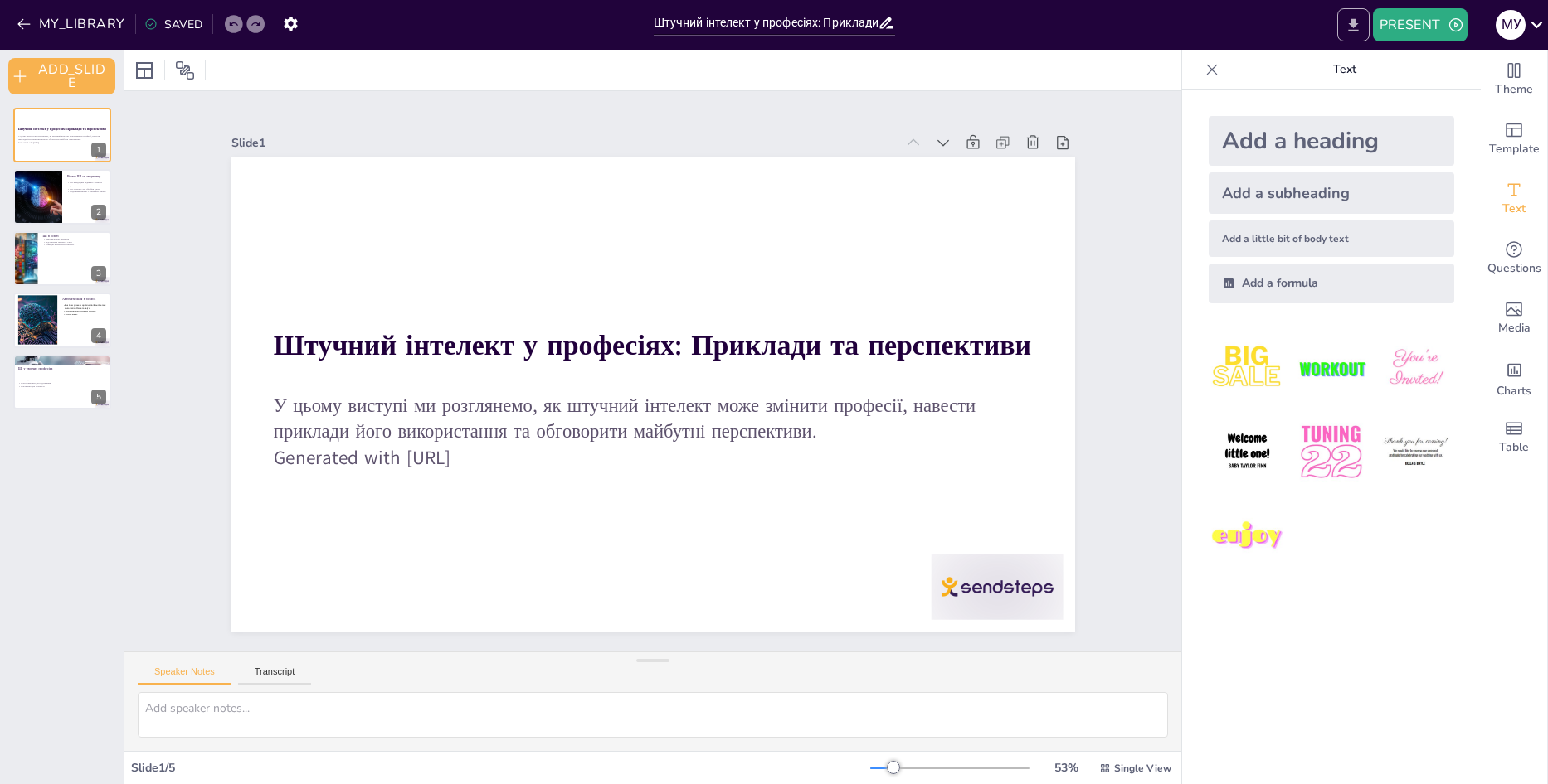
click at [1343, 35] on button "EXPORT_TO_POWERPOINT" at bounding box center [1354, 25] width 32 height 33
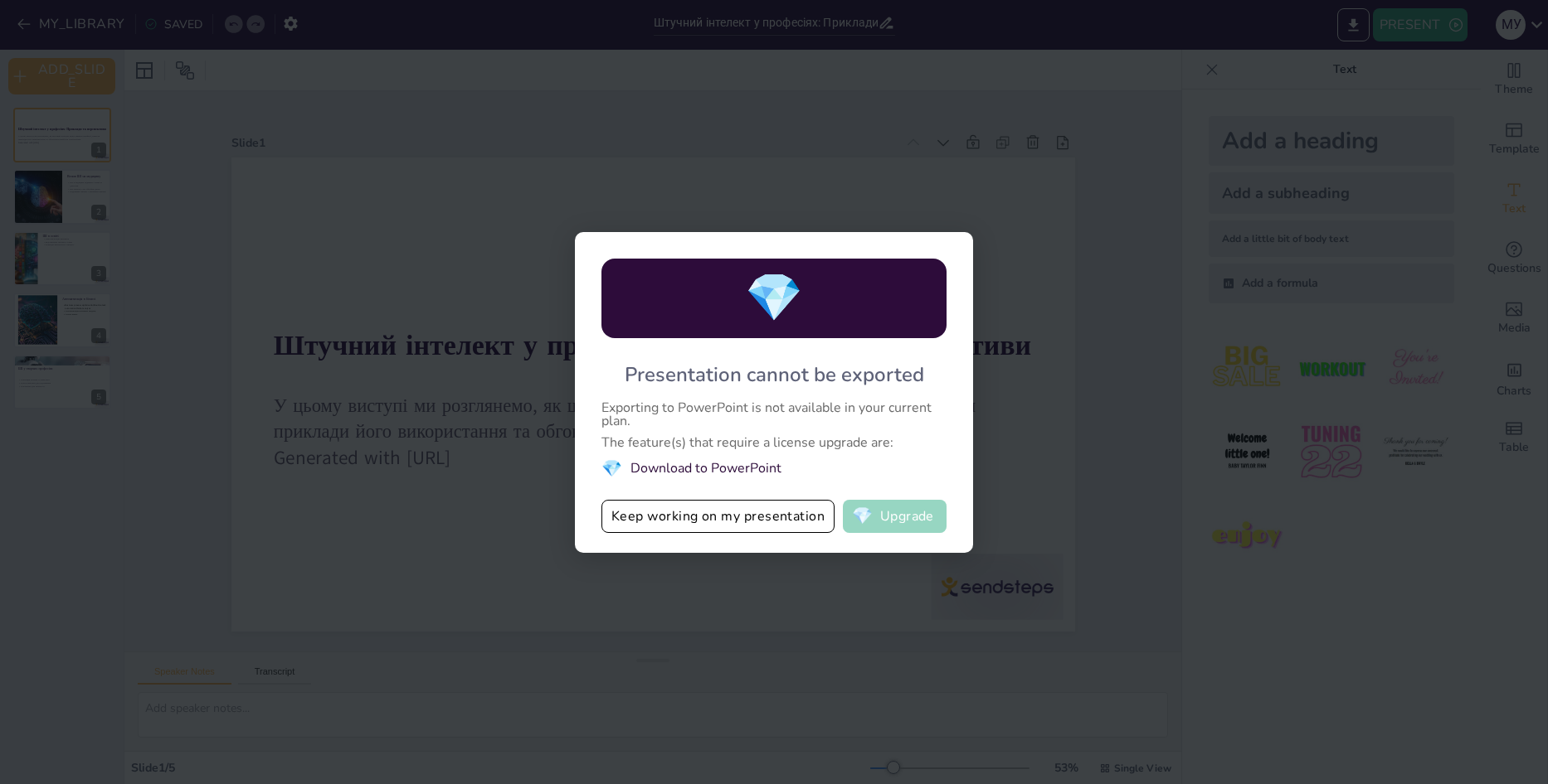
click at [911, 519] on button "💎 Upgrade" at bounding box center [894, 516] width 104 height 33
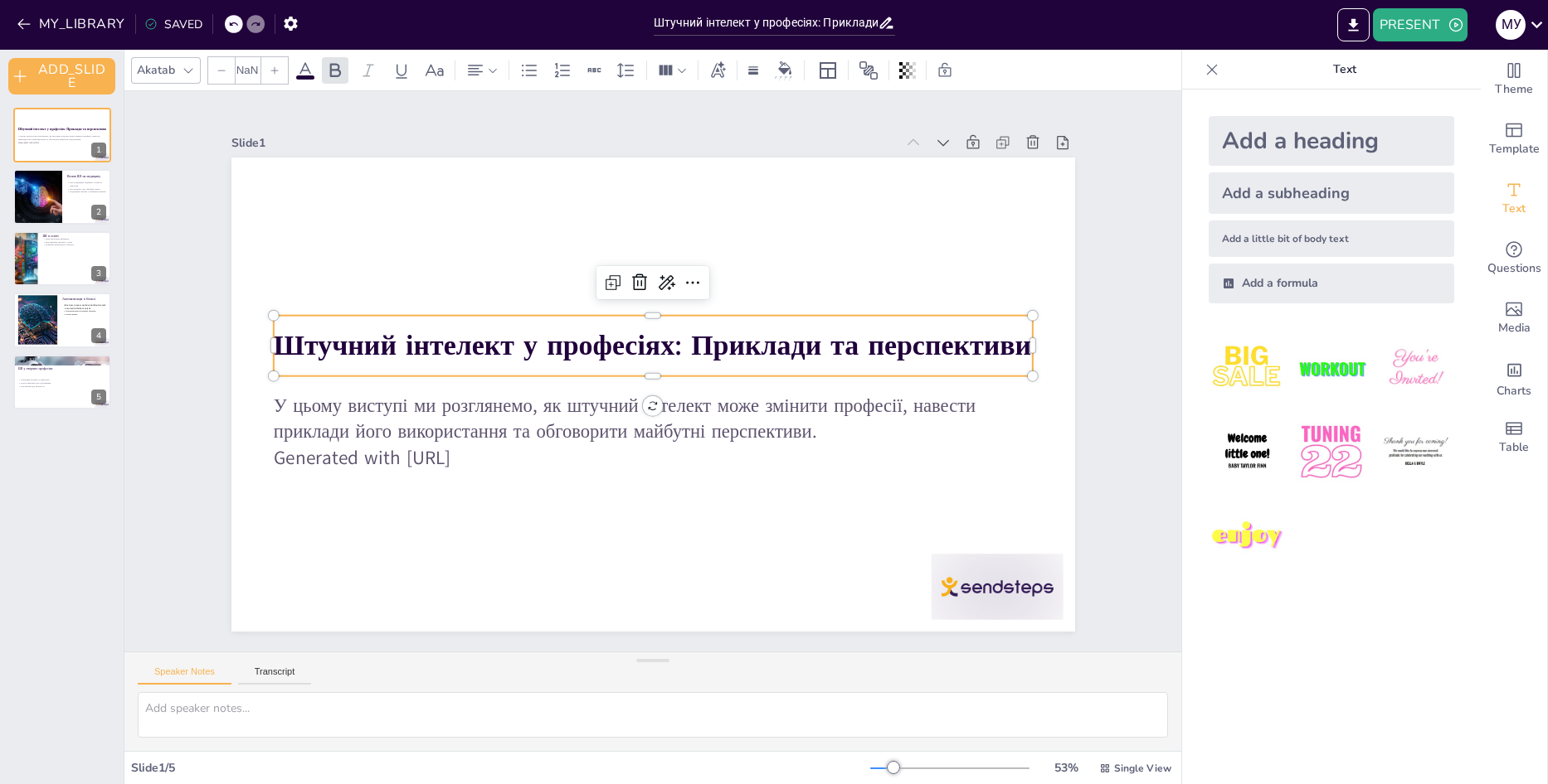
type input "48"
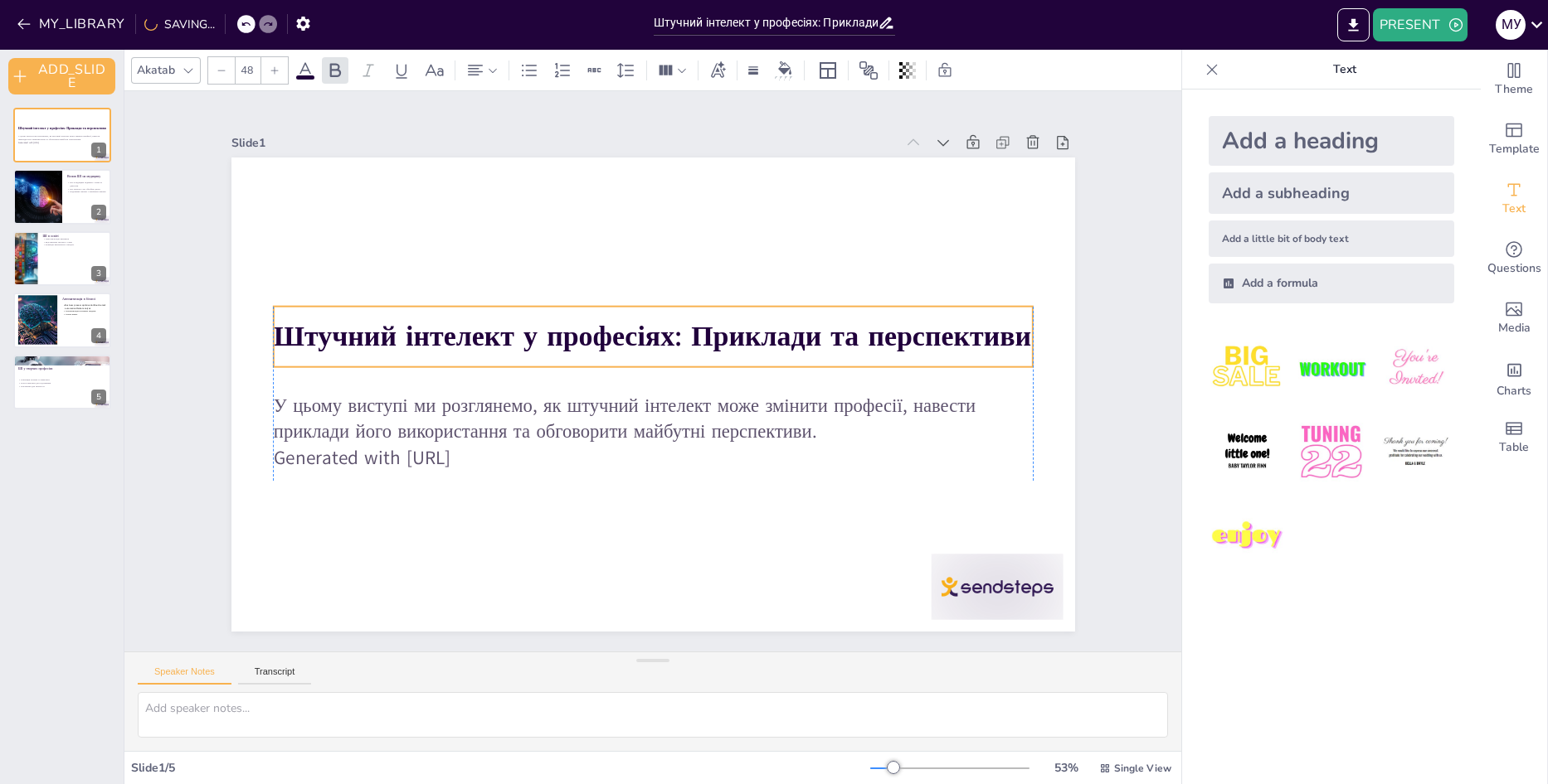
drag, startPoint x: 264, startPoint y: 335, endPoint x: 268, endPoint y: 325, distance: 10.8
click at [273, 325] on strong "Штучний інтелект у професіях: Приклади та перспективи" at bounding box center [652, 337] width 758 height 38
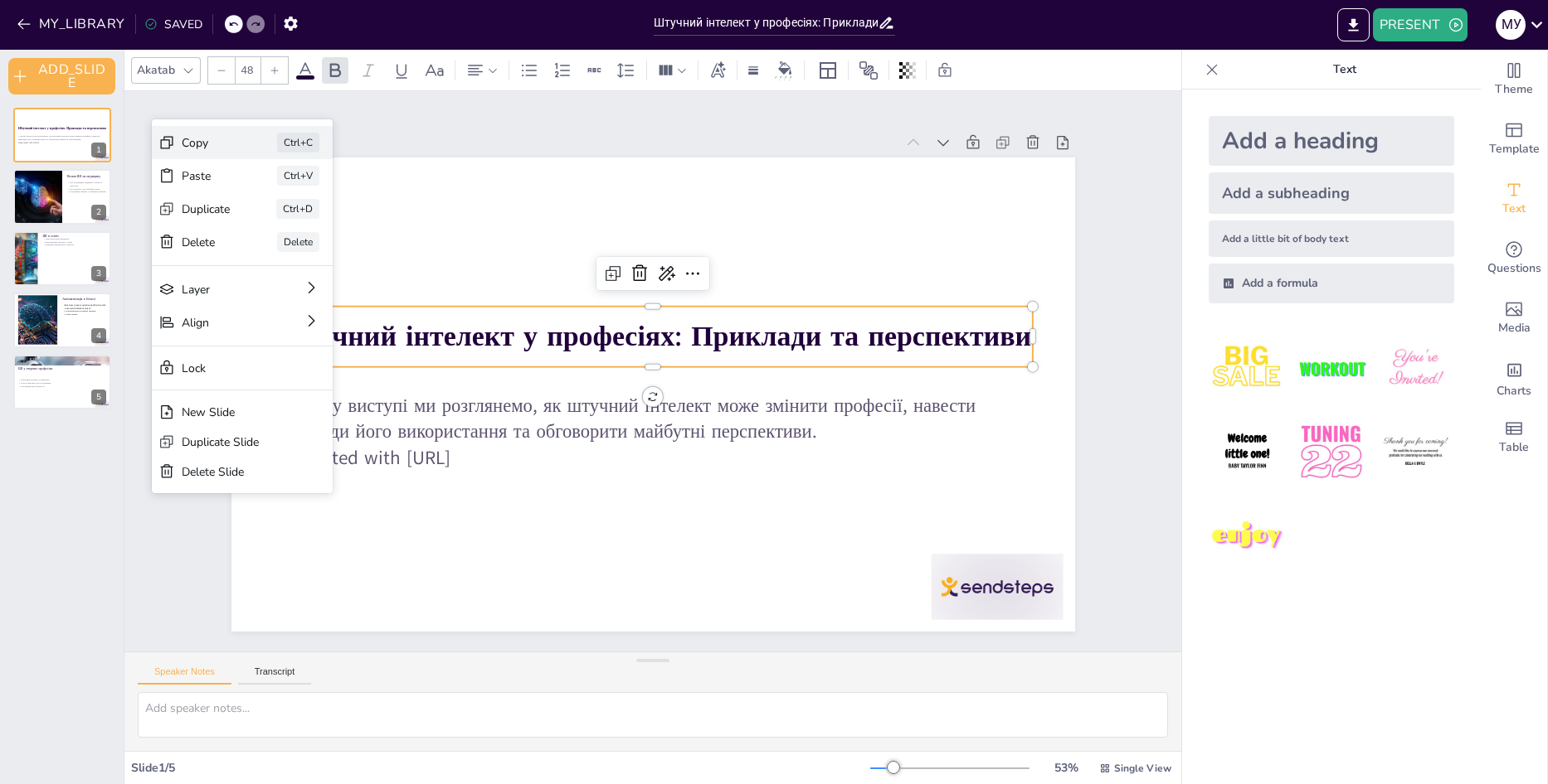
click at [429, 60] on icon at bounding box center [441, 48] width 23 height 23
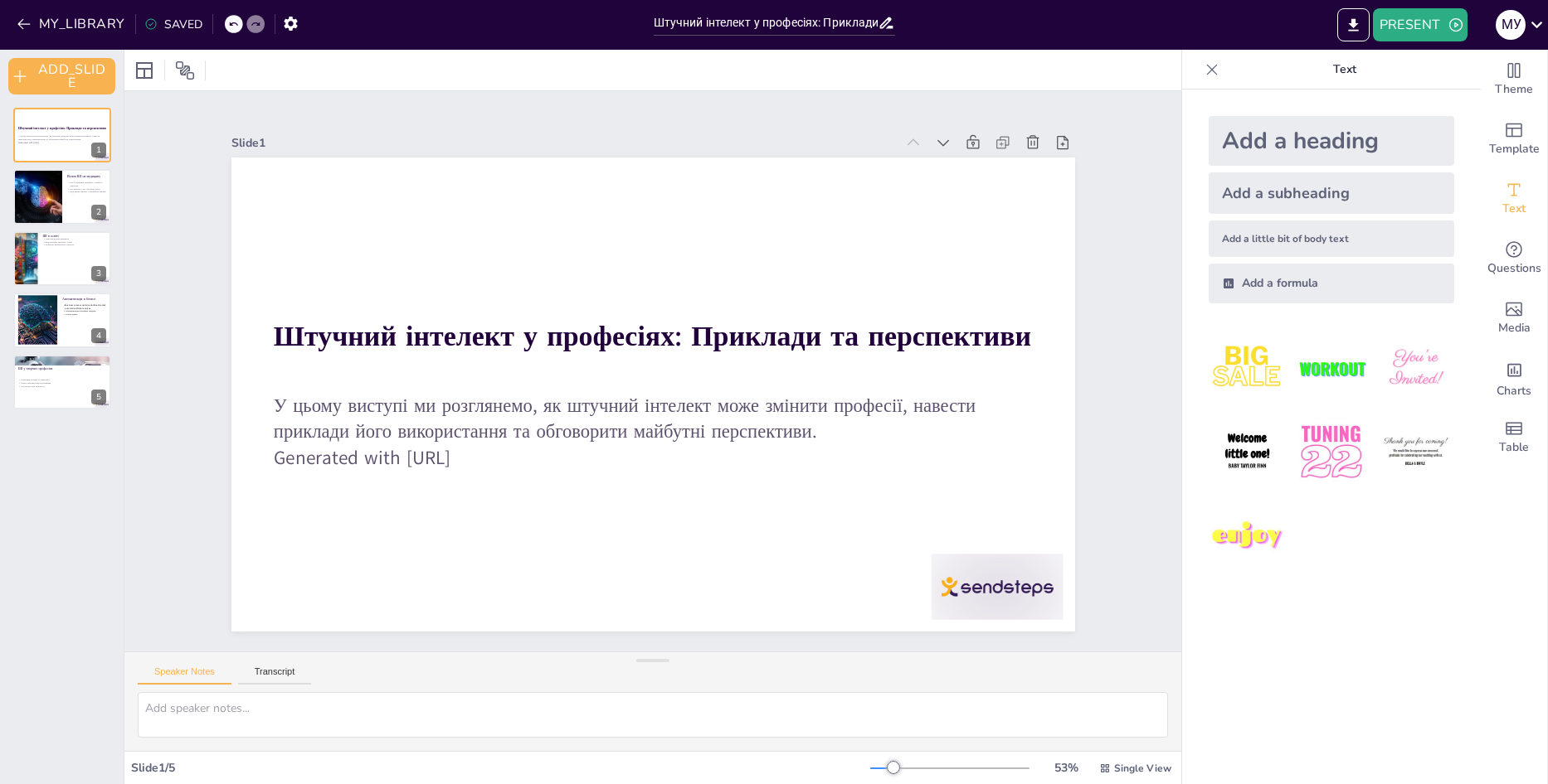
click at [1206, 79] on div at bounding box center [1212, 69] width 27 height 27
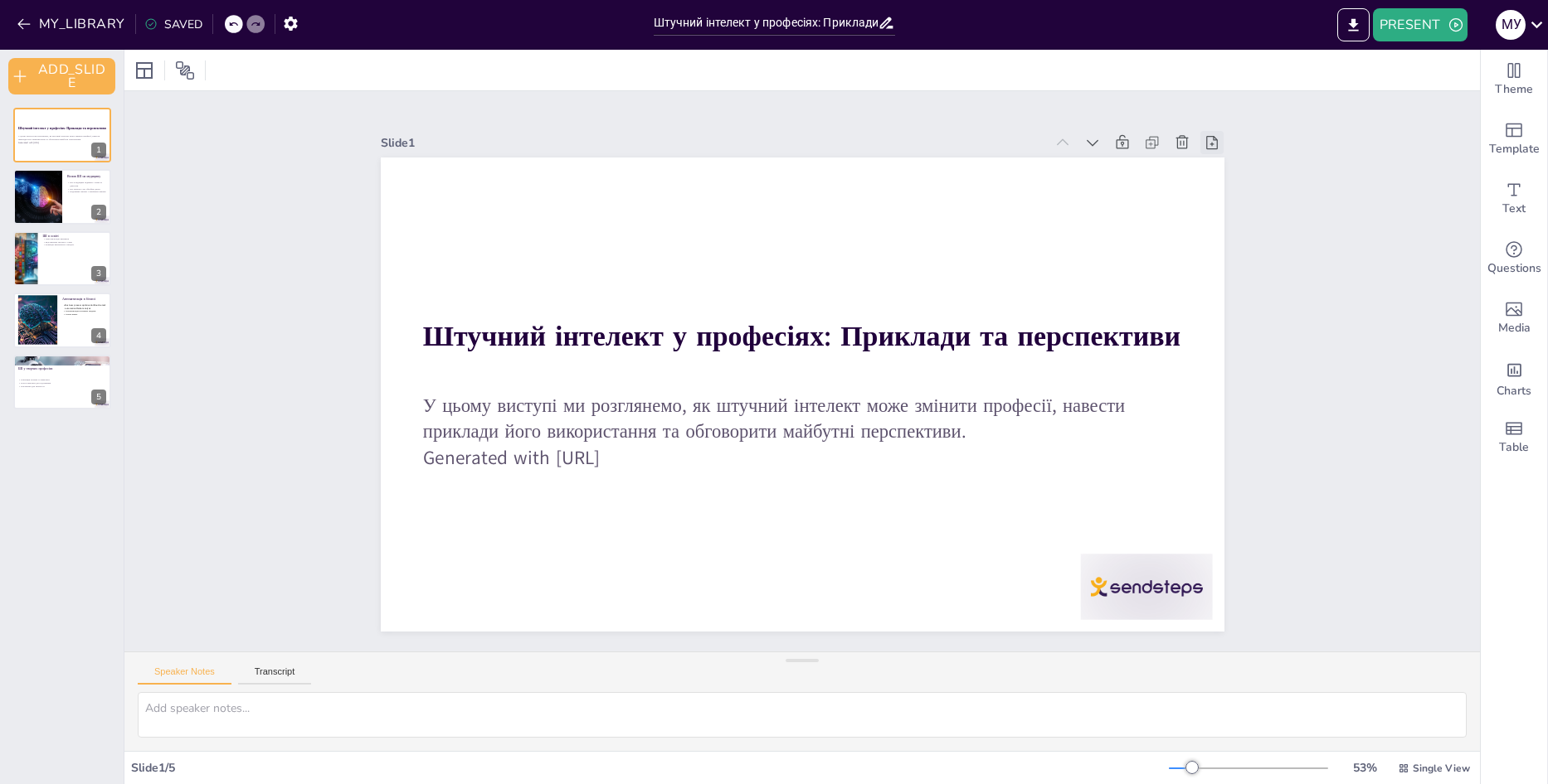
click at [1225, 177] on icon at bounding box center [1234, 186] width 18 height 18
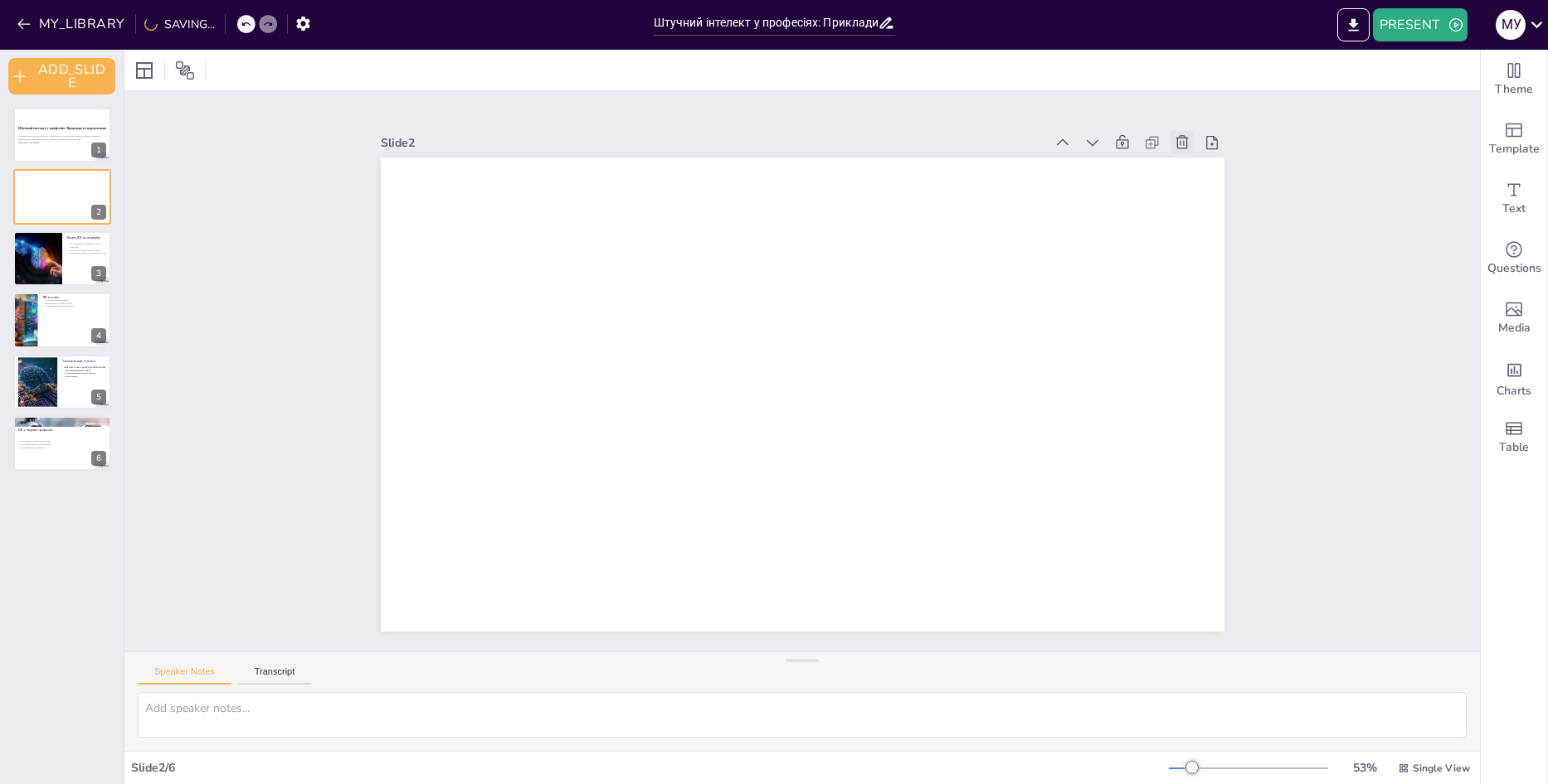
click at [1196, 174] on icon at bounding box center [1204, 183] width 18 height 18
type textarea "Технології ШІ в медицині дозволяють значно підвищити точність діагнозів, що є к…"
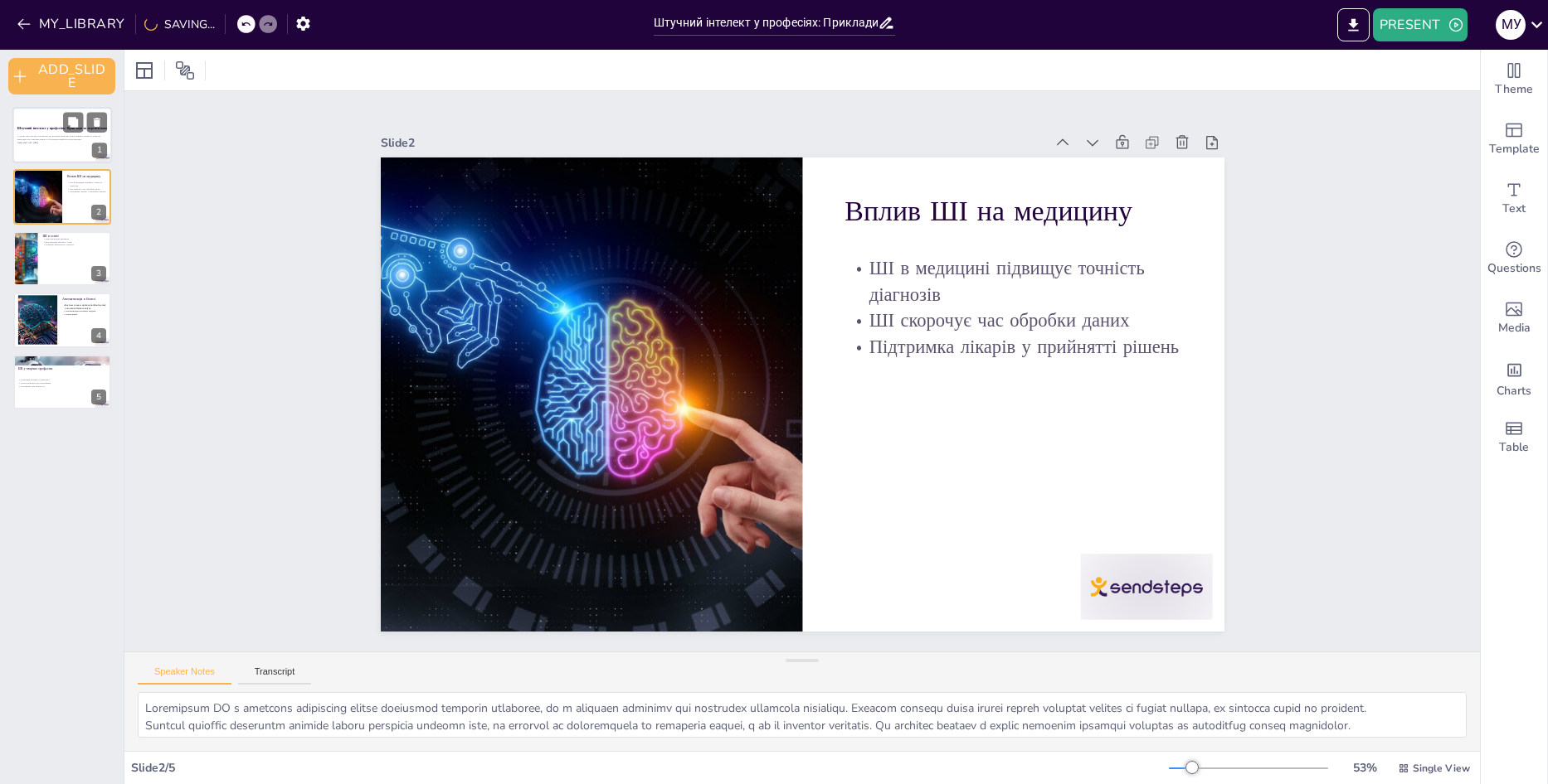
click at [48, 139] on p "У цьому виступі ми розглянемо, як штучний інтелект може змінити професії, навес…" at bounding box center [62, 138] width 89 height 6
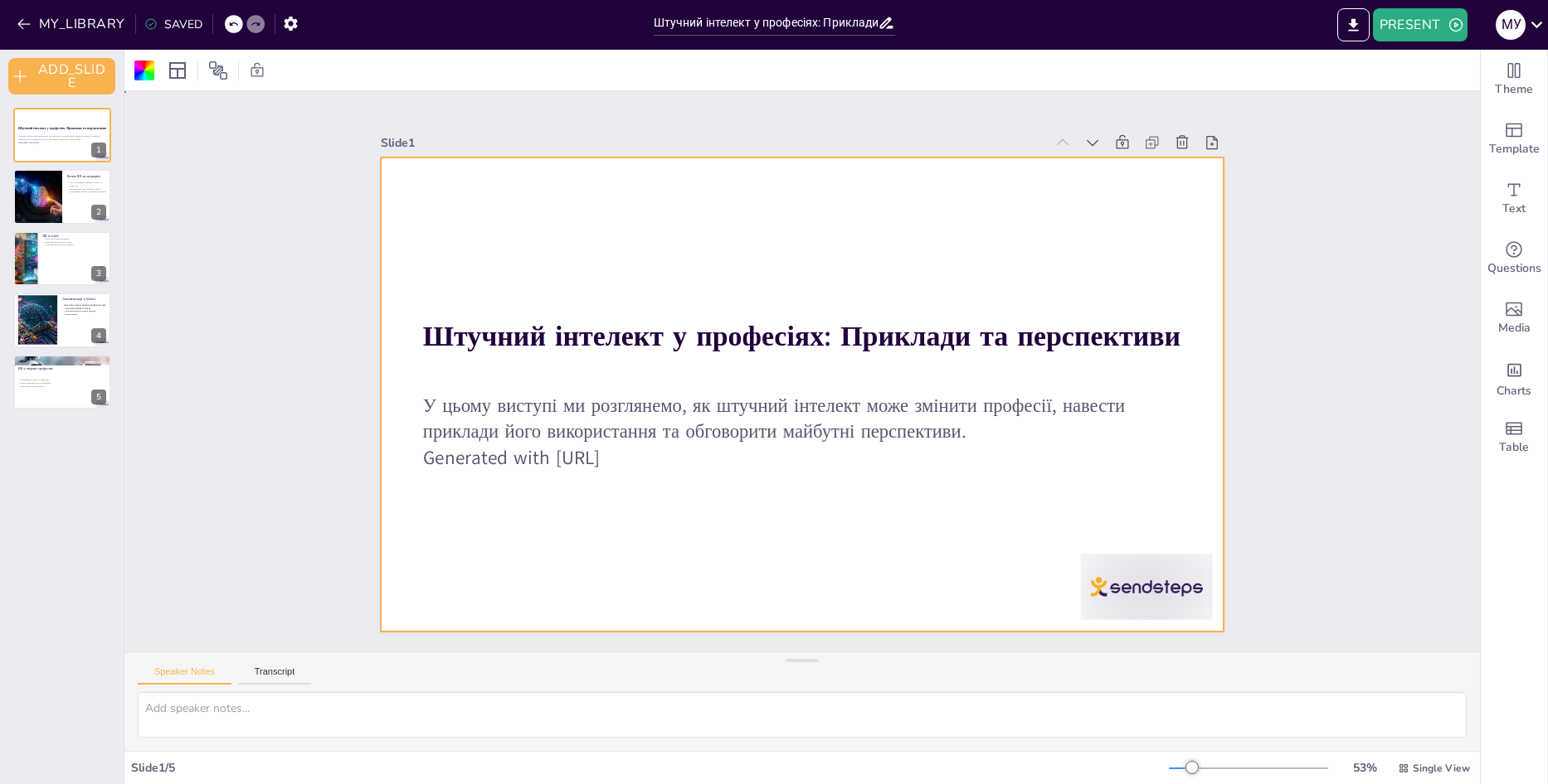
click at [327, 242] on div "Slide 1 Штучний інтелект у професіях: Приклади та перспективи У цьому виступі м…" at bounding box center [802, 371] width 1052 height 784
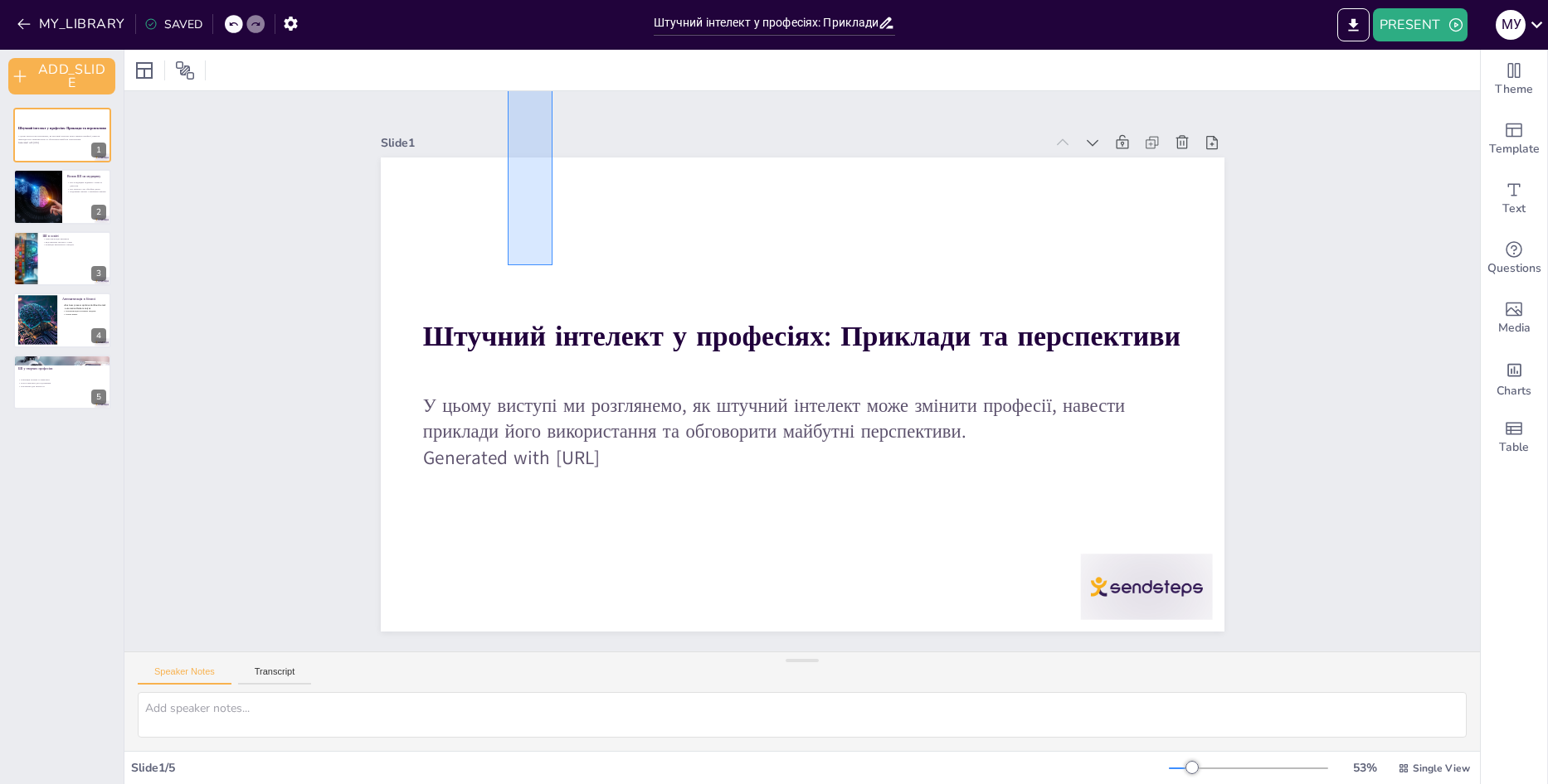
drag, startPoint x: 507, startPoint y: 265, endPoint x: 550, endPoint y: 108, distance: 162.8
click at [550, 108] on div "Slide 1 Штучний інтелект у професіях: Приклади та перспективи У цьому виступі м…" at bounding box center [803, 371] width 893 height 606
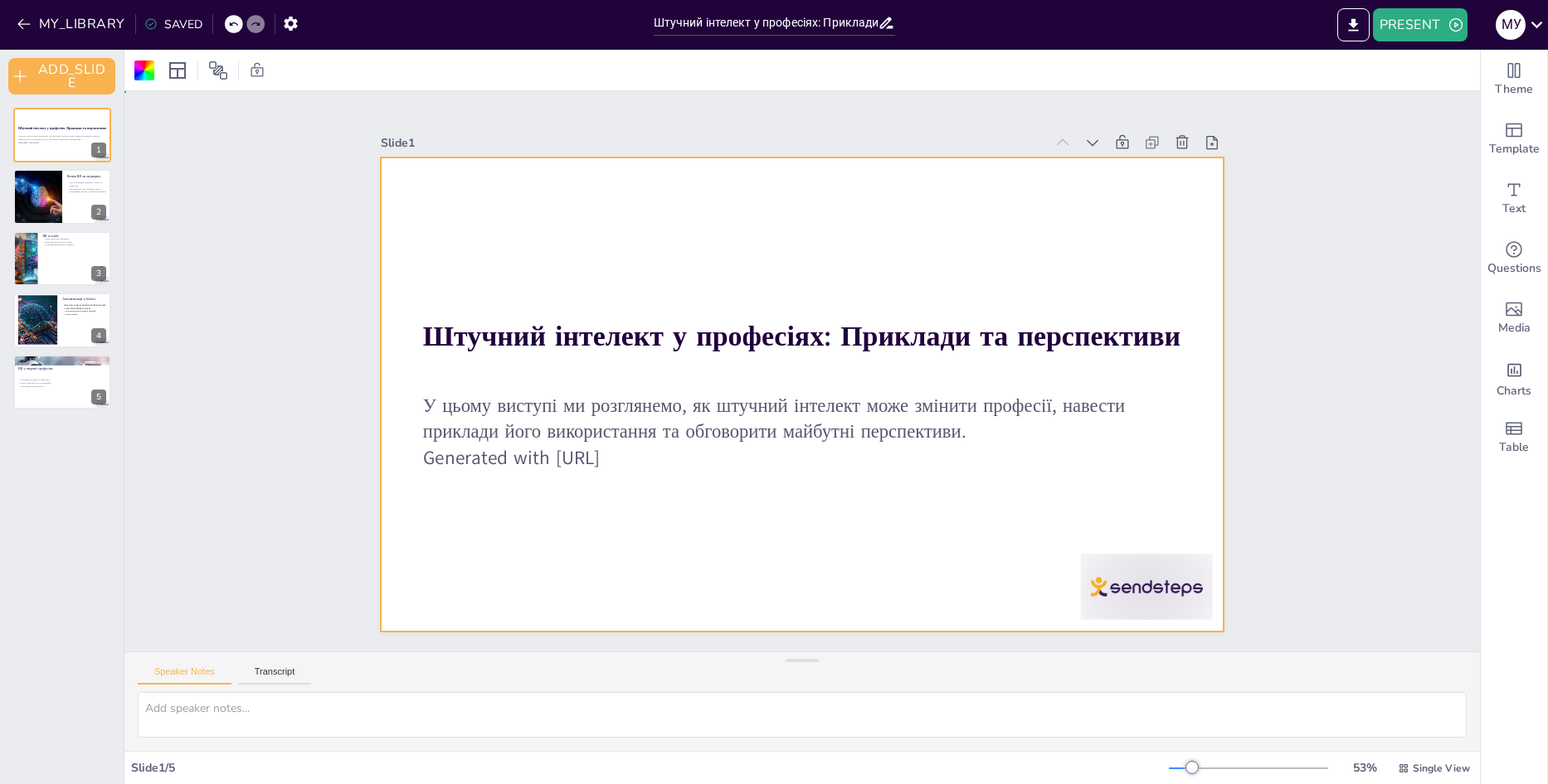
click at [1335, 234] on div "Slide 1 Штучний інтелект у професіях: Приклади та перспективи У цьому виступі м…" at bounding box center [802, 371] width 1467 height 1063
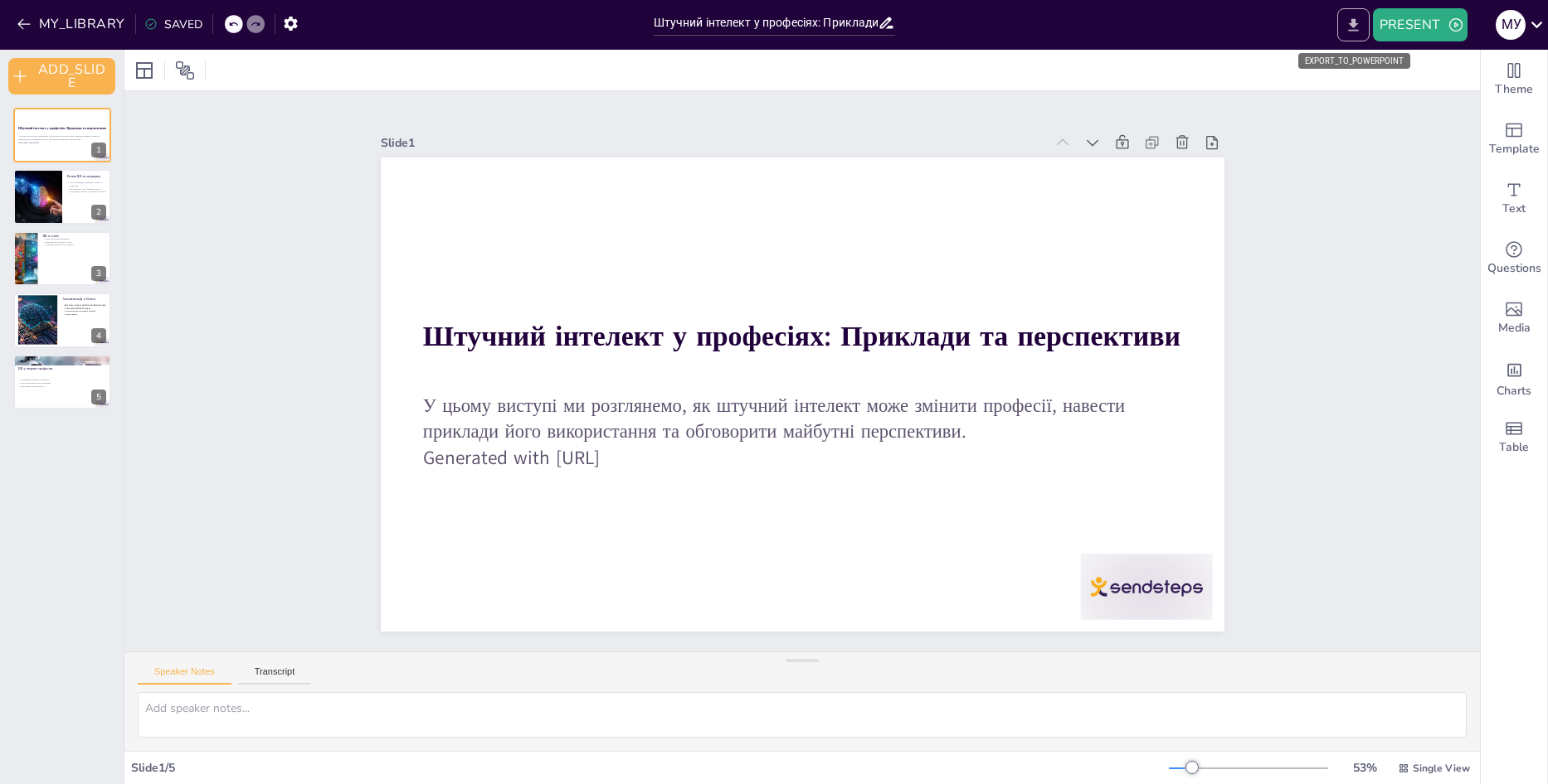
click at [1346, 14] on button "EXPORT_TO_POWERPOINT" at bounding box center [1354, 25] width 32 height 33
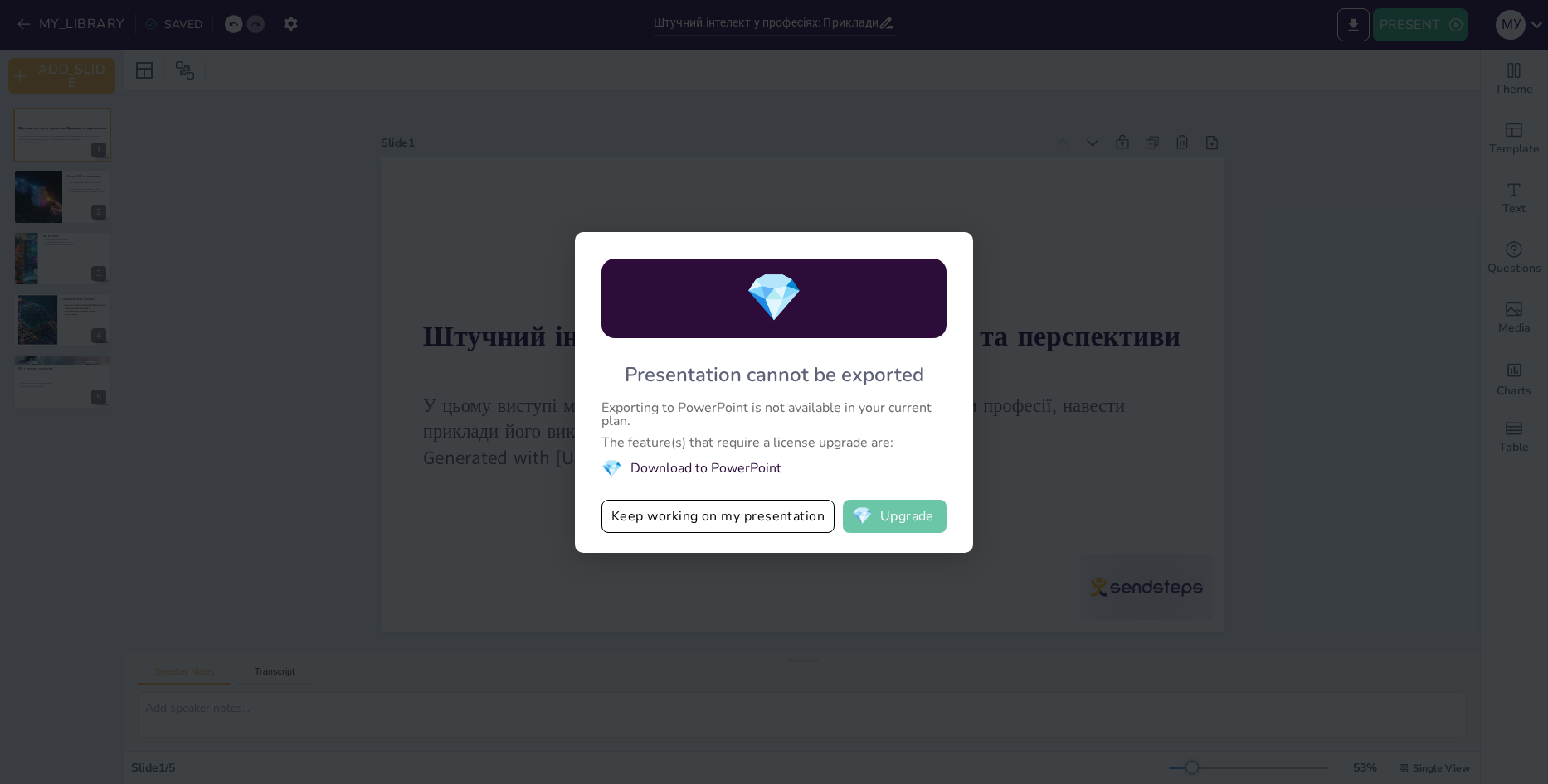
click at [863, 512] on span "💎" at bounding box center [863, 516] width 21 height 16
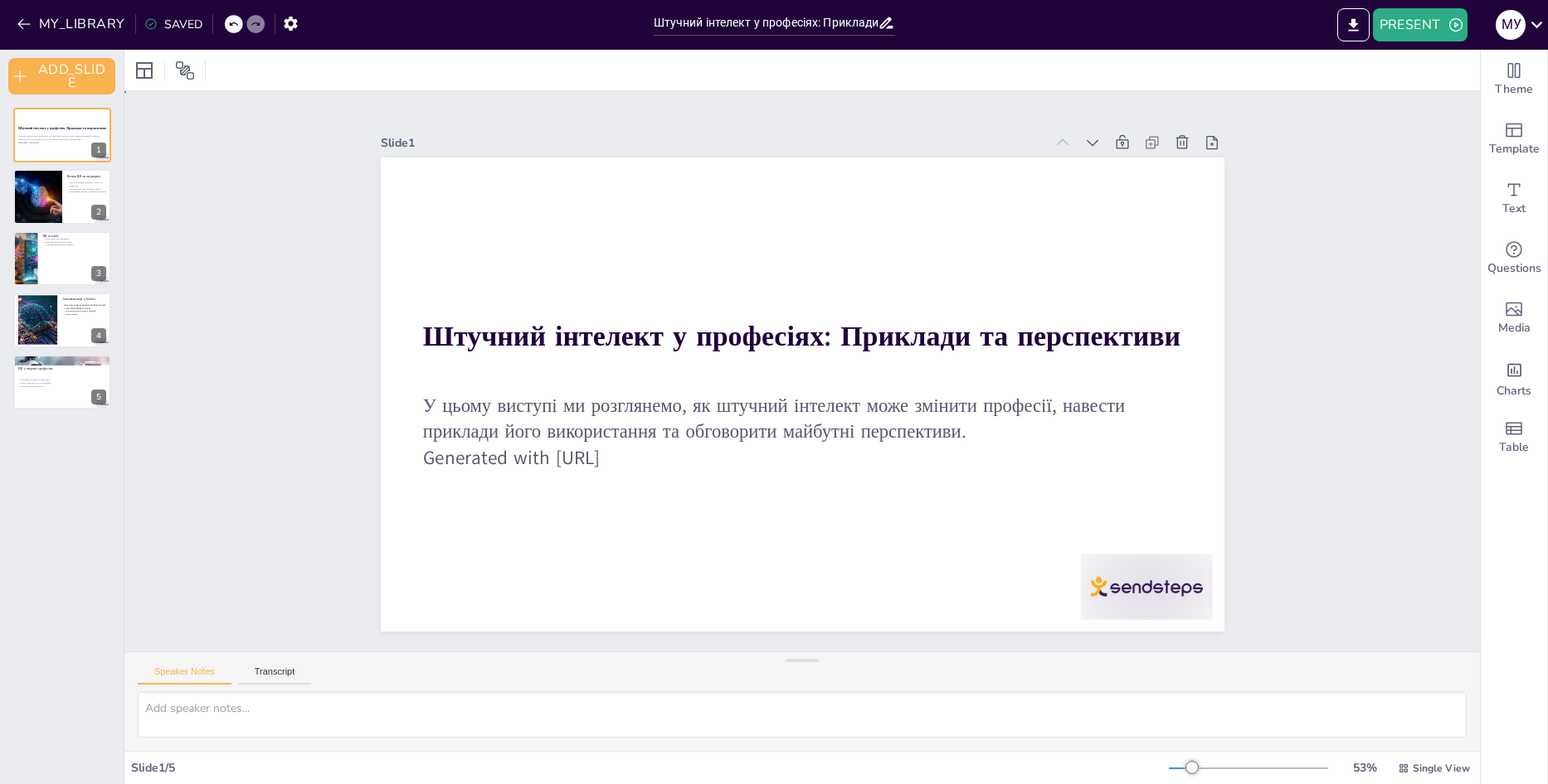
click at [234, 278] on div "Slide 1 Штучний інтелект у професіях: Приклади та перспективи У цьому виступі м…" at bounding box center [802, 371] width 1467 height 1063
click at [1539, 25] on icon at bounding box center [1537, 25] width 11 height 7
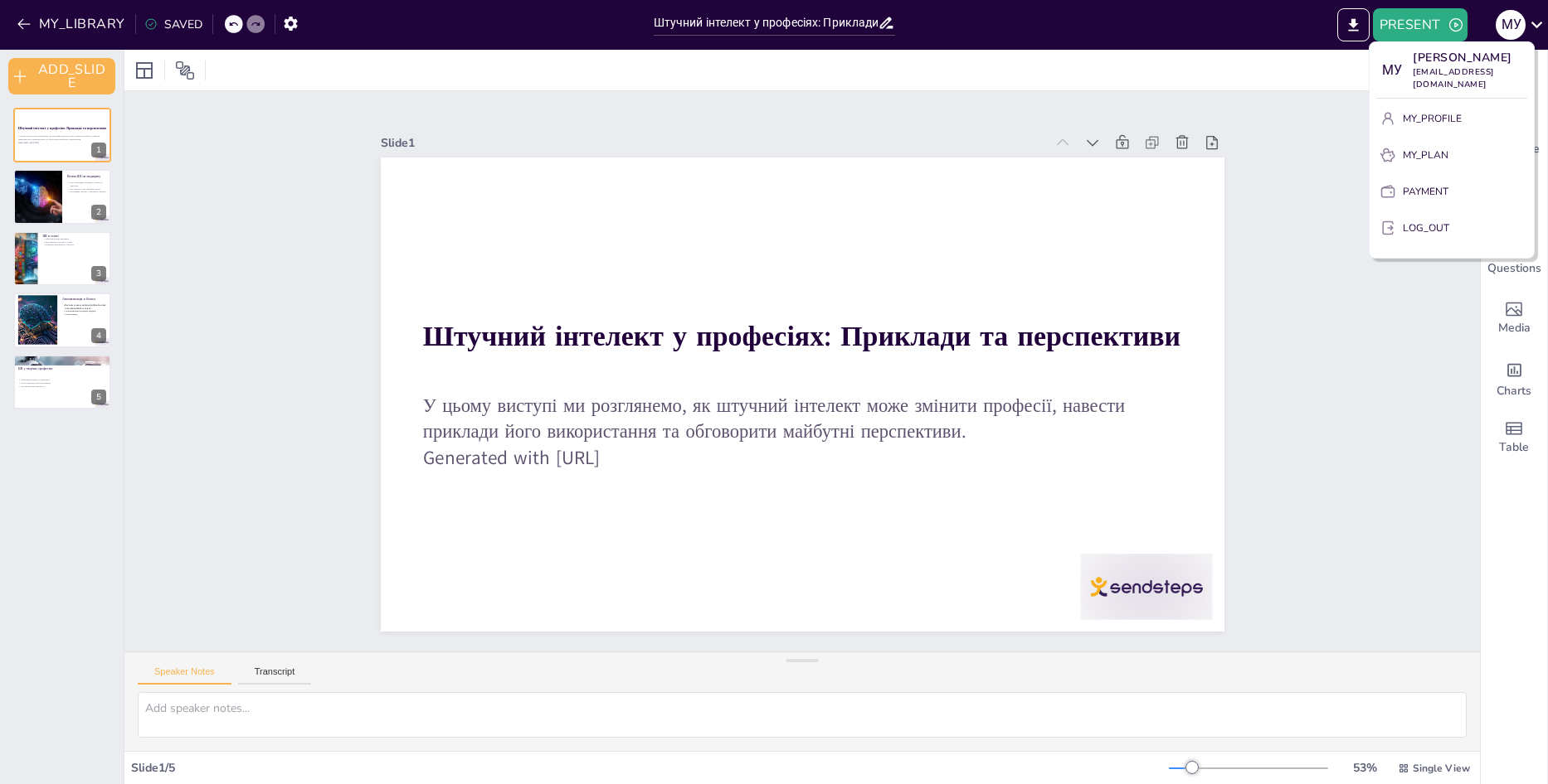
click at [1372, 363] on div at bounding box center [774, 392] width 1548 height 784
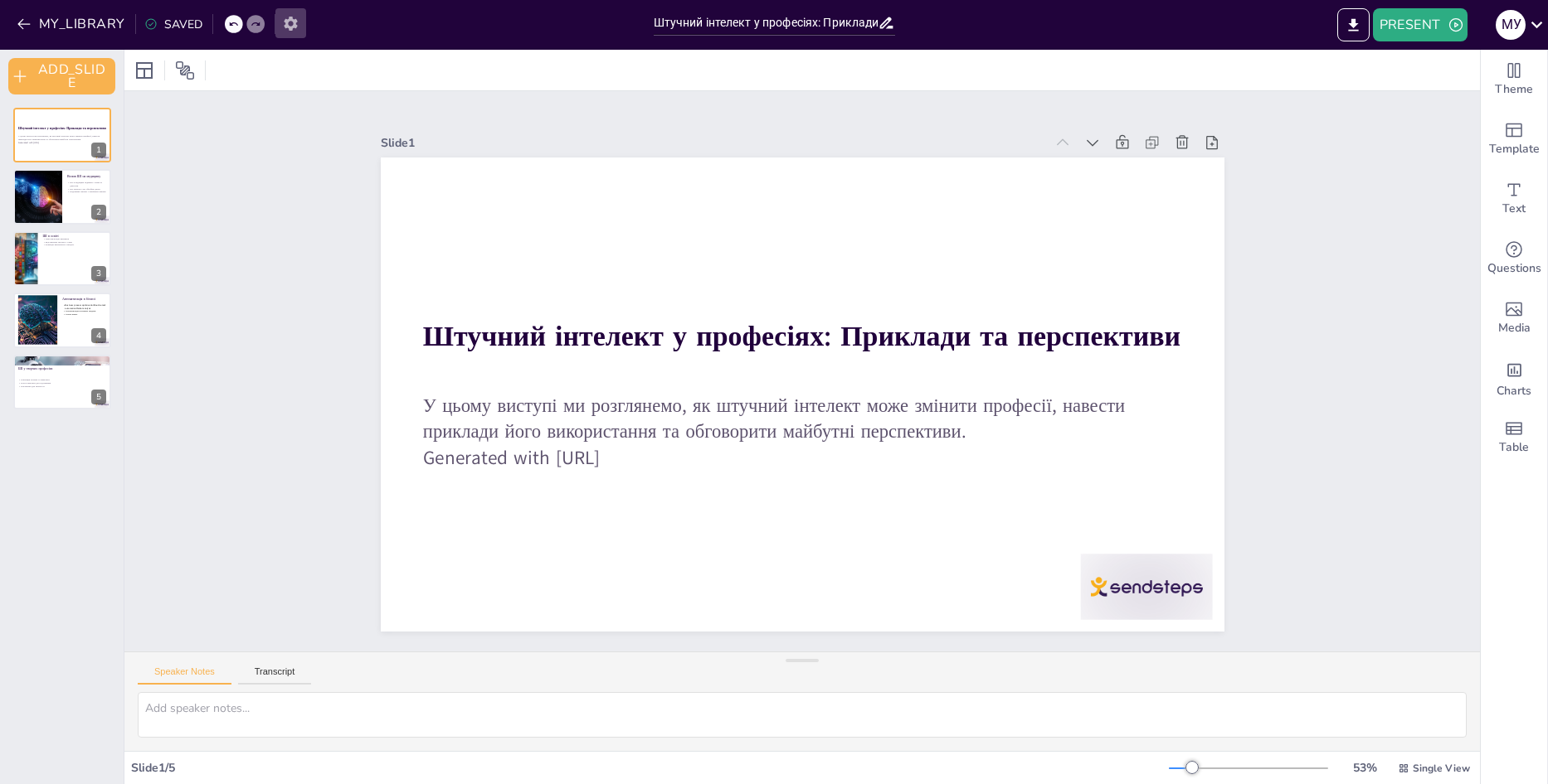
click at [284, 19] on icon "button" at bounding box center [290, 23] width 13 height 14
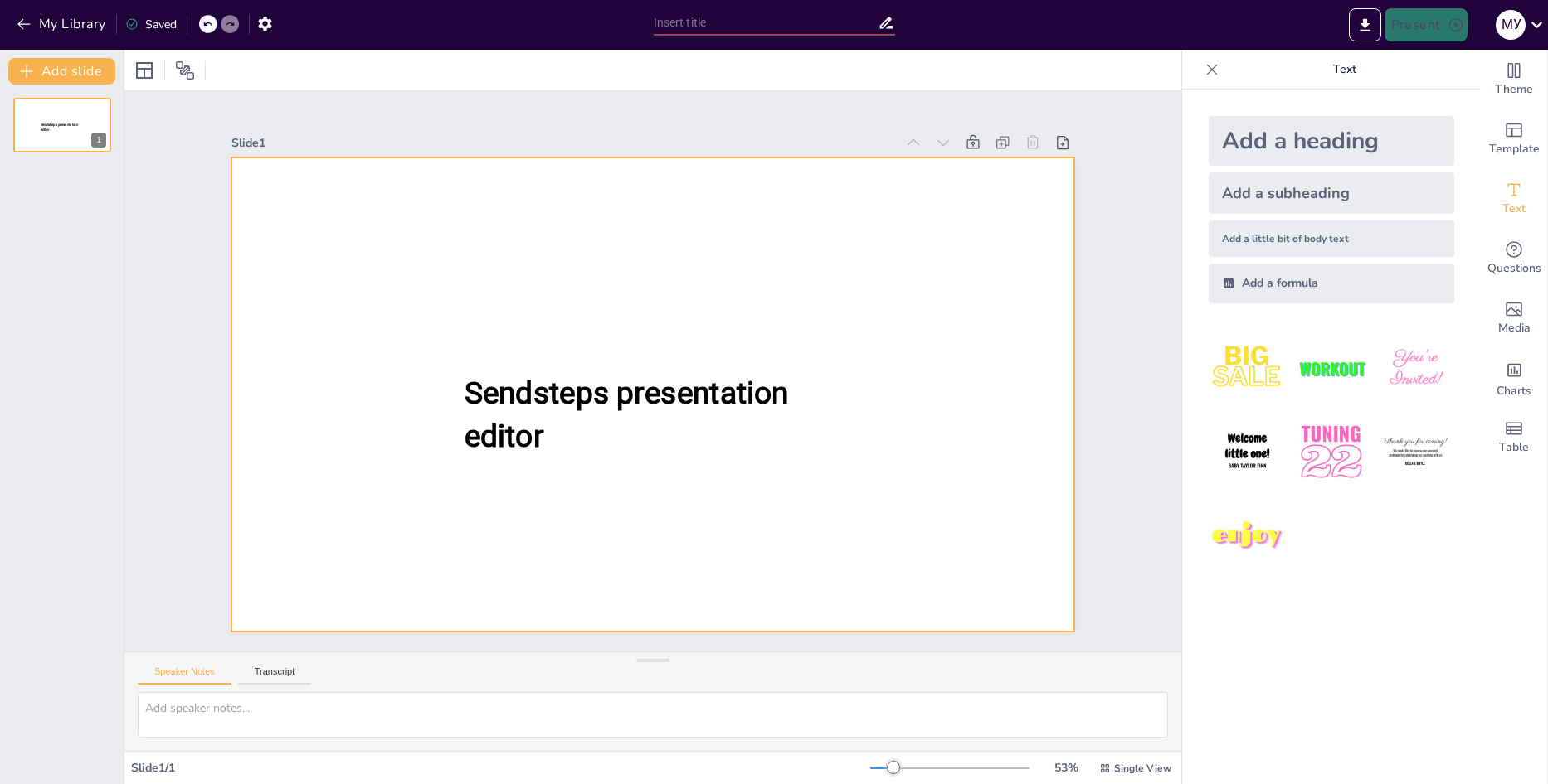
type input "Штучний інтелект у професіях: Приклади та перспективи"
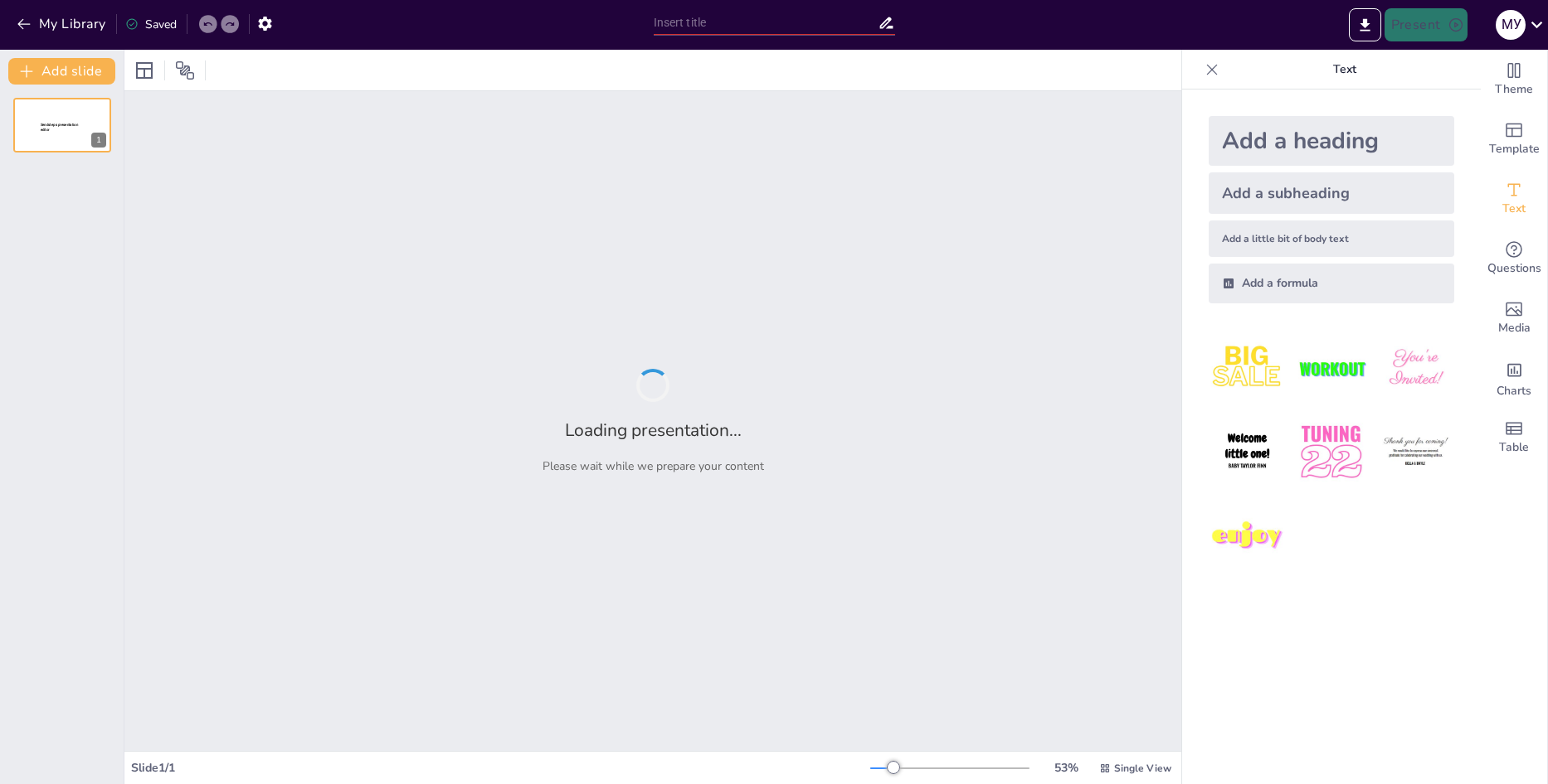
type input "Штучний інтелект у професіях: Приклади та перспективи"
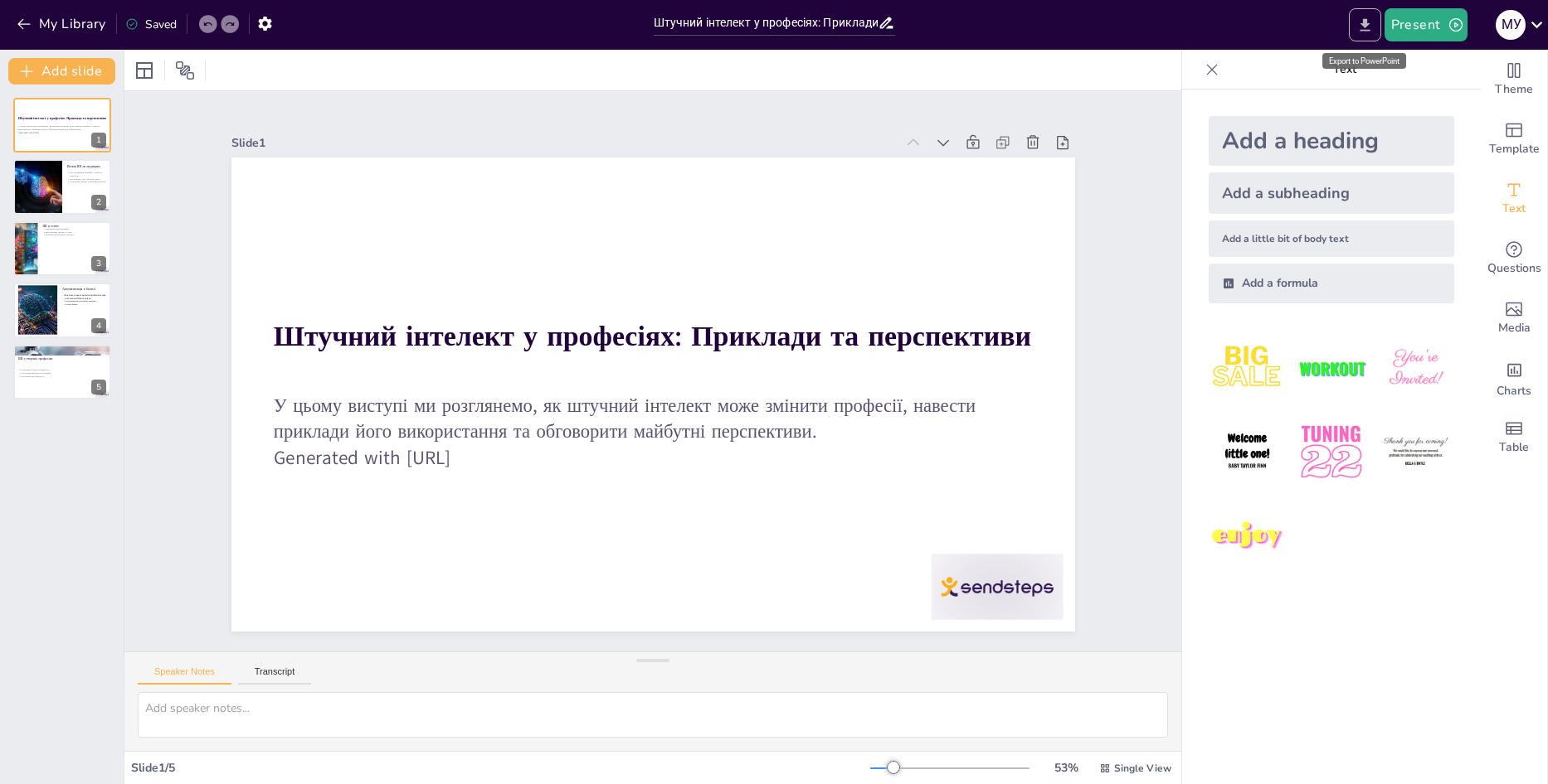
click at [1360, 26] on icon "Export to PowerPoint" at bounding box center [1365, 25] width 17 height 17
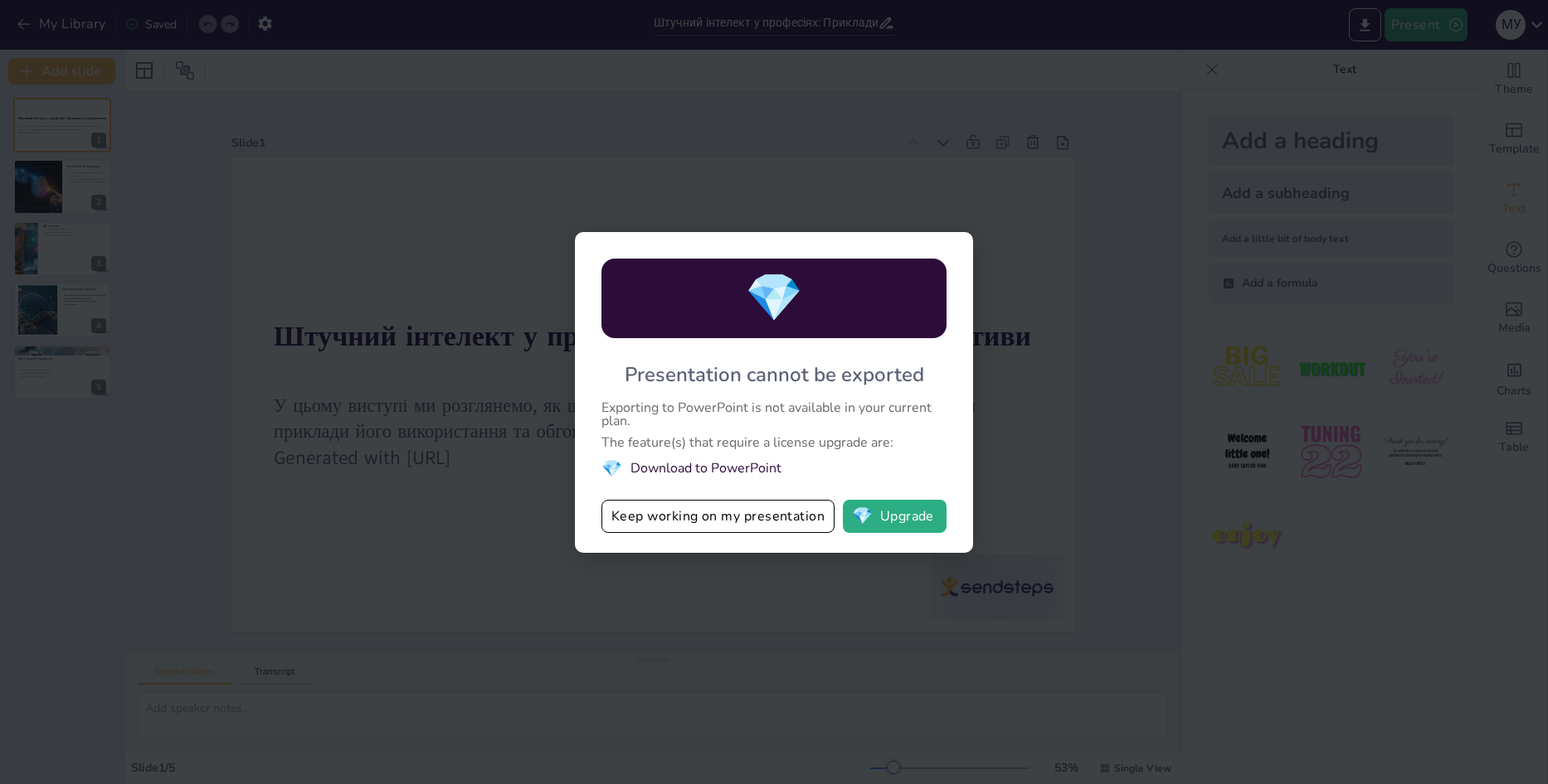
click at [1048, 446] on div "💎 Presentation cannot be exported Exporting to PowerPoint is not available in y…" at bounding box center [774, 392] width 1548 height 784
click at [796, 519] on button "Keep working on my presentation" at bounding box center [718, 516] width 233 height 33
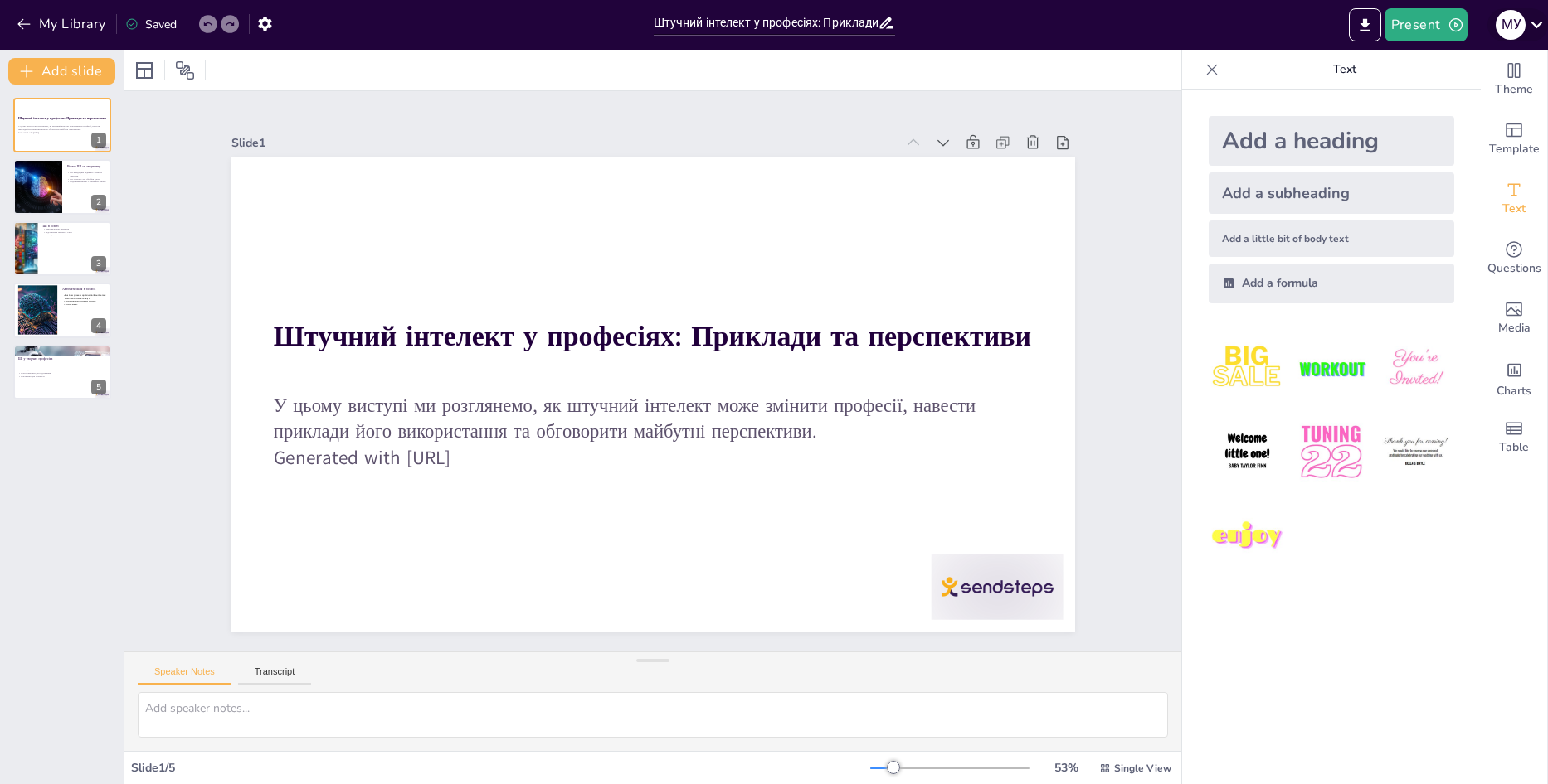
click at [1534, 29] on icon at bounding box center [1537, 25] width 23 height 23
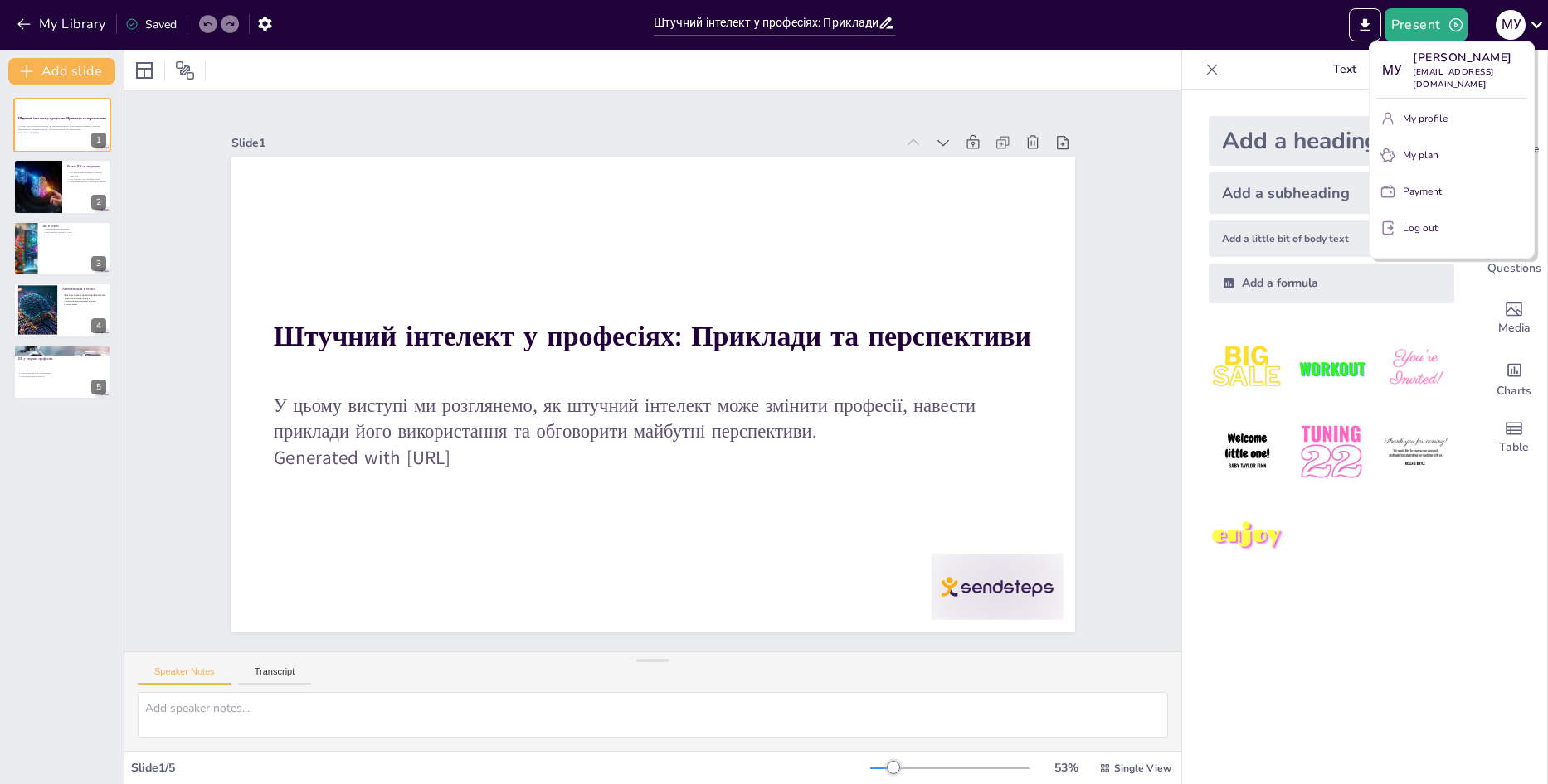
click at [1121, 29] on div at bounding box center [774, 392] width 1548 height 784
